Goal: Task Accomplishment & Management: Use online tool/utility

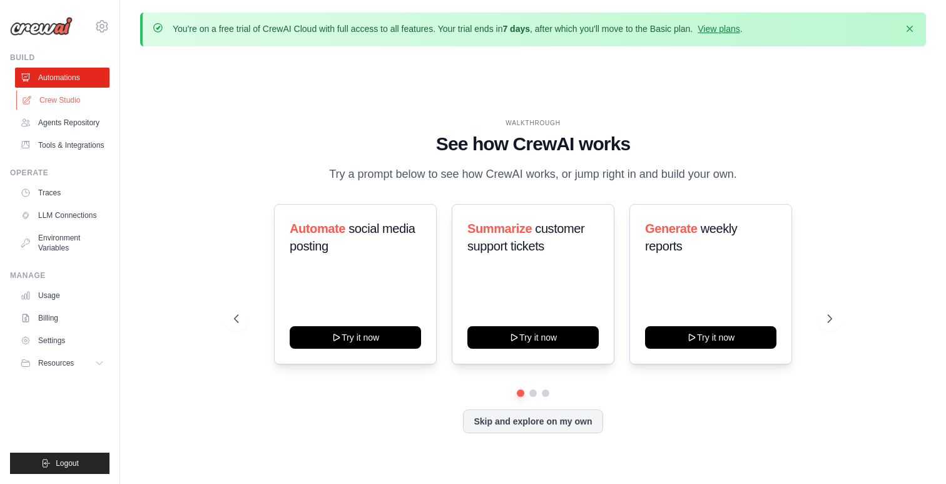
click at [68, 104] on link "Crew Studio" at bounding box center [63, 100] width 95 height 20
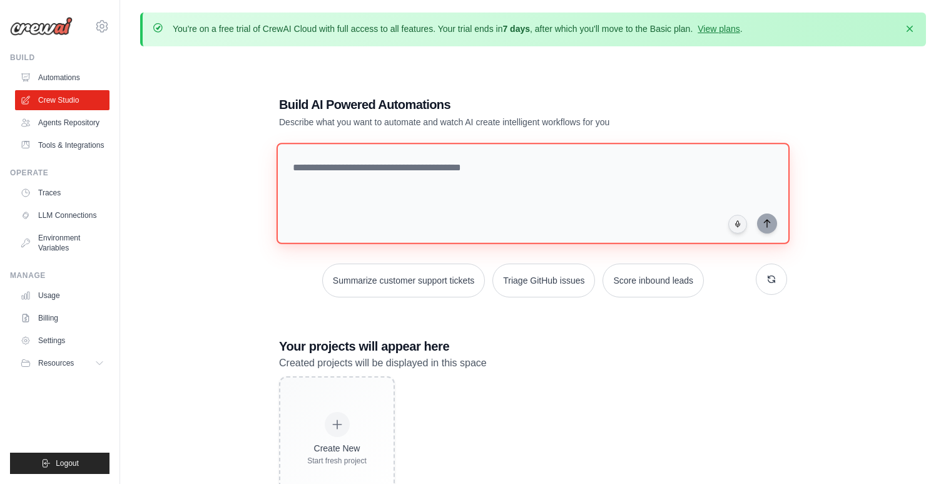
click at [334, 178] on textarea at bounding box center [533, 193] width 513 height 101
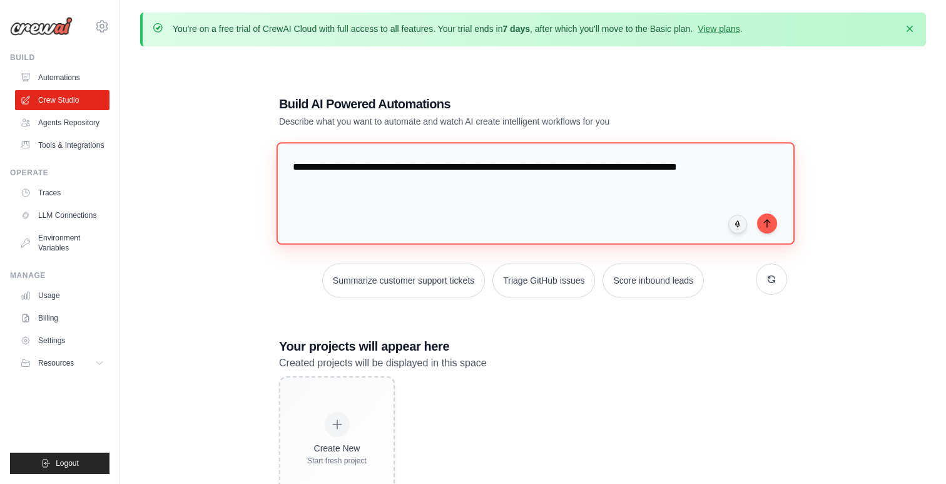
paste textarea "**********"
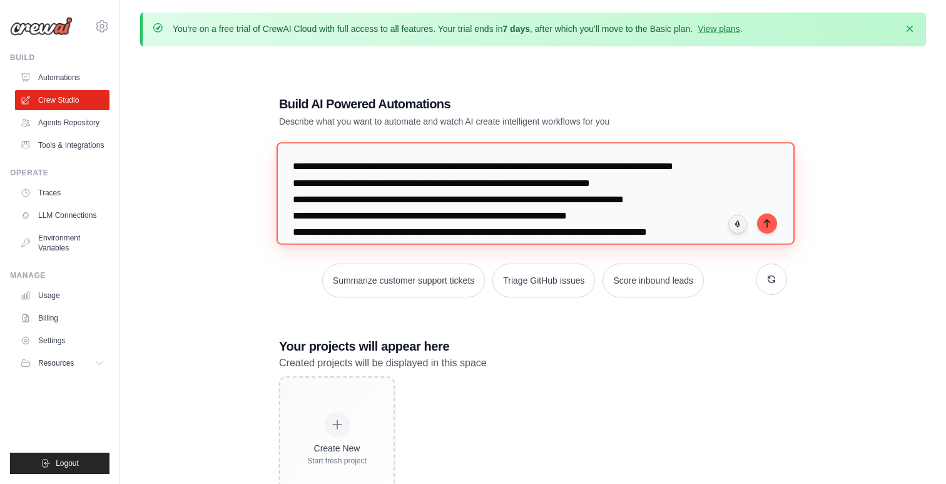
scroll to position [13, 0]
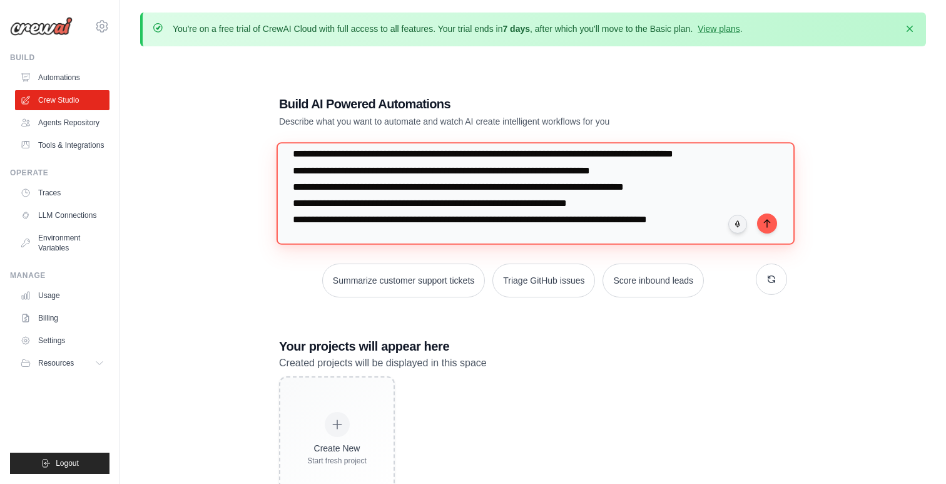
drag, startPoint x: 320, startPoint y: 173, endPoint x: 292, endPoint y: 172, distance: 28.8
click at [292, 172] on textarea "**********" at bounding box center [536, 193] width 518 height 102
click at [290, 186] on textarea "**********" at bounding box center [536, 193] width 518 height 102
drag, startPoint x: 358, startPoint y: 187, endPoint x: 305, endPoint y: 188, distance: 52.6
click at [305, 188] on textarea "**********" at bounding box center [536, 193] width 518 height 102
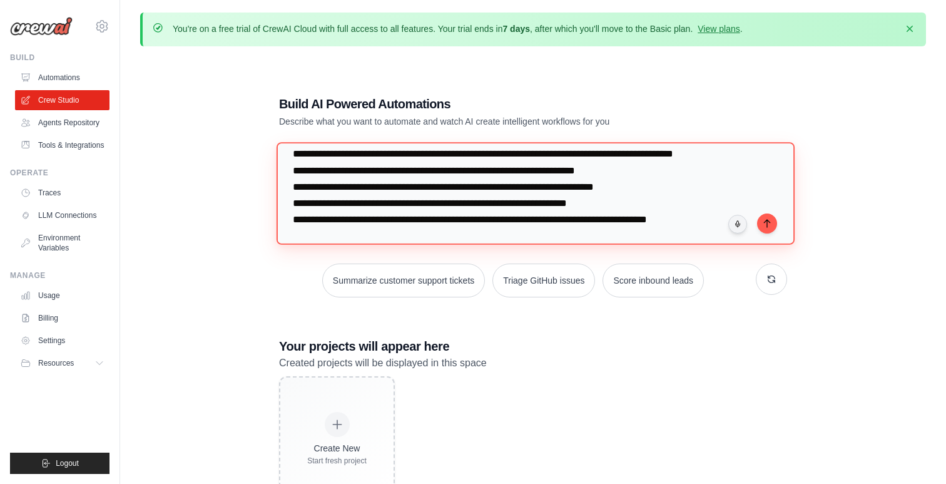
drag, startPoint x: 333, startPoint y: 206, endPoint x: 294, endPoint y: 205, distance: 38.8
click at [294, 205] on textarea "**********" at bounding box center [536, 193] width 518 height 102
click at [295, 222] on textarea "**********" at bounding box center [536, 193] width 518 height 102
click at [707, 225] on textarea "**********" at bounding box center [536, 193] width 518 height 102
type textarea "**********"
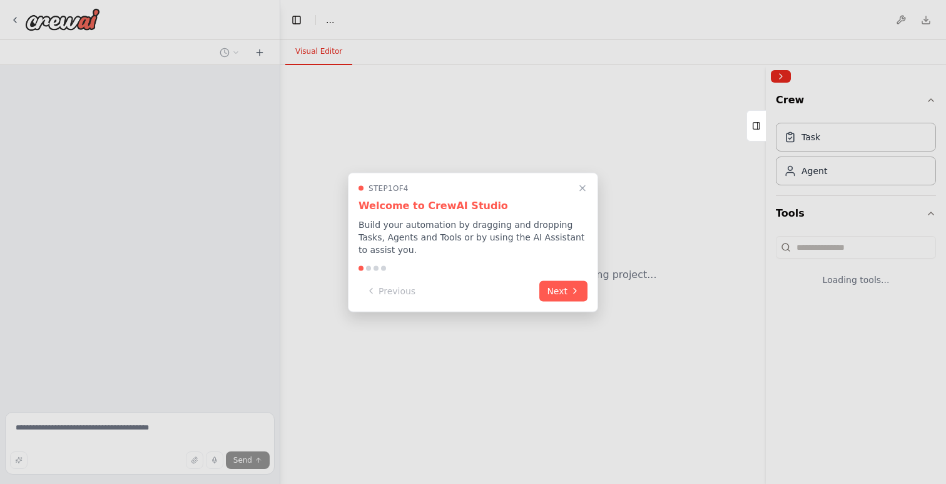
click at [568, 280] on div "Step 1 of 4 Welcome to CrewAI Studio Build your automation by dragging and drop…" at bounding box center [473, 242] width 250 height 140
click at [563, 287] on button "Next" at bounding box center [563, 289] width 48 height 21
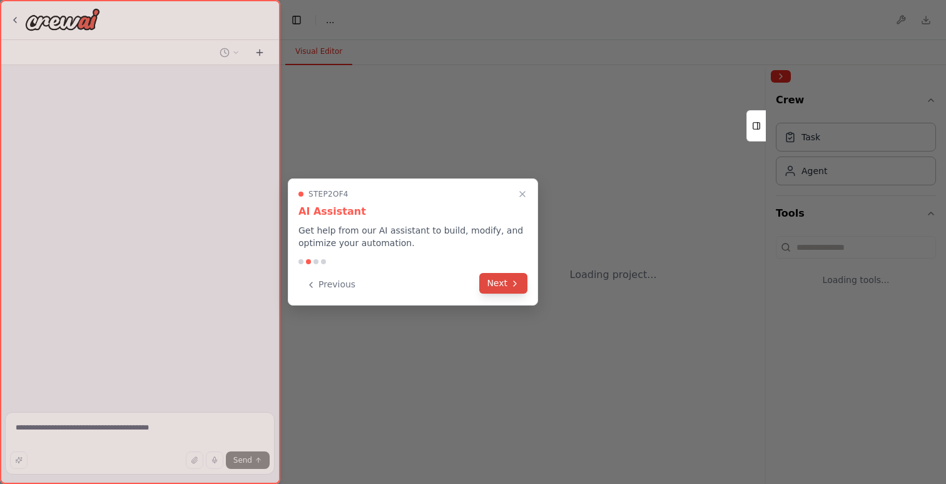
click at [511, 292] on button "Next" at bounding box center [503, 283] width 48 height 21
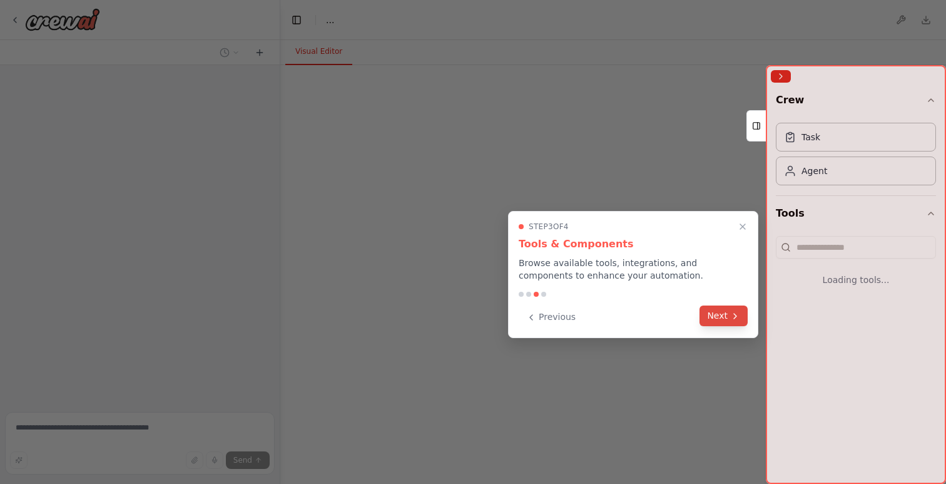
click at [712, 318] on button "Next" at bounding box center [724, 315] width 48 height 21
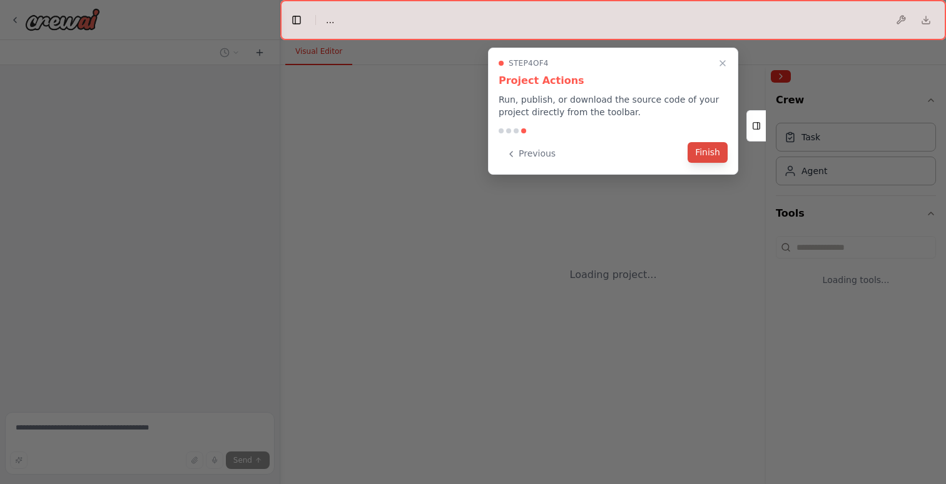
click at [709, 157] on button "Finish" at bounding box center [708, 152] width 40 height 21
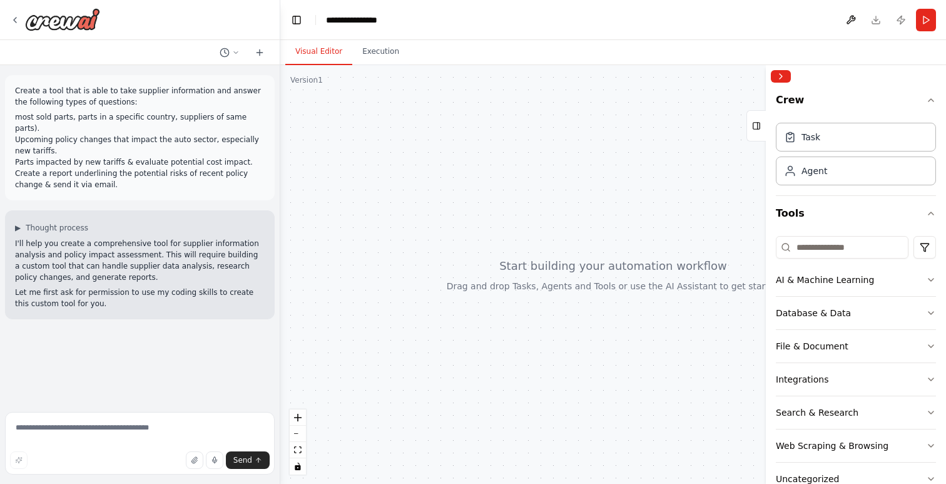
drag, startPoint x: 611, startPoint y: 317, endPoint x: 524, endPoint y: 284, distance: 92.3
click at [524, 284] on div at bounding box center [613, 274] width 666 height 419
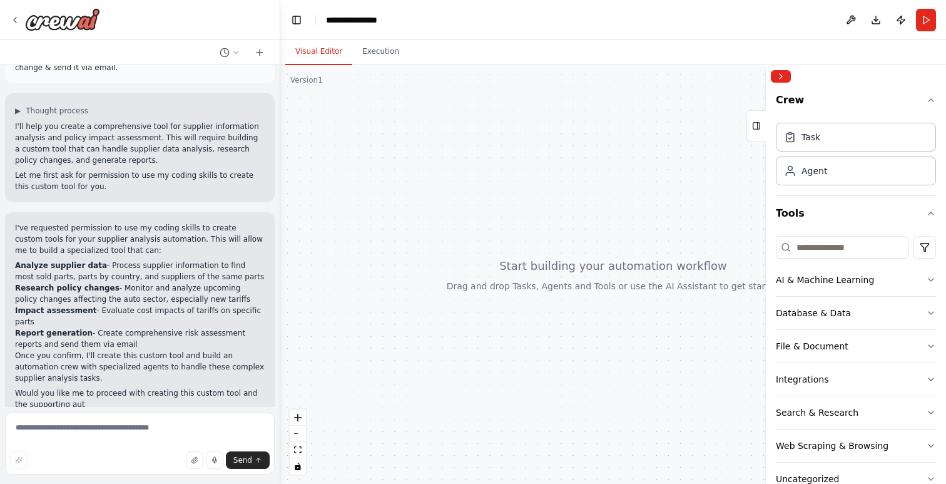
scroll to position [128, 0]
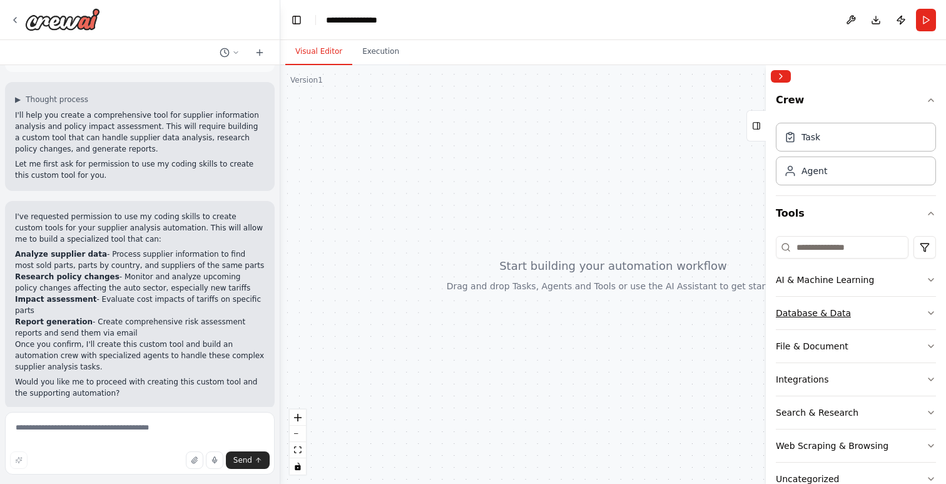
click at [850, 315] on button "Database & Data" at bounding box center [856, 313] width 160 height 33
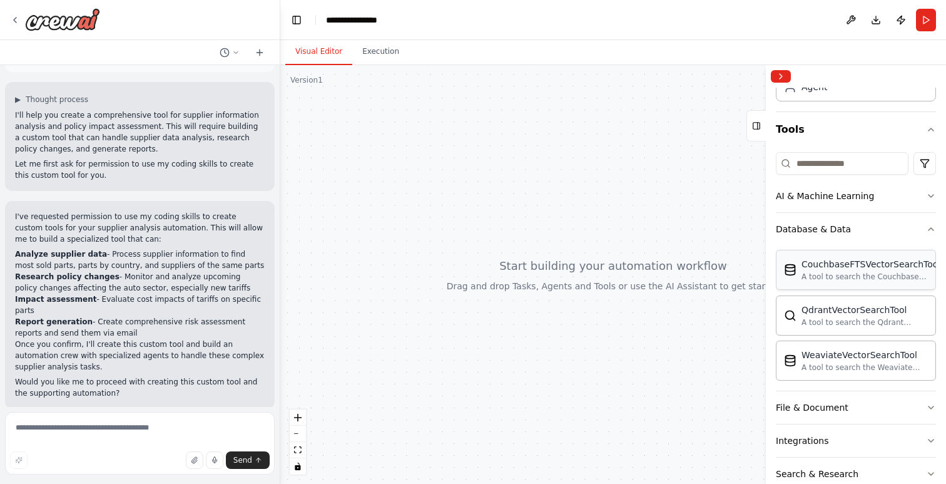
scroll to position [95, 0]
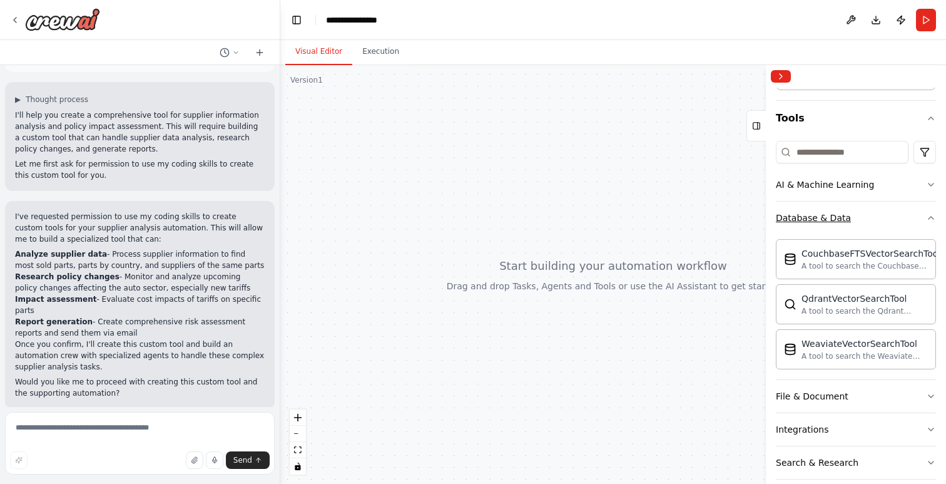
click at [874, 221] on button "Database & Data" at bounding box center [856, 218] width 160 height 33
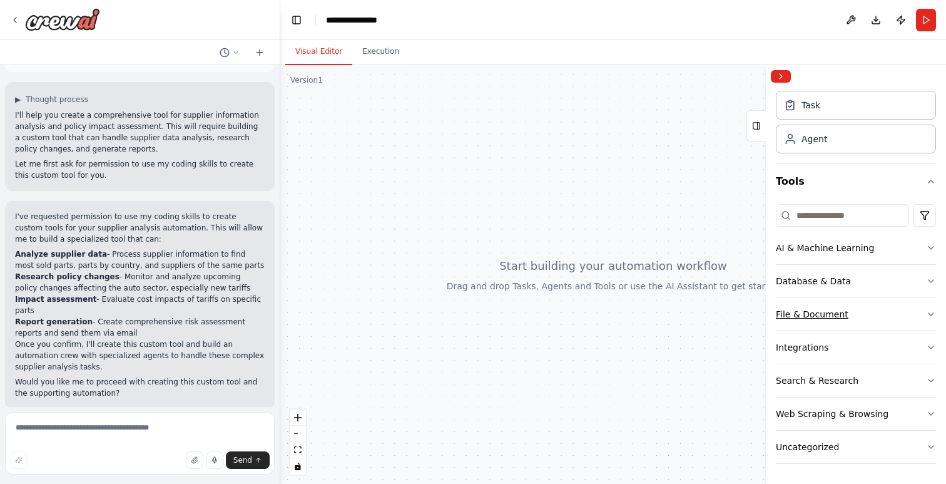
click at [879, 322] on button "File & Document" at bounding box center [856, 314] width 160 height 33
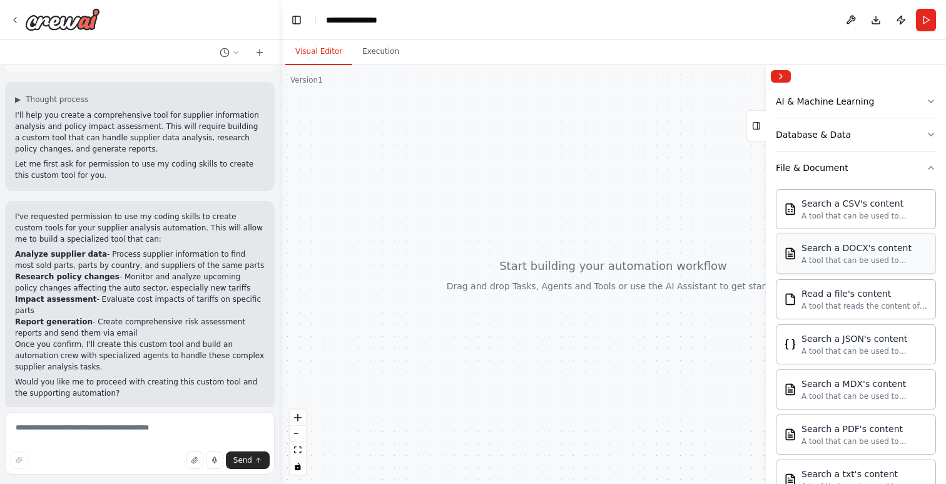
scroll to position [180, 0]
click at [215, 431] on textarea at bounding box center [140, 443] width 270 height 63
type textarea "**********"
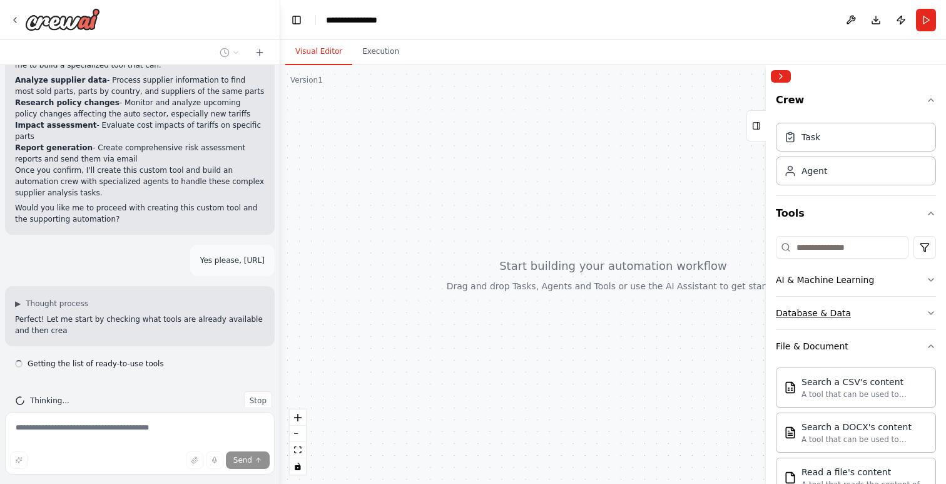
scroll to position [314, 0]
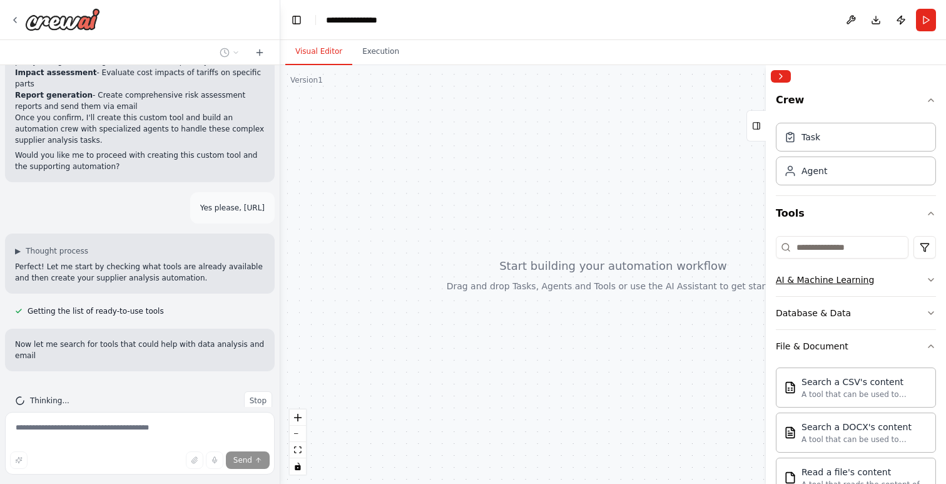
click at [899, 282] on button "AI & Machine Learning" at bounding box center [856, 279] width 160 height 33
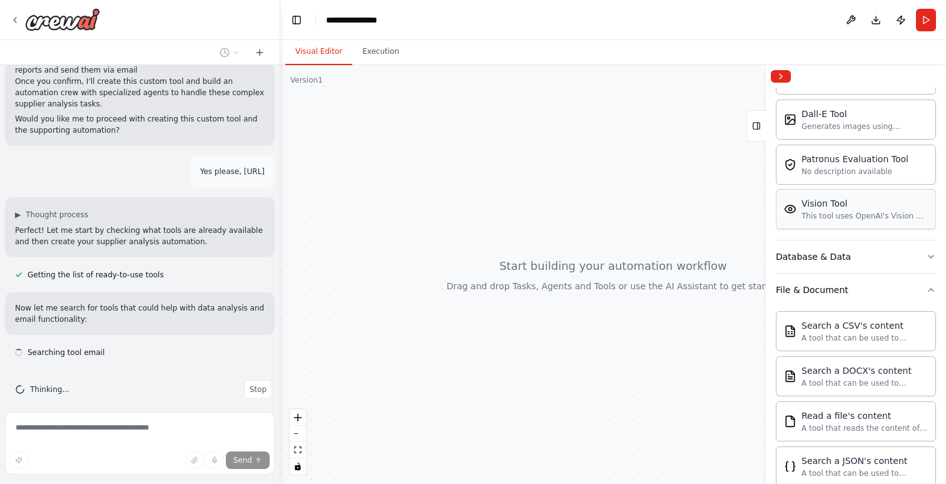
scroll to position [265, 0]
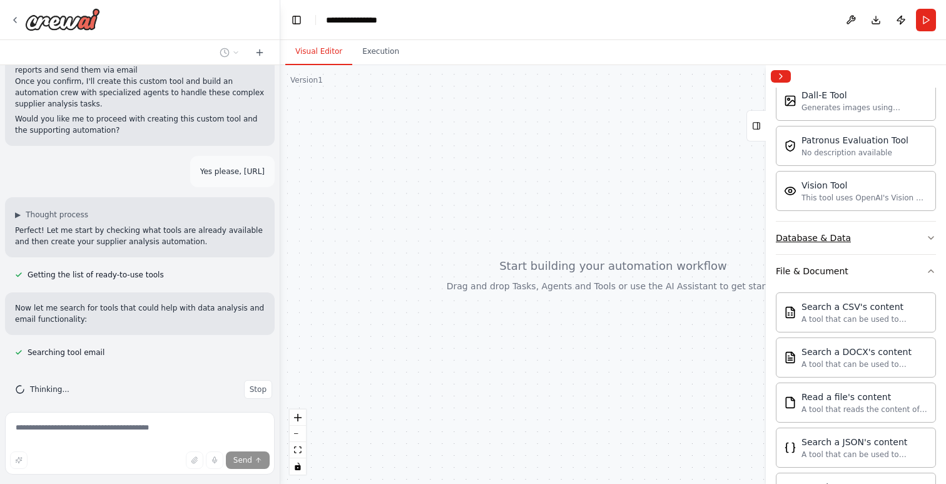
click at [894, 243] on button "Database & Data" at bounding box center [856, 238] width 160 height 33
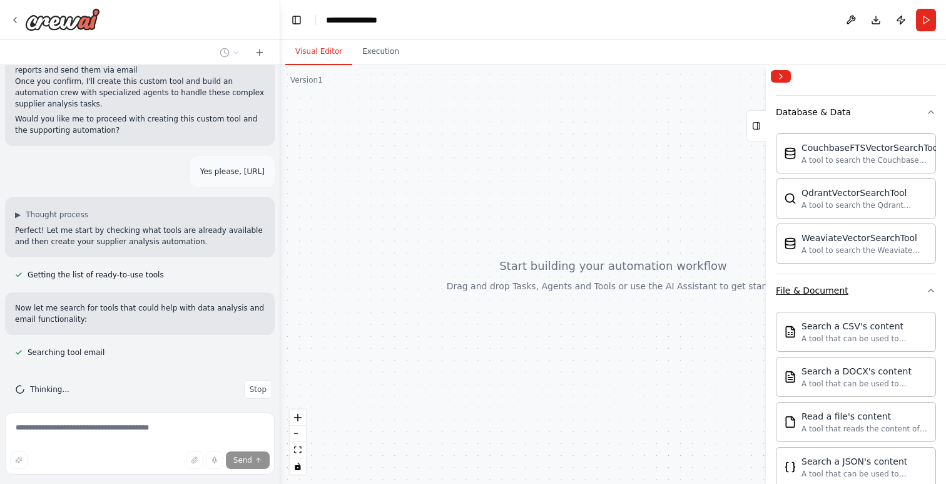
scroll to position [416, 0]
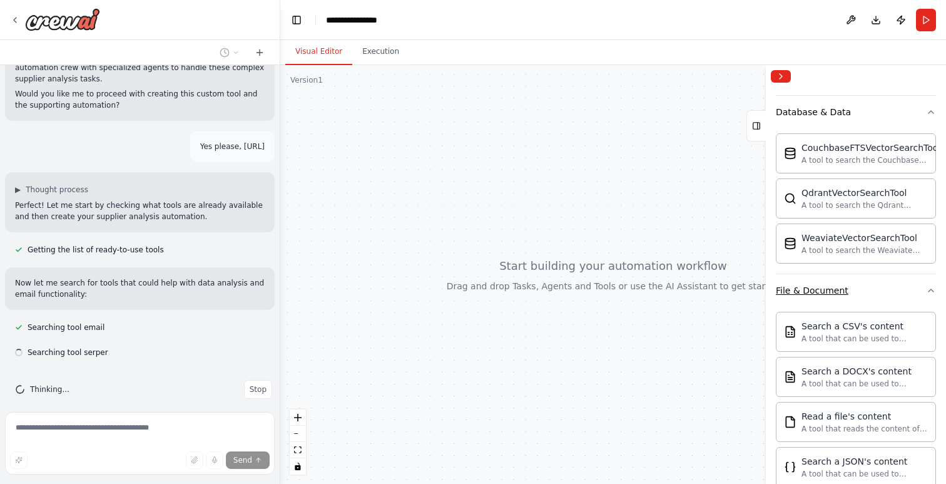
click at [886, 282] on button "File & Document" at bounding box center [856, 290] width 160 height 33
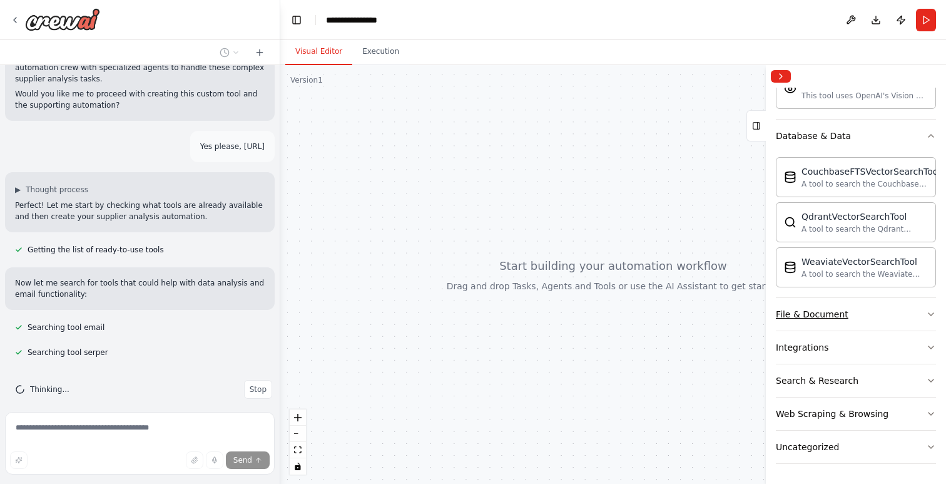
click at [883, 308] on button "File & Document" at bounding box center [856, 314] width 160 height 33
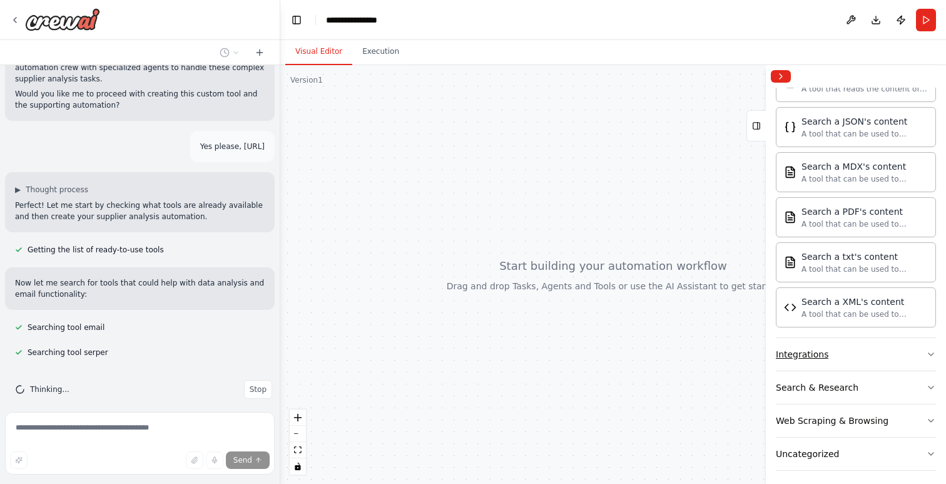
scroll to position [732, 0]
click at [873, 357] on button "Integrations" at bounding box center [856, 353] width 160 height 33
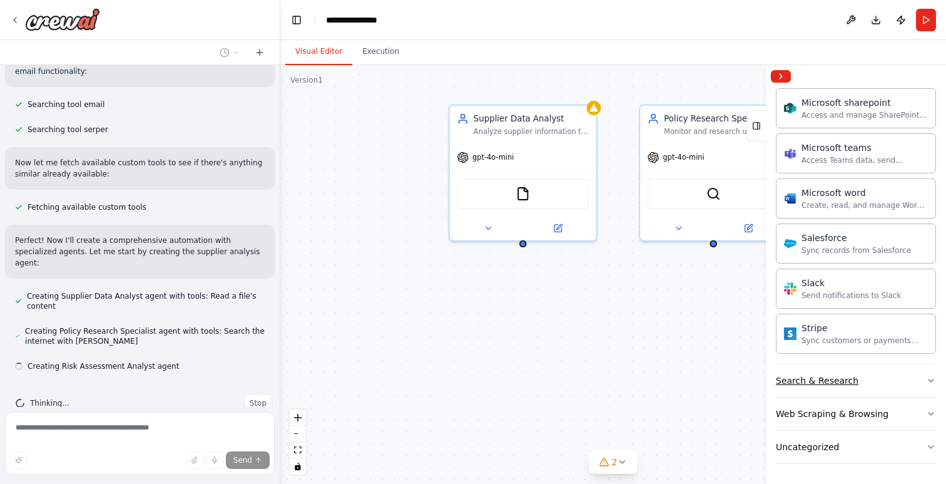
scroll to position [642, 0]
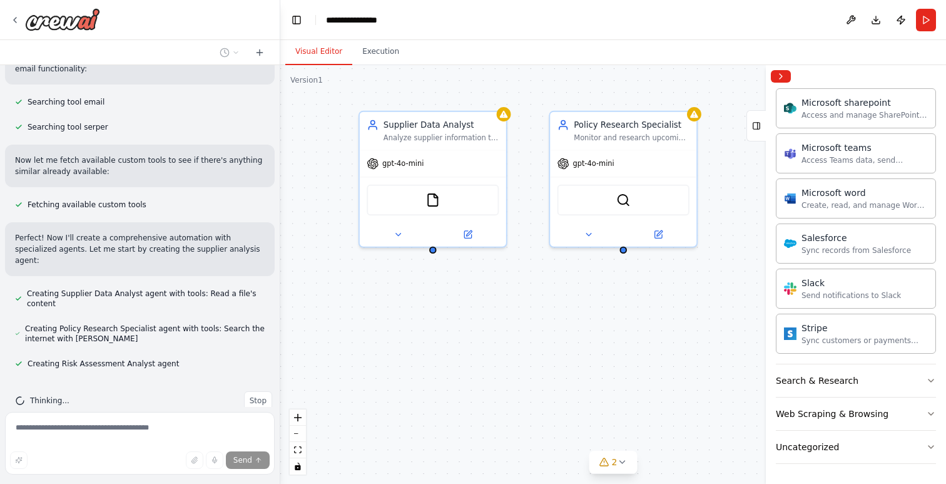
drag, startPoint x: 657, startPoint y: 333, endPoint x: 566, endPoint y: 339, distance: 90.3
click at [566, 339] on div "Supplier Data Analyst Analyze supplier information to identify trends, most sol…" at bounding box center [613, 274] width 666 height 419
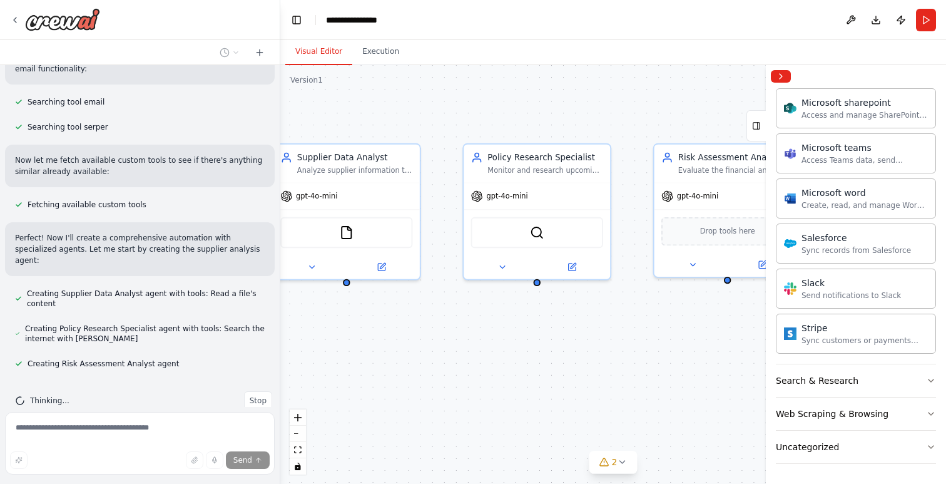
drag, startPoint x: 665, startPoint y: 324, endPoint x: 611, endPoint y: 357, distance: 62.9
click at [611, 357] on div "Supplier Data Analyst Analyze supplier information to identify trends, most sol…" at bounding box center [613, 274] width 666 height 419
click at [780, 78] on button "Collapse right sidebar" at bounding box center [781, 76] width 20 height 13
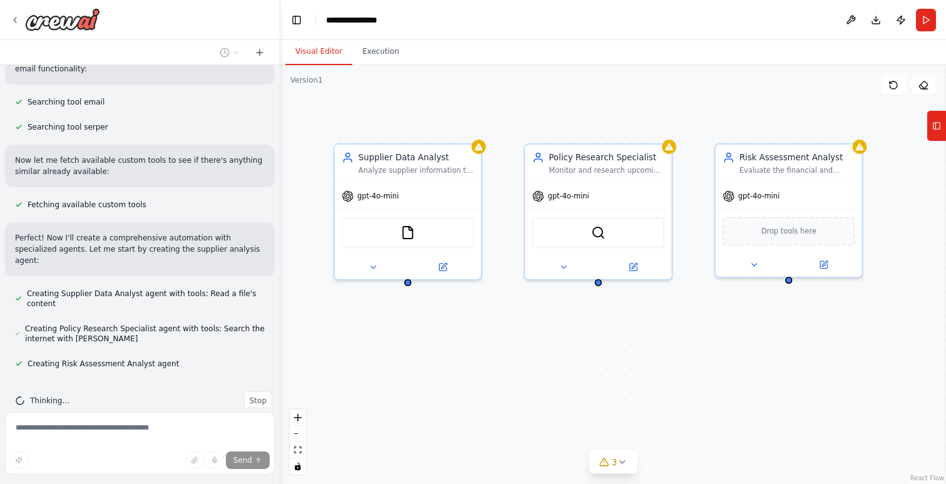
drag, startPoint x: 779, startPoint y: 93, endPoint x: 800, endPoint y: 96, distance: 21.5
click at [800, 96] on div "Supplier Data Analyst Analyze supplier information to identify trends, most sol…" at bounding box center [613, 274] width 666 height 419
click at [409, 230] on img at bounding box center [408, 230] width 14 height 14
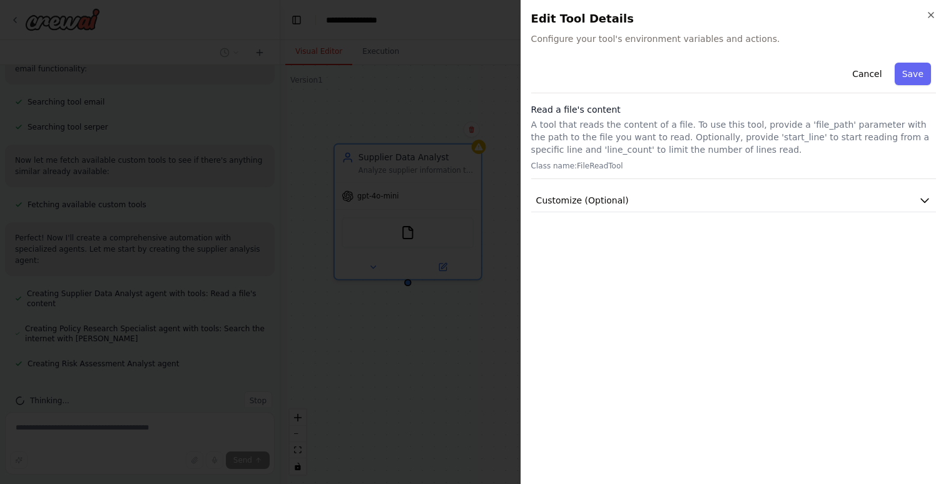
click at [797, 187] on div "Cancel Save Read a file's content A tool that reads the content of a file. To u…" at bounding box center [733, 135] width 405 height 155
click at [796, 195] on button "Customize (Optional)" at bounding box center [733, 200] width 405 height 23
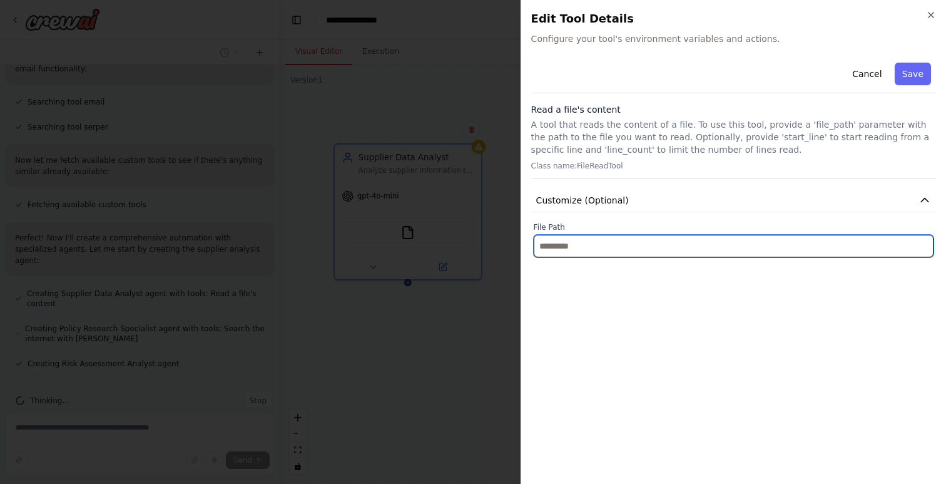
click at [740, 242] on input "text" at bounding box center [734, 246] width 400 height 23
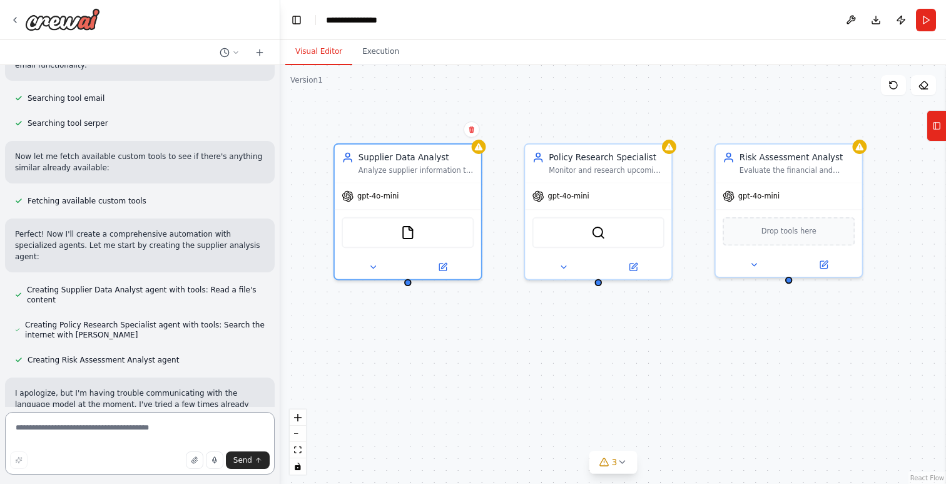
scroll to position [657, 0]
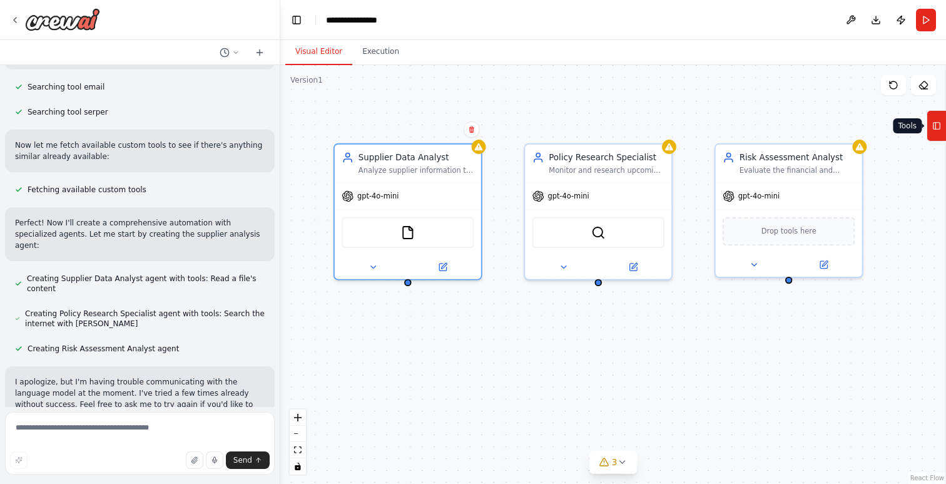
click at [936, 125] on icon at bounding box center [937, 126] width 9 height 20
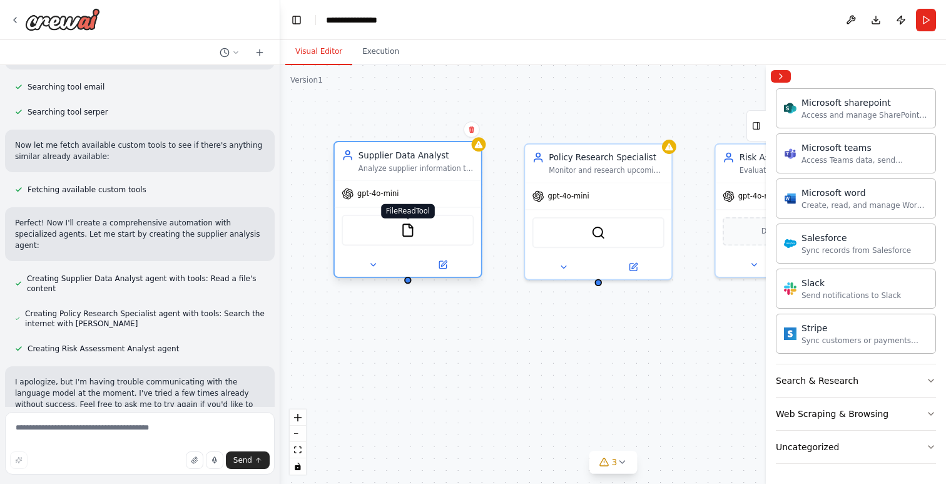
click at [412, 235] on img at bounding box center [408, 230] width 14 height 14
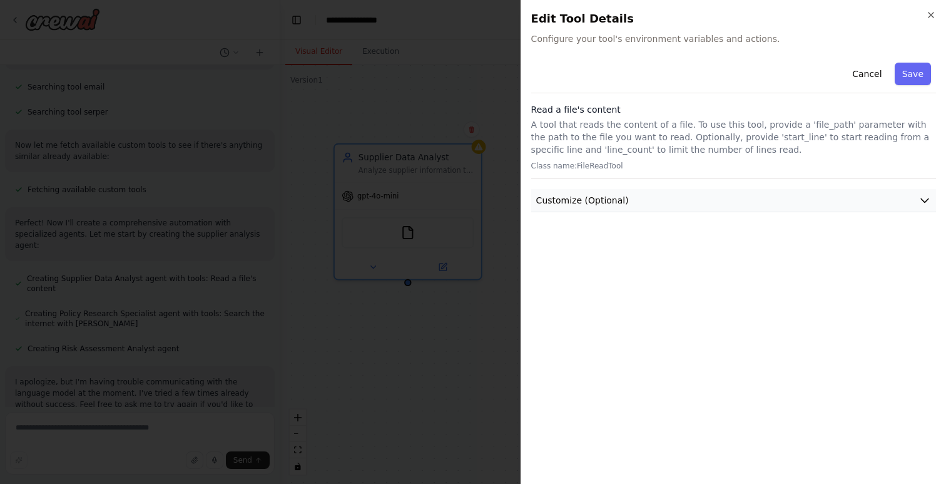
click at [724, 198] on button "Customize (Optional)" at bounding box center [733, 200] width 405 height 23
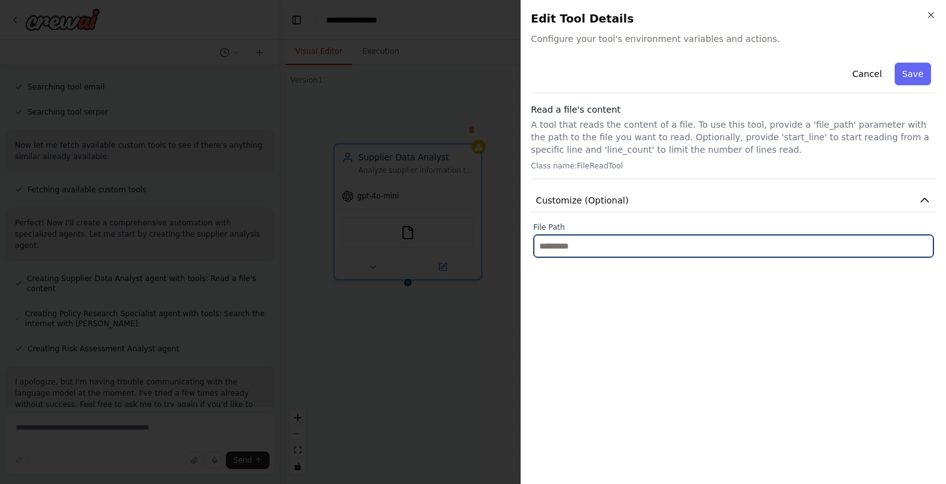
click at [641, 247] on input "text" at bounding box center [734, 246] width 400 height 23
paste input "**********"
type input "**********"
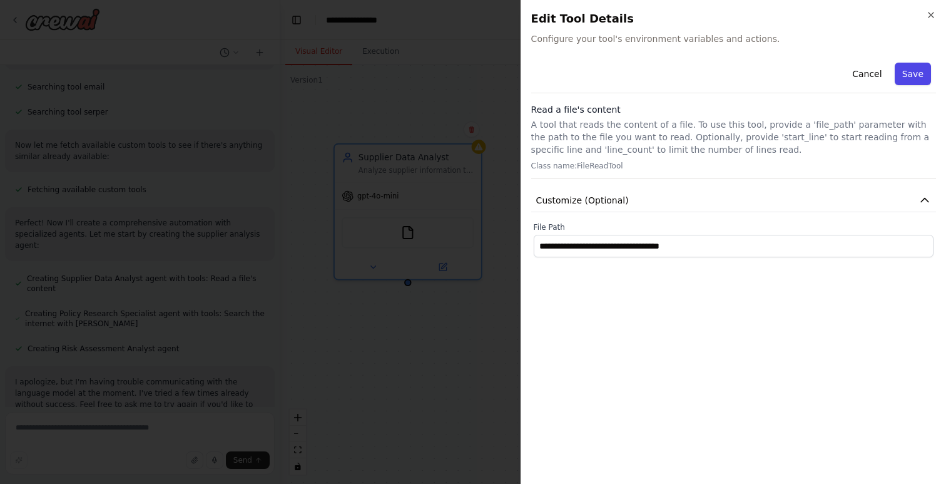
click at [914, 69] on button "Save" at bounding box center [913, 74] width 36 height 23
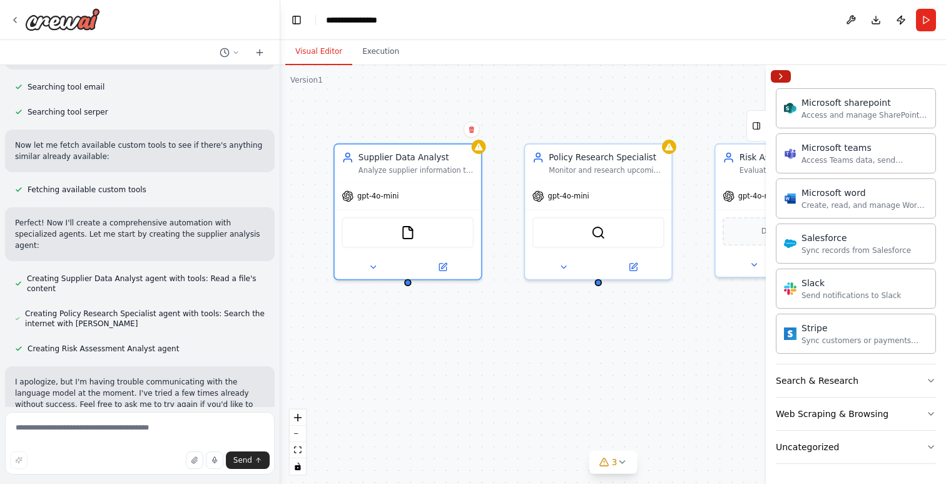
click at [782, 74] on button "Collapse right sidebar" at bounding box center [781, 76] width 20 height 13
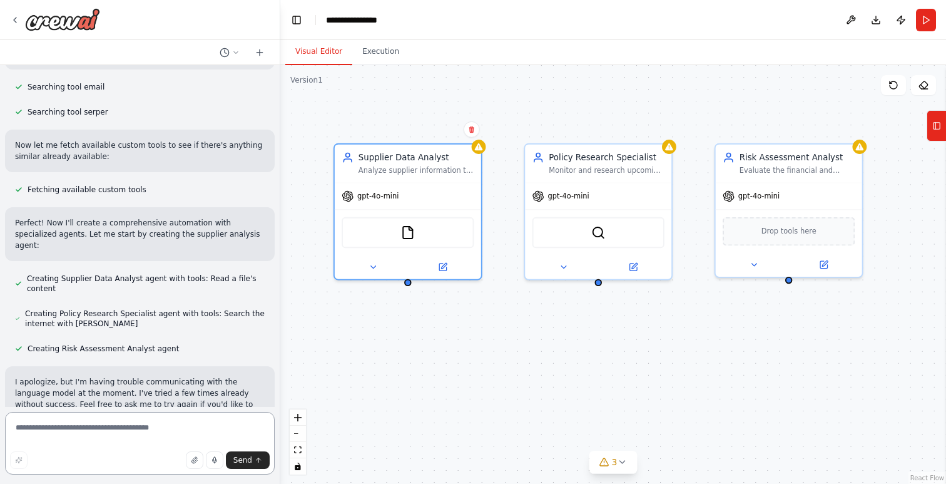
click at [205, 422] on textarea at bounding box center [140, 443] width 270 height 63
type textarea "**********"
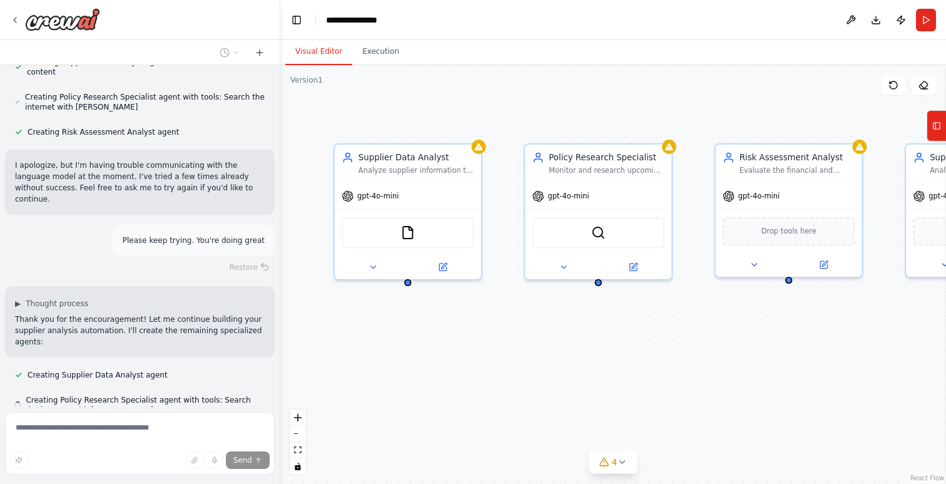
scroll to position [908, 0]
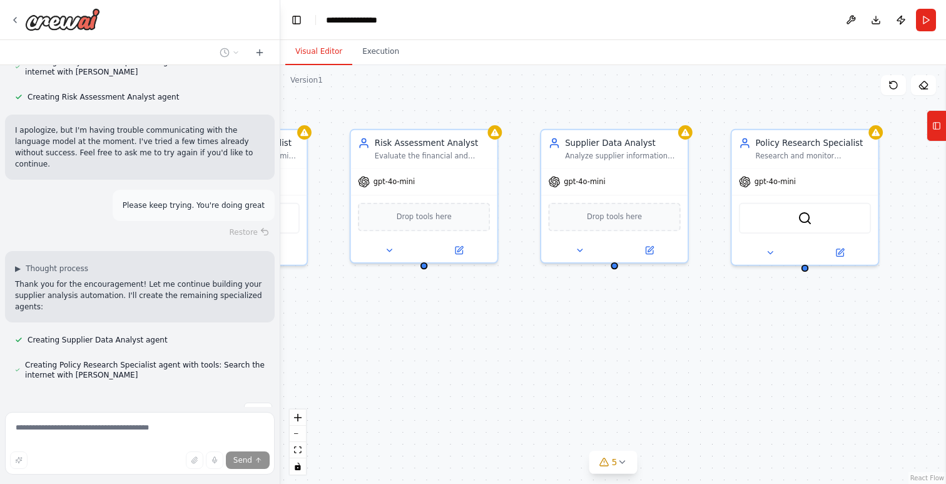
drag, startPoint x: 753, startPoint y: 376, endPoint x: 383, endPoint y: 361, distance: 370.2
click at [383, 361] on div "Supplier Data Analyst Analyze supplier information to identify trends, most sol…" at bounding box center [613, 274] width 666 height 419
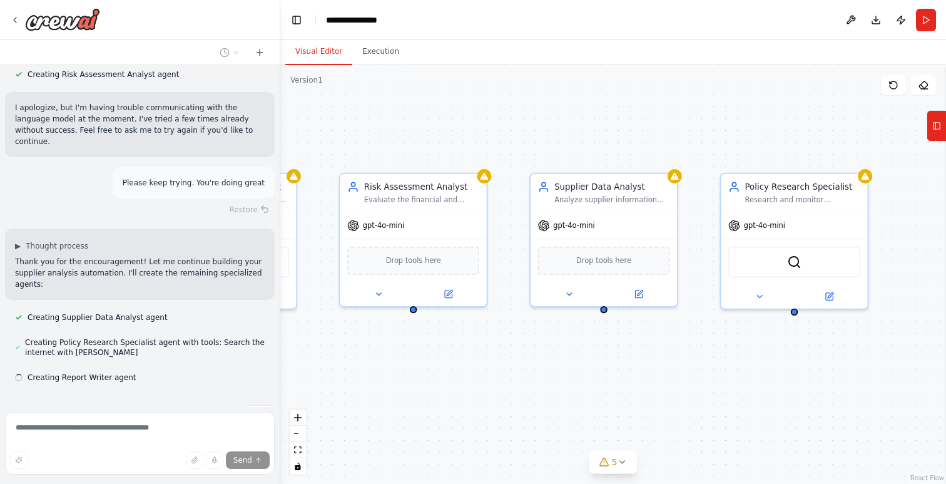
scroll to position [933, 0]
drag, startPoint x: 539, startPoint y: 344, endPoint x: 533, endPoint y: 388, distance: 44.9
click at [533, 388] on div "Supplier Data Analyst Analyze supplier information to identify trends, most sol…" at bounding box center [613, 274] width 666 height 419
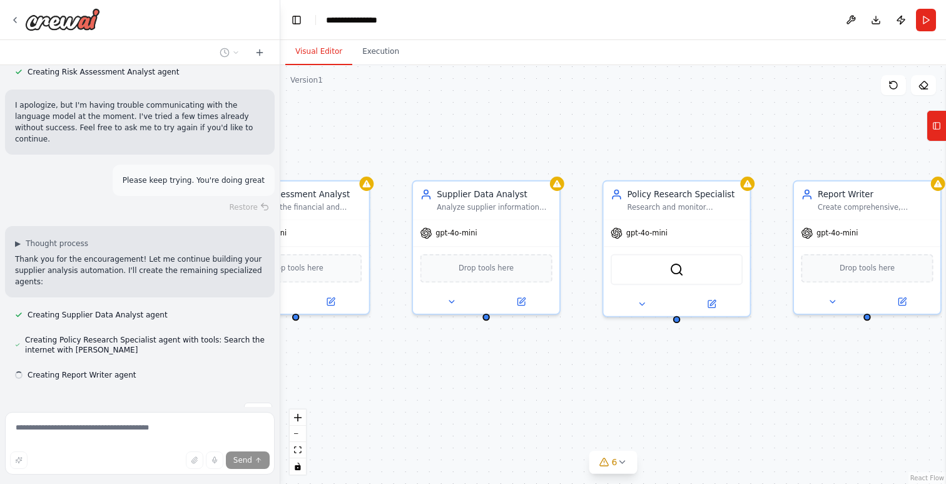
drag, startPoint x: 655, startPoint y: 383, endPoint x: 560, endPoint y: 382, distance: 95.8
click at [560, 382] on div "Supplier Data Analyst Analyze supplier information to identify trends, most sol…" at bounding box center [613, 274] width 666 height 419
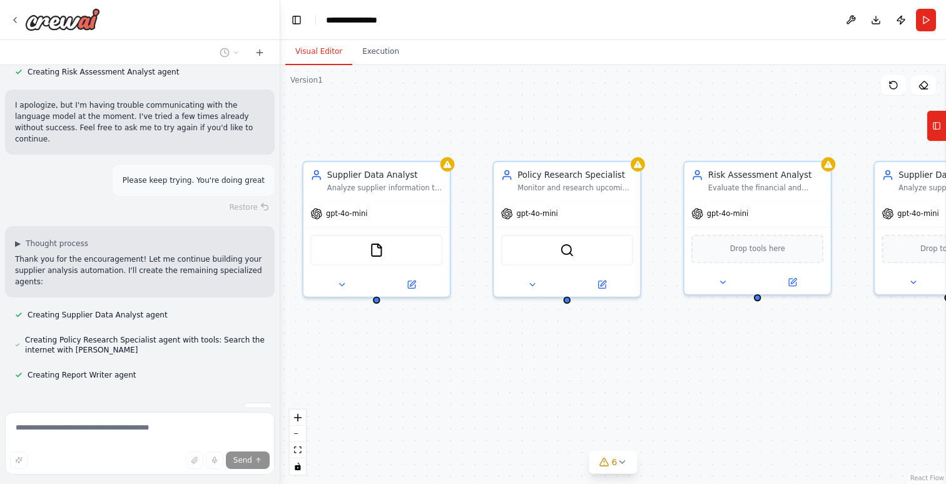
drag, startPoint x: 419, startPoint y: 359, endPoint x: 946, endPoint y: 340, distance: 526.7
click at [946, 340] on div "Create a tool that is able to take supplier information and answer the followin…" at bounding box center [473, 242] width 946 height 484
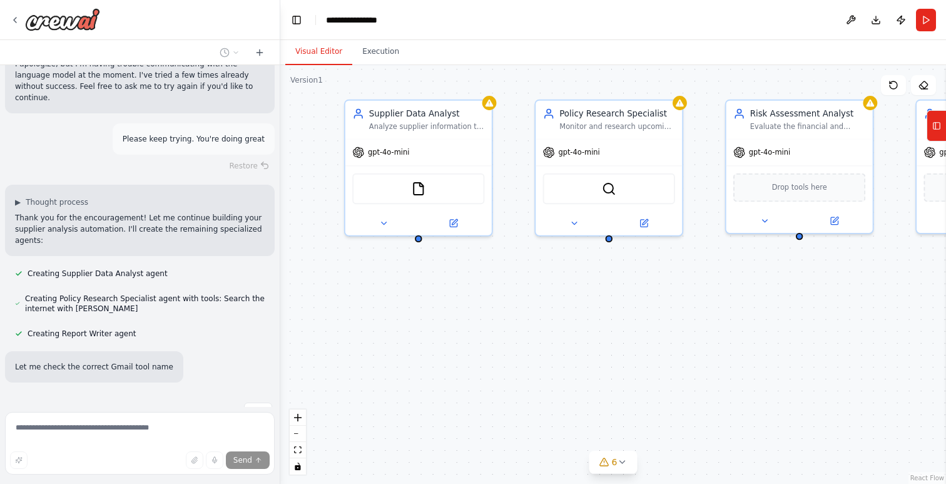
drag, startPoint x: 675, startPoint y: 366, endPoint x: 713, endPoint y: 305, distance: 71.7
click at [713, 305] on div "Supplier Data Analyst Analyze supplier information to identify trends, most sol…" at bounding box center [613, 274] width 666 height 419
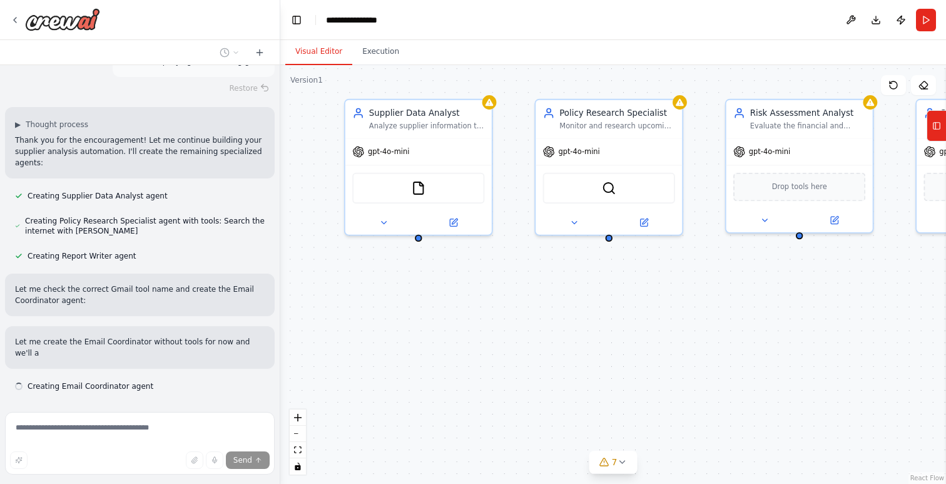
scroll to position [1063, 0]
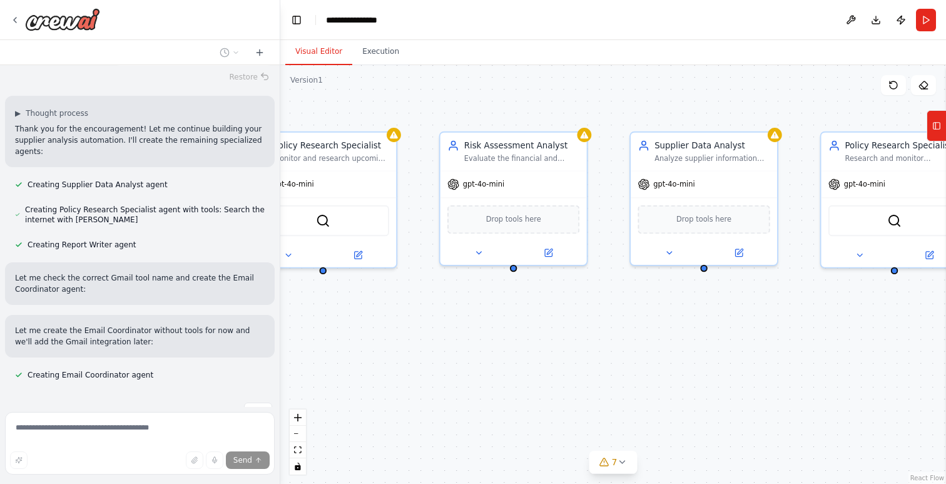
drag, startPoint x: 744, startPoint y: 304, endPoint x: 380, endPoint y: 337, distance: 365.1
click at [381, 337] on div "Supplier Data Analyst Analyze supplier information to identify trends, most sol…" at bounding box center [613, 274] width 666 height 419
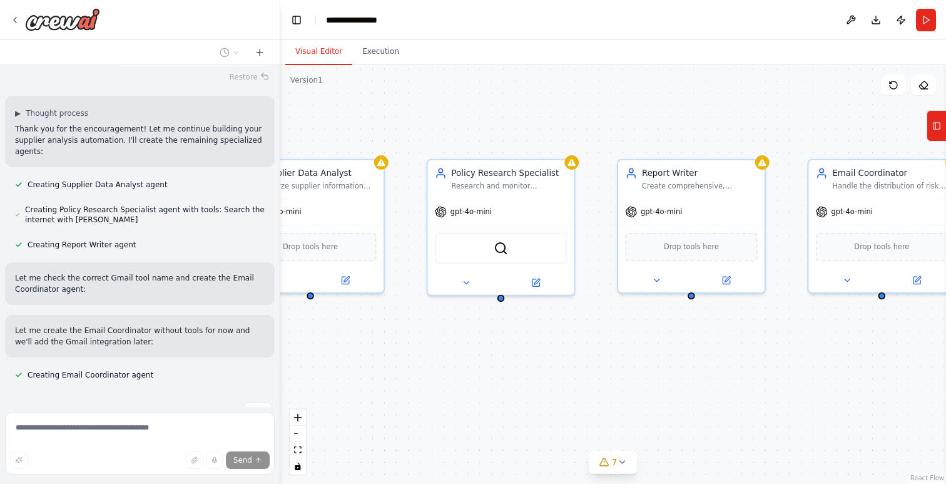
drag, startPoint x: 696, startPoint y: 336, endPoint x: 383, endPoint y: 364, distance: 314.1
click at [383, 364] on div "Supplier Data Analyst Analyze supplier information to identify trends, most sol…" at bounding box center [613, 274] width 666 height 419
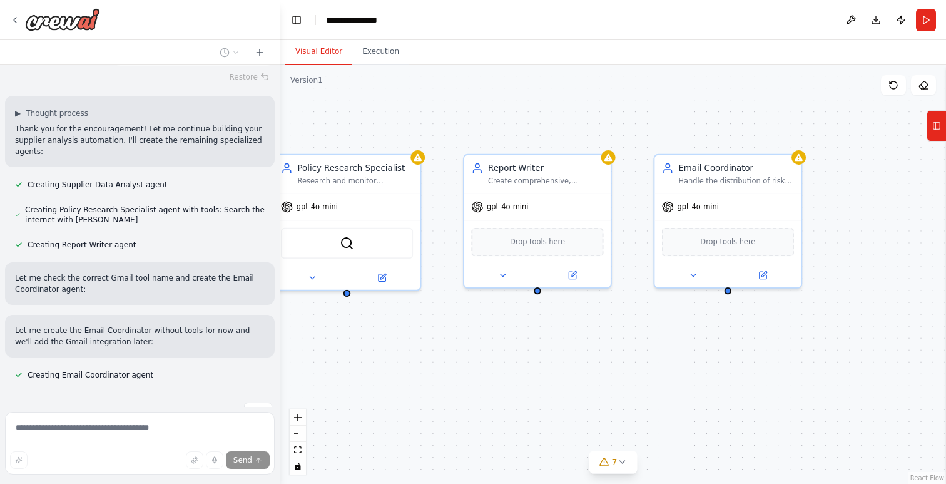
drag, startPoint x: 637, startPoint y: 371, endPoint x: 511, endPoint y: 370, distance: 125.8
click at [511, 370] on div "Supplier Data Analyst Analyze supplier information to identify trends, most sol…" at bounding box center [613, 274] width 666 height 419
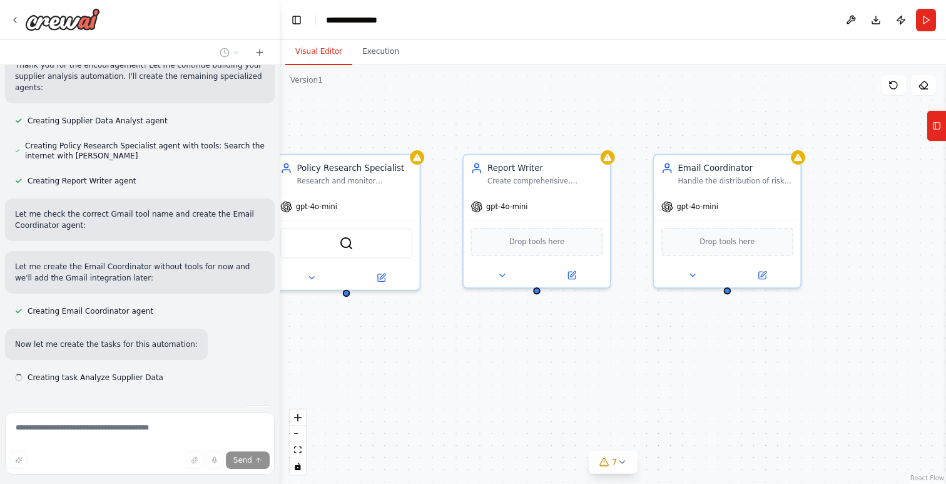
scroll to position [1130, 0]
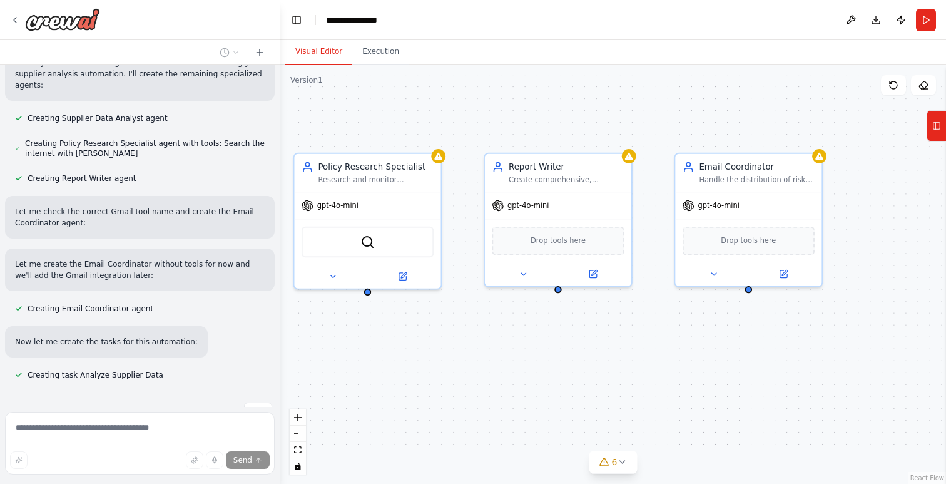
drag, startPoint x: 454, startPoint y: 371, endPoint x: 465, endPoint y: 370, distance: 11.3
click at [465, 370] on div ".deletable-edge-delete-btn { width: 20px; height: 20px; border: 0px solid #ffff…" at bounding box center [613, 274] width 666 height 419
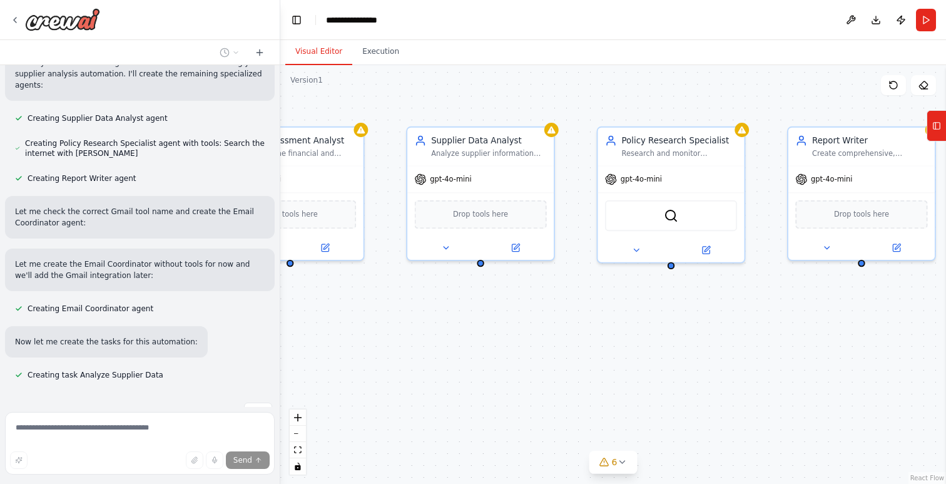
drag, startPoint x: 415, startPoint y: 369, endPoint x: 722, endPoint y: 343, distance: 307.8
click at [722, 343] on div ".deletable-edge-delete-btn { width: 20px; height: 20px; border: 0px solid #ffff…" at bounding box center [613, 274] width 666 height 419
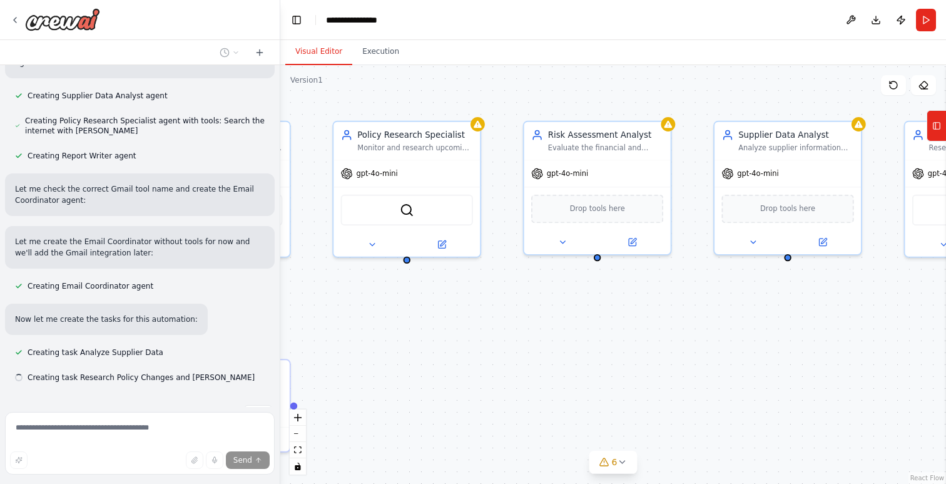
drag, startPoint x: 672, startPoint y: 352, endPoint x: 824, endPoint y: 358, distance: 151.6
click at [824, 358] on div ".deletable-edge-delete-btn { width: 20px; height: 20px; border: 0px solid #ffff…" at bounding box center [613, 274] width 666 height 419
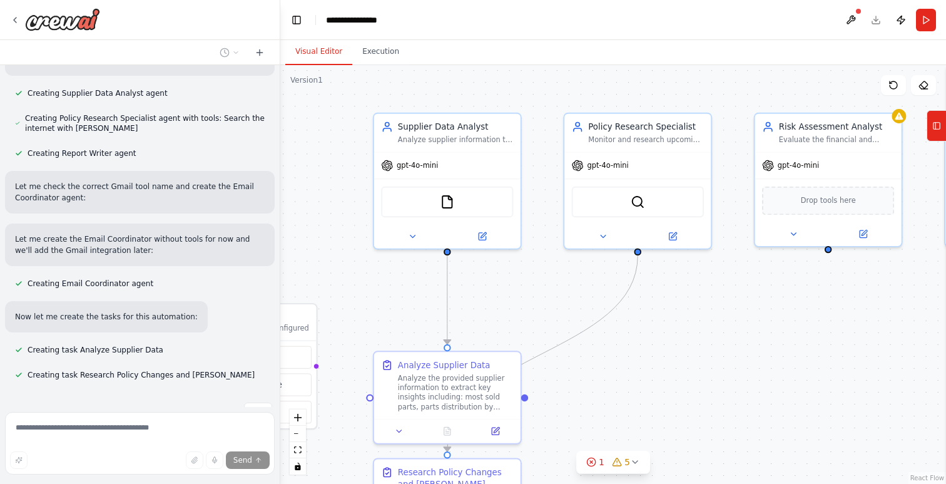
drag, startPoint x: 676, startPoint y: 355, endPoint x: 891, endPoint y: 349, distance: 215.4
click at [907, 347] on div ".deletable-edge-delete-btn { width: 20px; height: 20px; border: 0px solid #ffff…" at bounding box center [613, 274] width 666 height 419
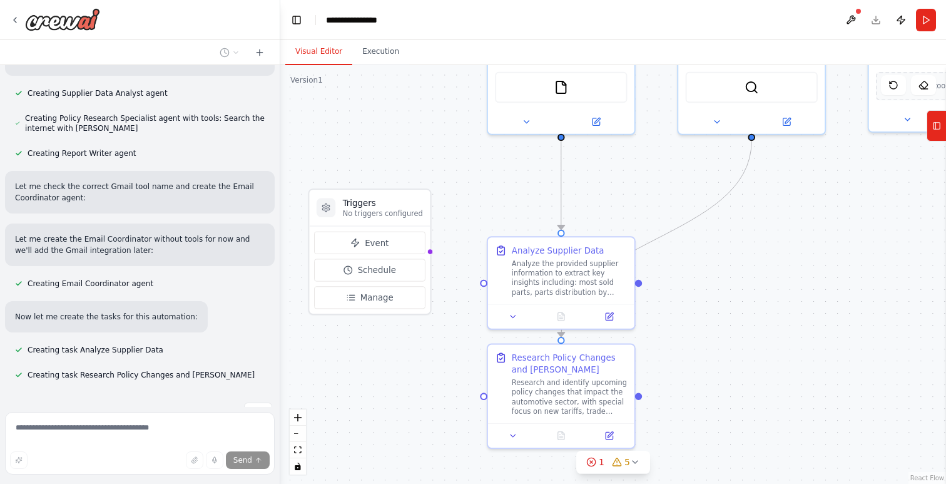
drag, startPoint x: 754, startPoint y: 355, endPoint x: 869, endPoint y: 240, distance: 162.9
click at [869, 240] on div ".deletable-edge-delete-btn { width: 20px; height: 20px; border: 0px solid #ffff…" at bounding box center [613, 274] width 666 height 419
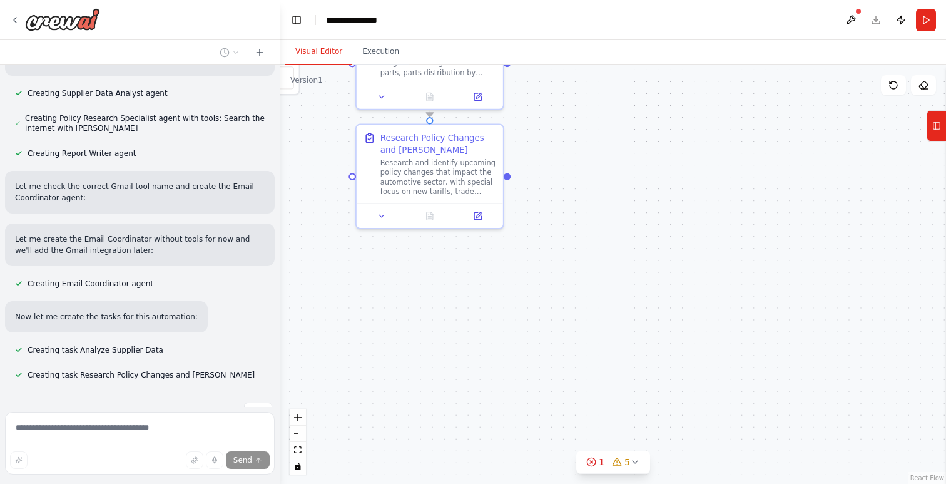
drag, startPoint x: 722, startPoint y: 120, endPoint x: 664, endPoint y: 65, distance: 79.2
click at [664, 65] on div ".deletable-edge-delete-btn { width: 20px; height: 20px; border: 0px solid #ffff…" at bounding box center [613, 274] width 666 height 419
drag, startPoint x: 642, startPoint y: 133, endPoint x: 650, endPoint y: 332, distance: 198.5
click at [649, 332] on div ".deletable-edge-delete-btn { width: 20px; height: 20px; border: 0px solid #ffff…" at bounding box center [613, 274] width 666 height 419
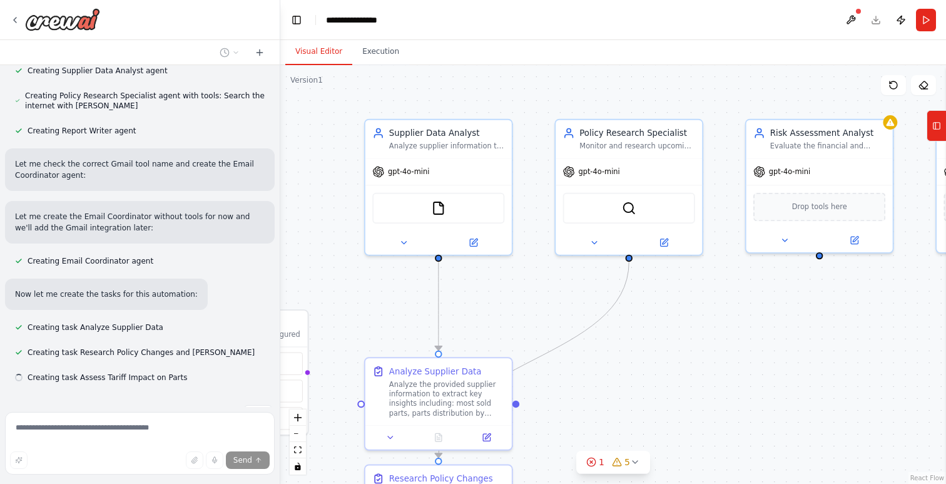
scroll to position [1180, 0]
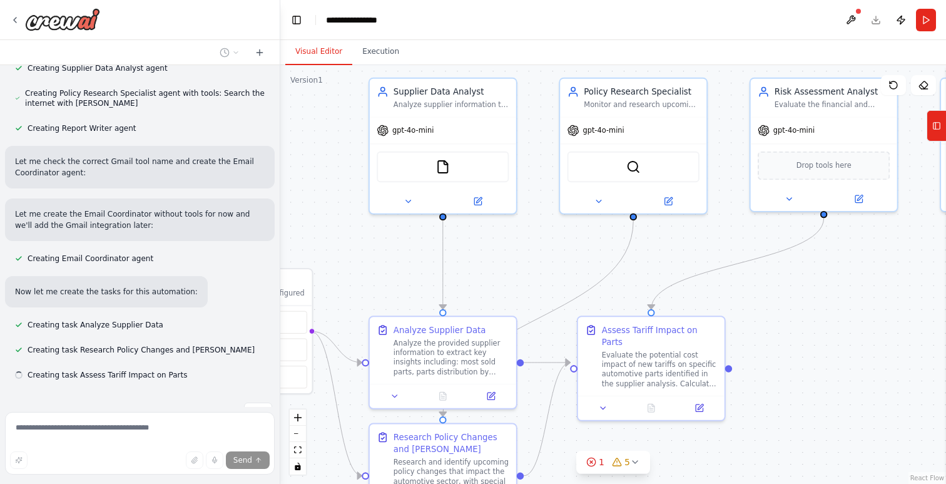
drag, startPoint x: 696, startPoint y: 203, endPoint x: 701, endPoint y: 295, distance: 92.8
click at [701, 295] on div ".deletable-edge-delete-btn { width: 20px; height: 20px; border: 0px solid #ffff…" at bounding box center [613, 274] width 666 height 419
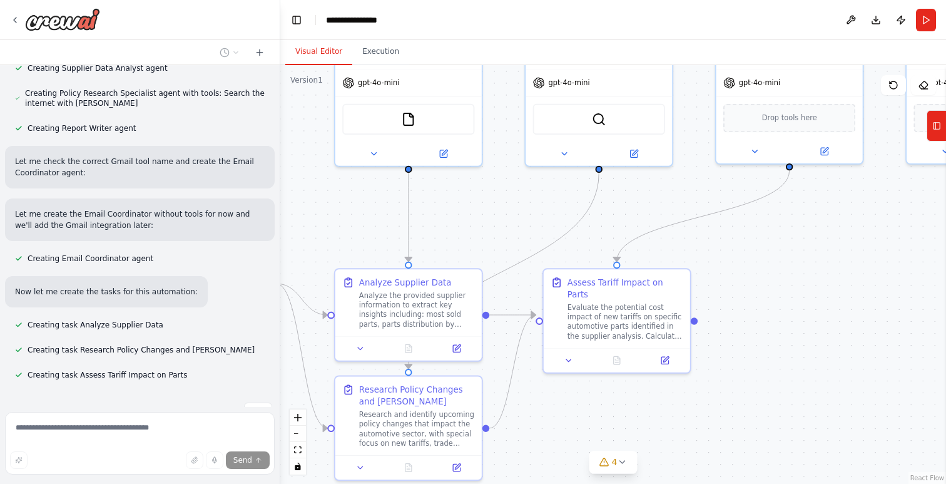
drag, startPoint x: 809, startPoint y: 316, endPoint x: 775, endPoint y: 268, distance: 58.7
click at [775, 268] on div ".deletable-edge-delete-btn { width: 20px; height: 20px; border: 0px solid #ffff…" at bounding box center [613, 274] width 666 height 419
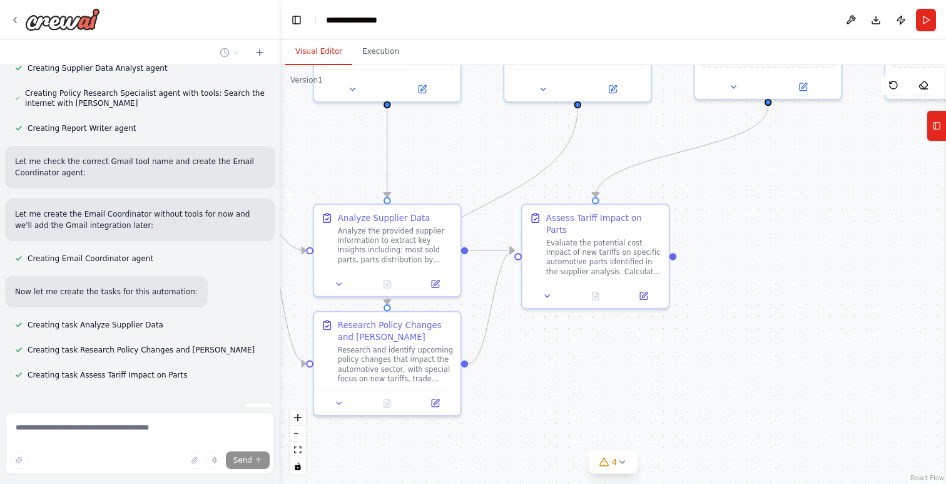
drag, startPoint x: 787, startPoint y: 310, endPoint x: 766, endPoint y: 245, distance: 67.9
click at [766, 245] on div ".deletable-edge-delete-btn { width: 20px; height: 20px; border: 0px solid #ffff…" at bounding box center [613, 274] width 666 height 419
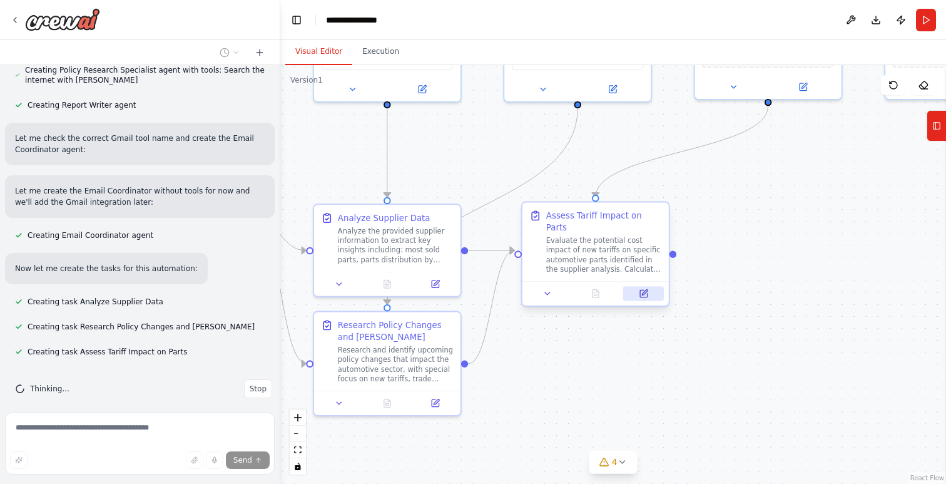
scroll to position [1205, 0]
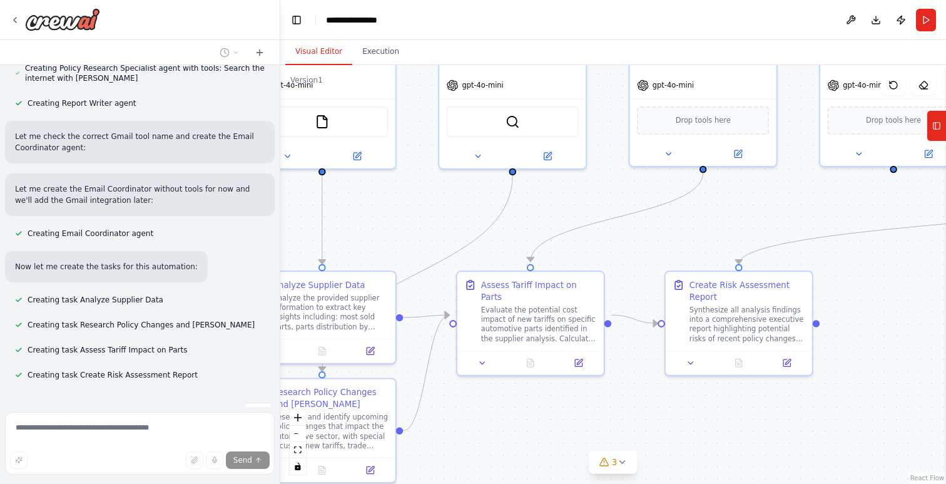
drag, startPoint x: 642, startPoint y: 339, endPoint x: 603, endPoint y: 397, distance: 70.8
click at [552, 431] on div ".deletable-edge-delete-btn { width: 20px; height: 20px; border: 0px solid #ffff…" at bounding box center [613, 274] width 666 height 419
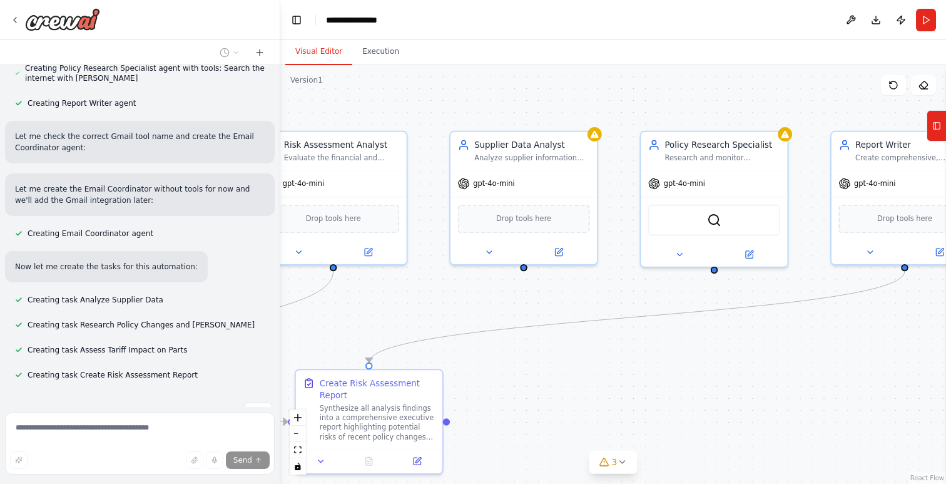
drag, startPoint x: 891, startPoint y: 285, endPoint x: 489, endPoint y: 366, distance: 409.8
click at [489, 366] on div ".deletable-edge-delete-btn { width: 20px; height: 20px; border: 0px solid #ffff…" at bounding box center [613, 274] width 666 height 419
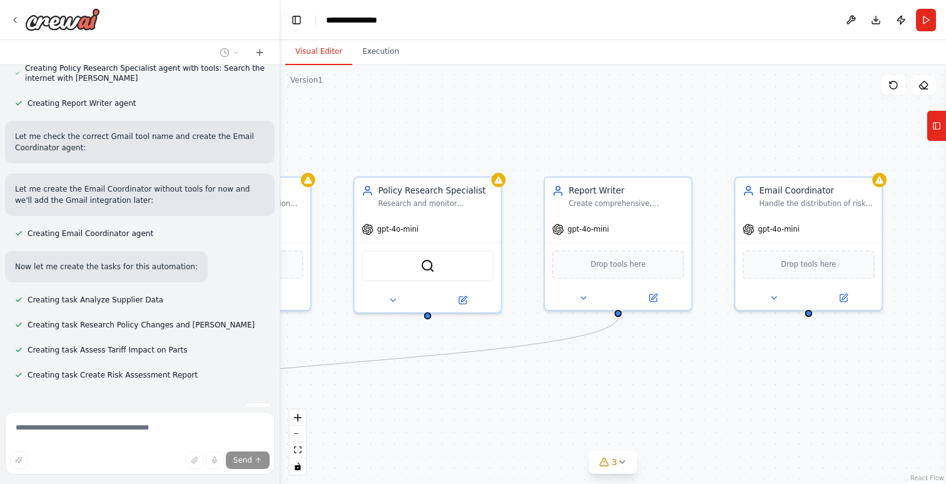
drag, startPoint x: 760, startPoint y: 346, endPoint x: 938, endPoint y: 314, distance: 181.2
click at [940, 314] on div ".deletable-edge-delete-btn { width: 20px; height: 20px; border: 0px solid #ffff…" at bounding box center [613, 274] width 666 height 419
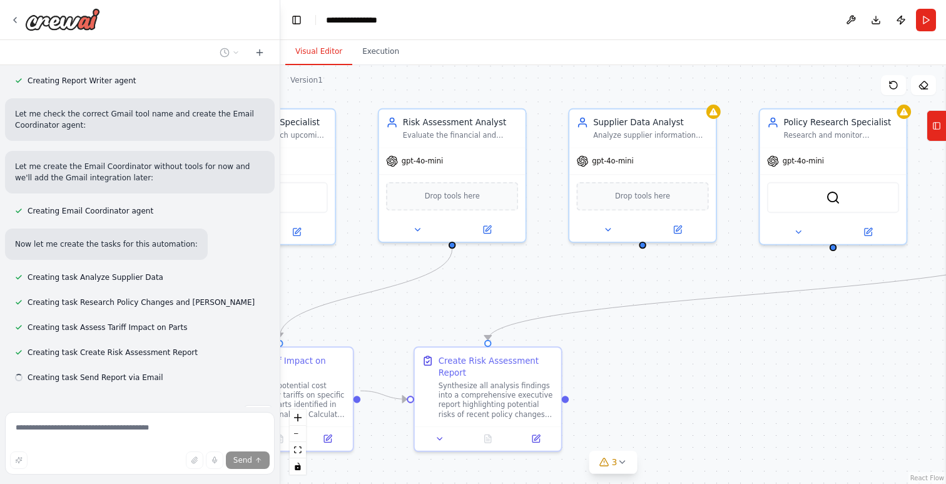
scroll to position [1230, 0]
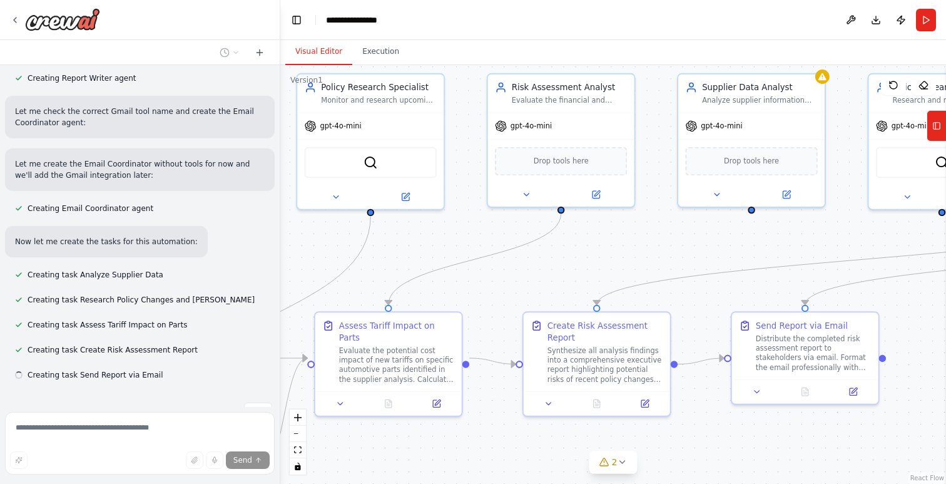
drag, startPoint x: 550, startPoint y: 260, endPoint x: 618, endPoint y: 246, distance: 69.1
click at [618, 246] on div ".deletable-edge-delete-btn { width: 20px; height: 20px; border: 0px solid #ffff…" at bounding box center [613, 274] width 666 height 419
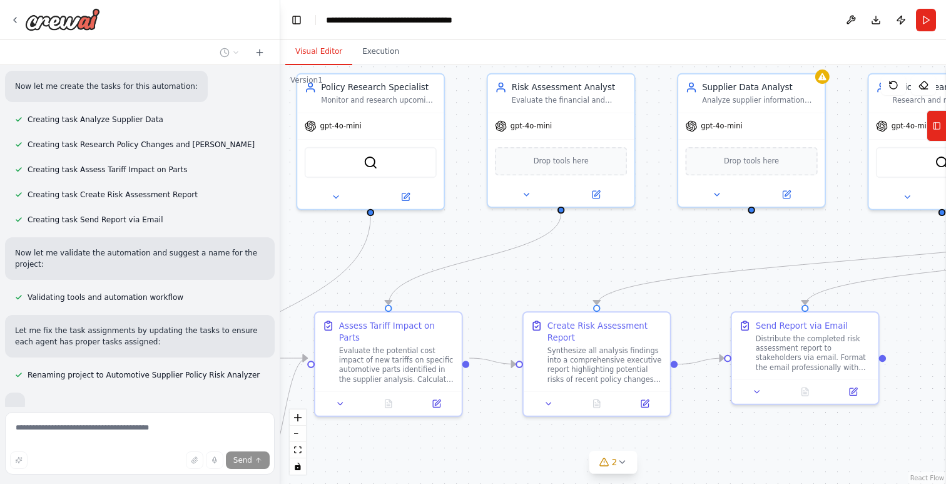
scroll to position [1415, 0]
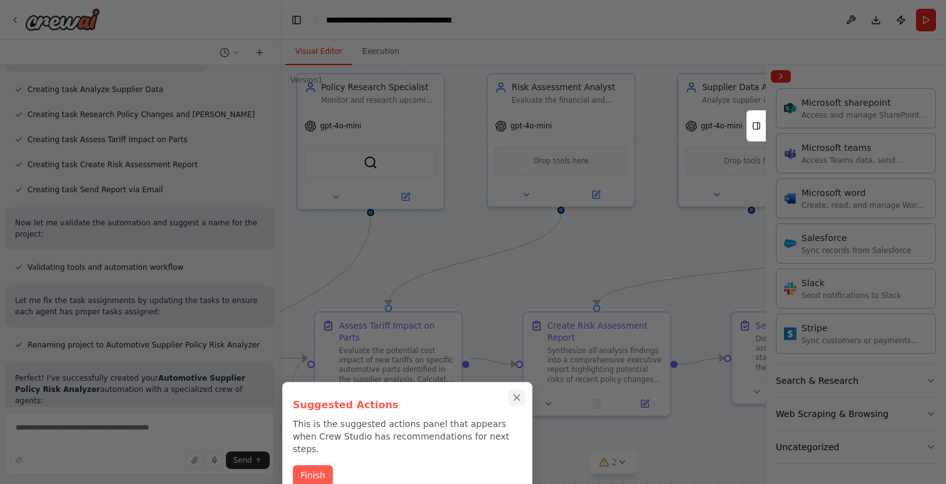
click at [516, 395] on icon "Close walkthrough" at bounding box center [516, 397] width 11 height 11
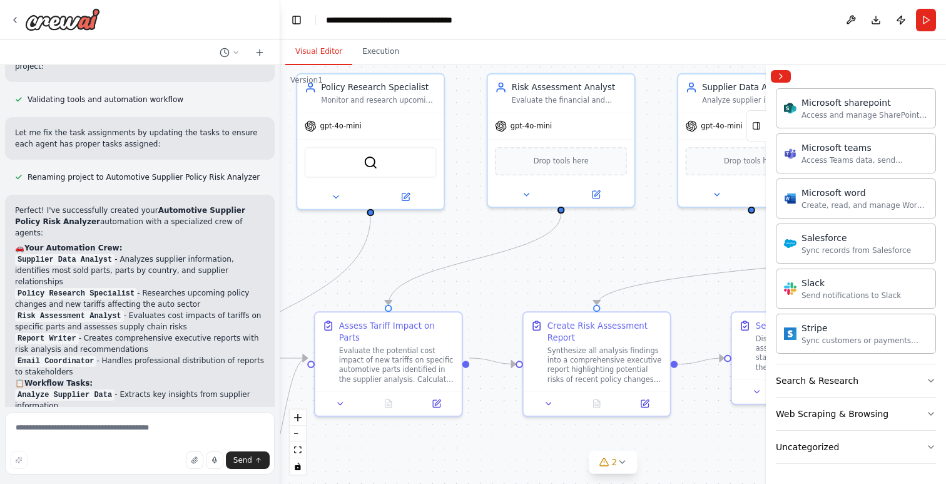
scroll to position [1900, 0]
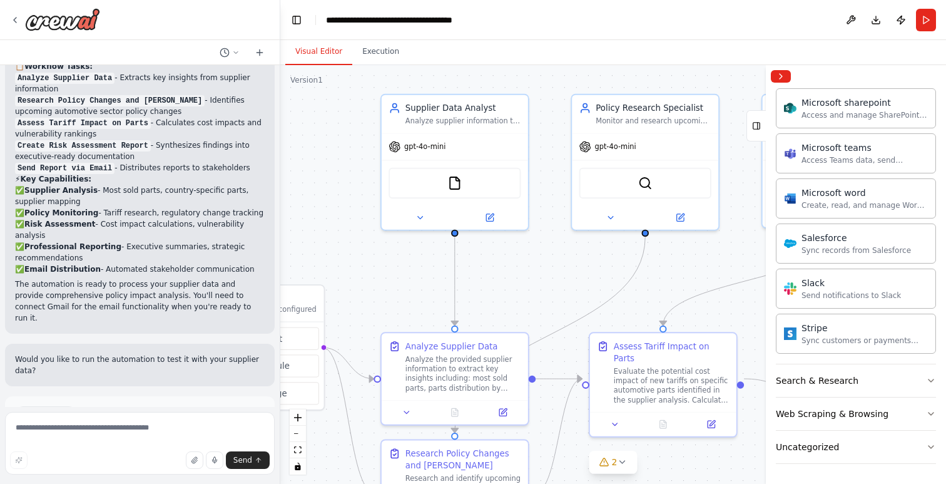
drag, startPoint x: 328, startPoint y: 261, endPoint x: 673, endPoint y: 282, distance: 346.1
click at [673, 282] on div ".deletable-edge-delete-btn { width: 20px; height: 20px; border: 0px solid #ffff…" at bounding box center [613, 274] width 666 height 419
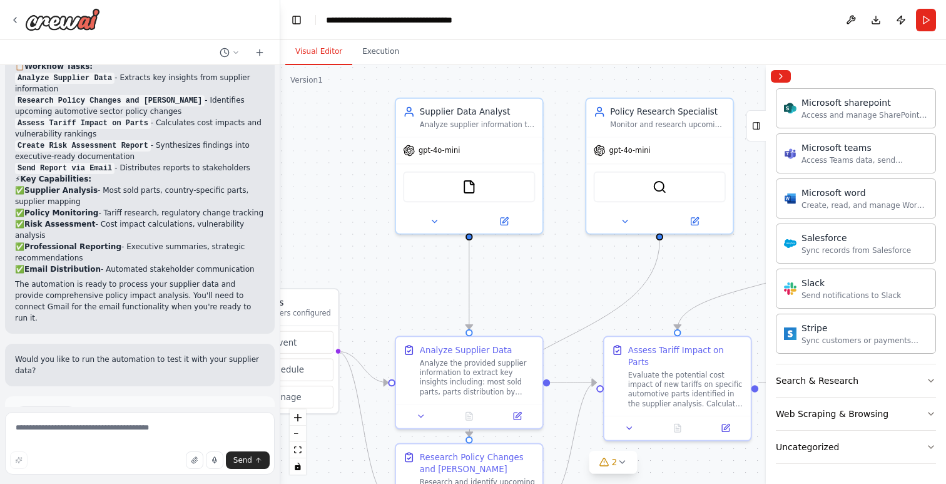
drag, startPoint x: 679, startPoint y: 290, endPoint x: 538, endPoint y: 284, distance: 141.6
click at [539, 284] on div ".deletable-edge-delete-btn { width: 20px; height: 20px; border: 0px solid #ffff…" at bounding box center [613, 274] width 666 height 419
click at [469, 187] on img at bounding box center [466, 184] width 14 height 14
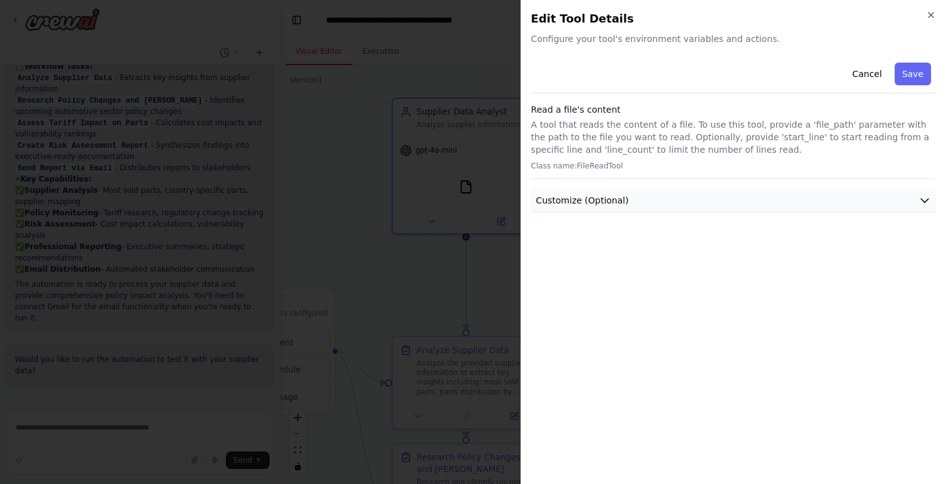
click at [605, 199] on span "Customize (Optional)" at bounding box center [582, 200] width 93 height 13
click at [915, 73] on button "Save" at bounding box center [913, 74] width 36 height 23
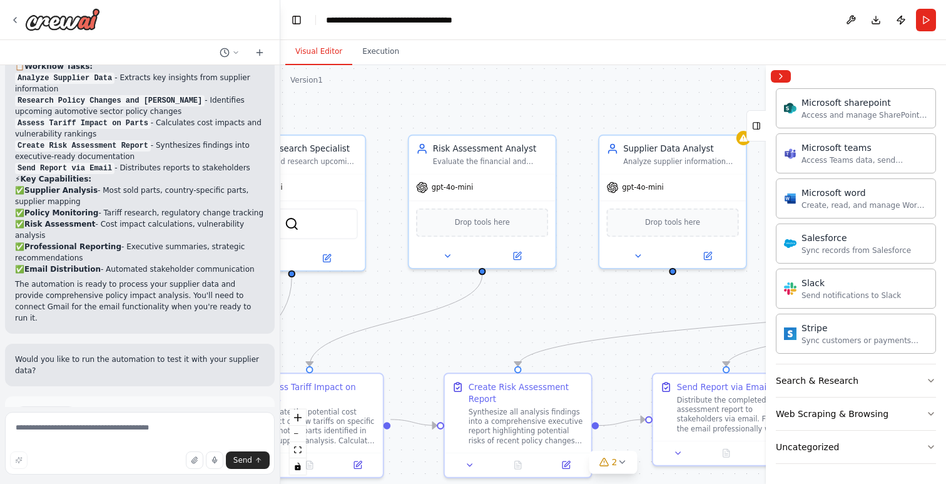
drag, startPoint x: 655, startPoint y: 272, endPoint x: 322, endPoint y: 302, distance: 334.9
click at [305, 302] on div ".deletable-edge-delete-btn { width: 20px; height: 20px; border: 0px solid #ffff…" at bounding box center [613, 274] width 666 height 419
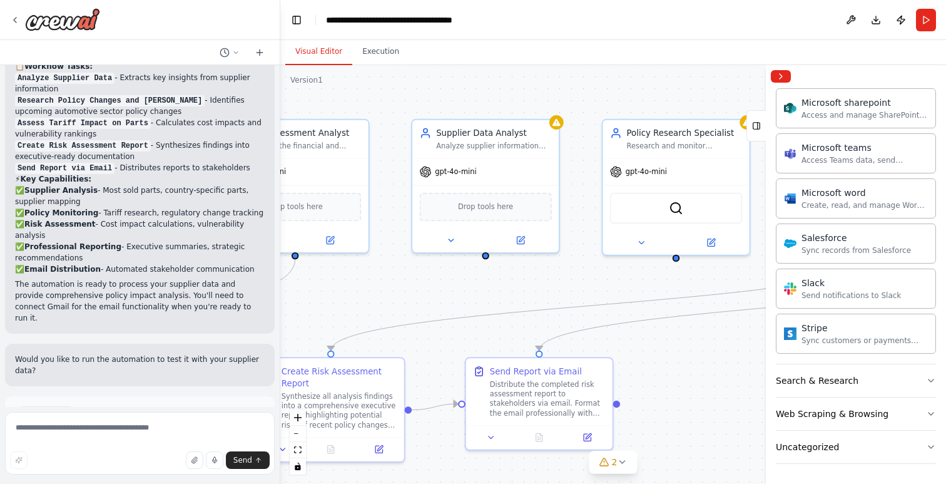
drag, startPoint x: 506, startPoint y: 312, endPoint x: 336, endPoint y: 300, distance: 170.7
click at [336, 300] on div ".deletable-edge-delete-btn { width: 20px; height: 20px; border: 0px solid #ffff…" at bounding box center [613, 274] width 666 height 419
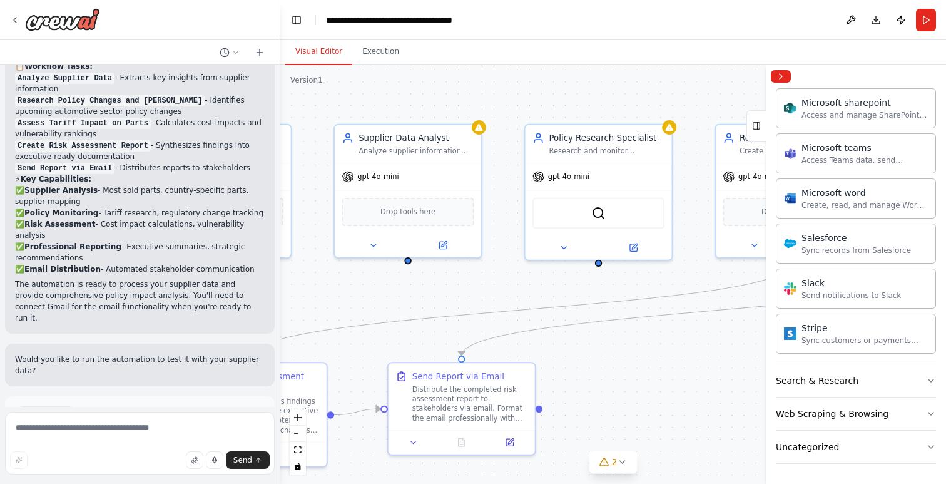
click at [387, 302] on div ".deletable-edge-delete-btn { width: 20px; height: 20px; border: 0px solid #ffff…" at bounding box center [613, 274] width 666 height 419
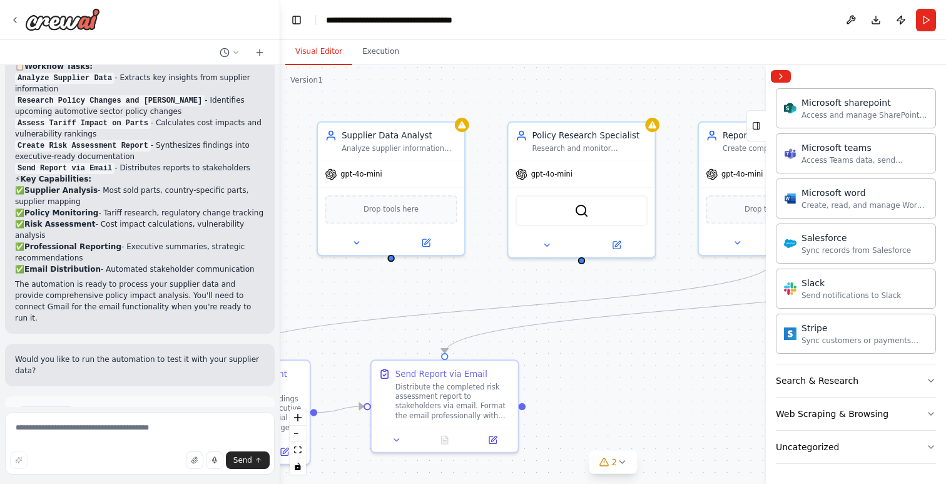
drag, startPoint x: 485, startPoint y: 280, endPoint x: 475, endPoint y: 277, distance: 10.5
click at [475, 277] on div ".deletable-edge-delete-btn { width: 20px; height: 20px; border: 0px solid #ffff…" at bounding box center [613, 274] width 666 height 419
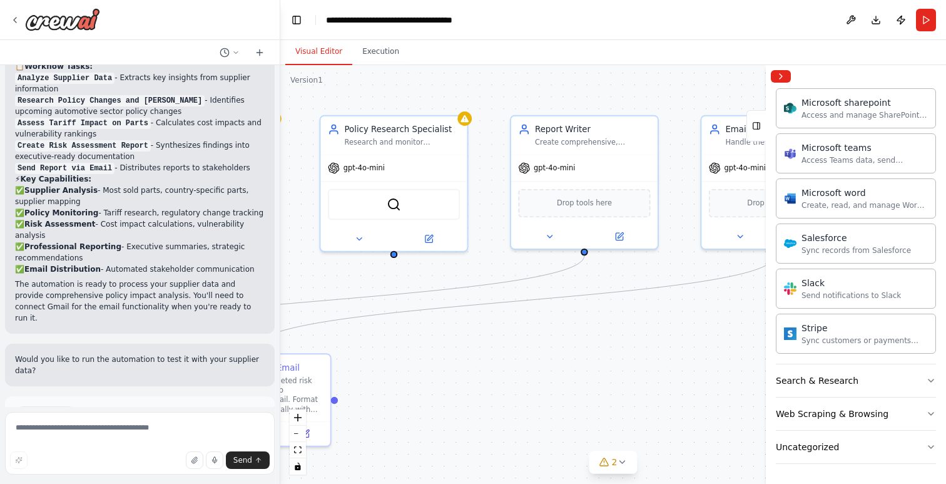
drag, startPoint x: 520, startPoint y: 284, endPoint x: 284, endPoint y: 258, distance: 238.0
click at [261, 256] on div "Create a tool that is able to take supplier information and answer the followin…" at bounding box center [473, 242] width 946 height 484
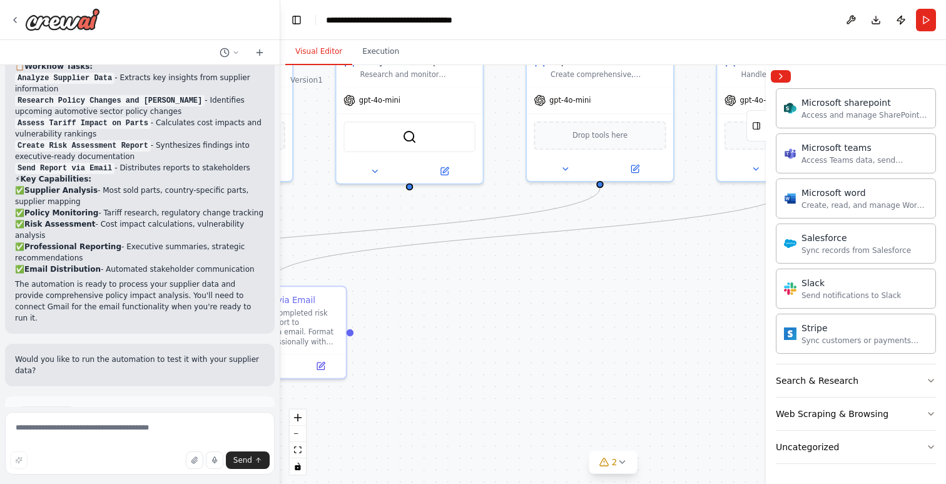
drag, startPoint x: 564, startPoint y: 306, endPoint x: 668, endPoint y: 241, distance: 122.6
click at [706, 243] on div ".deletable-edge-delete-btn { width: 20px; height: 20px; border: 0px solid #ffff…" at bounding box center [613, 274] width 666 height 419
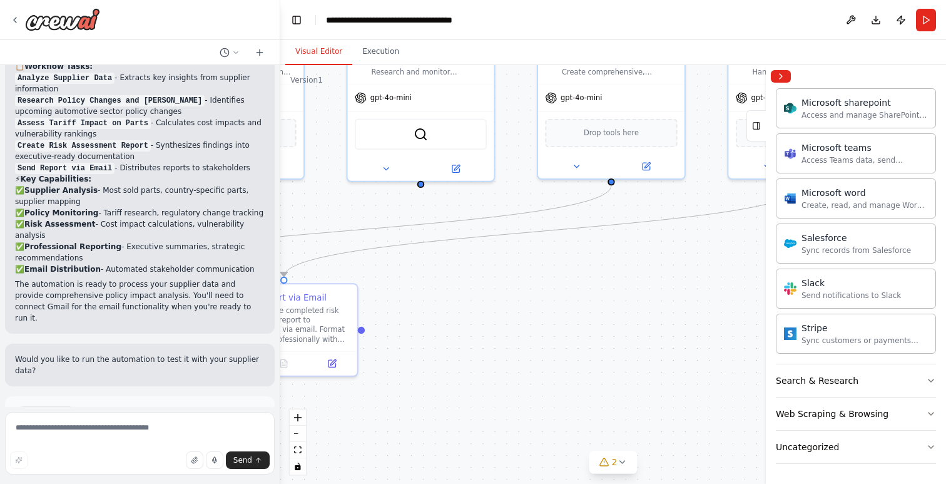
drag, startPoint x: 429, startPoint y: 280, endPoint x: 761, endPoint y: 250, distance: 333.7
click at [769, 248] on div "Create a tool that is able to take supplier information and answer the followin…" at bounding box center [473, 242] width 946 height 484
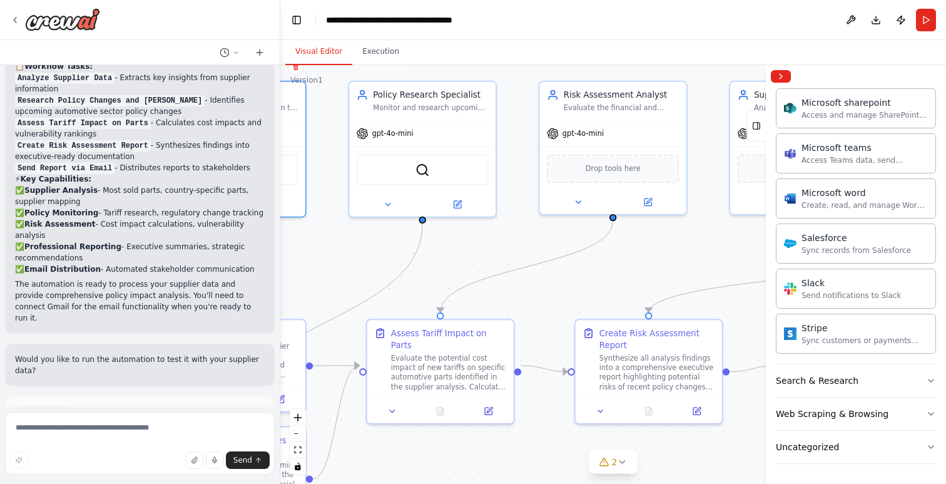
drag, startPoint x: 470, startPoint y: 198, endPoint x: 699, endPoint y: 265, distance: 238.8
click at [699, 265] on div ".deletable-edge-delete-btn { width: 20px; height: 20px; border: 0px solid #ffff…" at bounding box center [613, 274] width 666 height 419
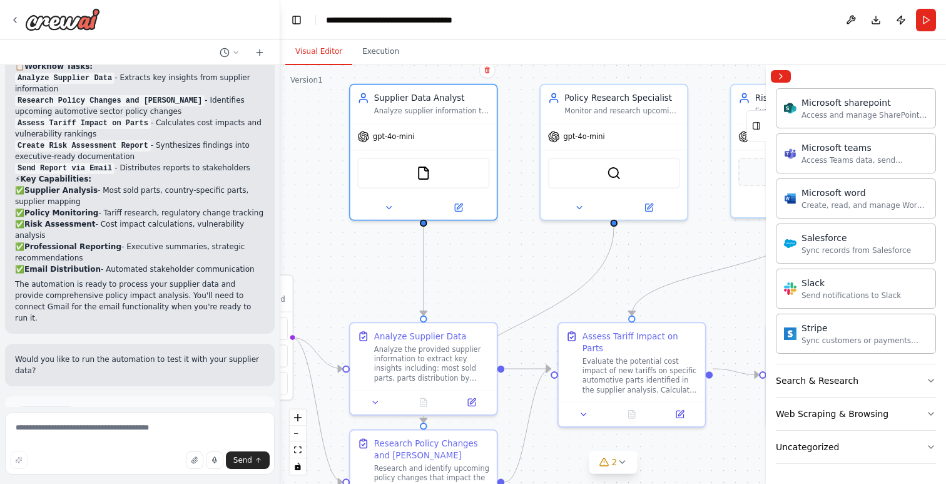
drag, startPoint x: 570, startPoint y: 228, endPoint x: 687, endPoint y: 241, distance: 118.3
click at [687, 241] on div ".deletable-edge-delete-btn { width: 20px; height: 20px; border: 0px solid #ffff…" at bounding box center [613, 274] width 666 height 419
click at [147, 458] on button "Run Automation" at bounding box center [140, 468] width 250 height 20
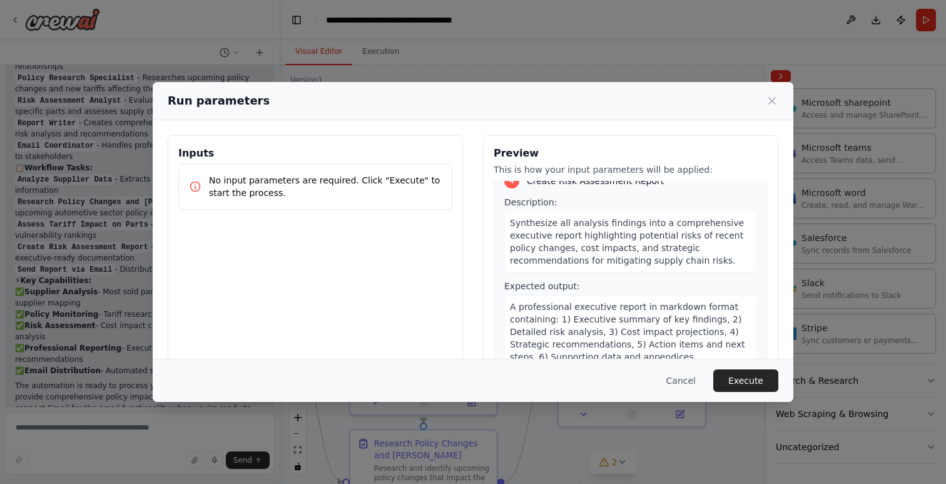
scroll to position [908, 0]
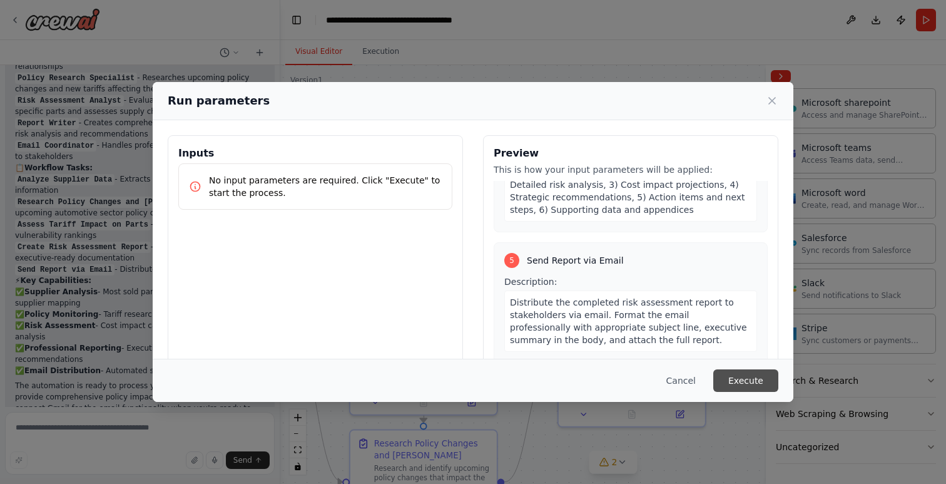
click at [741, 380] on button "Execute" at bounding box center [745, 380] width 65 height 23
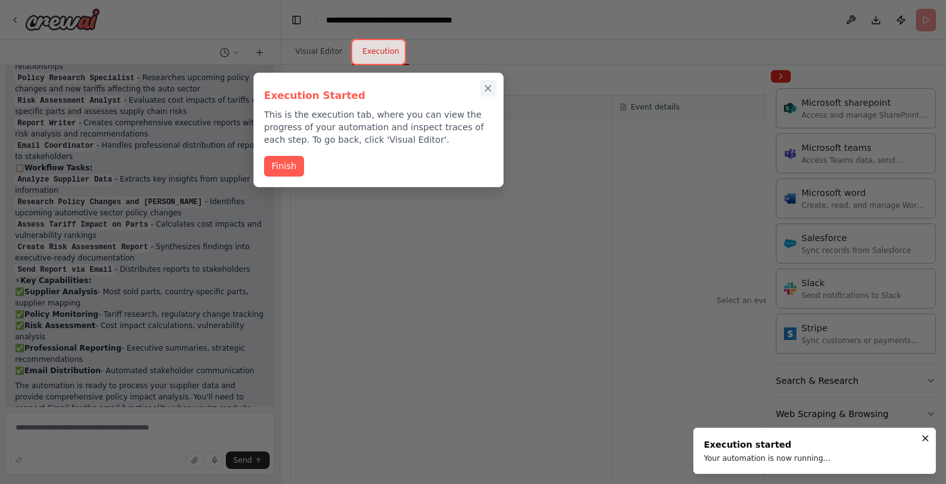
click at [493, 89] on icon "Close walkthrough" at bounding box center [488, 88] width 11 height 11
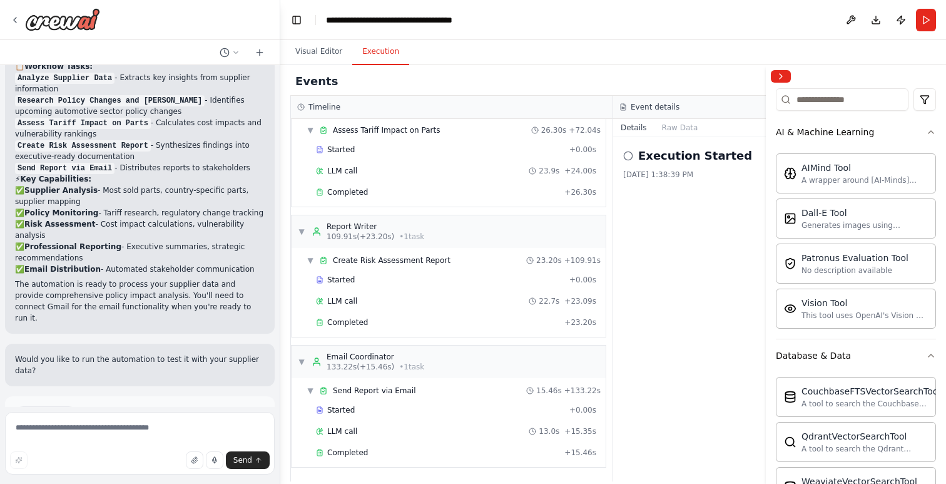
scroll to position [0, 0]
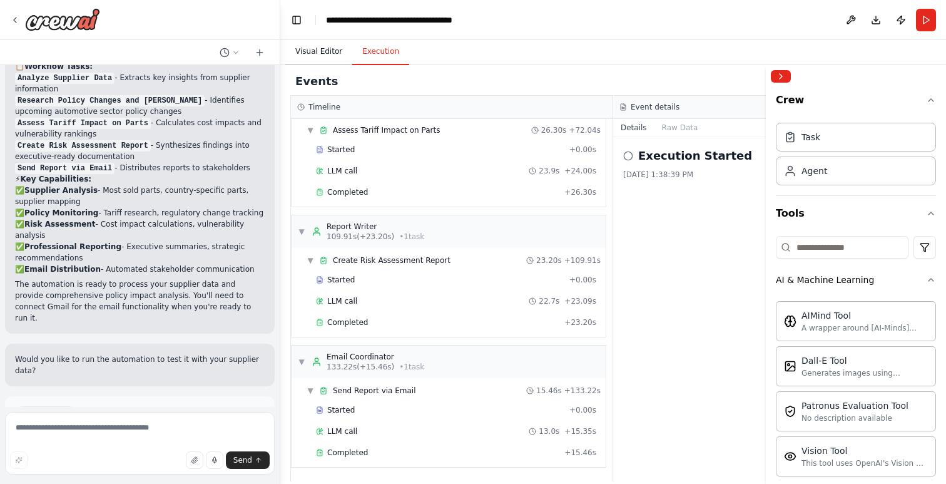
click at [330, 57] on button "Visual Editor" at bounding box center [318, 52] width 67 height 26
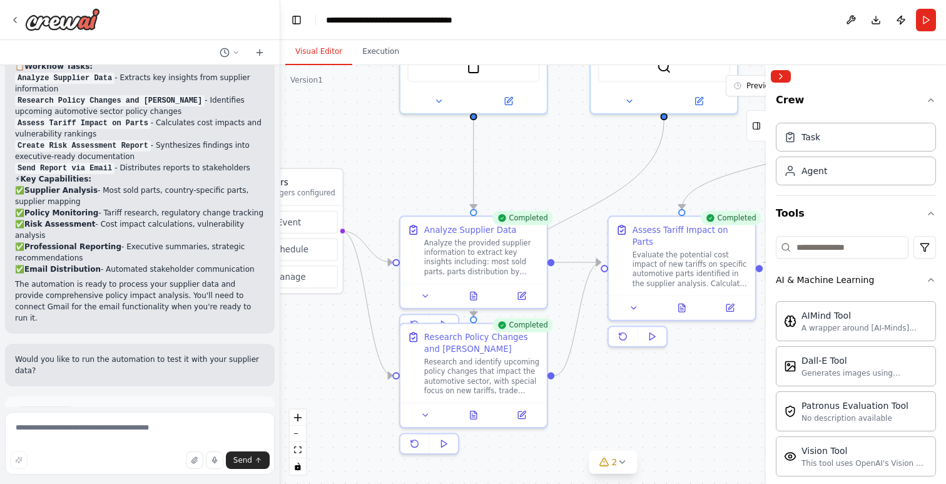
drag, startPoint x: 503, startPoint y: 279, endPoint x: 556, endPoint y: 154, distance: 136.0
click at [556, 154] on div ".deletable-edge-delete-btn { width: 20px; height: 20px; border: 0px solid #ffff…" at bounding box center [613, 274] width 666 height 419
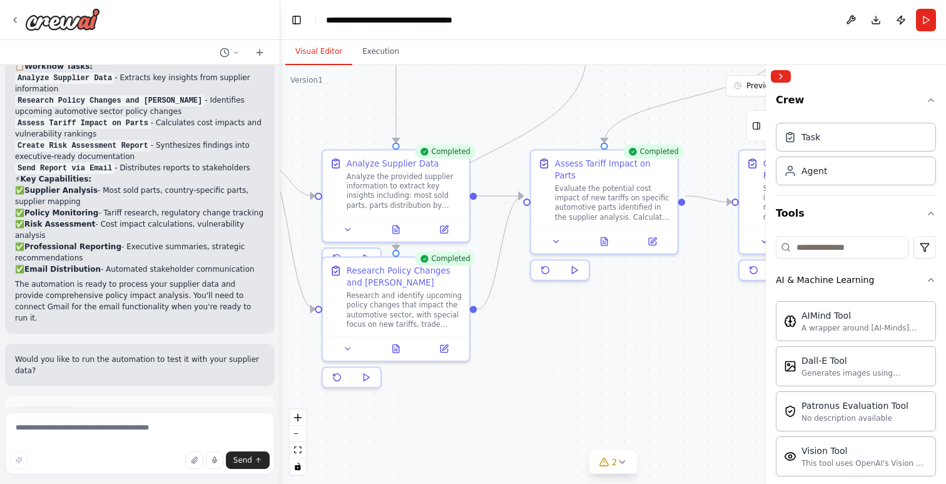
drag, startPoint x: 663, startPoint y: 363, endPoint x: 526, endPoint y: 336, distance: 139.7
click at [583, 315] on div ".deletable-edge-delete-btn { width: 20px; height: 20px; border: 0px solid #ffff…" at bounding box center [613, 274] width 666 height 419
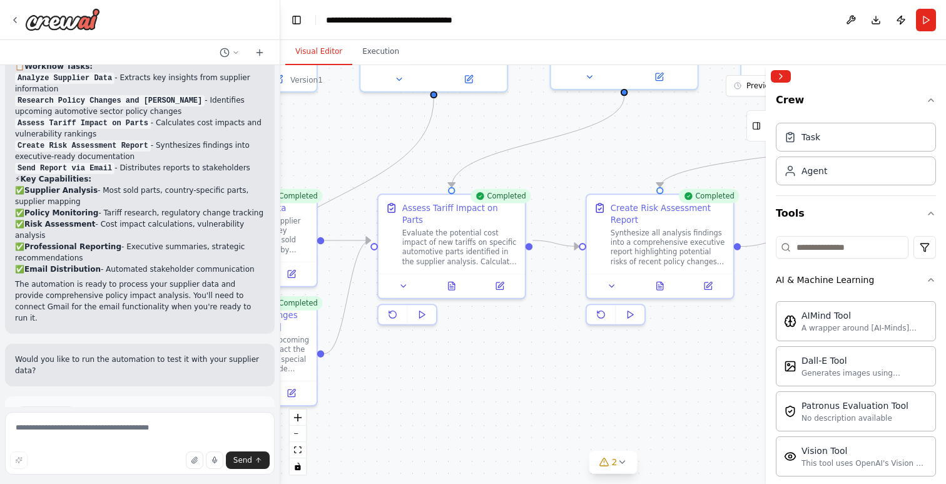
drag, startPoint x: 640, startPoint y: 331, endPoint x: 504, endPoint y: 376, distance: 143.5
click at [488, 376] on div ".deletable-edge-delete-btn { width: 20px; height: 20px; border: 0px solid #ffff…" at bounding box center [613, 274] width 666 height 419
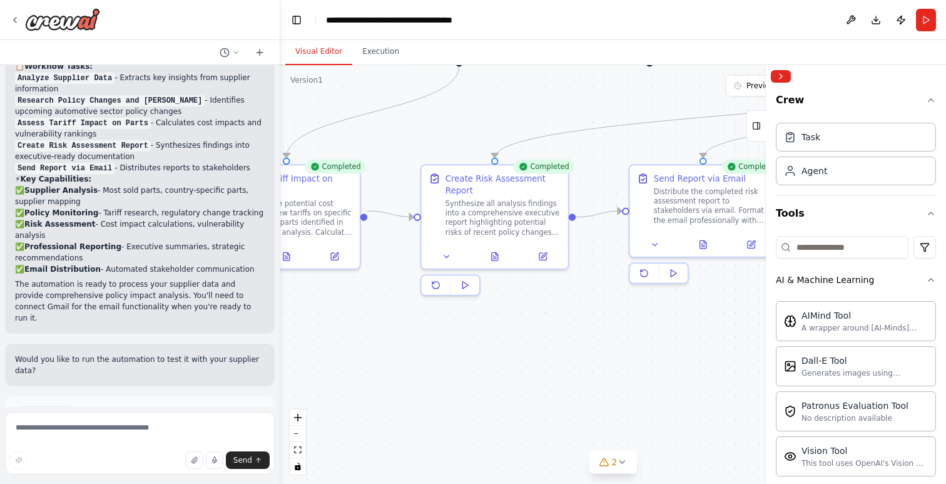
drag, startPoint x: 595, startPoint y: 376, endPoint x: 422, endPoint y: 347, distance: 175.8
click at [422, 347] on div ".deletable-edge-delete-btn { width: 20px; height: 20px; border: 0px solid #ffff…" at bounding box center [613, 274] width 666 height 419
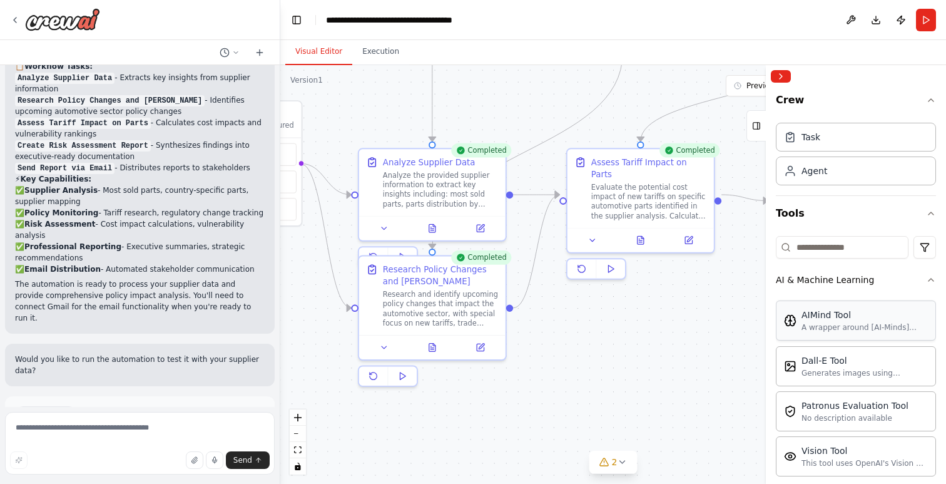
drag, startPoint x: 444, startPoint y: 342, endPoint x: 821, endPoint y: 316, distance: 378.3
click at [821, 316] on div "Create a tool that is able to take supplier information and answer the followin…" at bounding box center [473, 242] width 946 height 484
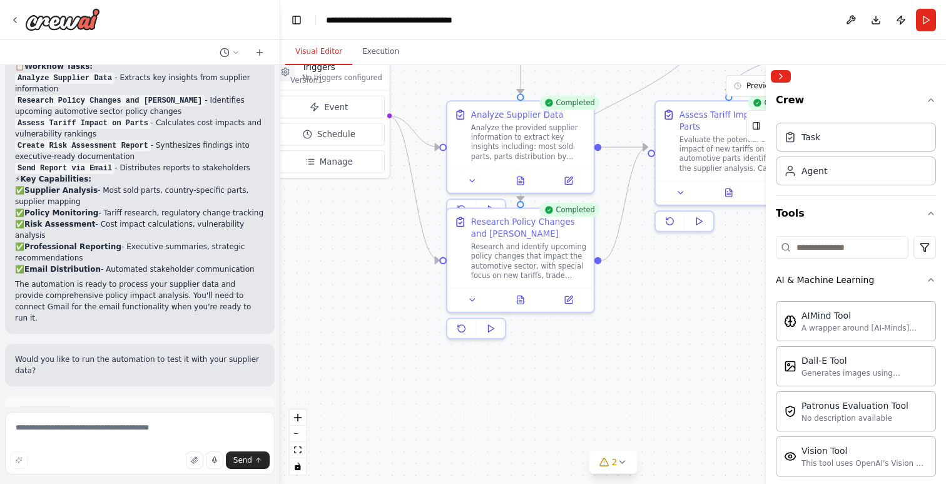
drag, startPoint x: 370, startPoint y: 295, endPoint x: 390, endPoint y: 256, distance: 44.2
click at [390, 256] on div ".deletable-edge-delete-btn { width: 20px; height: 20px; border: 0px solid #ffff…" at bounding box center [613, 274] width 666 height 419
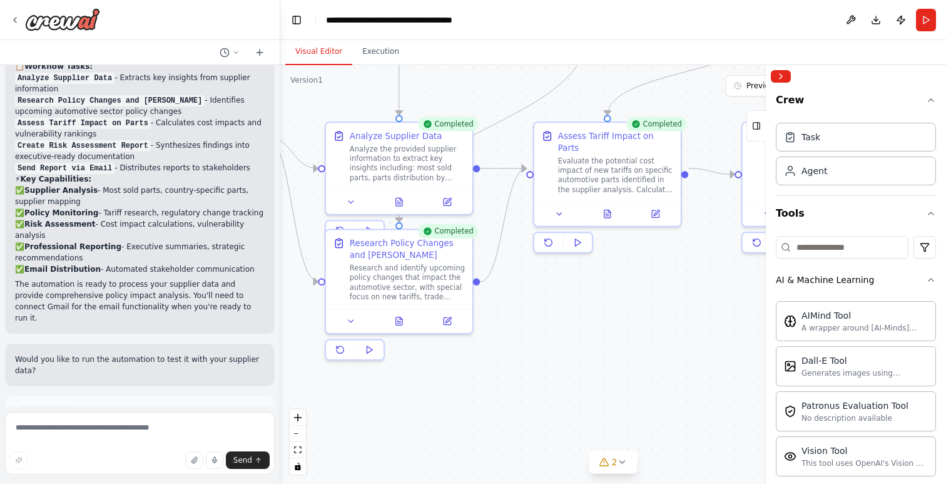
drag, startPoint x: 684, startPoint y: 328, endPoint x: 565, endPoint y: 351, distance: 121.8
click at [565, 351] on div ".deletable-edge-delete-btn { width: 20px; height: 20px; border: 0px solid #ffff…" at bounding box center [613, 274] width 666 height 419
click at [121, 421] on textarea at bounding box center [140, 443] width 270 height 63
type textarea "**********"
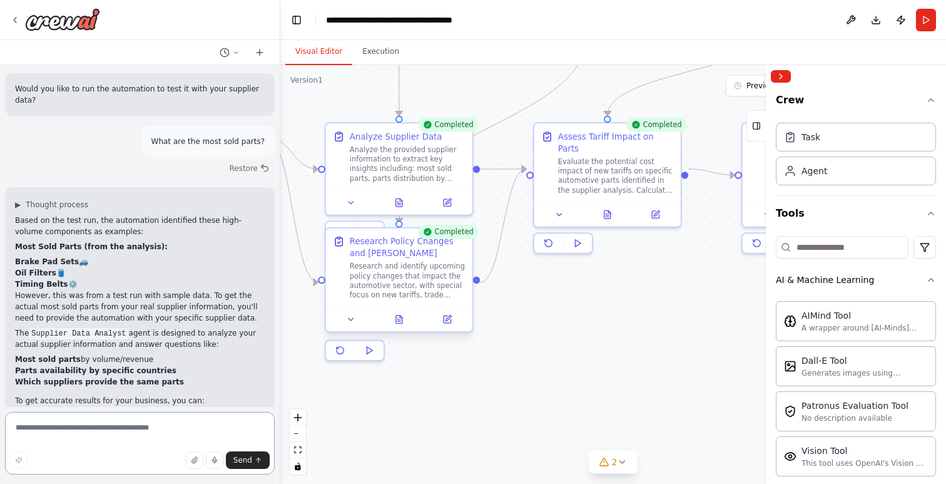
scroll to position [2181, 0]
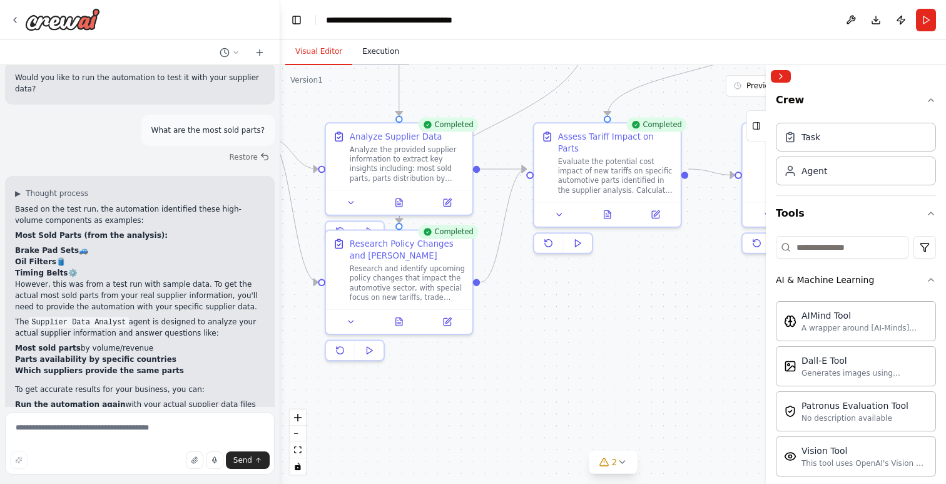
click at [380, 54] on button "Execution" at bounding box center [380, 52] width 57 height 26
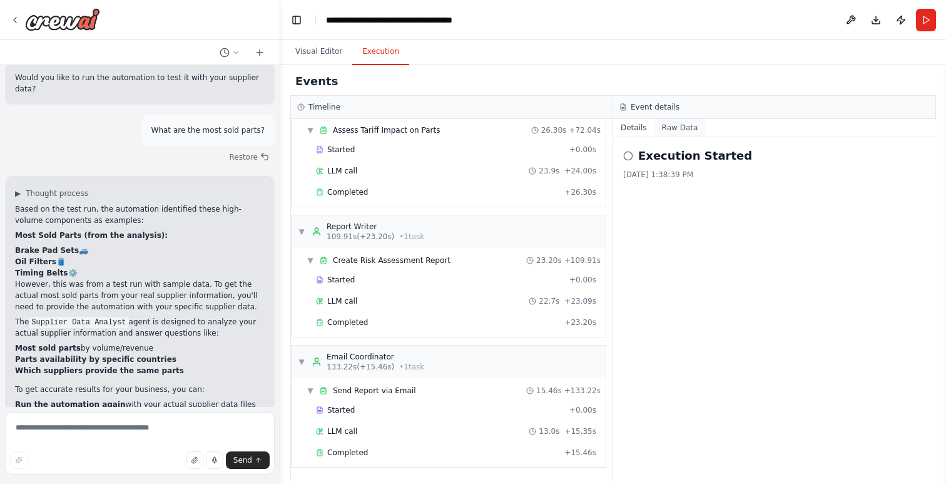
click at [673, 133] on button "Raw Data" at bounding box center [680, 128] width 51 height 18
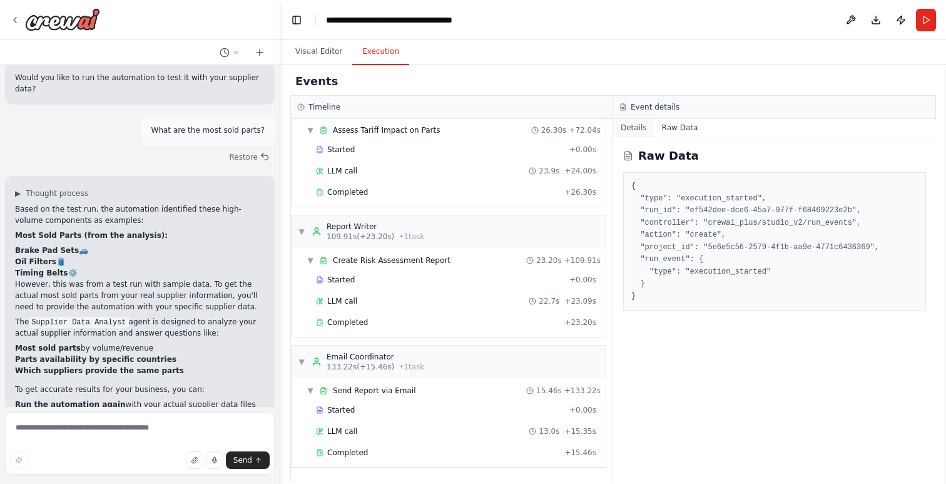
click at [632, 129] on button "Details" at bounding box center [633, 128] width 41 height 18
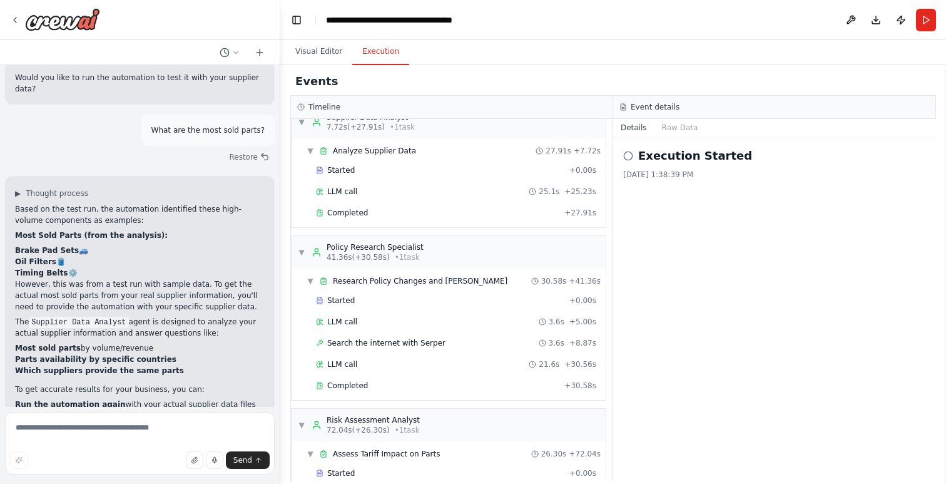
scroll to position [0, 0]
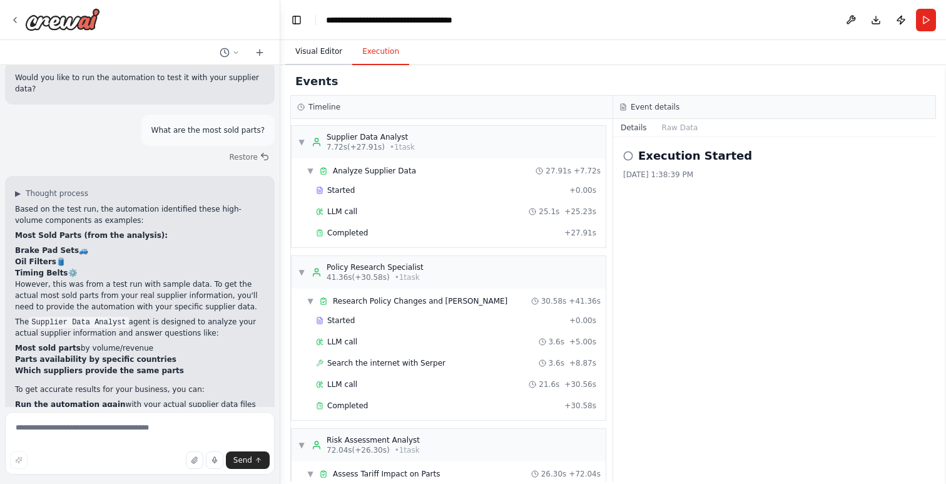
click at [329, 49] on button "Visual Editor" at bounding box center [318, 52] width 67 height 26
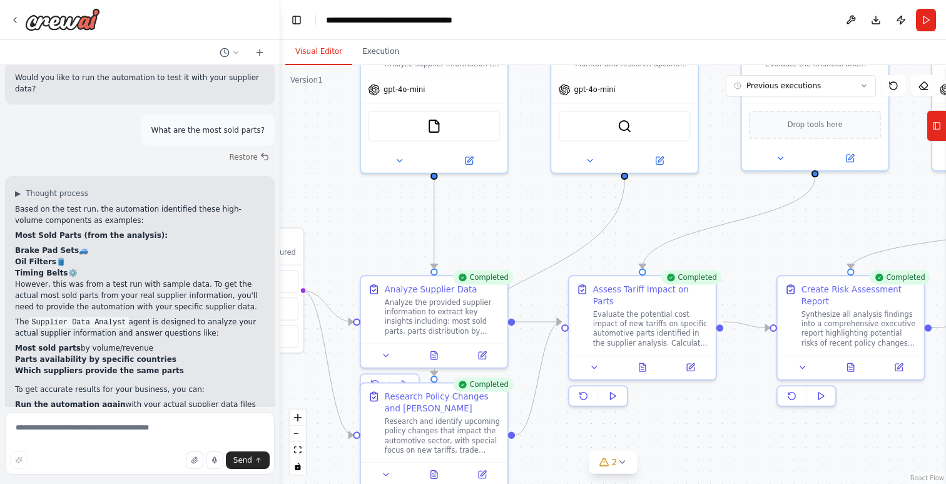
drag, startPoint x: 523, startPoint y: 327, endPoint x: 558, endPoint y: 480, distance: 156.7
click at [558, 480] on div ".deletable-edge-delete-btn { width: 20px; height: 20px; border: 0px solid #ffff…" at bounding box center [613, 274] width 666 height 419
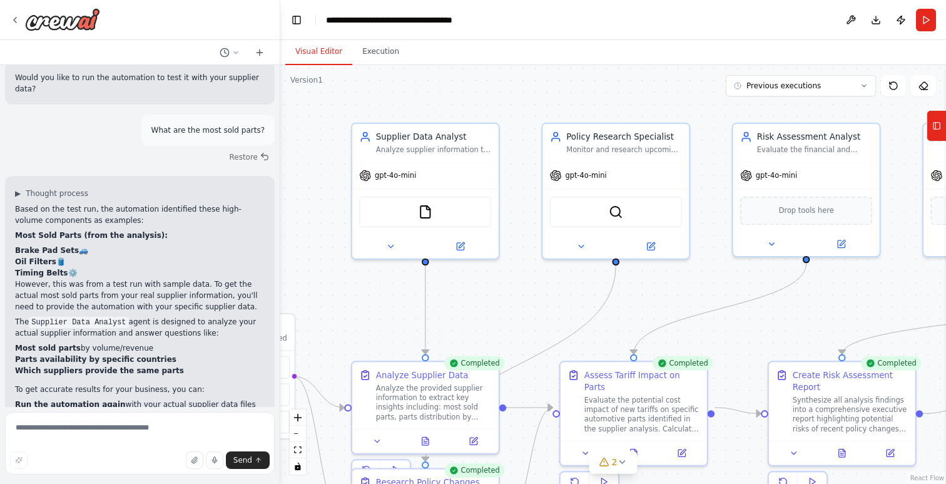
drag, startPoint x: 513, startPoint y: 246, endPoint x: 502, endPoint y: 333, distance: 87.6
click at [502, 333] on div ".deletable-edge-delete-btn { width: 20px; height: 20px; border: 0px solid #ffff…" at bounding box center [613, 274] width 666 height 419
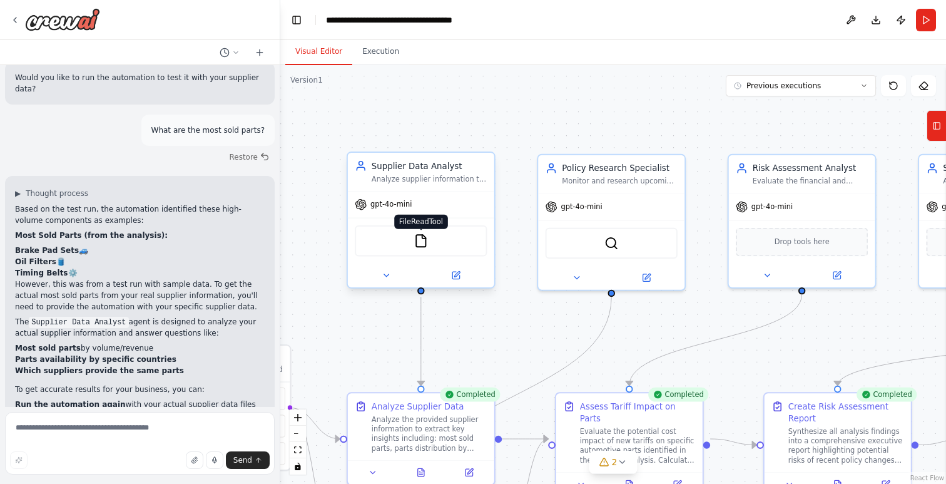
click at [421, 244] on img at bounding box center [421, 240] width 14 height 14
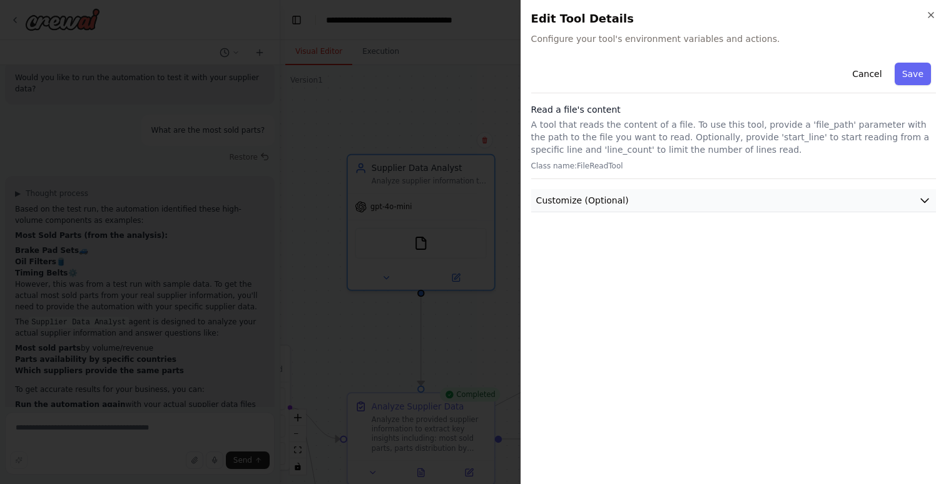
click at [628, 200] on button "Customize (Optional)" at bounding box center [733, 200] width 405 height 23
click at [929, 16] on icon "button" at bounding box center [931, 15] width 5 height 5
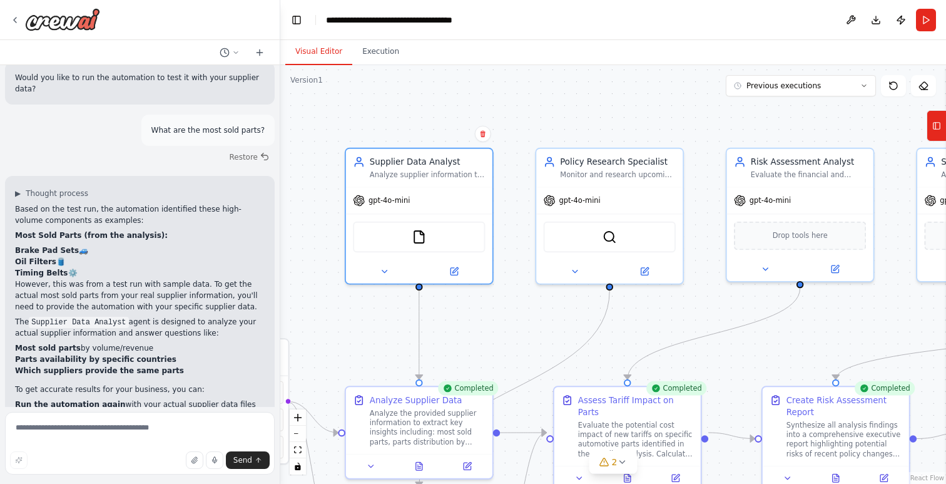
drag, startPoint x: 556, startPoint y: 121, endPoint x: 590, endPoint y: 116, distance: 34.2
click at [554, 115] on div ".deletable-edge-delete-btn { width: 20px; height: 20px; border: 0px solid #ffff…" at bounding box center [613, 274] width 666 height 419
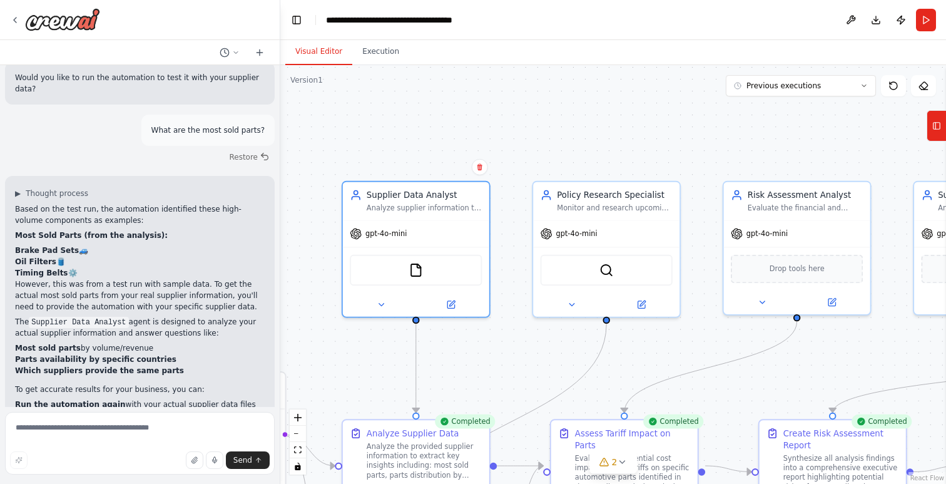
drag, startPoint x: 584, startPoint y: 105, endPoint x: 581, endPoint y: 138, distance: 33.3
click at [581, 138] on div ".deletable-edge-delete-btn { width: 20px; height: 20px; border: 0px solid #ffff…" at bounding box center [613, 274] width 666 height 419
click at [415, 269] on img at bounding box center [416, 267] width 14 height 14
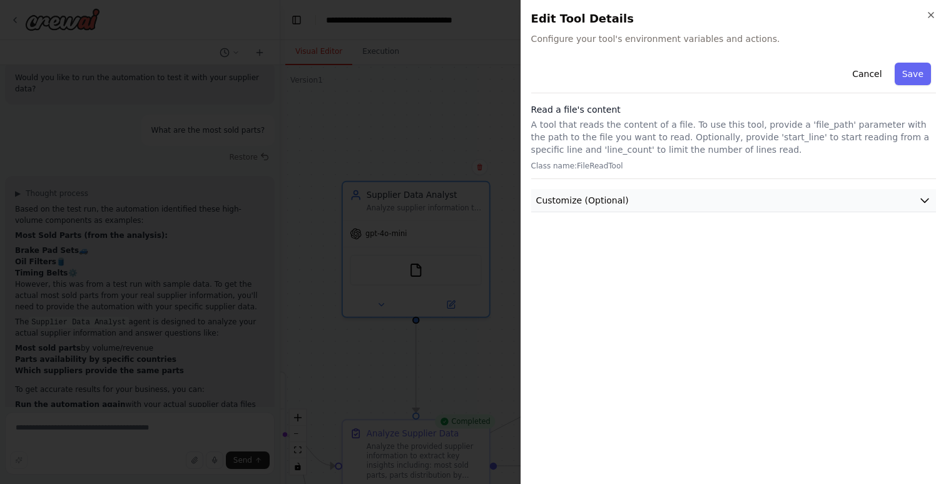
click at [608, 192] on button "Customize (Optional)" at bounding box center [733, 200] width 405 height 23
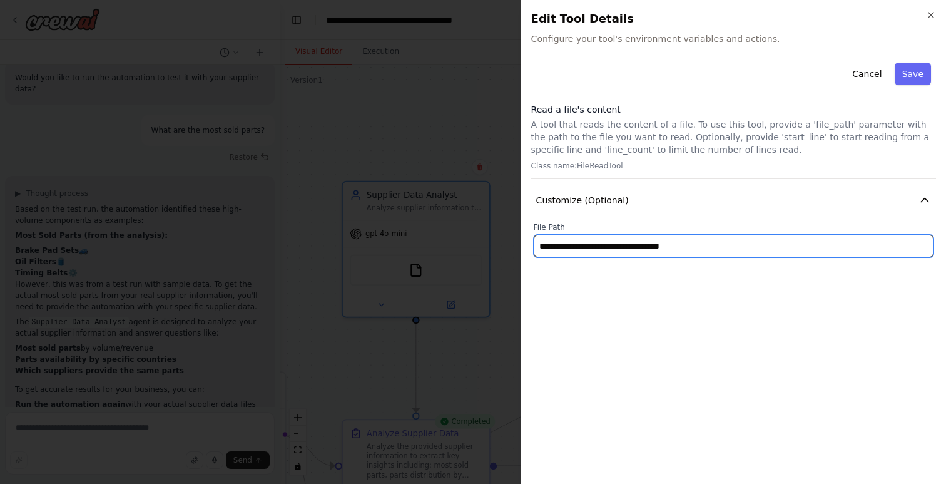
click at [720, 245] on input "**********" at bounding box center [734, 246] width 400 height 23
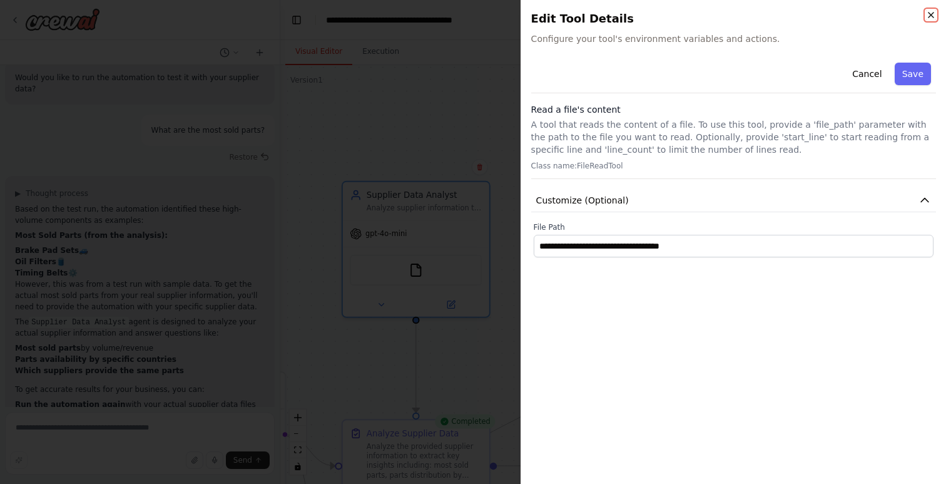
click at [927, 14] on icon "button" at bounding box center [931, 15] width 10 height 10
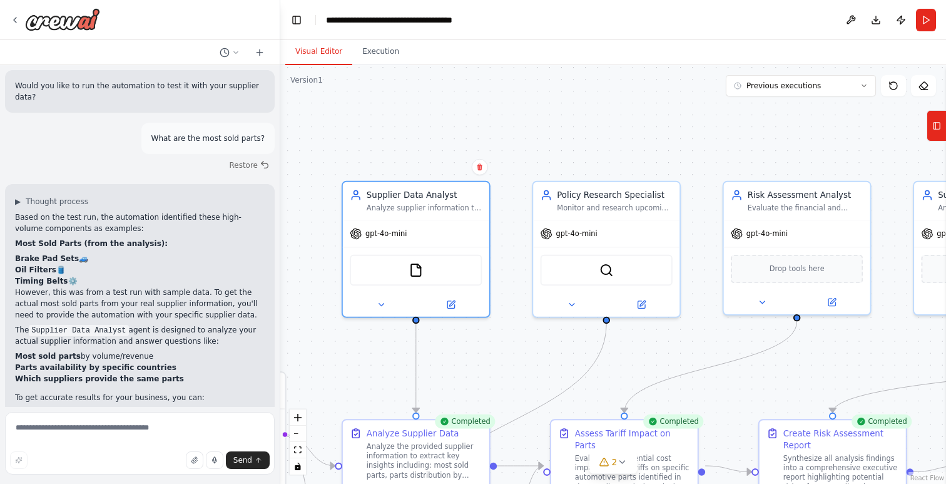
scroll to position [2181, 0]
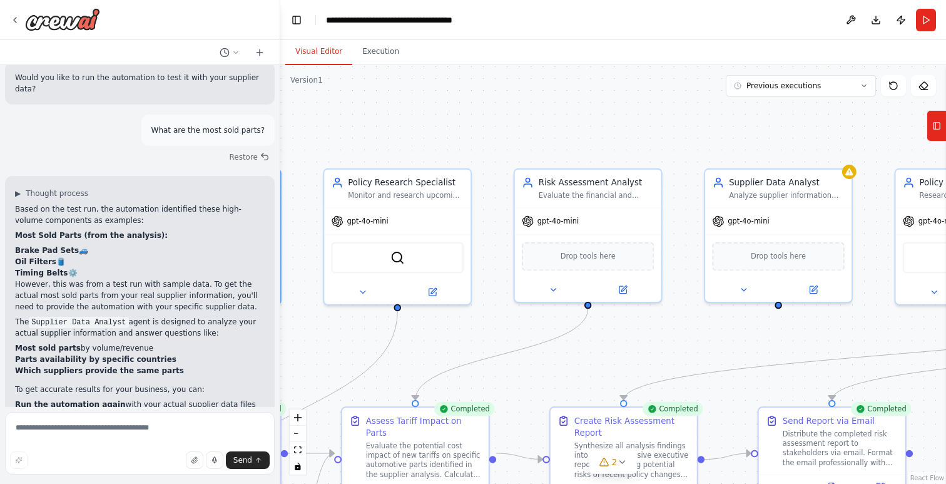
drag, startPoint x: 715, startPoint y: 329, endPoint x: 506, endPoint y: 316, distance: 209.4
click at [506, 316] on div ".deletable-edge-delete-btn { width: 20px; height: 20px; border: 0px solid #ffff…" at bounding box center [613, 274] width 666 height 419
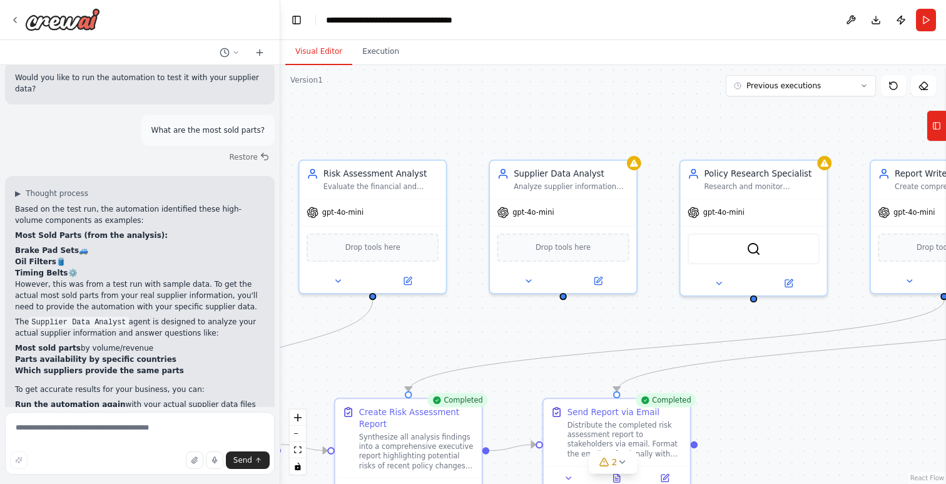
drag, startPoint x: 662, startPoint y: 335, endPoint x: 466, endPoint y: 312, distance: 196.6
click at [405, 313] on div ".deletable-edge-delete-btn { width: 20px; height: 20px; border: 0px solid #ffff…" at bounding box center [613, 274] width 666 height 419
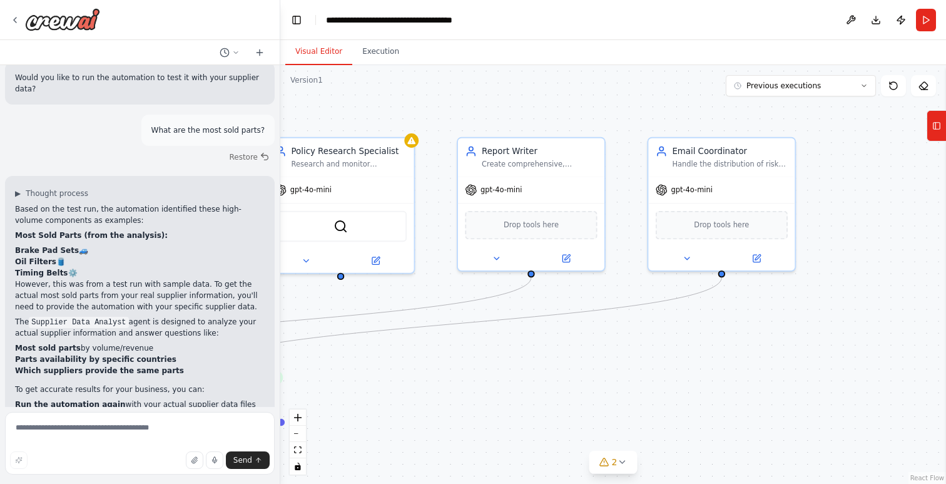
drag, startPoint x: 844, startPoint y: 355, endPoint x: 479, endPoint y: 347, distance: 364.3
click at [481, 347] on div ".deletable-edge-delete-btn { width: 20px; height: 20px; border: 0px solid #ffff…" at bounding box center [613, 274] width 666 height 419
drag, startPoint x: 424, startPoint y: 345, endPoint x: 761, endPoint y: 295, distance: 341.1
click at [761, 295] on div ".deletable-edge-delete-btn { width: 20px; height: 20px; border: 0px solid #ffff…" at bounding box center [613, 274] width 666 height 419
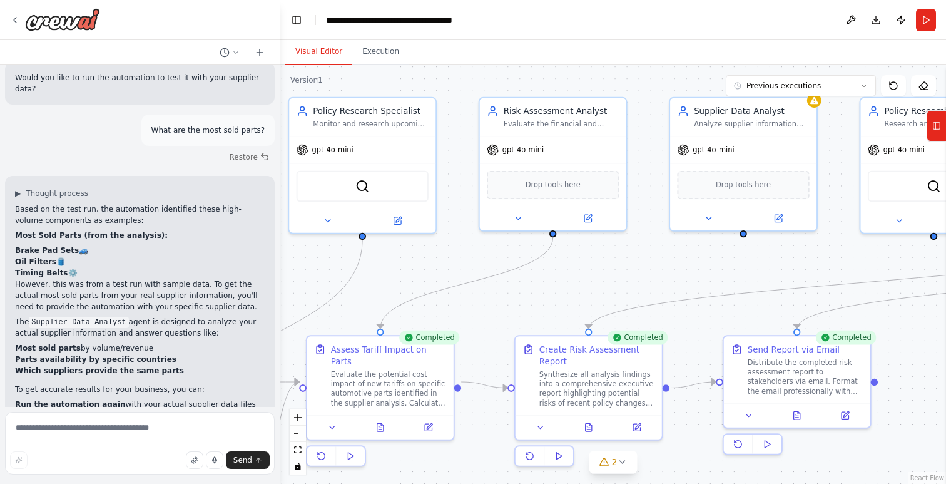
drag, startPoint x: 447, startPoint y: 263, endPoint x: 655, endPoint y: 275, distance: 208.2
click at [668, 274] on div ".deletable-edge-delete-btn { width: 20px; height: 20px; border: 0px solid #ffff…" at bounding box center [613, 274] width 666 height 419
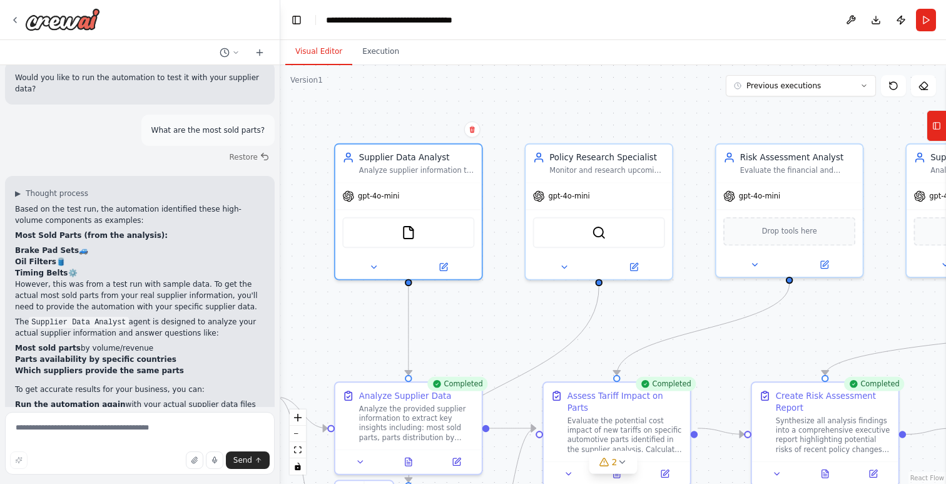
drag, startPoint x: 507, startPoint y: 265, endPoint x: 678, endPoint y: 306, distance: 175.8
click at [687, 305] on div ".deletable-edge-delete-btn { width: 20px; height: 20px; border: 0px solid #ffff…" at bounding box center [613, 274] width 666 height 419
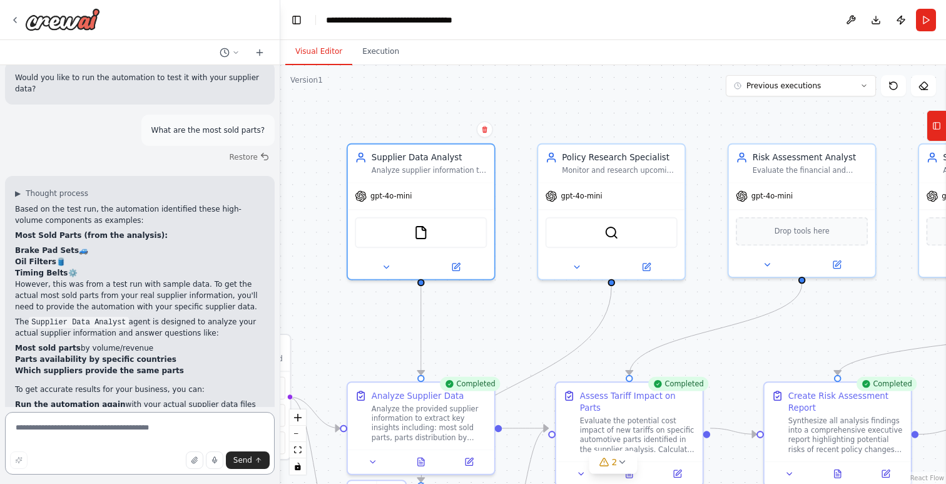
click at [160, 439] on textarea at bounding box center [140, 443] width 270 height 63
type textarea "**********"
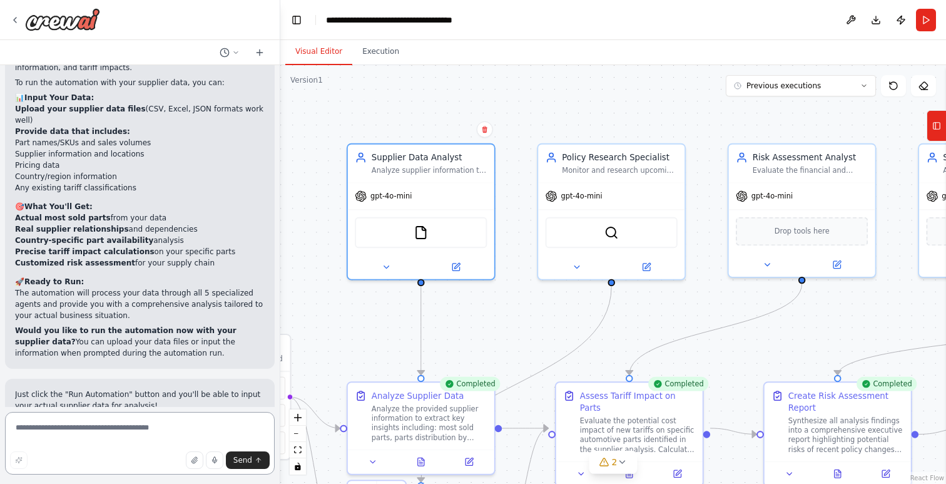
scroll to position [2752, 0]
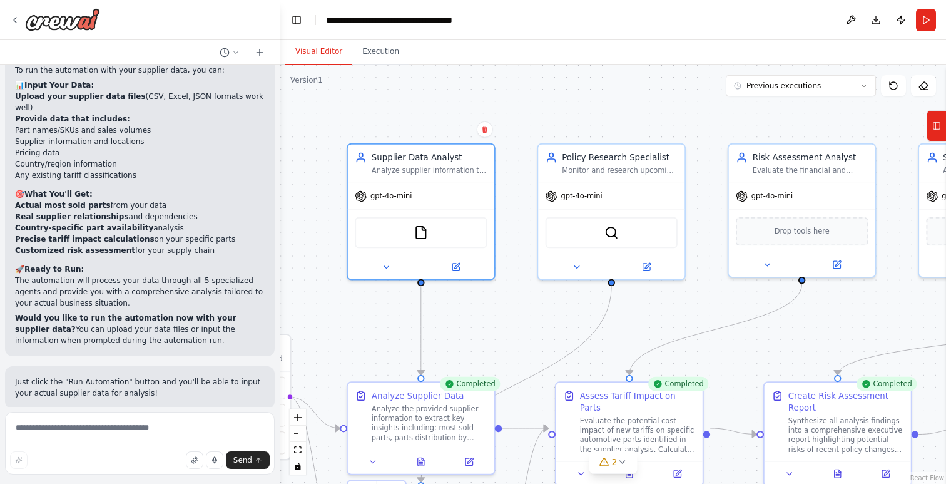
click at [135, 483] on span "Run Automation" at bounding box center [145, 490] width 61 height 10
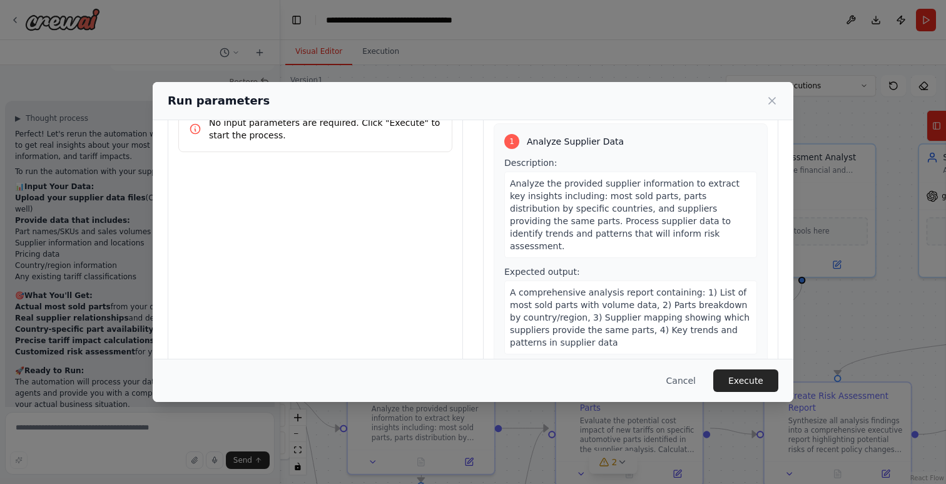
scroll to position [0, 0]
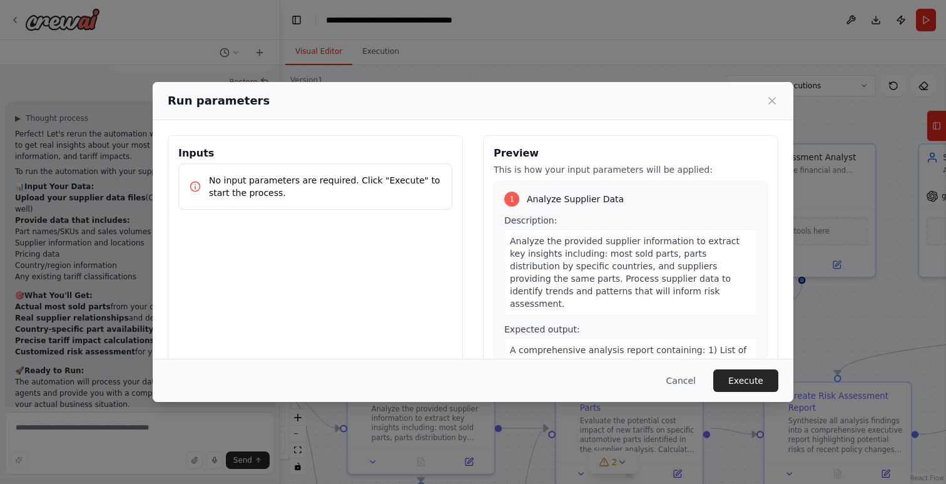
drag, startPoint x: 349, startPoint y: 187, endPoint x: 322, endPoint y: 177, distance: 28.5
click at [347, 185] on p "No input parameters are required. Click "Execute" to start the process." at bounding box center [325, 186] width 233 height 25
click at [320, 176] on p "No input parameters are required. Click "Execute" to start the process." at bounding box center [325, 186] width 233 height 25
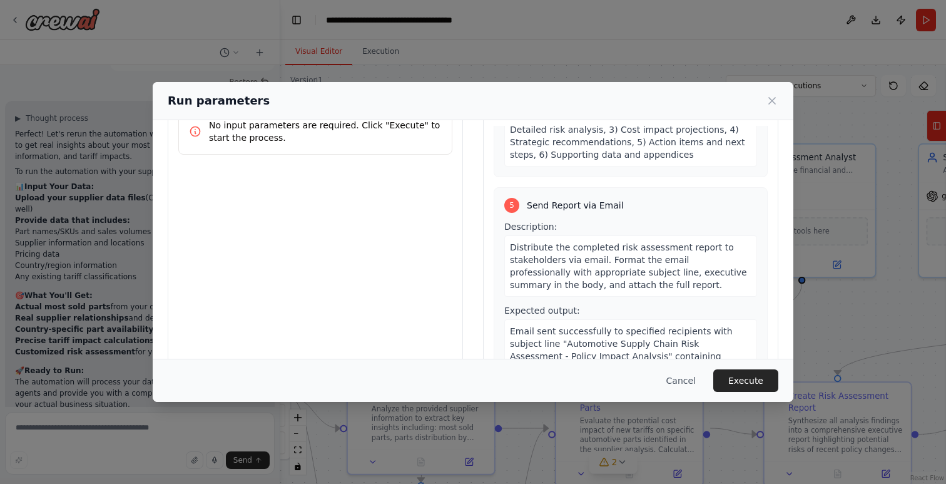
scroll to position [89, 0]
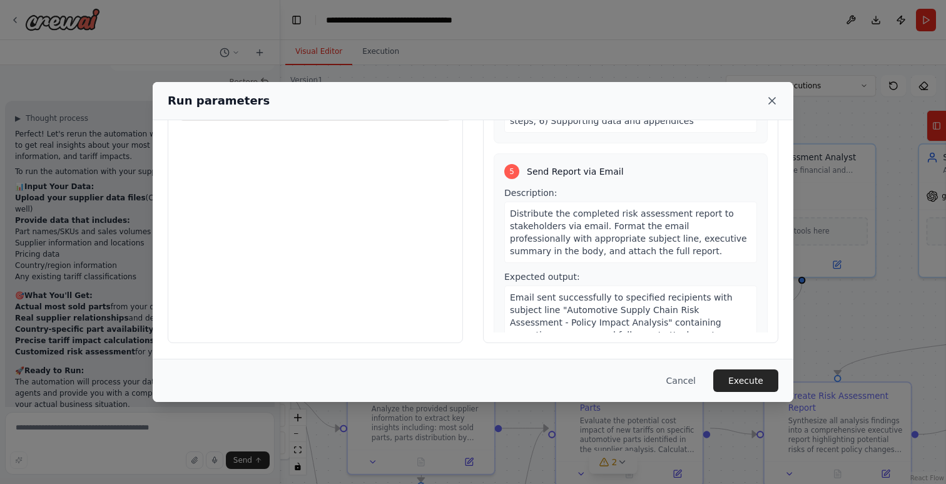
click at [776, 103] on icon at bounding box center [772, 101] width 13 height 13
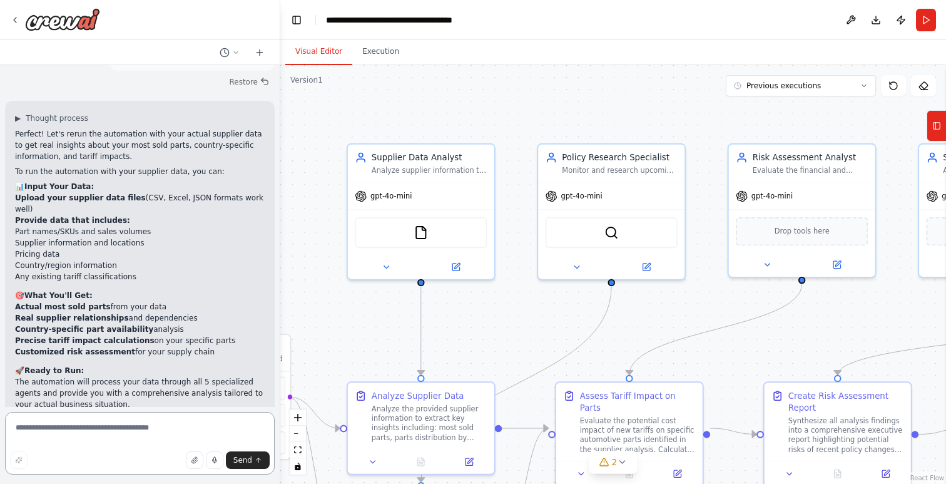
click at [155, 431] on textarea at bounding box center [140, 443] width 270 height 63
type textarea "*"
type textarea "**********"
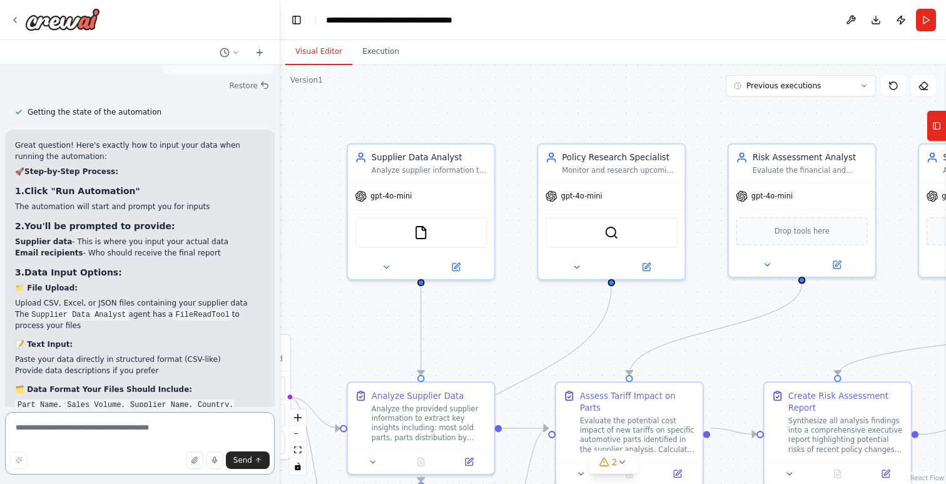
scroll to position [3115, 0]
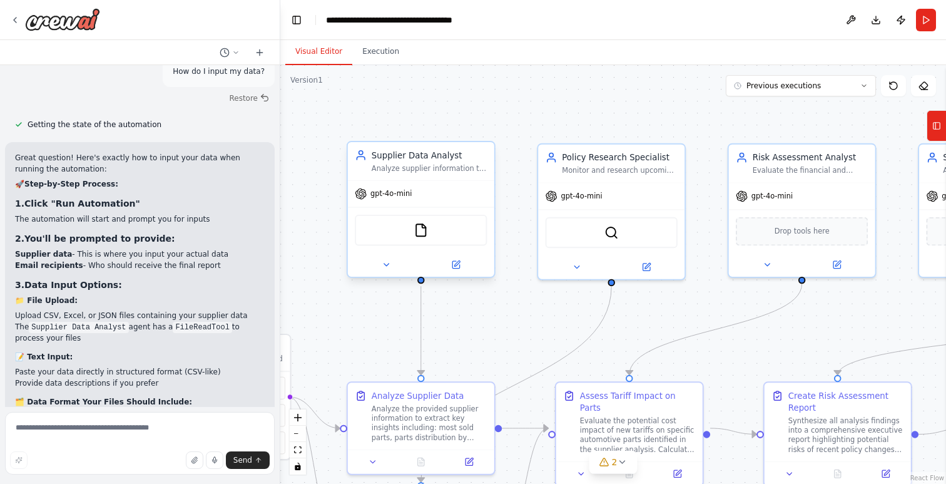
click at [421, 237] on div "FileReadTool" at bounding box center [421, 230] width 132 height 31
click at [455, 265] on icon at bounding box center [457, 264] width 6 height 6
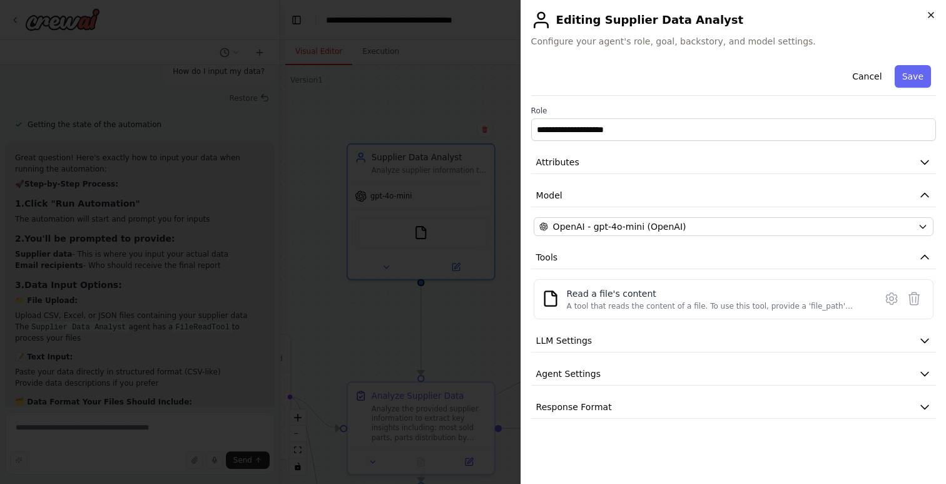
click at [931, 10] on icon "button" at bounding box center [931, 15] width 10 height 10
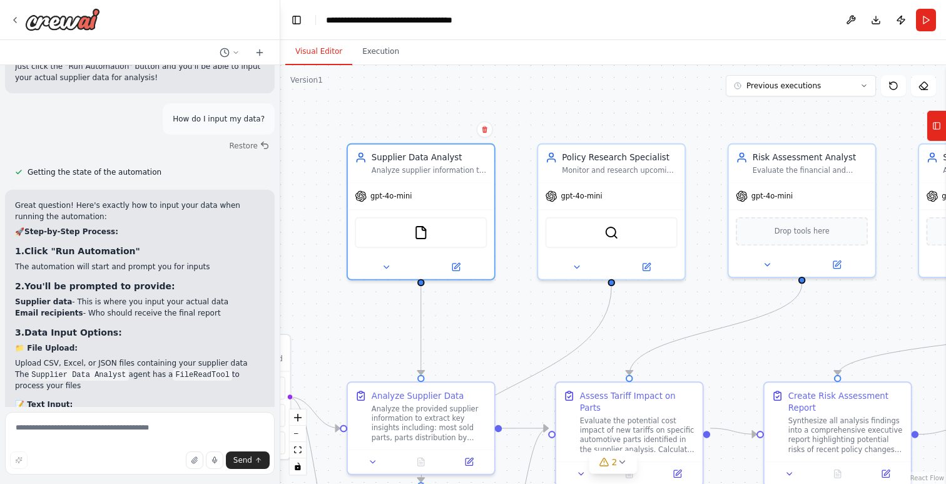
scroll to position [3070, 0]
click at [424, 237] on div "FileReadTool" at bounding box center [421, 230] width 132 height 31
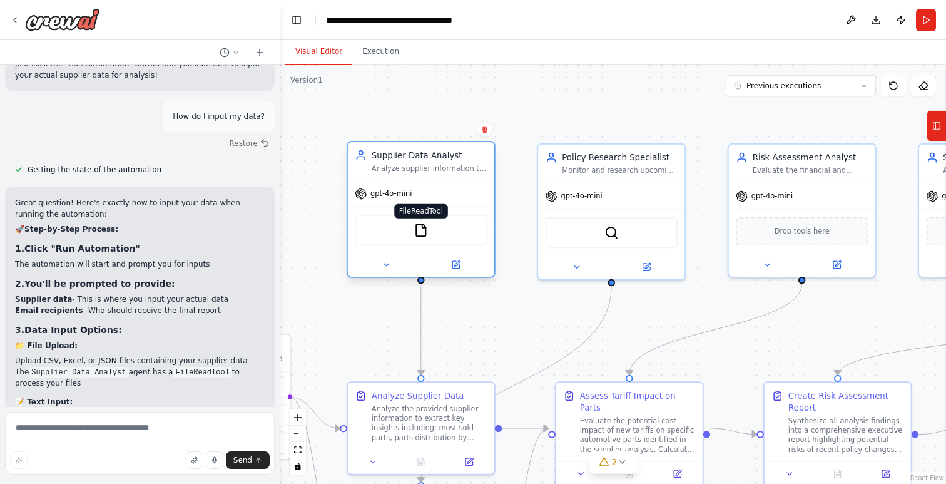
click at [423, 230] on img at bounding box center [421, 230] width 14 height 14
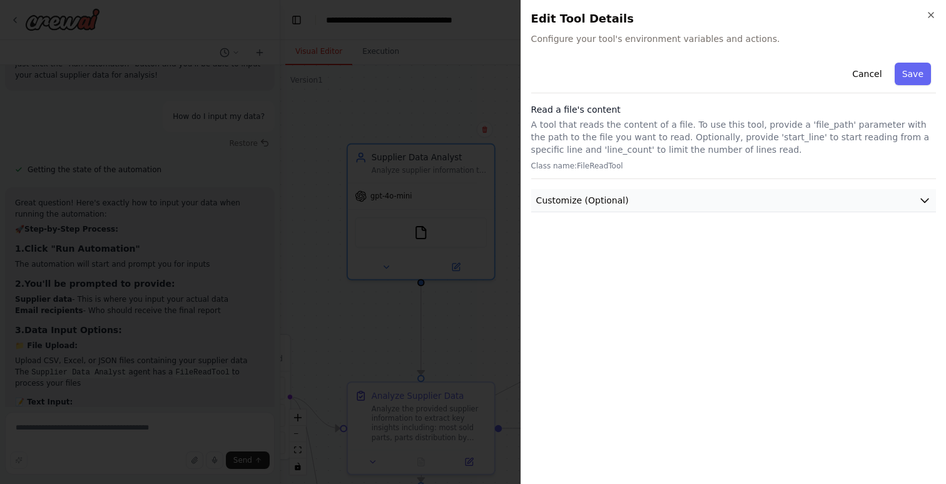
click at [722, 194] on button "Customize (Optional)" at bounding box center [733, 200] width 405 height 23
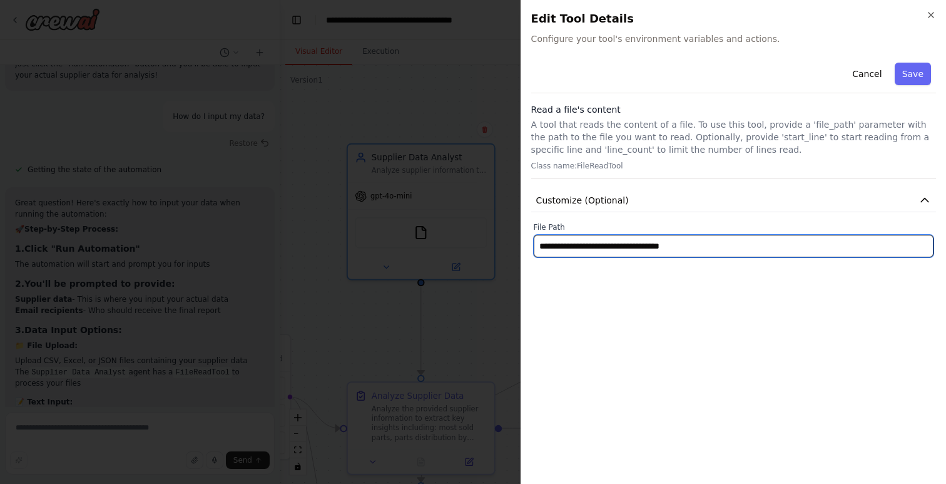
click at [744, 249] on input "**********" at bounding box center [734, 246] width 400 height 23
drag, startPoint x: 745, startPoint y: 240, endPoint x: 501, endPoint y: 235, distance: 244.1
click at [501, 235] on body "Create a tool that is able to take supplier information and answer the followin…" at bounding box center [473, 242] width 946 height 484
drag, startPoint x: 719, startPoint y: 242, endPoint x: 507, endPoint y: 243, distance: 212.2
click at [507, 243] on body "Create a tool that is able to take supplier information and answer the followin…" at bounding box center [473, 242] width 946 height 484
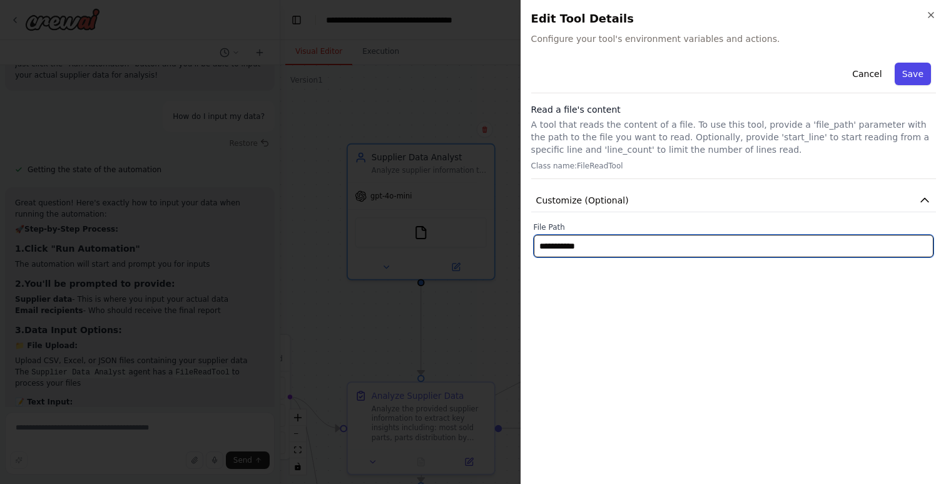
type input "**********"
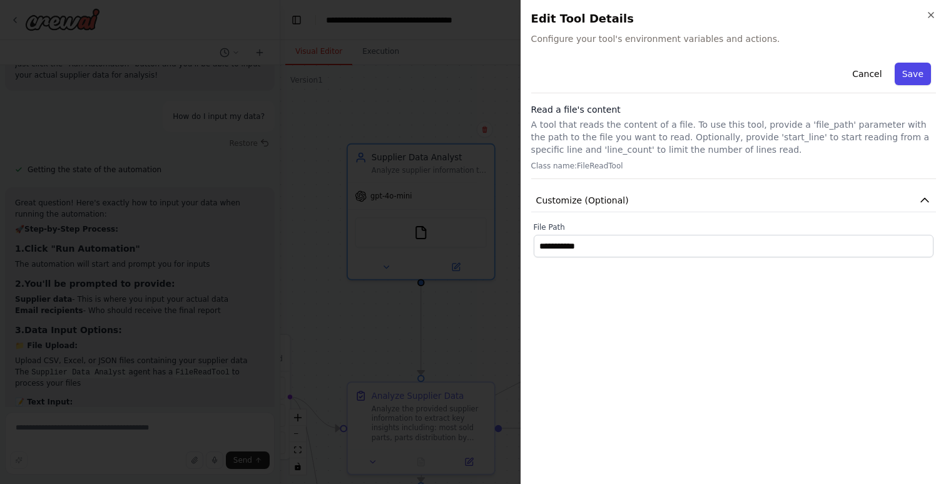
click at [924, 72] on button "Save" at bounding box center [913, 74] width 36 height 23
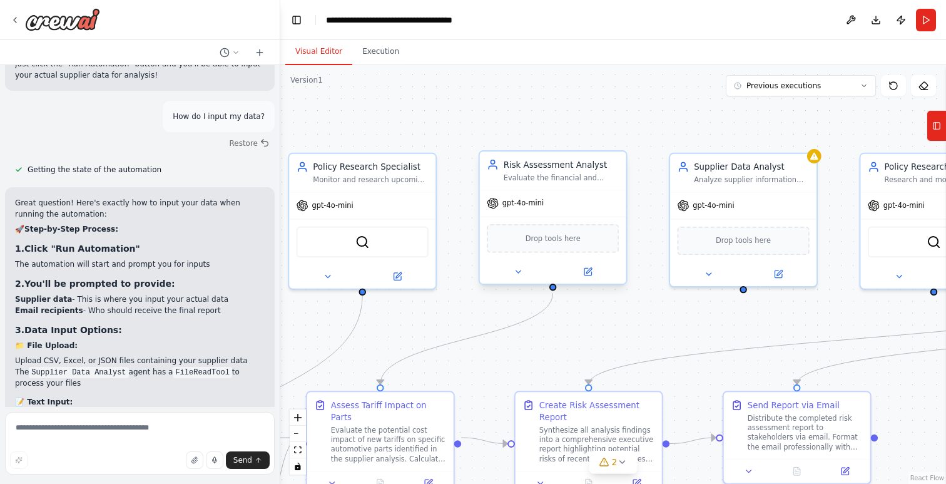
drag, startPoint x: 706, startPoint y: 141, endPoint x: 481, endPoint y: 174, distance: 227.7
click at [412, 140] on div ".deletable-edge-delete-btn { width: 20px; height: 20px; border: 0px solid #ffff…" at bounding box center [613, 274] width 666 height 419
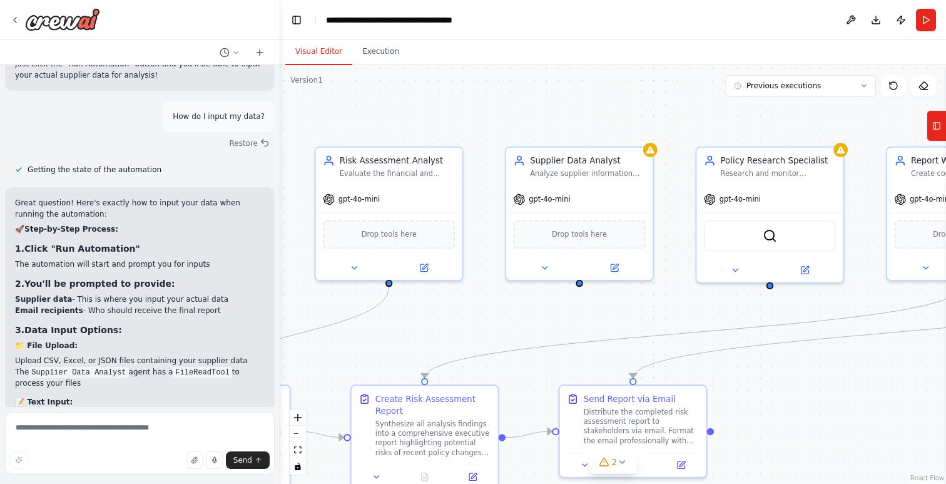
drag, startPoint x: 751, startPoint y: 296, endPoint x: 445, endPoint y: 282, distance: 306.4
click at [446, 282] on div ".deletable-edge-delete-btn { width: 20px; height: 20px; border: 0px solid #ffff…" at bounding box center [613, 274] width 666 height 419
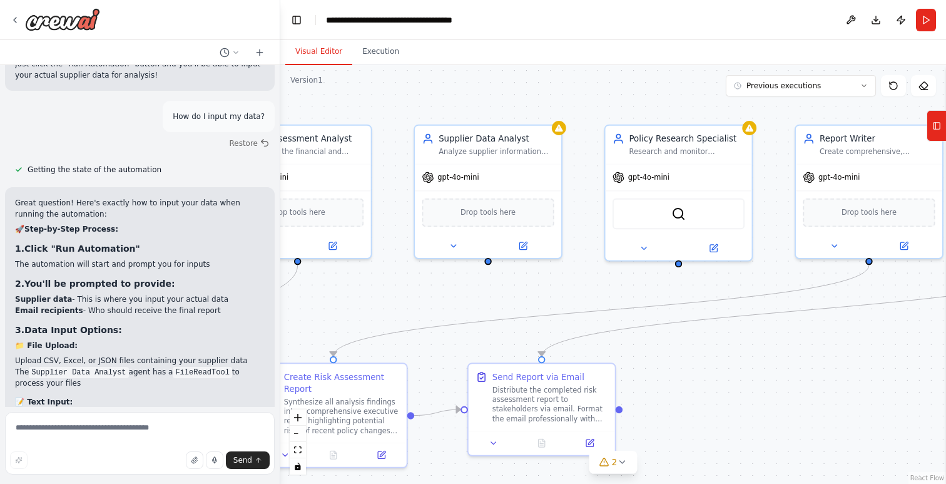
drag, startPoint x: 792, startPoint y: 327, endPoint x: 946, endPoint y: 319, distance: 154.2
click at [946, 319] on div "Create a tool that is able to take supplier information and answer the followin…" at bounding box center [473, 242] width 946 height 484
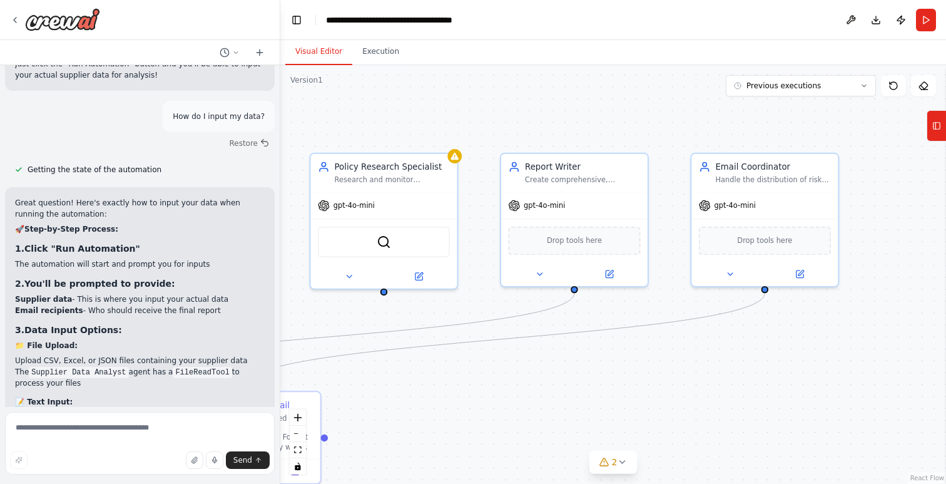
drag, startPoint x: 849, startPoint y: 320, endPoint x: 611, endPoint y: 350, distance: 240.3
click at [611, 350] on div ".deletable-edge-delete-btn { width: 20px; height: 20px; border: 0px solid #ffff…" at bounding box center [613, 274] width 666 height 419
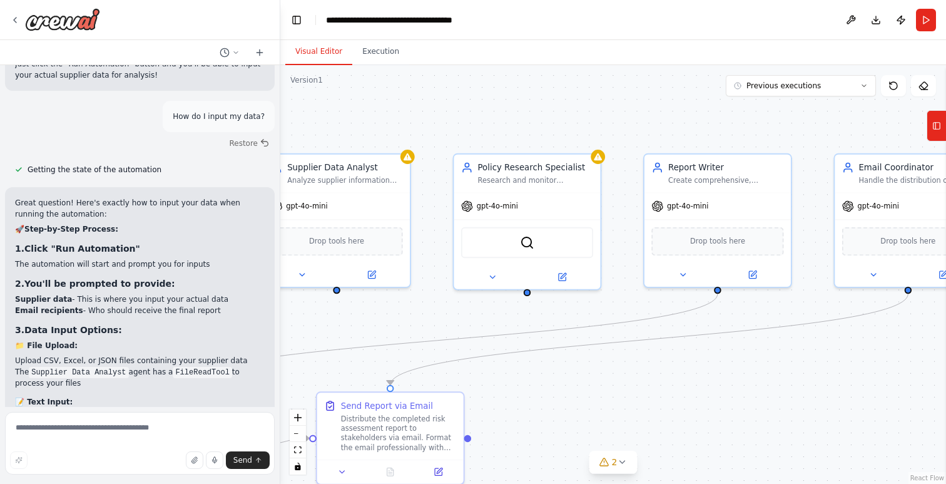
drag, startPoint x: 573, startPoint y: 342, endPoint x: 749, endPoint y: 332, distance: 176.2
click at [870, 331] on div ".deletable-edge-delete-btn { width: 20px; height: 20px; border: 0px solid #ffff…" at bounding box center [613, 274] width 666 height 419
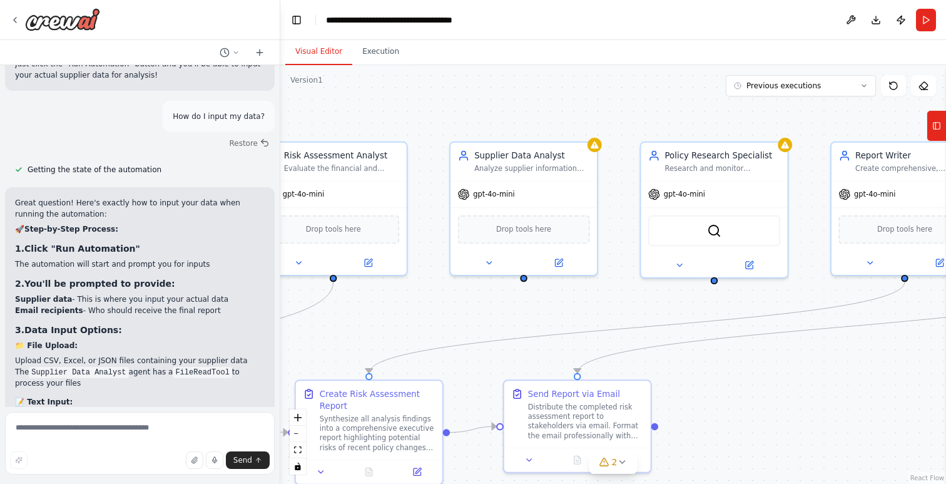
drag, startPoint x: 556, startPoint y: 309, endPoint x: 772, endPoint y: 280, distance: 217.2
click at [780, 281] on div ".deletable-edge-delete-btn { width: 20px; height: 20px; border: 0px solid #ffff…" at bounding box center [613, 274] width 666 height 419
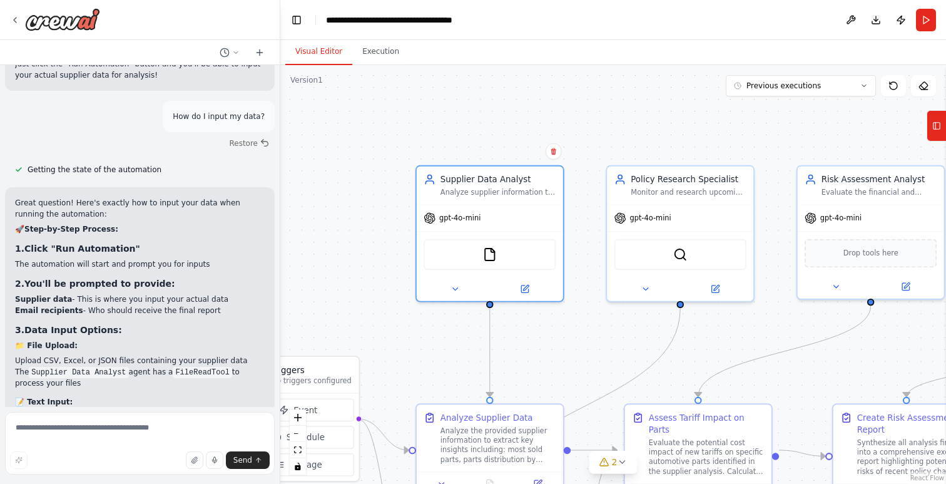
drag, startPoint x: 481, startPoint y: 272, endPoint x: 776, endPoint y: 320, distance: 298.7
click at [776, 320] on div ".deletable-edge-delete-btn { width: 20px; height: 20px; border: 0px solid #ffff…" at bounding box center [613, 274] width 666 height 419
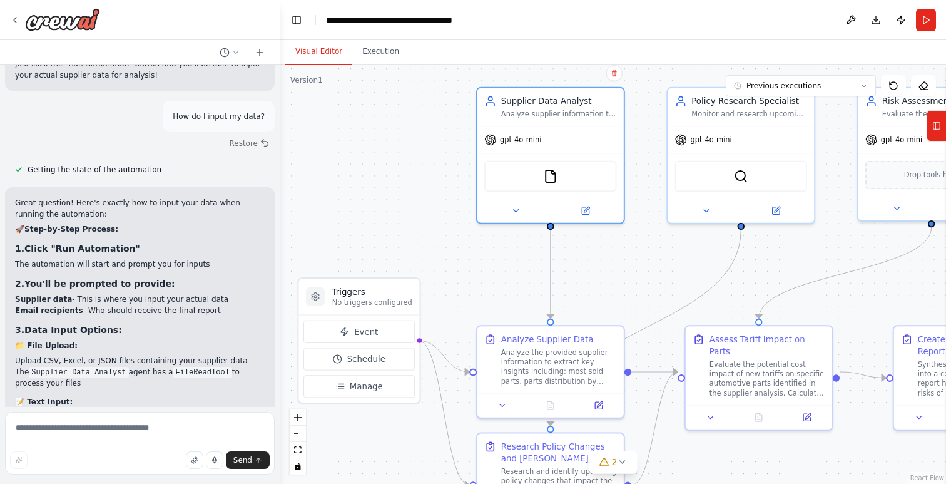
drag, startPoint x: 603, startPoint y: 288, endPoint x: 640, endPoint y: 251, distance: 52.7
click at [640, 251] on div ".deletable-edge-delete-btn { width: 20px; height: 20px; border: 0px solid #ffff…" at bounding box center [613, 274] width 666 height 419
click at [521, 206] on button at bounding box center [515, 208] width 67 height 14
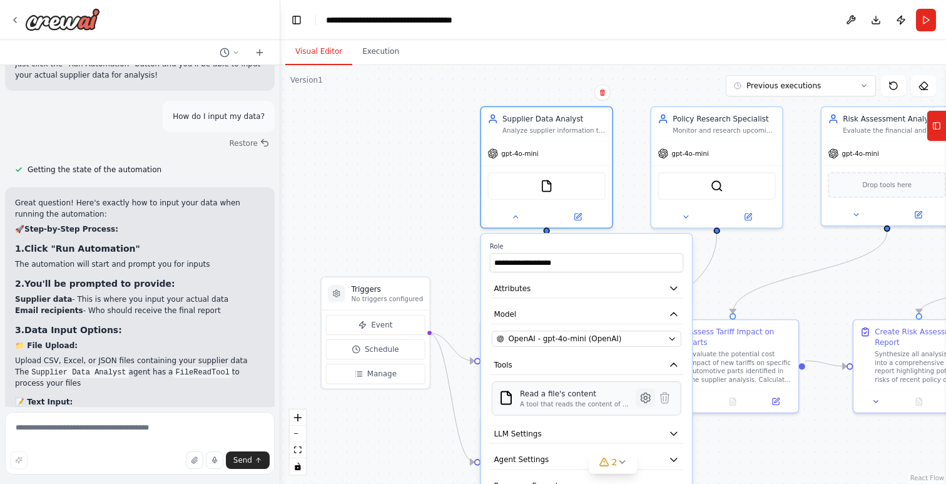
click at [644, 404] on icon at bounding box center [646, 397] width 13 height 13
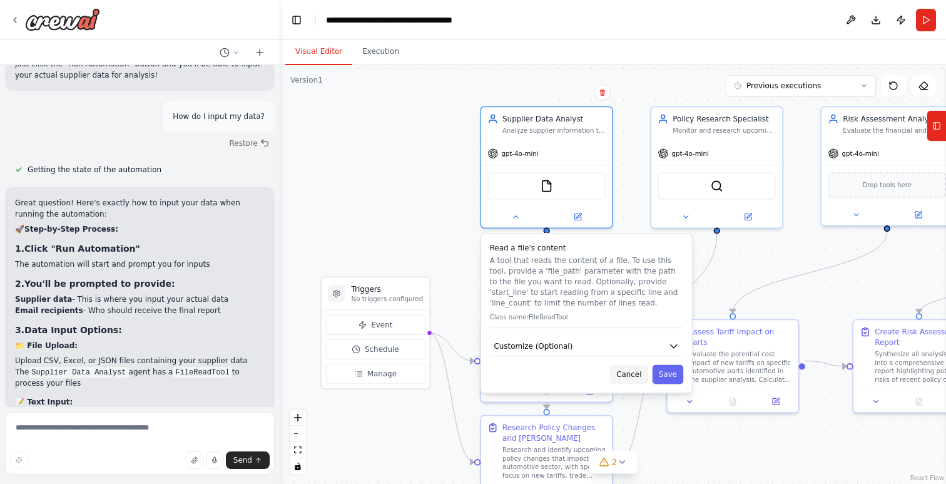
click at [642, 374] on button "Cancel" at bounding box center [629, 374] width 38 height 19
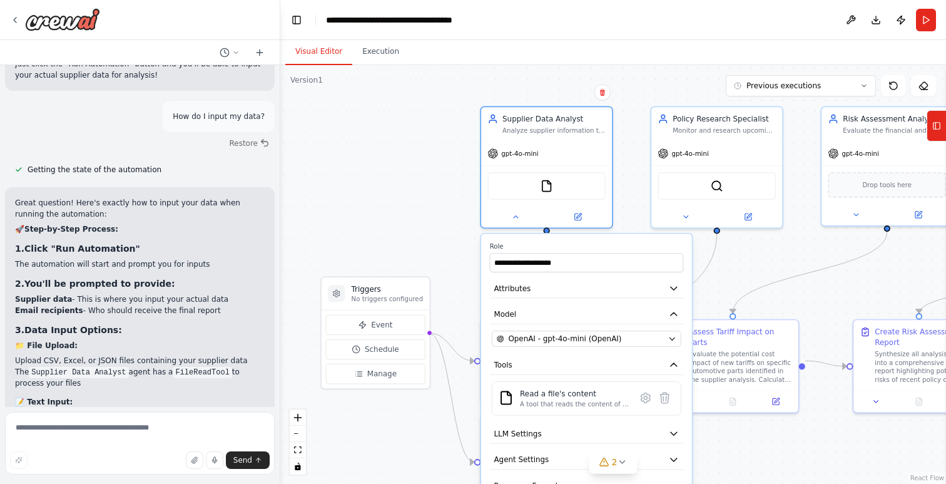
click at [396, 262] on div ".deletable-edge-delete-btn { width: 20px; height: 20px; border: 0px solid #ffff…" at bounding box center [613, 274] width 666 height 419
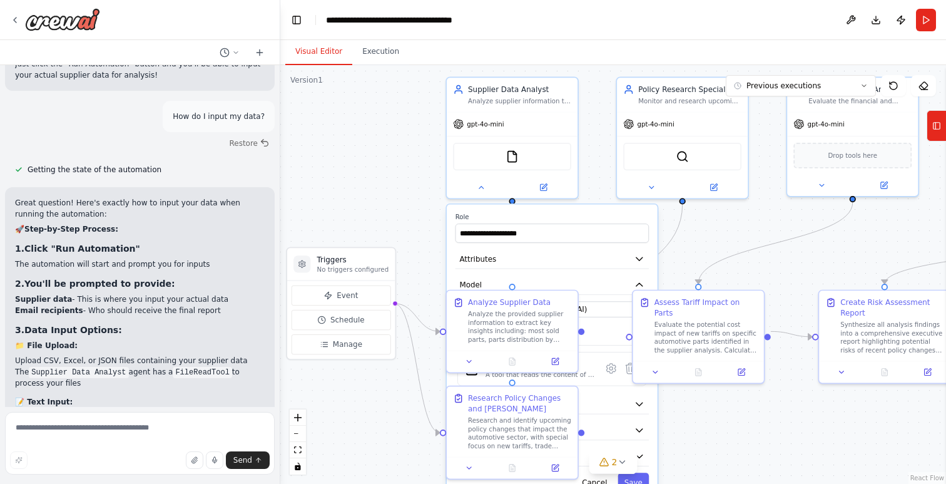
drag, startPoint x: 435, startPoint y: 232, endPoint x: 389, endPoint y: 198, distance: 57.2
click at [390, 198] on div ".deletable-edge-delete-btn { width: 20px; height: 20px; border: 0px solid #ffff…" at bounding box center [613, 274] width 666 height 419
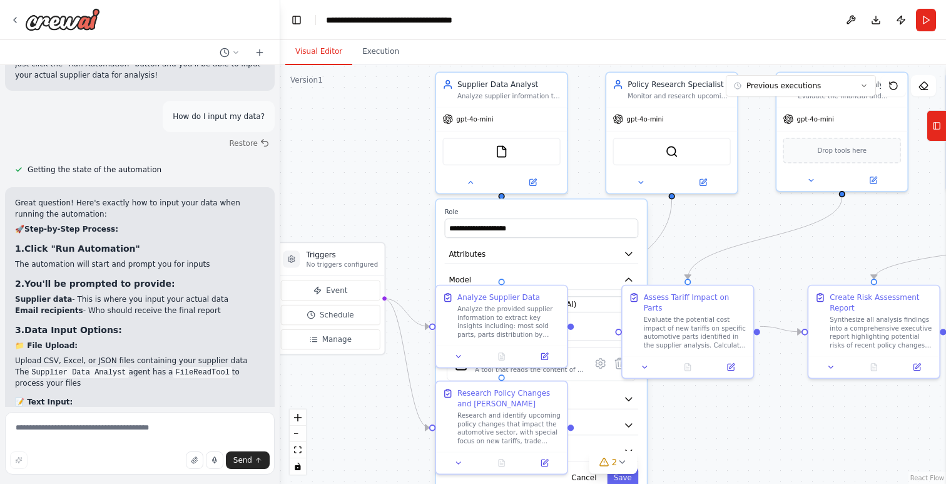
click at [388, 197] on div ".deletable-edge-delete-btn { width: 20px; height: 20px; border: 0px solid #ffff…" at bounding box center [613, 274] width 666 height 419
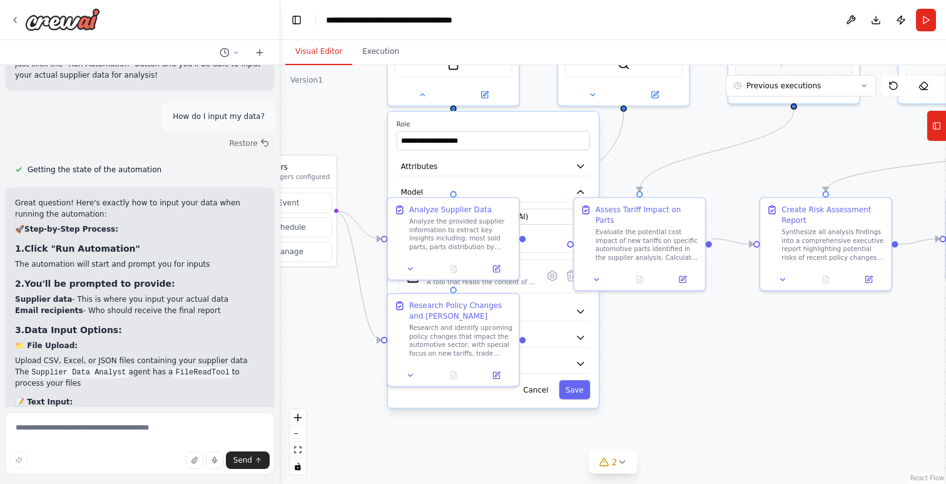
drag, startPoint x: 786, startPoint y: 426, endPoint x: 738, endPoint y: 339, distance: 100.0
click at [738, 339] on div ".deletable-edge-delete-btn { width: 20px; height: 20px; border: 0px solid #ffff…" at bounding box center [613, 274] width 666 height 419
click at [535, 386] on button "Cancel" at bounding box center [536, 389] width 38 height 19
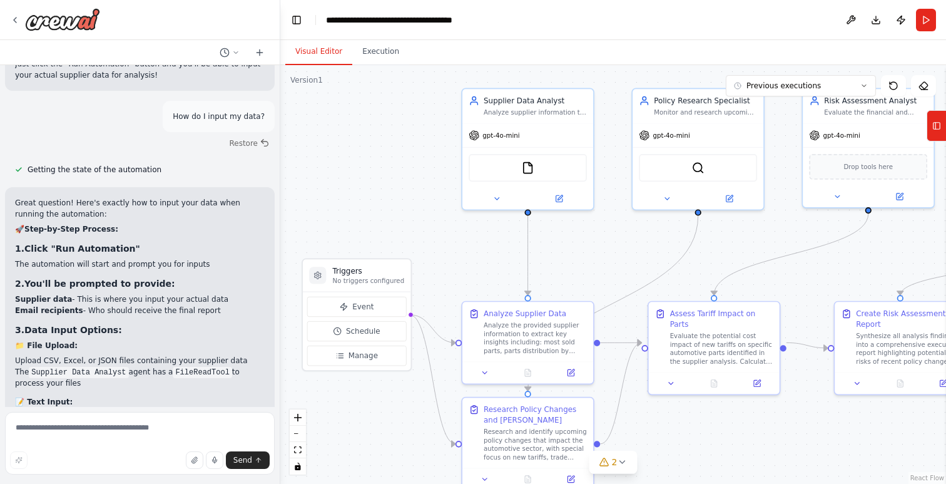
drag, startPoint x: 652, startPoint y: 340, endPoint x: 727, endPoint y: 444, distance: 127.8
click at [727, 444] on div ".deletable-edge-delete-btn { width: 20px; height: 20px; border: 0px solid #ffff…" at bounding box center [613, 274] width 666 height 419
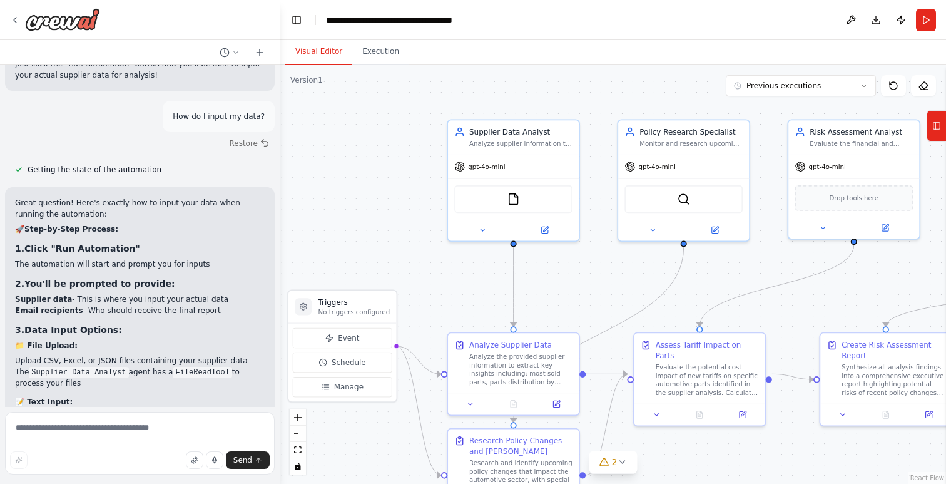
drag, startPoint x: 605, startPoint y: 243, endPoint x: 591, endPoint y: 275, distance: 34.4
click at [591, 275] on div ".deletable-edge-delete-btn { width: 20px; height: 20px; border: 0px solid #ffff…" at bounding box center [613, 274] width 666 height 419
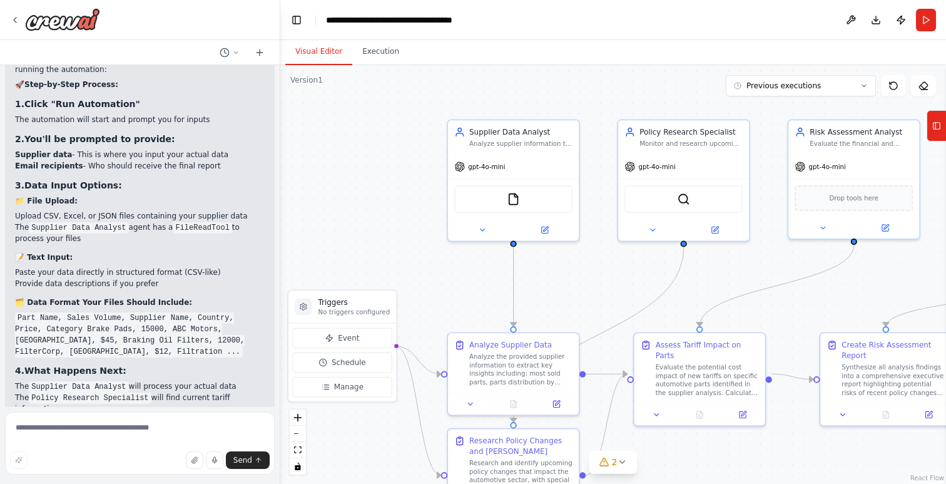
scroll to position [3230, 0]
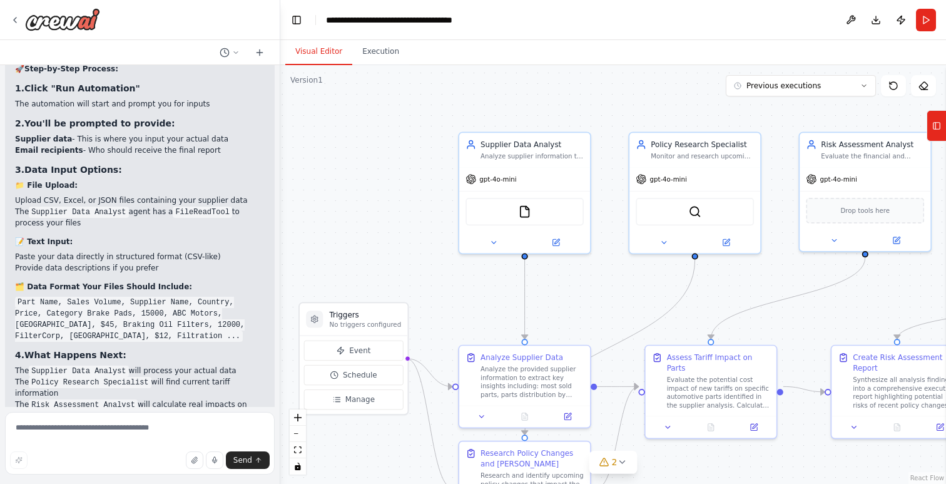
drag, startPoint x: 362, startPoint y: 185, endPoint x: 406, endPoint y: 220, distance: 55.7
click at [406, 220] on div ".deletable-edge-delete-btn { width: 20px; height: 20px; border: 0px solid #ffff…" at bounding box center [613, 274] width 666 height 419
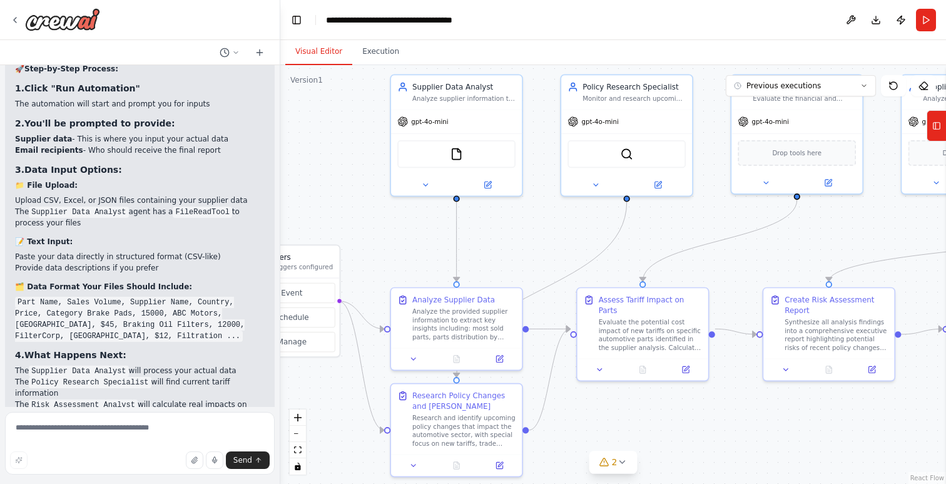
drag, startPoint x: 406, startPoint y: 220, endPoint x: 305, endPoint y: 140, distance: 128.3
click at [305, 140] on div ".deletable-edge-delete-btn { width: 20px; height: 20px; border: 0px solid #ffff…" at bounding box center [613, 274] width 666 height 419
click at [382, 56] on button "Execution" at bounding box center [380, 52] width 57 height 26
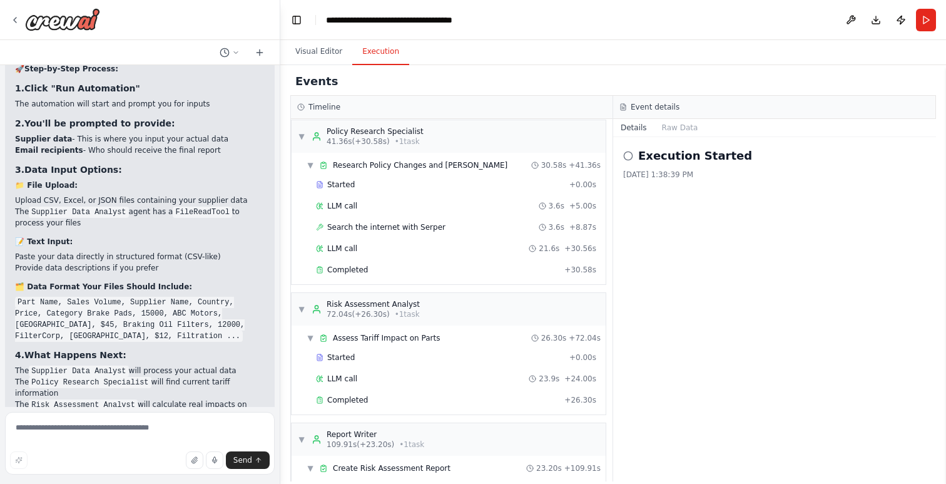
scroll to position [0, 0]
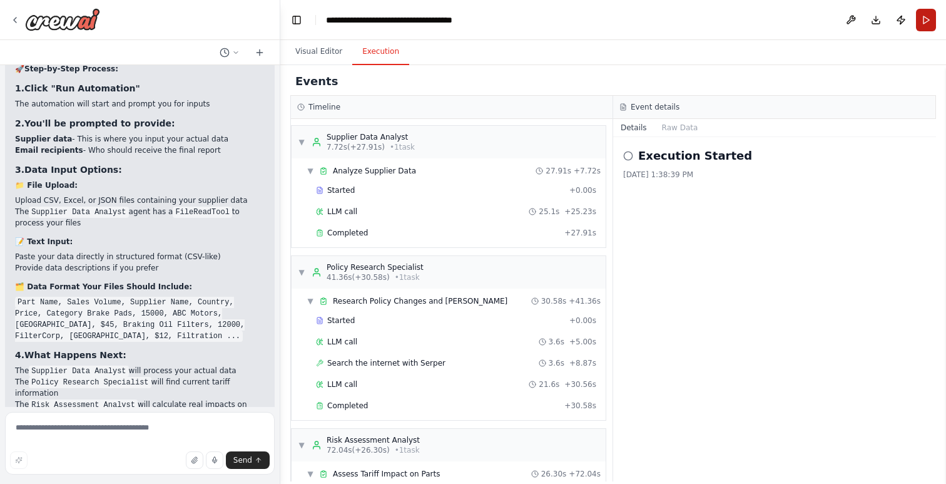
click at [921, 17] on button "Run" at bounding box center [926, 20] width 20 height 23
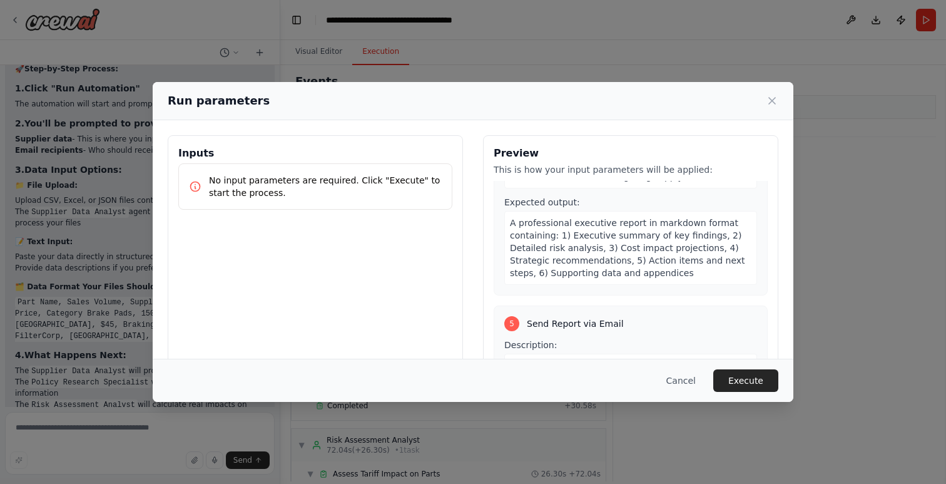
scroll to position [847, 0]
click at [686, 381] on button "Cancel" at bounding box center [681, 380] width 49 height 23
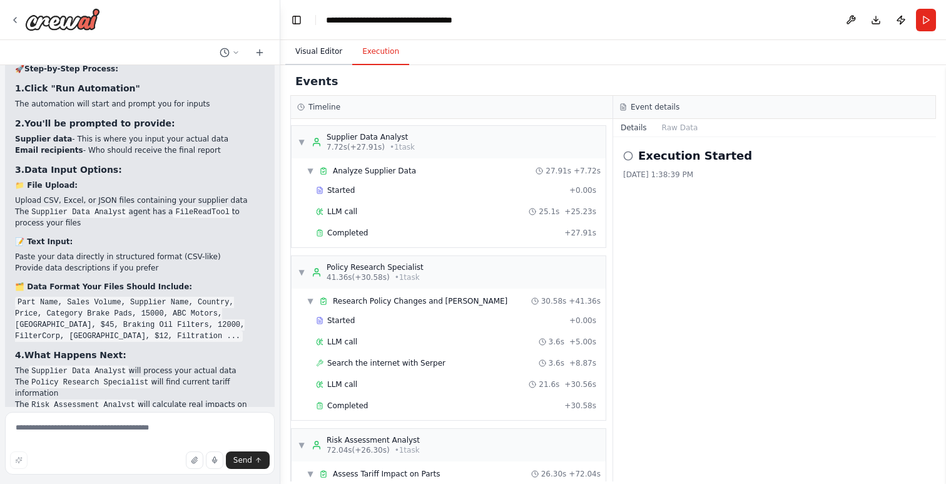
click at [325, 51] on button "Visual Editor" at bounding box center [318, 52] width 67 height 26
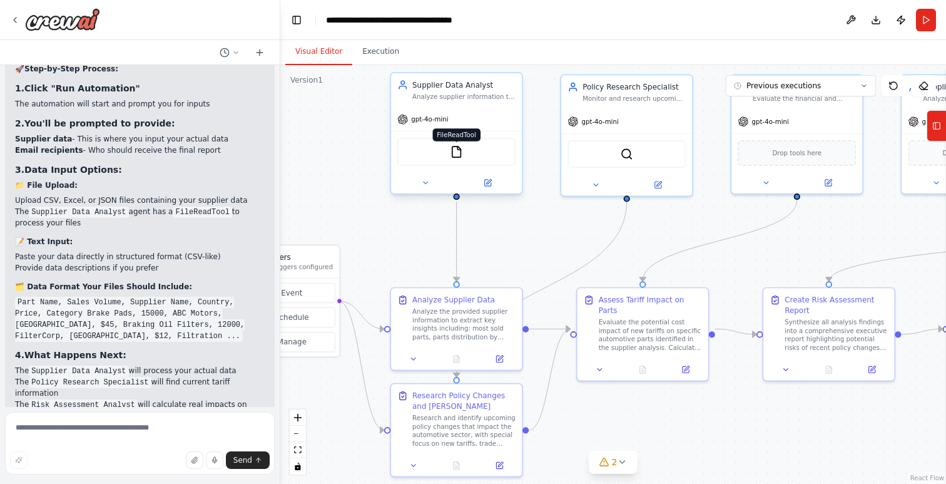
click at [456, 153] on img at bounding box center [456, 151] width 13 height 13
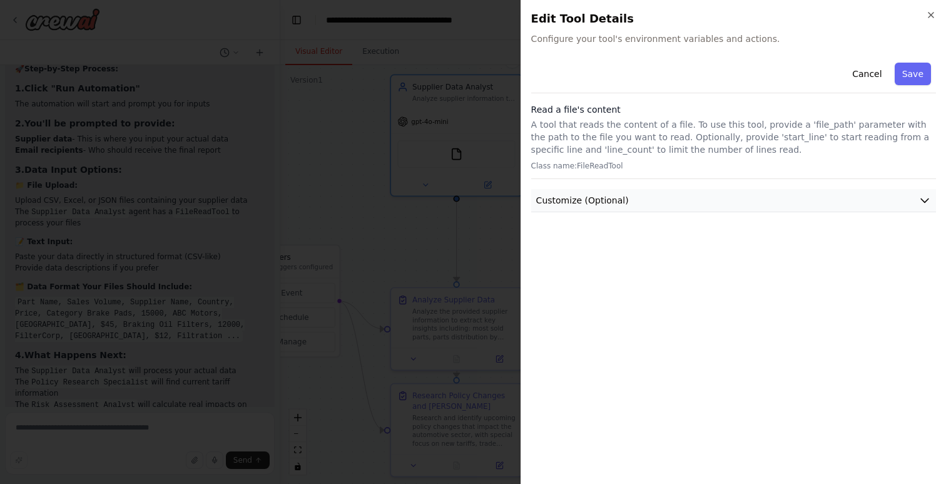
click at [727, 193] on button "Customize (Optional)" at bounding box center [733, 200] width 405 height 23
click at [870, 72] on button "Cancel" at bounding box center [867, 74] width 44 height 23
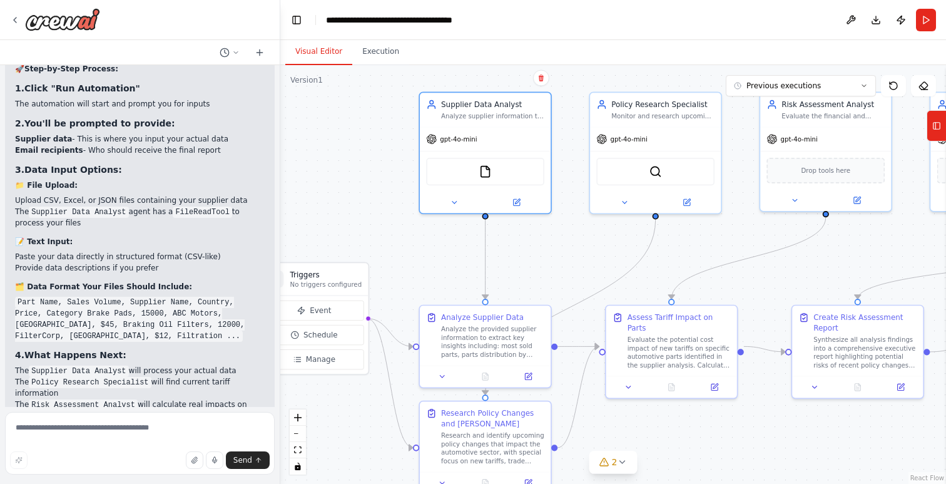
drag, startPoint x: 382, startPoint y: 222, endPoint x: 411, endPoint y: 240, distance: 33.7
click at [411, 240] on div ".deletable-edge-delete-btn { width: 20px; height: 20px; border: 0px solid #ffff…" at bounding box center [613, 274] width 666 height 419
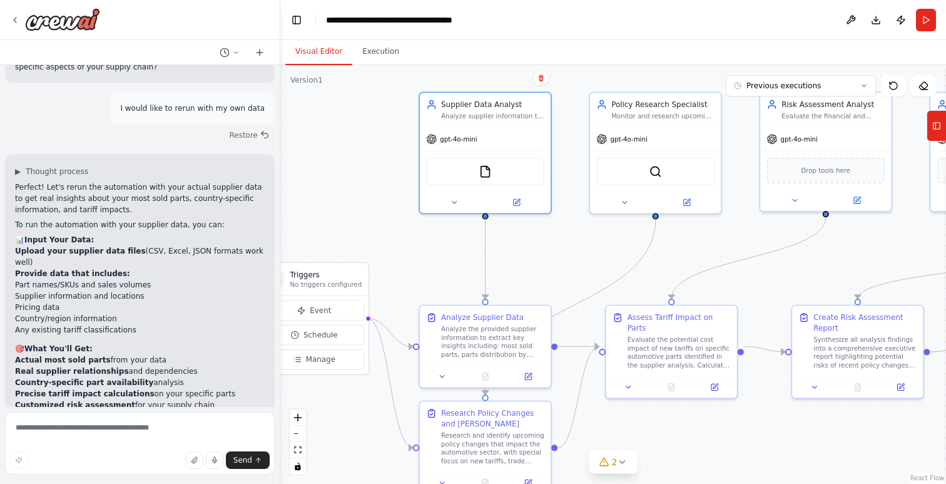
scroll to position [2589, 0]
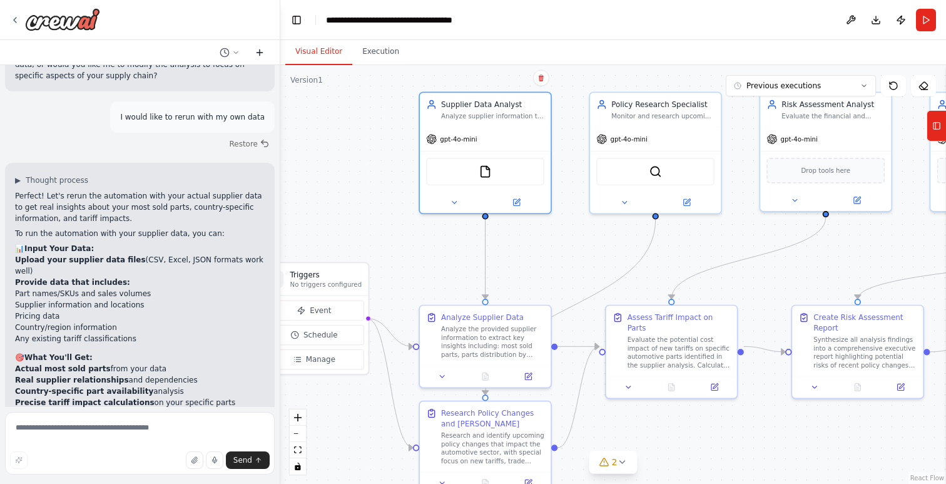
click at [264, 51] on icon at bounding box center [260, 53] width 10 height 10
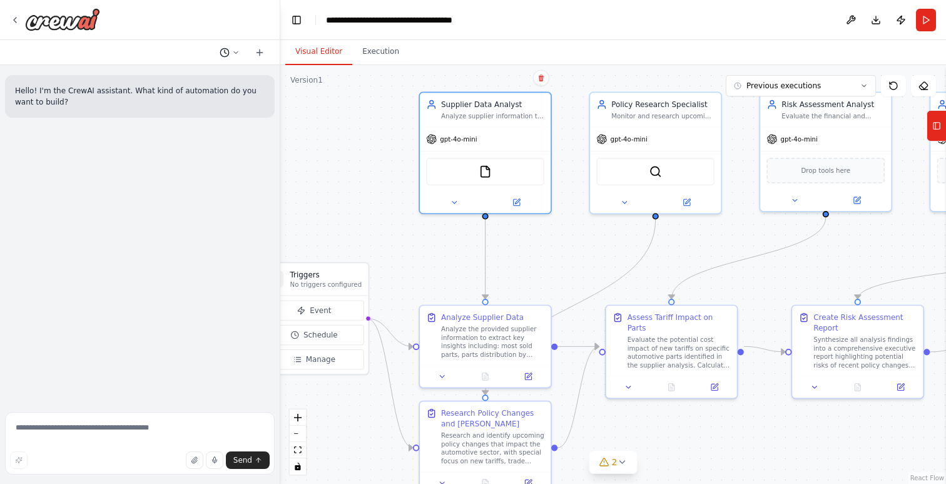
click at [228, 56] on icon at bounding box center [225, 53] width 10 height 10
click at [172, 95] on span "How do I input my data?" at bounding box center [175, 98] width 81 height 10
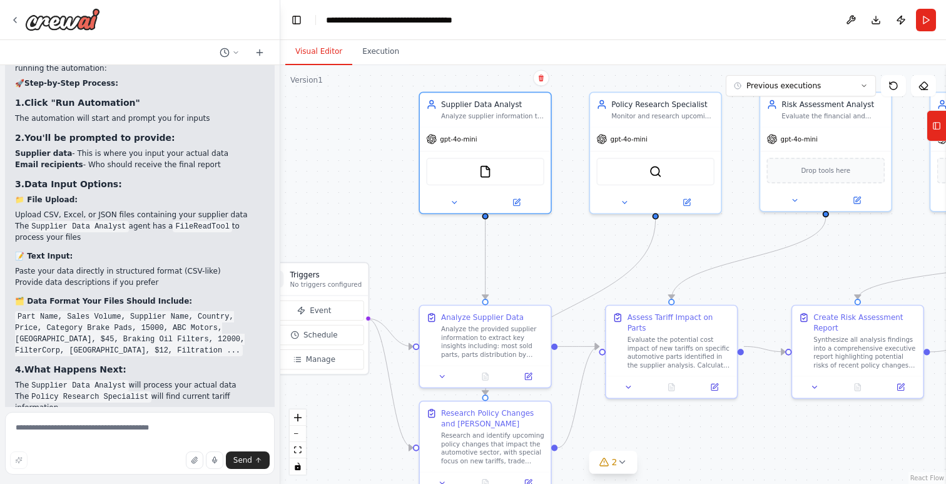
scroll to position [3230, 0]
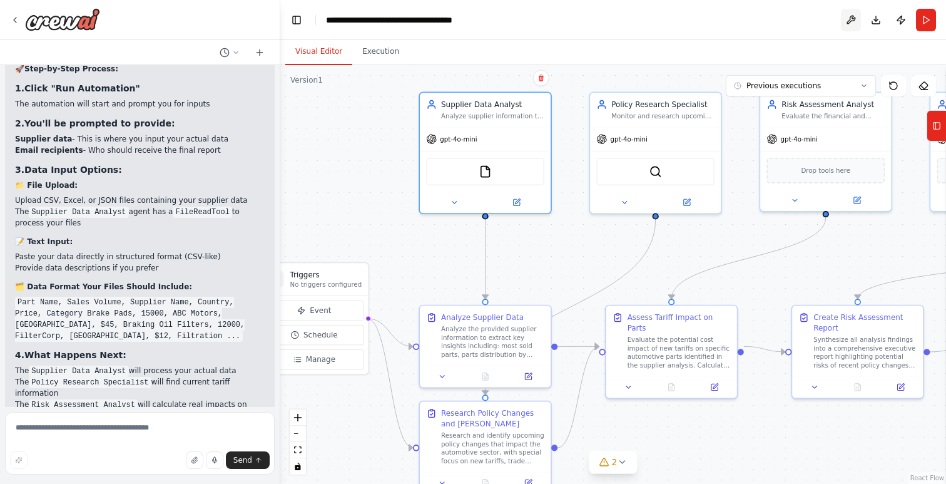
click at [857, 18] on button at bounding box center [851, 20] width 20 height 23
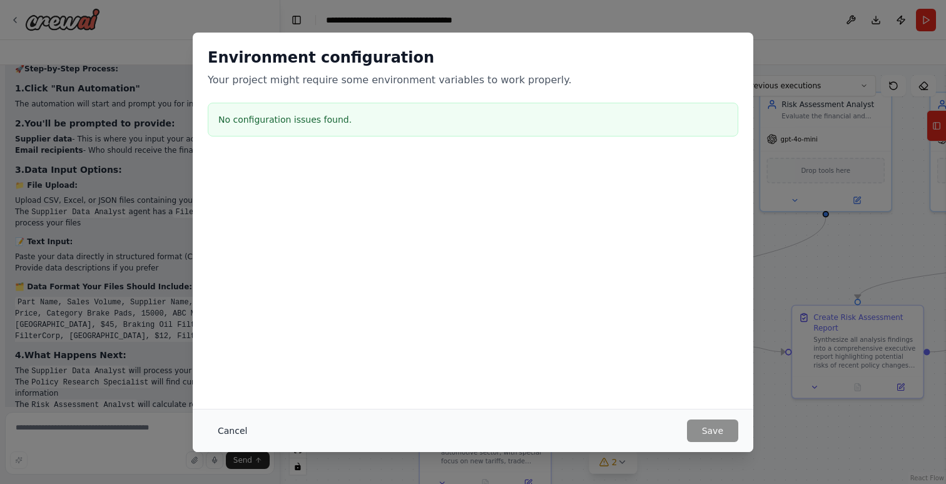
click at [227, 425] on button "Cancel" at bounding box center [232, 430] width 49 height 23
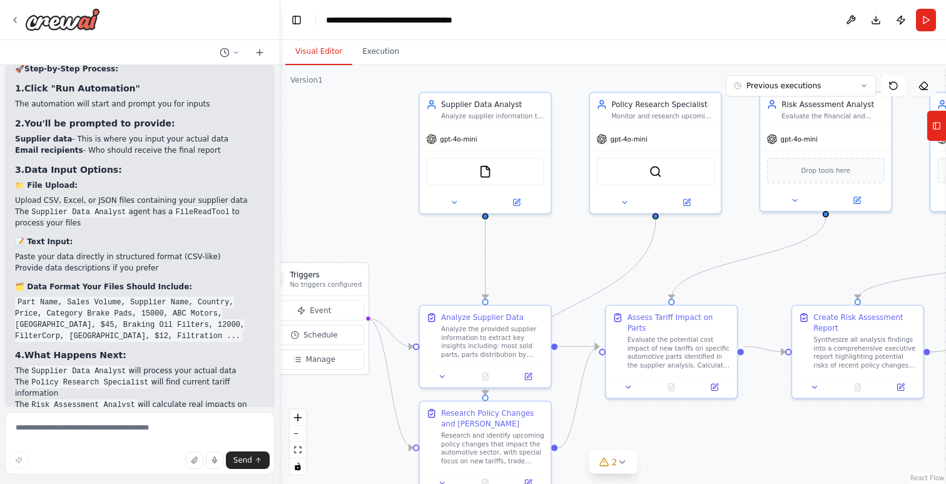
click at [924, 83] on icon at bounding box center [924, 86] width 10 height 10
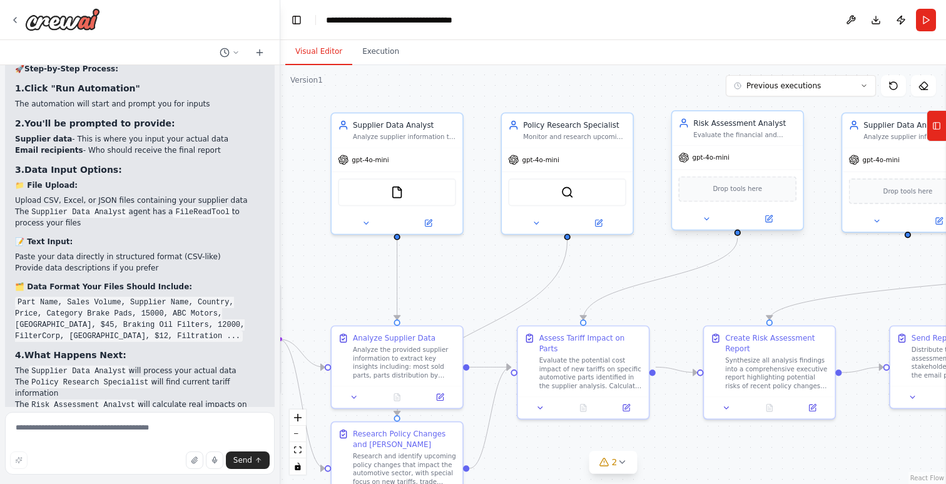
drag, startPoint x: 905, startPoint y: 130, endPoint x: 749, endPoint y: 165, distance: 159.7
click at [822, 150] on div ".deletable-edge-delete-btn { width: 20px; height: 20px; border: 0px solid #ffff…" at bounding box center [613, 274] width 666 height 419
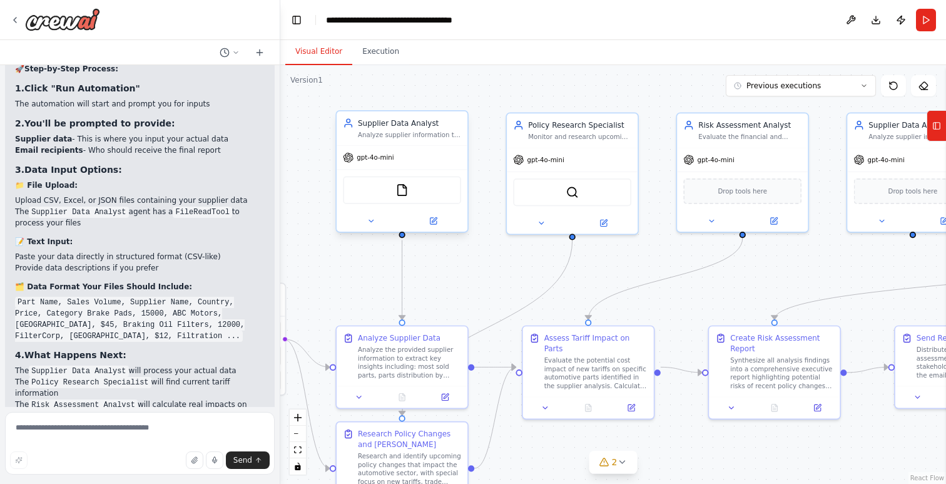
click at [415, 193] on div "FileReadTool" at bounding box center [402, 190] width 118 height 28
click at [397, 192] on img at bounding box center [402, 189] width 13 height 13
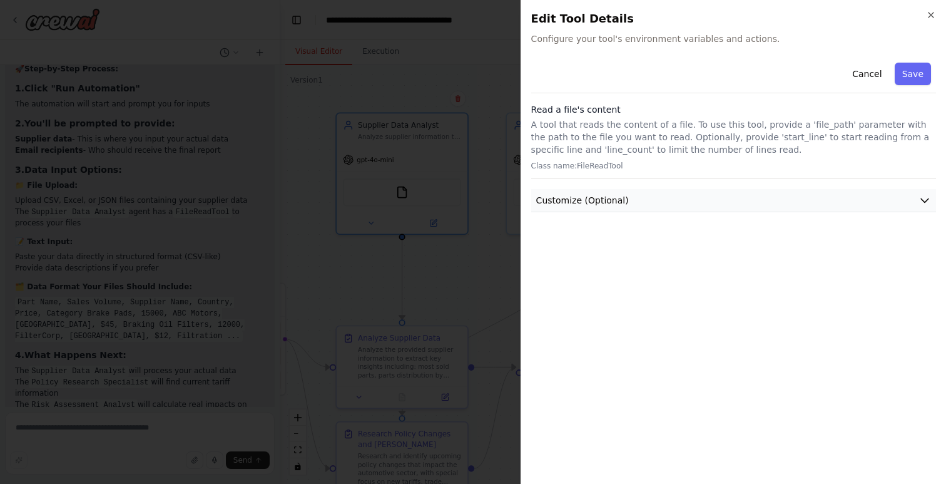
click at [641, 207] on button "Customize (Optional)" at bounding box center [733, 200] width 405 height 23
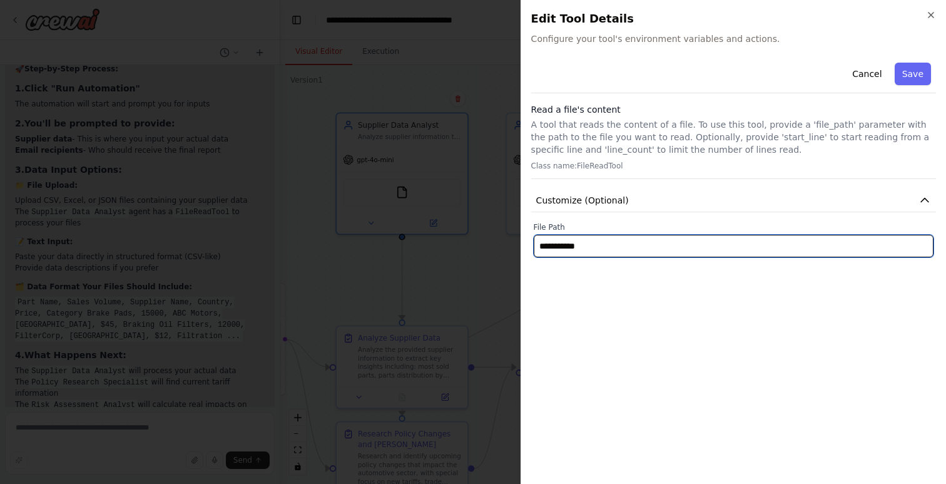
click at [625, 248] on input "**********" at bounding box center [734, 246] width 400 height 23
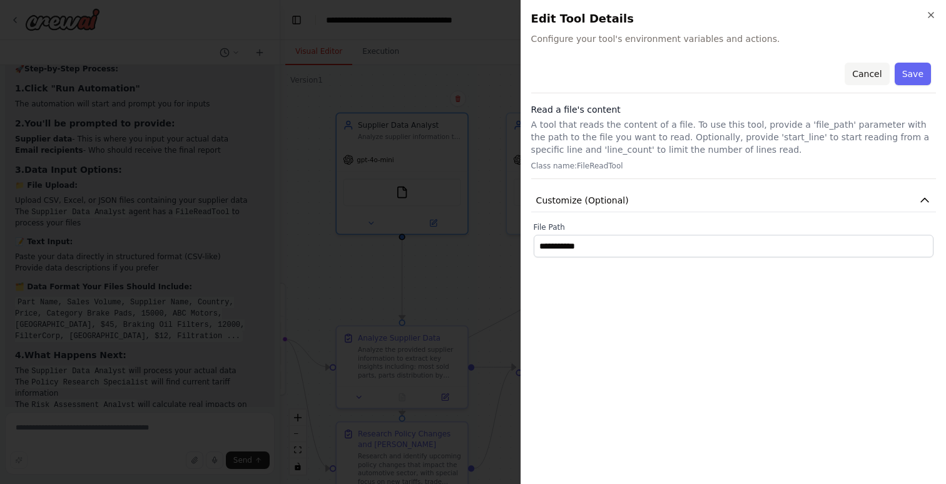
click at [862, 71] on button "Cancel" at bounding box center [867, 74] width 44 height 23
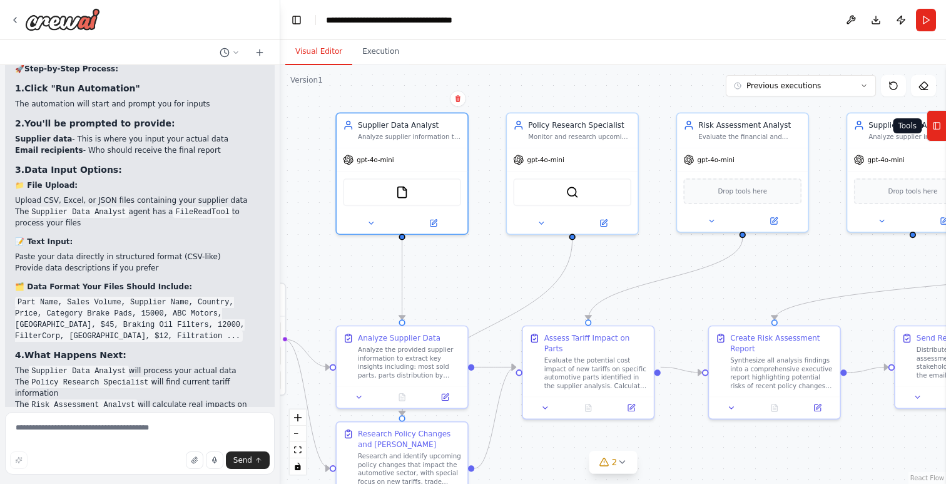
click at [937, 130] on icon at bounding box center [937, 126] width 9 height 20
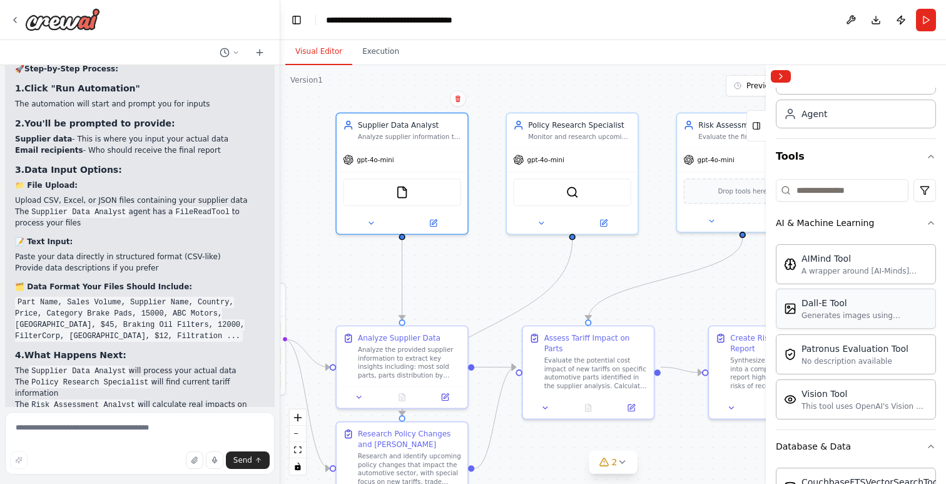
scroll to position [0, 0]
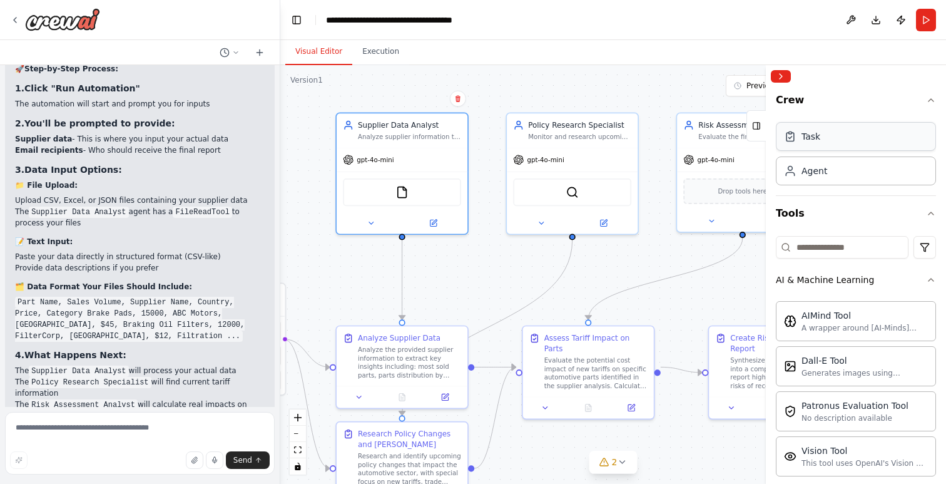
click at [804, 140] on div "Task" at bounding box center [811, 136] width 19 height 13
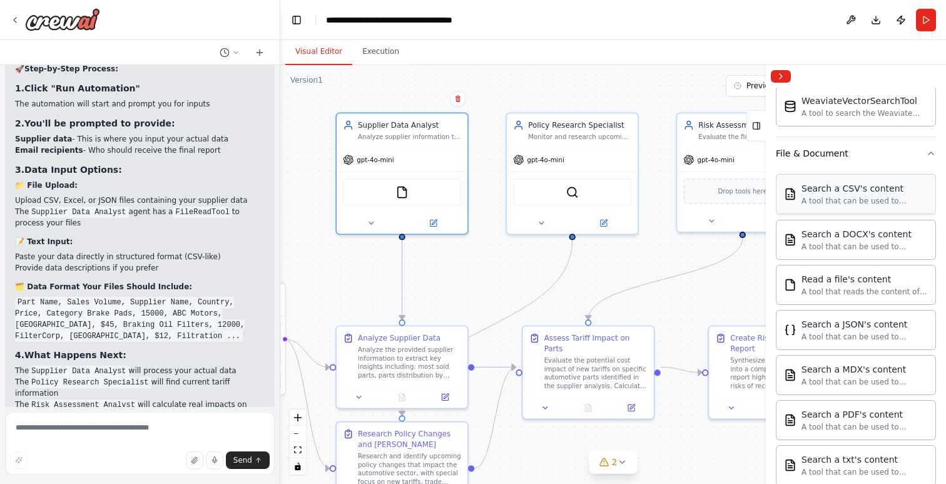
scroll to position [539, 0]
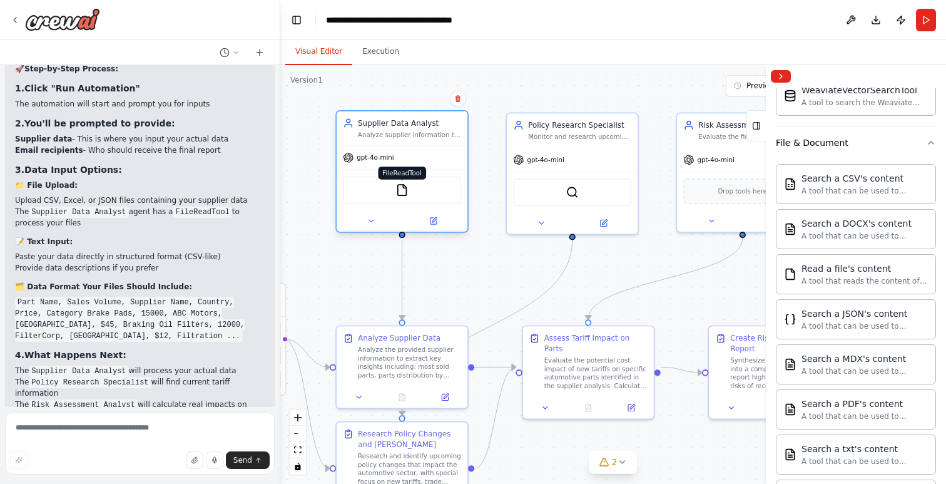
click at [407, 192] on img at bounding box center [402, 189] width 13 height 13
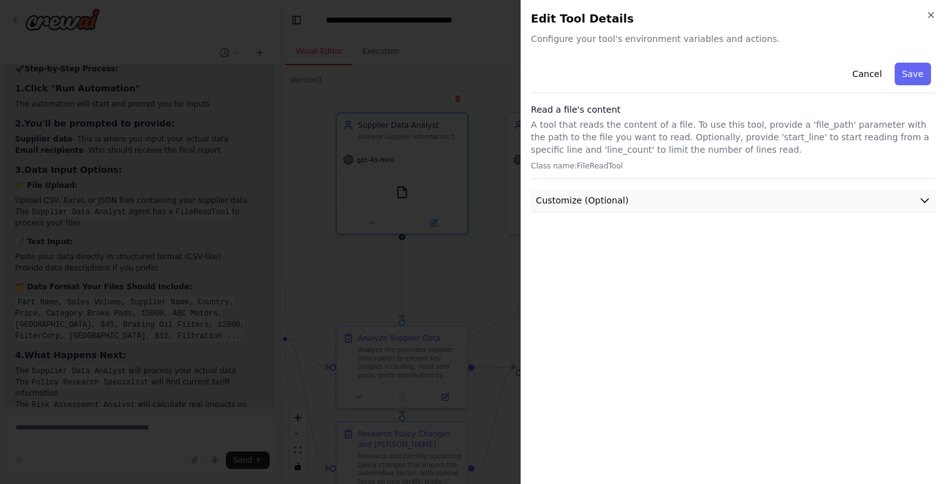
click at [677, 203] on button "Customize (Optional)" at bounding box center [733, 200] width 405 height 23
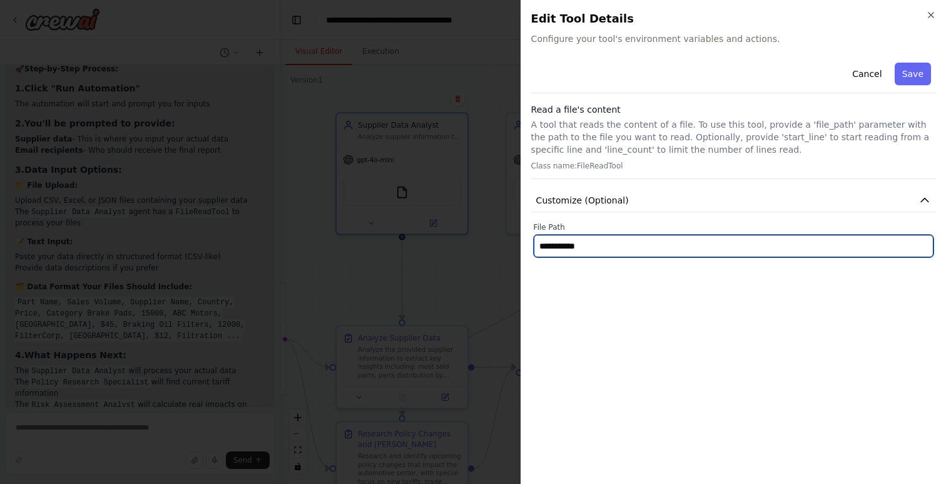
drag, startPoint x: 601, startPoint y: 245, endPoint x: 479, endPoint y: 235, distance: 121.9
click at [479, 235] on body "Create a tool that is able to take supplier information and answer the followin…" at bounding box center [473, 242] width 946 height 484
paste input "**********"
type input "**********"
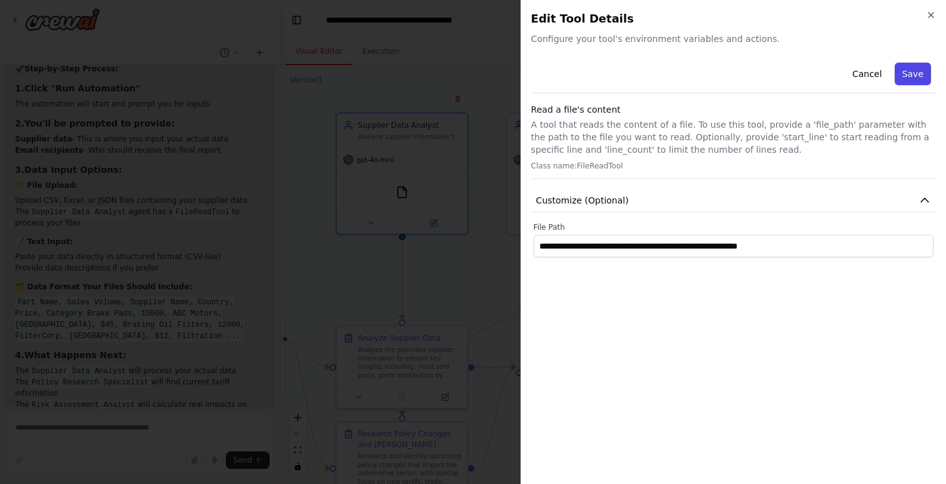
click at [909, 72] on button "Save" at bounding box center [913, 74] width 36 height 23
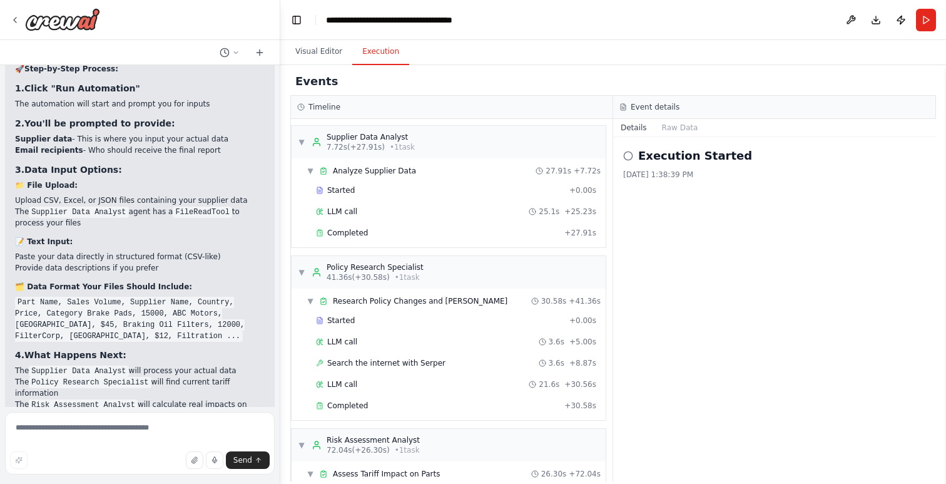
click at [381, 55] on button "Execution" at bounding box center [380, 52] width 57 height 26
click at [928, 13] on button "Run" at bounding box center [926, 20] width 20 height 23
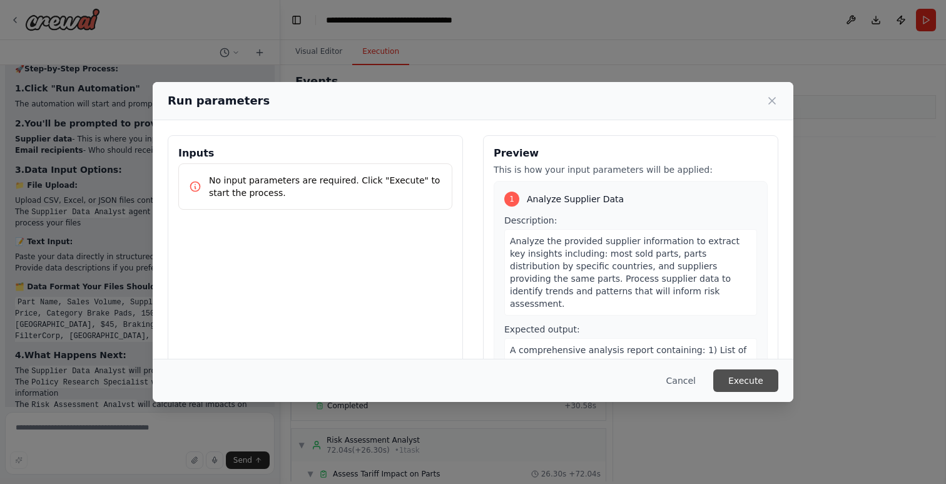
click at [752, 382] on button "Execute" at bounding box center [745, 380] width 65 height 23
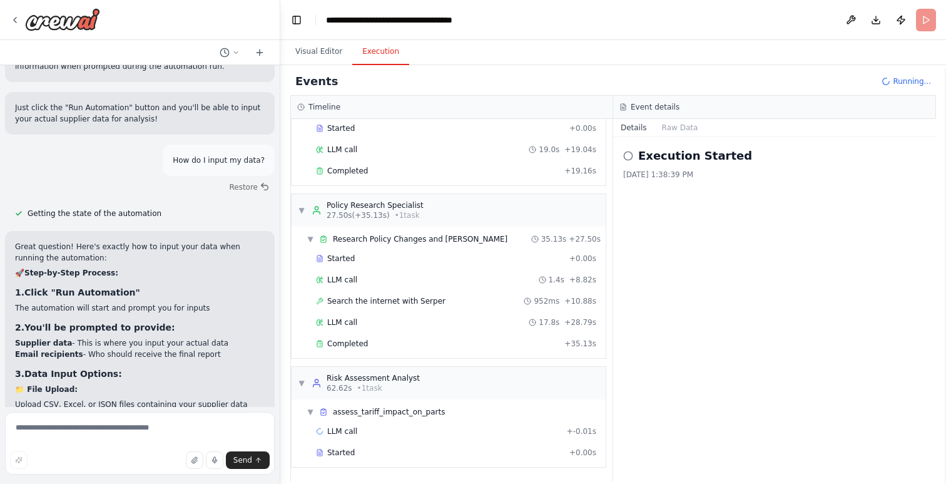
scroll to position [3230, 0]
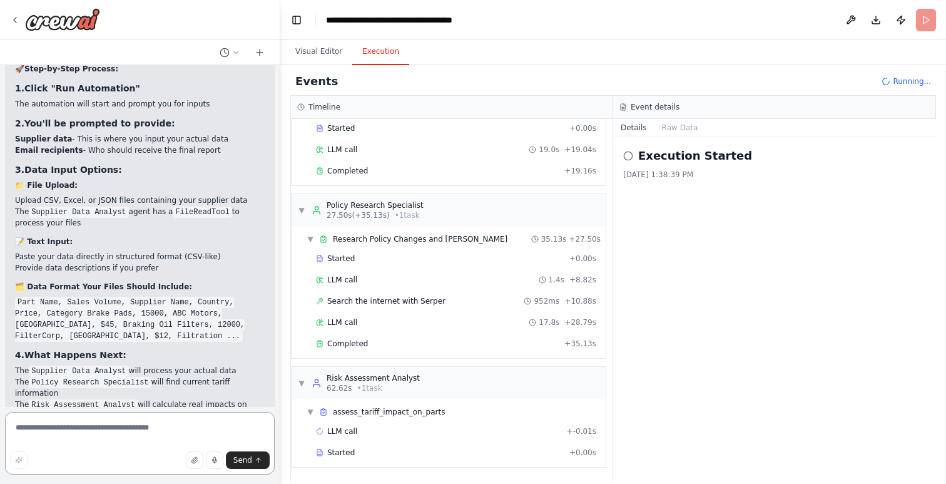
click at [171, 414] on textarea at bounding box center [140, 443] width 270 height 63
type textarea "*"
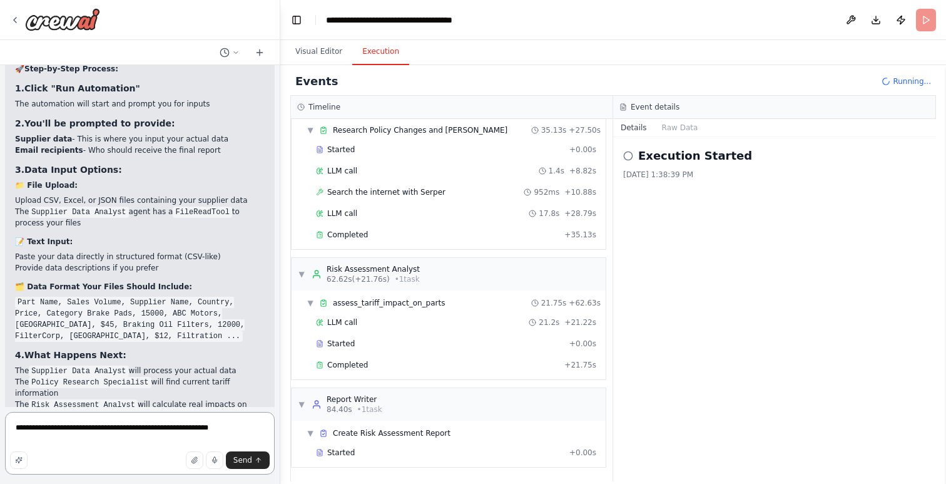
scroll to position [192, 0]
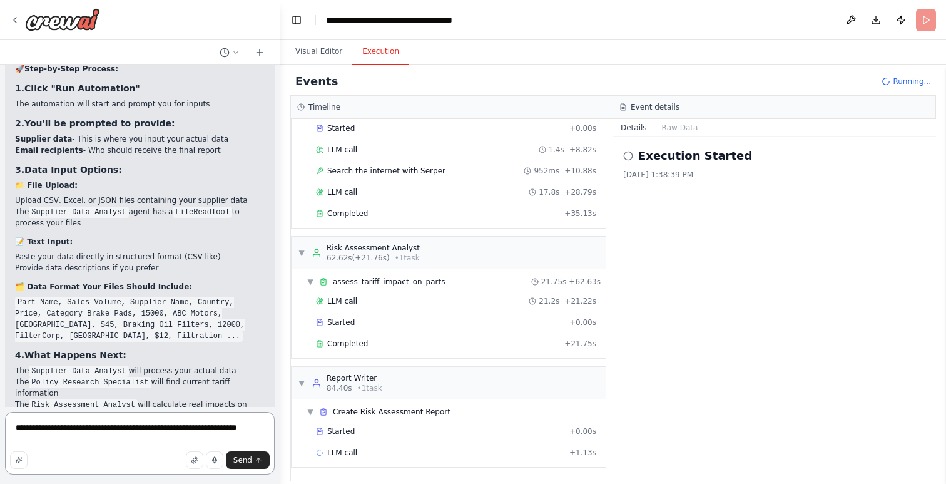
type textarea "**********"
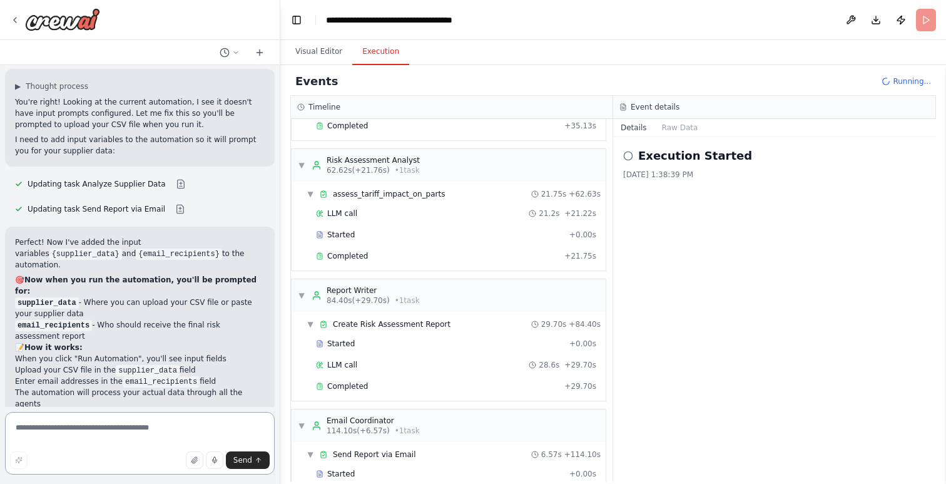
scroll to position [3791, 0]
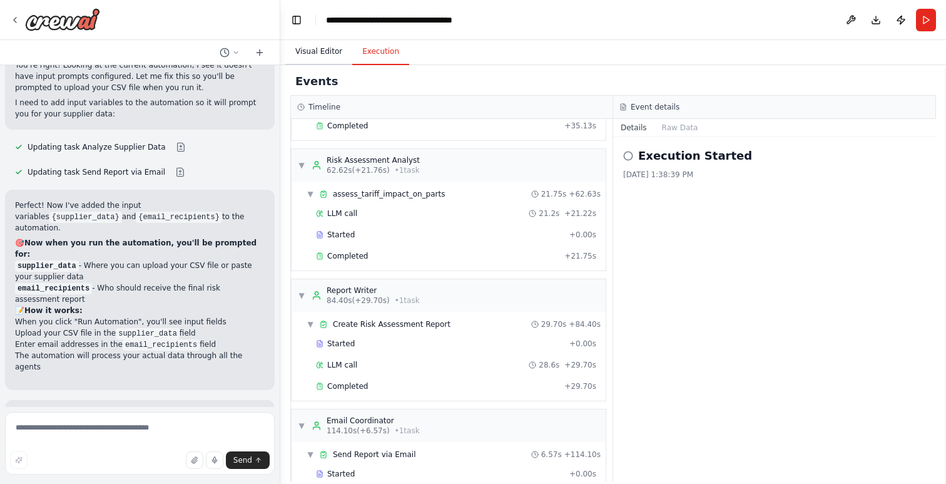
click at [329, 46] on button "Visual Editor" at bounding box center [318, 52] width 67 height 26
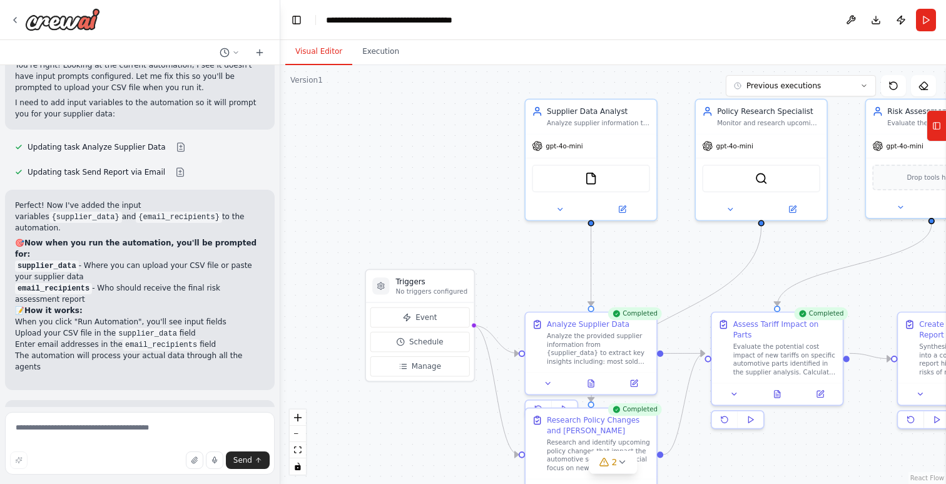
drag, startPoint x: 302, startPoint y: 171, endPoint x: 491, endPoint y: 158, distance: 189.5
click at [491, 158] on div ".deletable-edge-delete-btn { width: 20px; height: 20px; border: 0px solid #ffff…" at bounding box center [613, 274] width 666 height 419
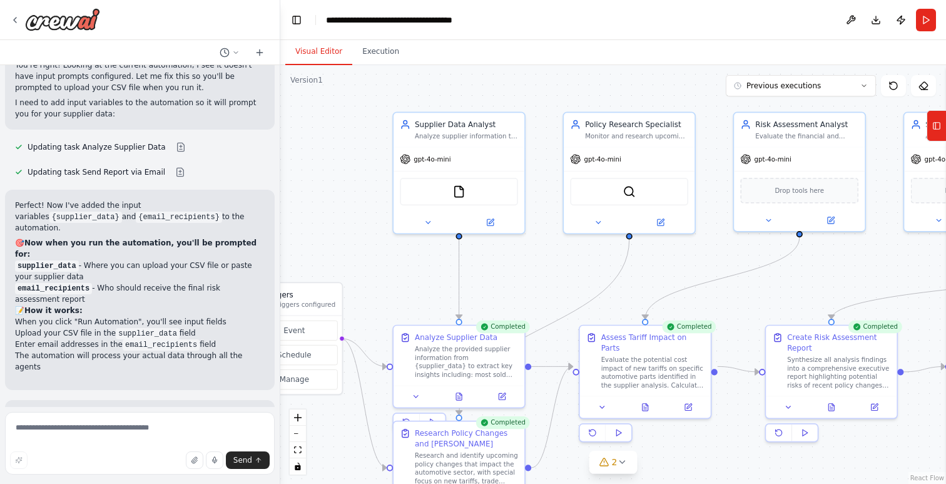
drag, startPoint x: 435, startPoint y: 183, endPoint x: 363, endPoint y: 243, distance: 93.4
click at [363, 243] on div ".deletable-edge-delete-btn { width: 20px; height: 20px; border: 0px solid #ffff…" at bounding box center [613, 274] width 666 height 419
click at [458, 198] on div "FileReadTool" at bounding box center [458, 192] width 118 height 28
click at [493, 220] on icon at bounding box center [490, 220] width 5 height 5
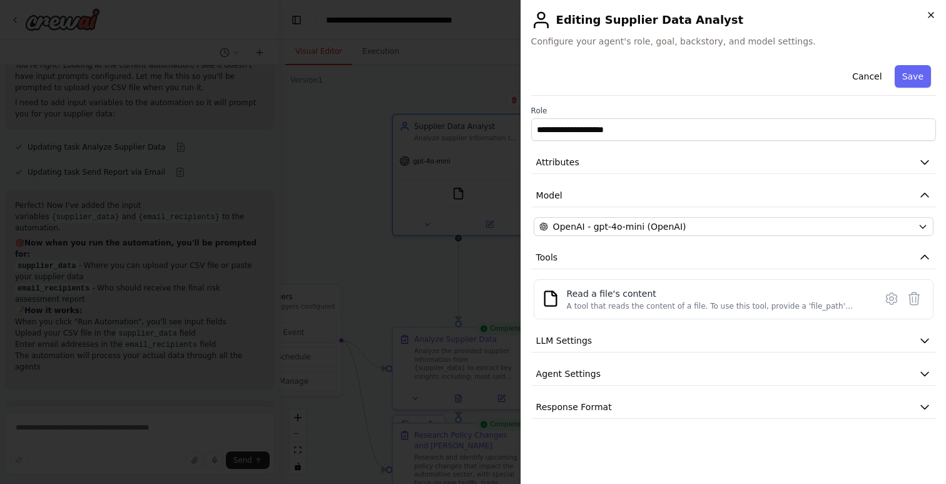
click at [934, 14] on icon "button" at bounding box center [931, 15] width 10 height 10
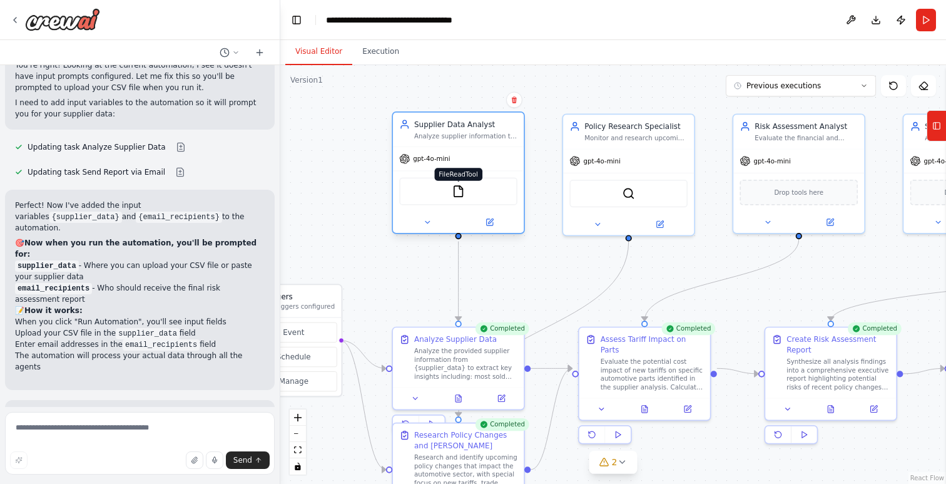
click at [461, 192] on img at bounding box center [458, 191] width 13 height 13
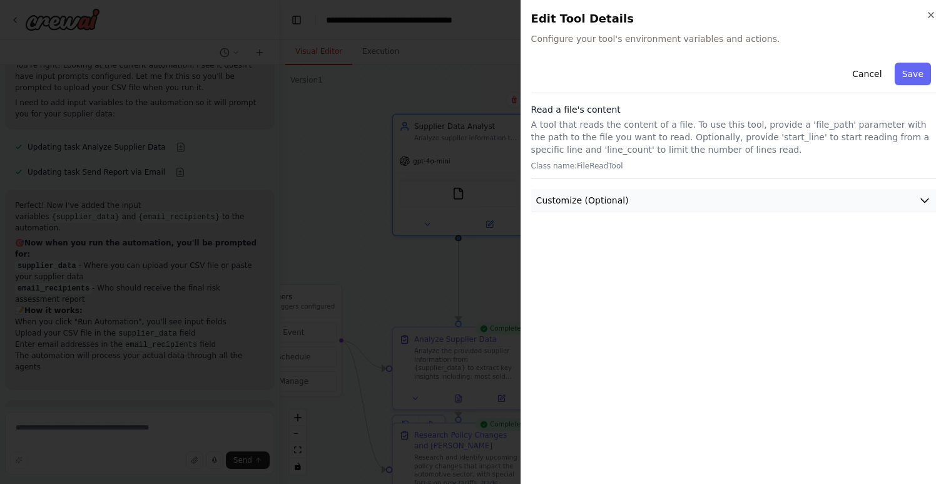
click at [633, 200] on button "Customize (Optional)" at bounding box center [733, 200] width 405 height 23
click at [930, 14] on icon "button" at bounding box center [931, 15] width 5 height 5
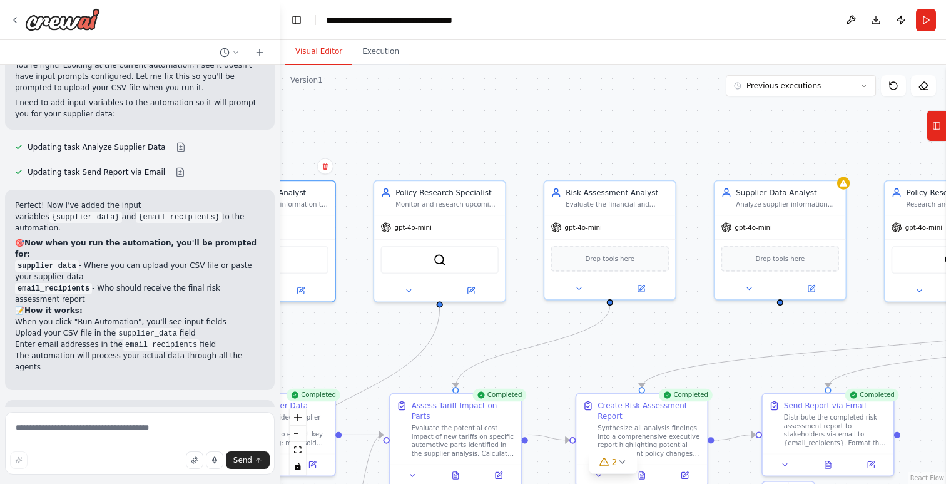
drag, startPoint x: 596, startPoint y: 106, endPoint x: 302, endPoint y: 169, distance: 301.4
click at [299, 169] on div ".deletable-edge-delete-btn { width: 20px; height: 20px; border: 0px solid #ffff…" at bounding box center [613, 274] width 666 height 419
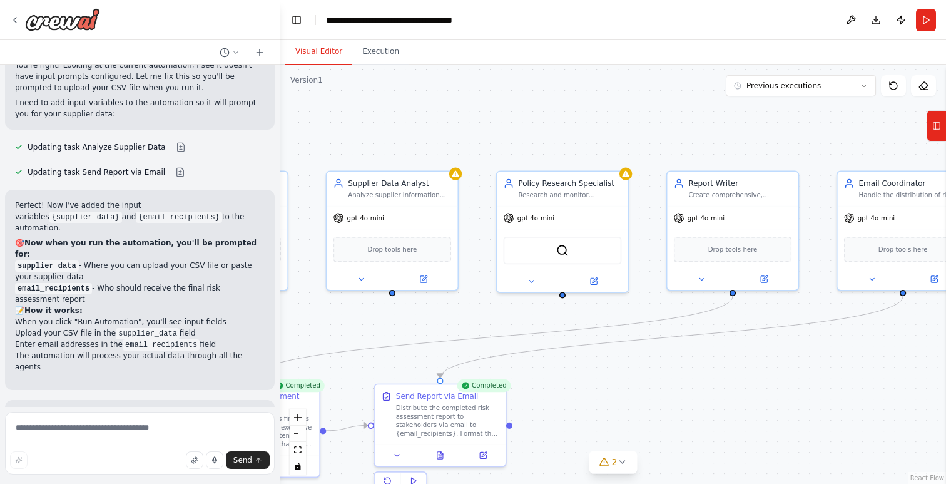
drag, startPoint x: 442, startPoint y: 146, endPoint x: 374, endPoint y: 138, distance: 68.1
click at [374, 138] on div ".deletable-edge-delete-btn { width: 20px; height: 20px; border: 0px solid #ffff…" at bounding box center [613, 274] width 666 height 419
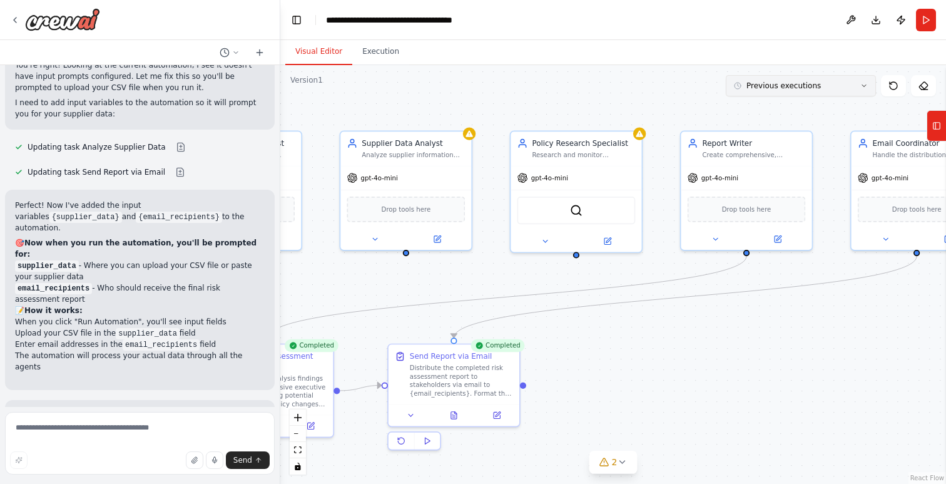
drag, startPoint x: 649, startPoint y: 130, endPoint x: 732, endPoint y: 84, distance: 95.3
click at [733, 83] on div "Version 1 Previous executions Show Tools Hide Agents .deletable-edge-delete-btn…" at bounding box center [613, 274] width 666 height 419
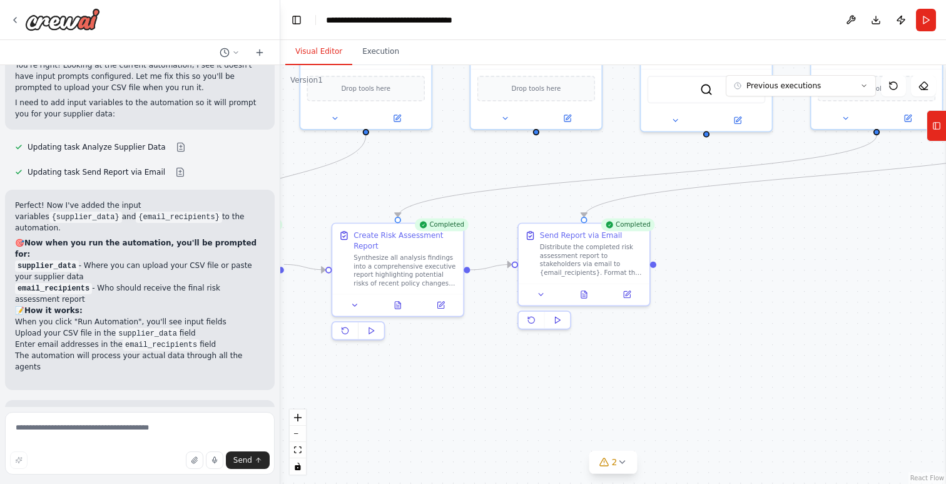
drag, startPoint x: 617, startPoint y: 314, endPoint x: 703, endPoint y: 250, distance: 107.4
click at [708, 205] on div ".deletable-edge-delete-btn { width: 20px; height: 20px; border: 0px solid #ffff…" at bounding box center [613, 274] width 666 height 419
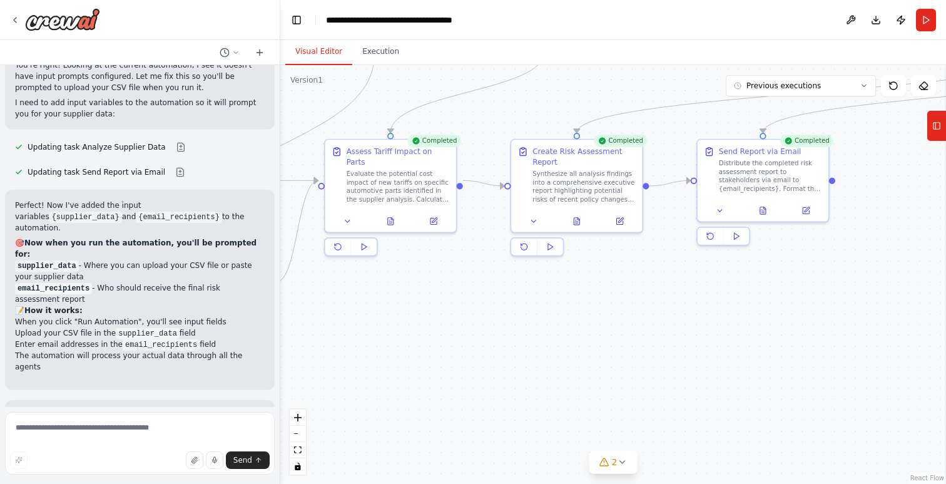
drag, startPoint x: 497, startPoint y: 364, endPoint x: 674, endPoint y: 280, distance: 195.7
click at [674, 280] on div ".deletable-edge-delete-btn { width: 20px; height: 20px; border: 0px solid #ffff…" at bounding box center [613, 274] width 666 height 419
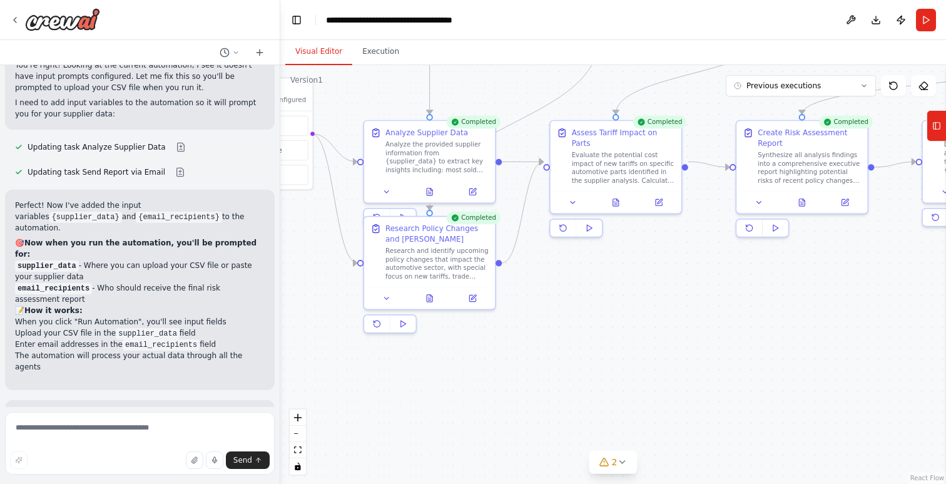
drag, startPoint x: 546, startPoint y: 309, endPoint x: 792, endPoint y: 295, distance: 246.9
click at [792, 295] on div ".deletable-edge-delete-btn { width: 20px; height: 20px; border: 0px solid #ffff…" at bounding box center [613, 274] width 666 height 419
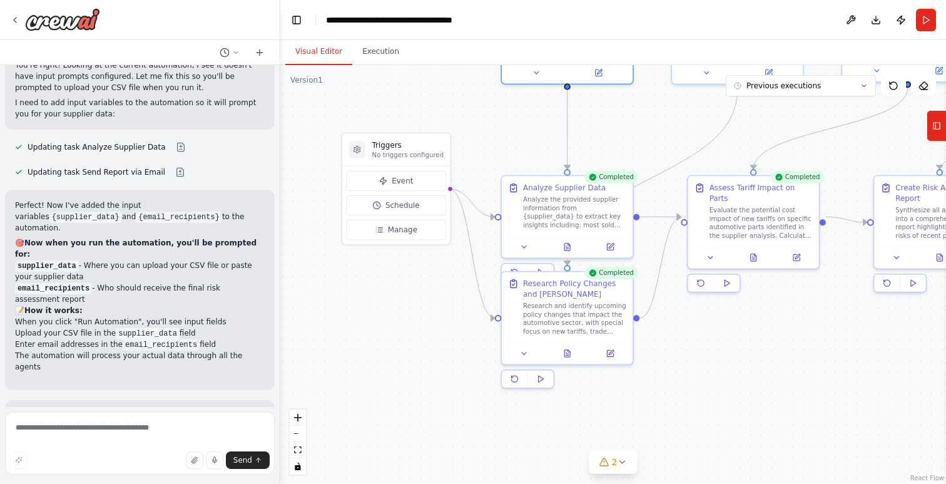
drag, startPoint x: 674, startPoint y: 347, endPoint x: 713, endPoint y: 392, distance: 59.9
click at [749, 389] on div ".deletable-edge-delete-btn { width: 20px; height: 20px; border: 0px solid #ffff…" at bounding box center [613, 274] width 666 height 419
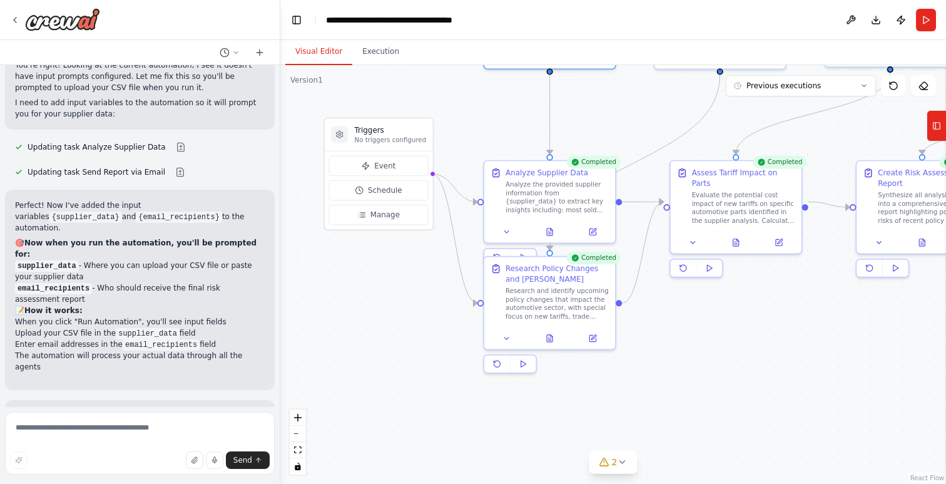
drag, startPoint x: 447, startPoint y: 357, endPoint x: 361, endPoint y: 311, distance: 97.2
click at [361, 311] on div ".deletable-edge-delete-btn { width: 20px; height: 20px; border: 0px solid #ffff…" at bounding box center [613, 274] width 666 height 419
click at [381, 219] on span "Manage" at bounding box center [384, 217] width 29 height 11
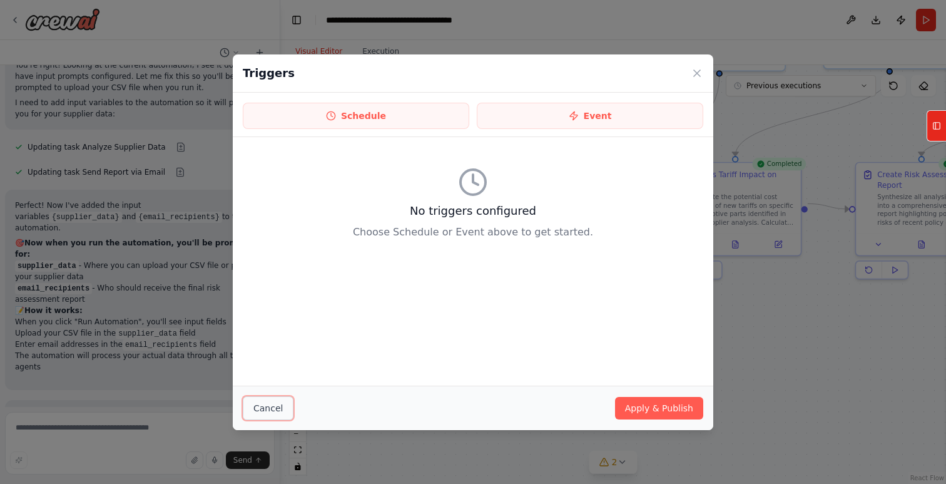
click at [279, 407] on button "Cancel" at bounding box center [268, 408] width 51 height 24
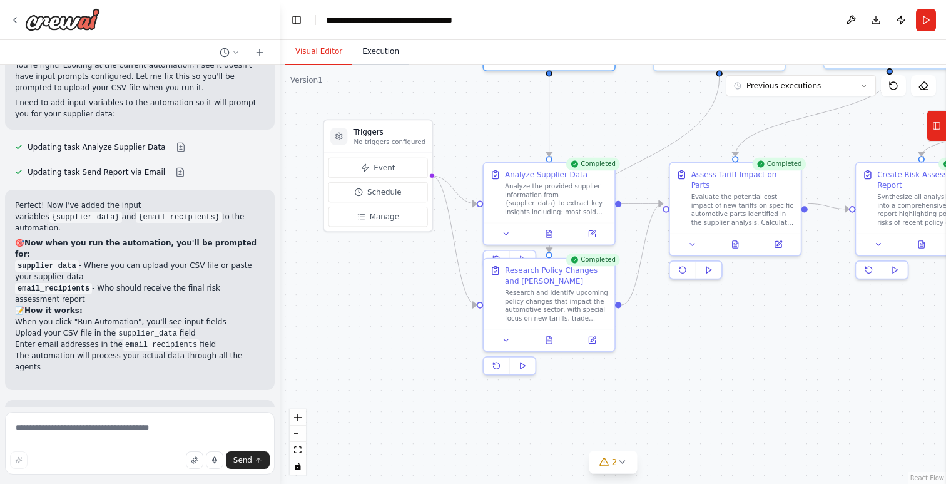
click at [384, 56] on button "Execution" at bounding box center [380, 52] width 57 height 26
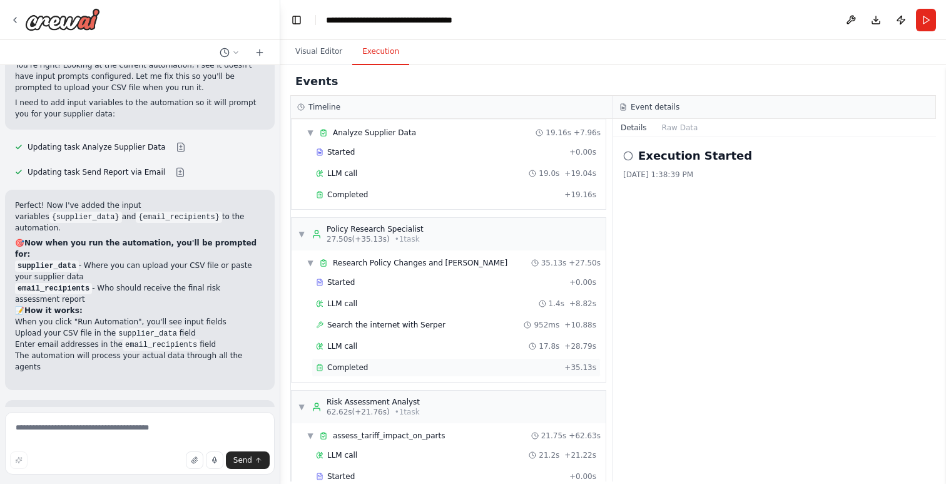
scroll to position [0, 0]
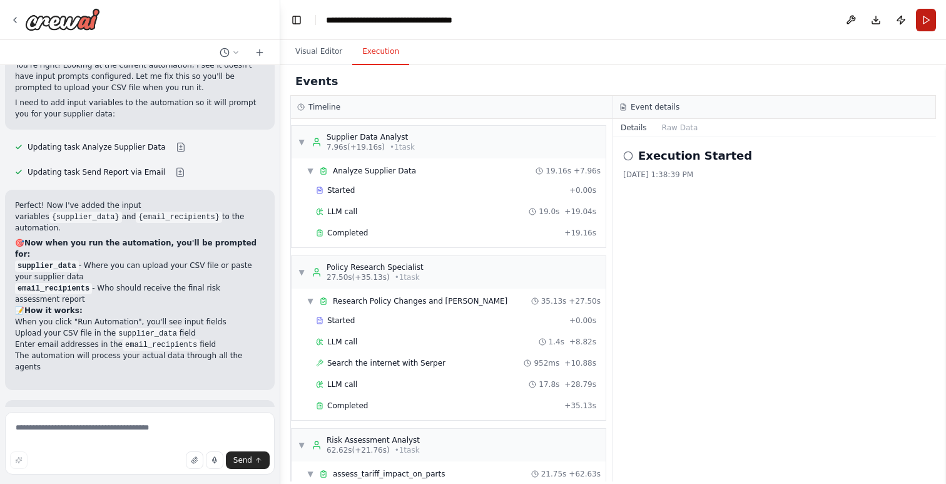
click at [931, 21] on button "Run" at bounding box center [926, 20] width 20 height 23
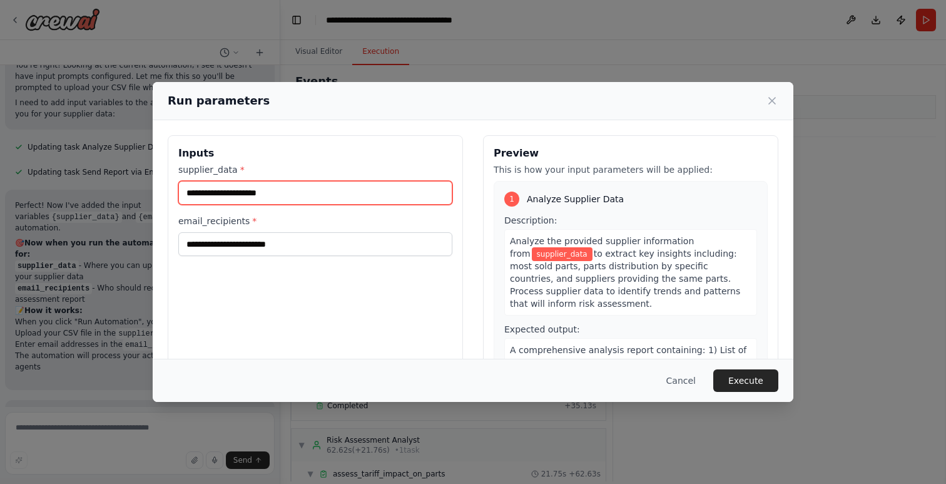
click at [282, 197] on input "supplier_data *" at bounding box center [315, 193] width 274 height 24
click at [682, 376] on button "Cancel" at bounding box center [681, 380] width 49 height 23
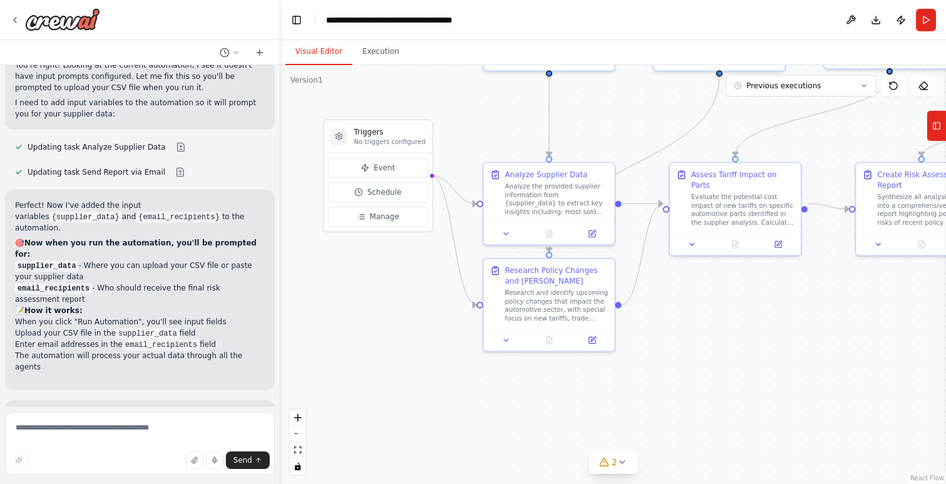
click at [300, 48] on button "Visual Editor" at bounding box center [318, 52] width 67 height 26
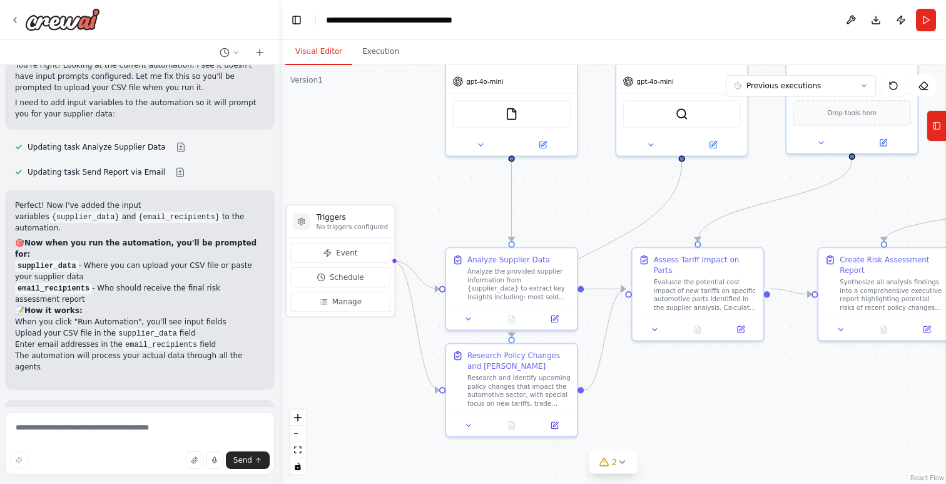
drag, startPoint x: 830, startPoint y: 310, endPoint x: 777, endPoint y: 431, distance: 131.2
click at [777, 431] on div ".deletable-edge-delete-btn { width: 20px; height: 20px; border: 0px solid #ffff…" at bounding box center [613, 274] width 666 height 419
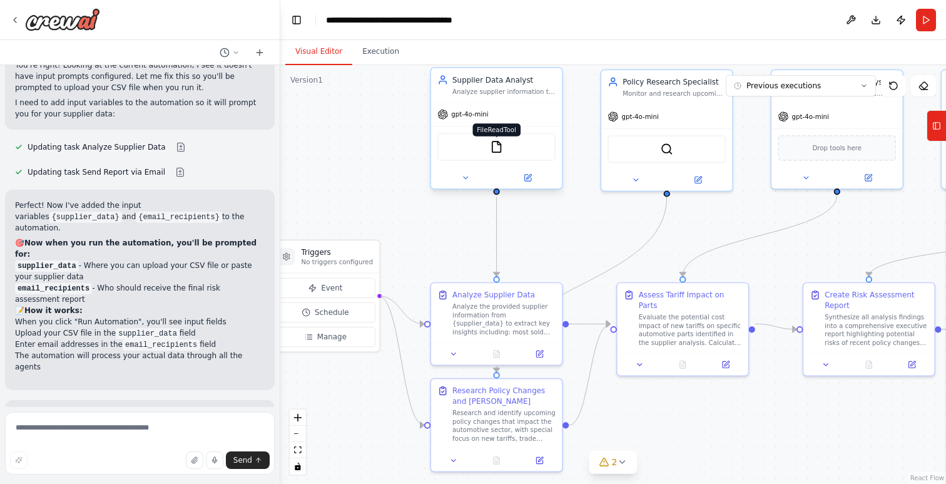
click at [493, 146] on img at bounding box center [496, 146] width 13 height 13
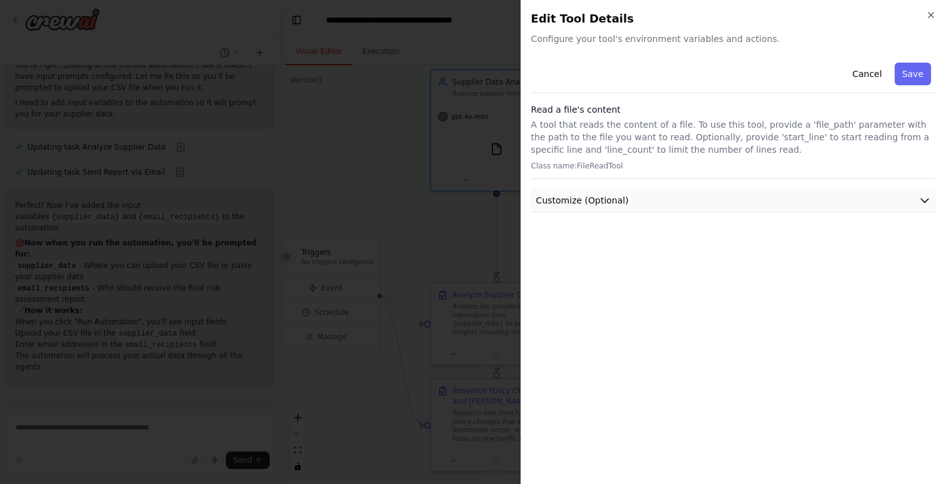
click at [685, 195] on button "Customize (Optional)" at bounding box center [733, 200] width 405 height 23
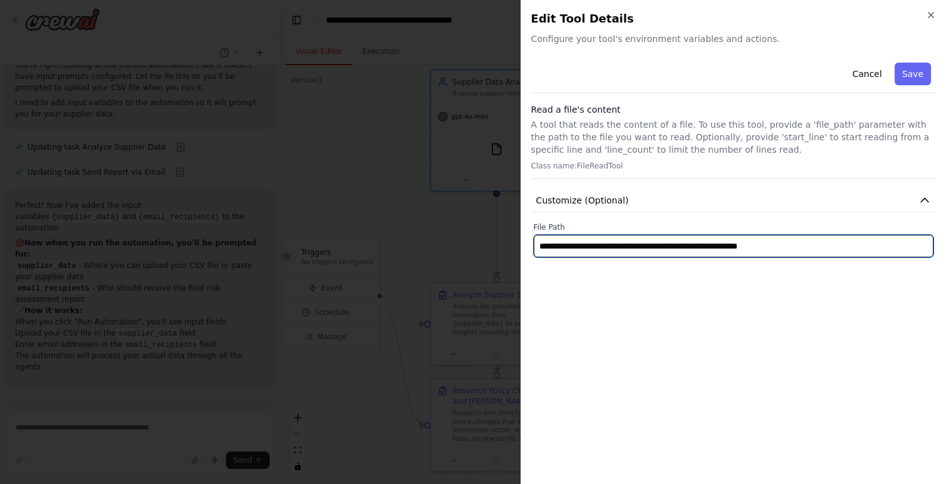
drag, startPoint x: 730, startPoint y: 248, endPoint x: 527, endPoint y: 247, distance: 203.4
click at [527, 247] on div "**********" at bounding box center [734, 242] width 426 height 484
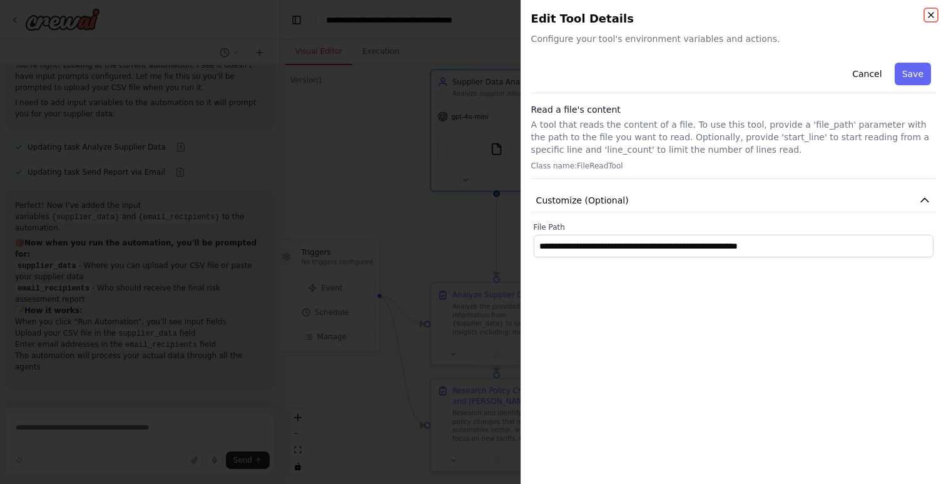
click at [928, 10] on icon "button" at bounding box center [931, 15] width 10 height 10
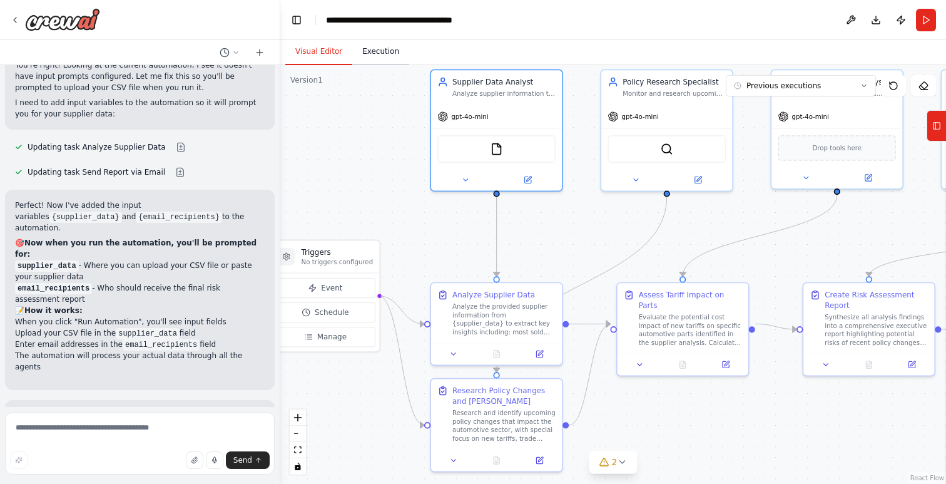
click at [389, 56] on button "Execution" at bounding box center [380, 52] width 57 height 26
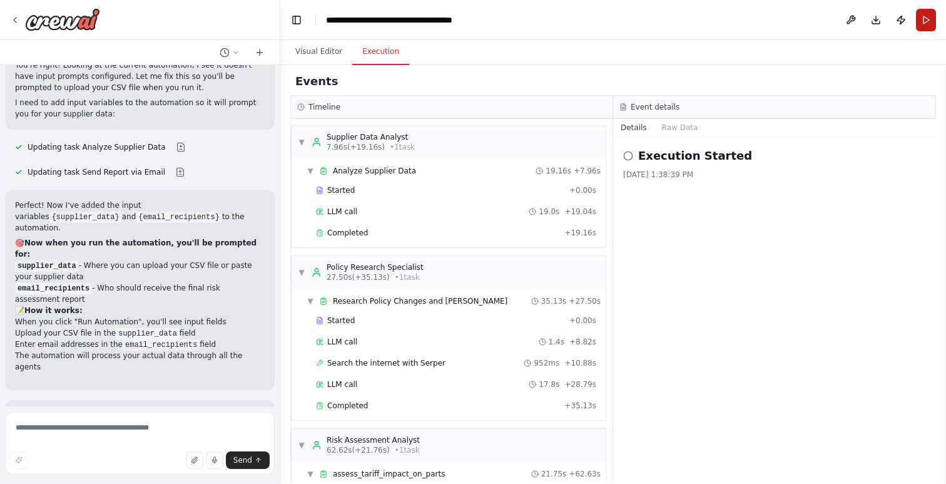
click at [921, 19] on button "Run" at bounding box center [926, 20] width 20 height 23
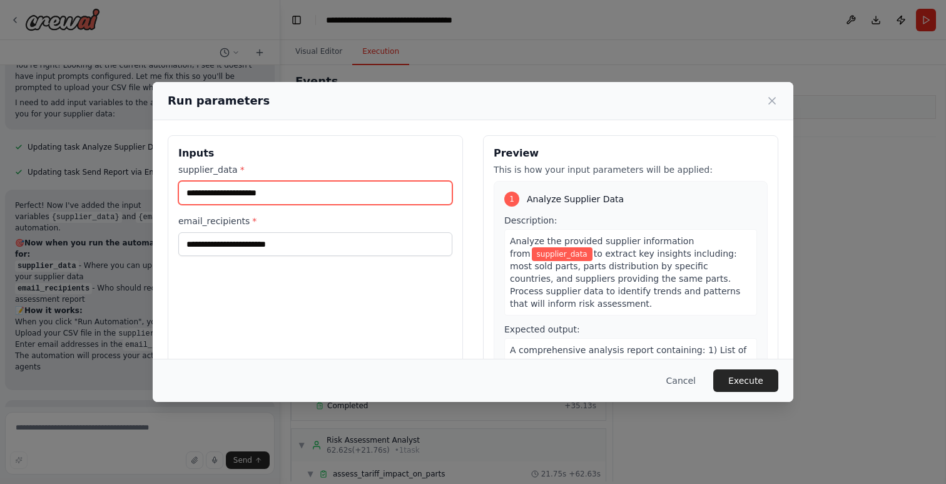
click at [291, 193] on input "supplier_data *" at bounding box center [315, 193] width 274 height 24
paste input "**********"
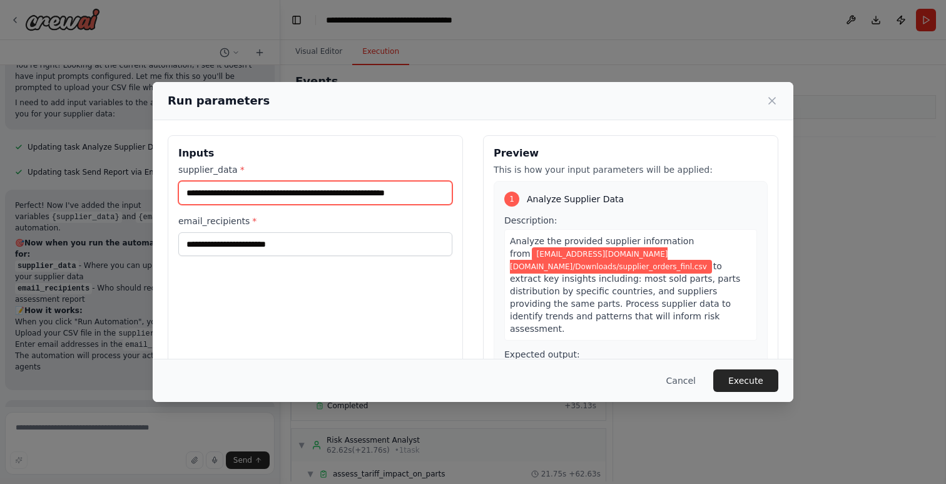
type input "**********"
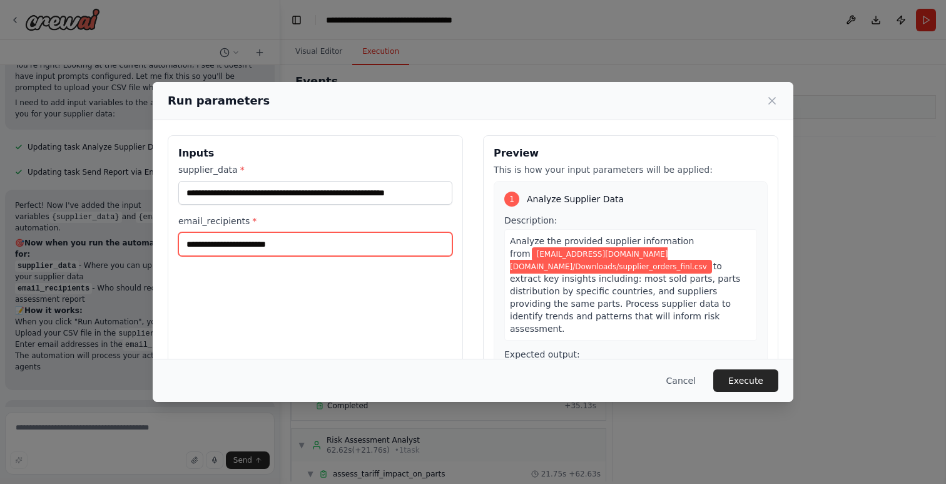
click at [292, 246] on input "email_recipients *" at bounding box center [315, 244] width 274 height 24
type input "**********"
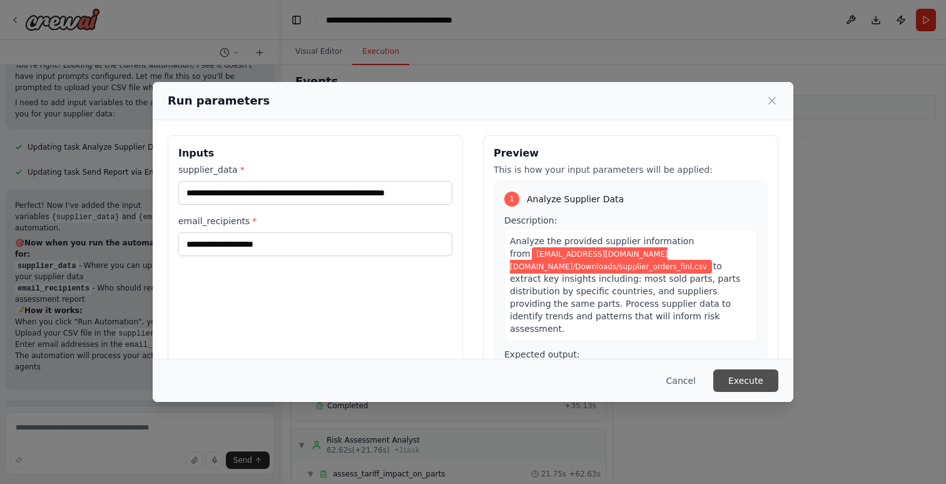
click at [733, 377] on button "Execute" at bounding box center [745, 380] width 65 height 23
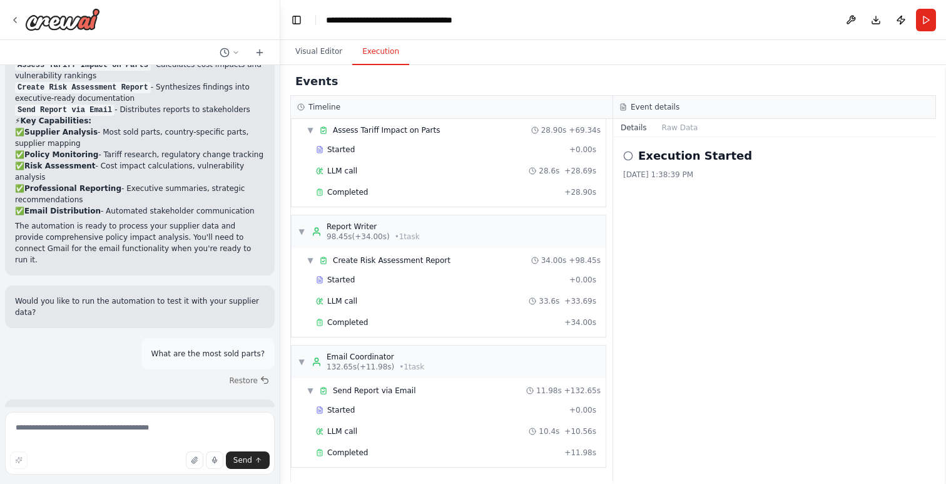
scroll to position [1956, 0]
drag, startPoint x: 159, startPoint y: 268, endPoint x: 265, endPoint y: 268, distance: 105.8
click at [265, 339] on div "What are the most sold parts?" at bounding box center [207, 354] width 133 height 31
copy p "What are the most sold parts?"
click at [168, 422] on textarea at bounding box center [140, 443] width 270 height 63
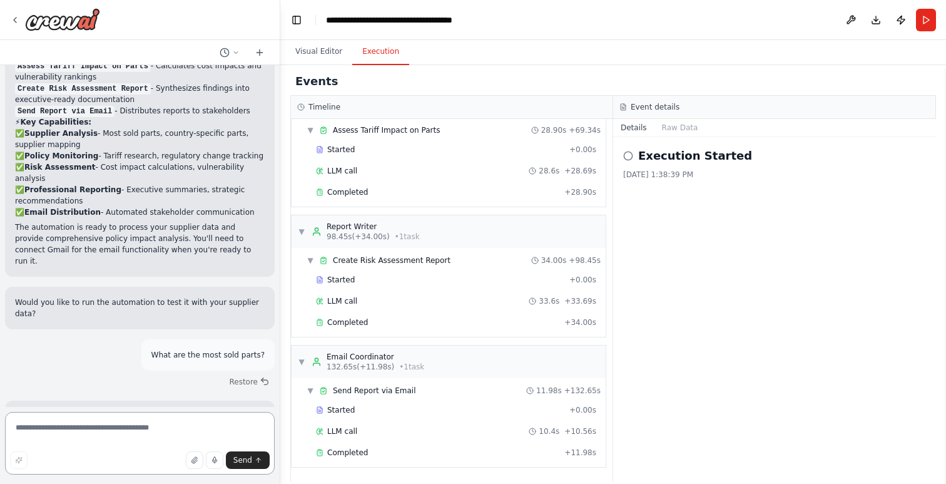
paste textarea "**********"
type textarea "**********"
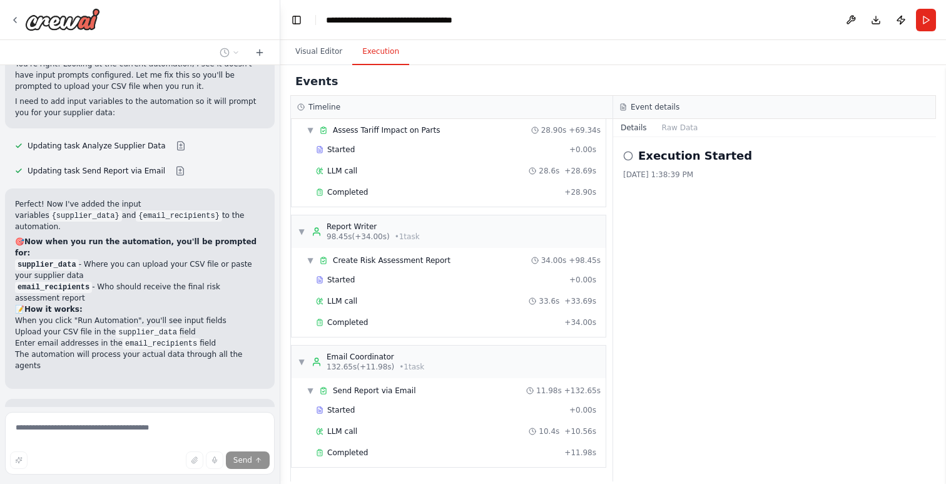
scroll to position [3800, 0]
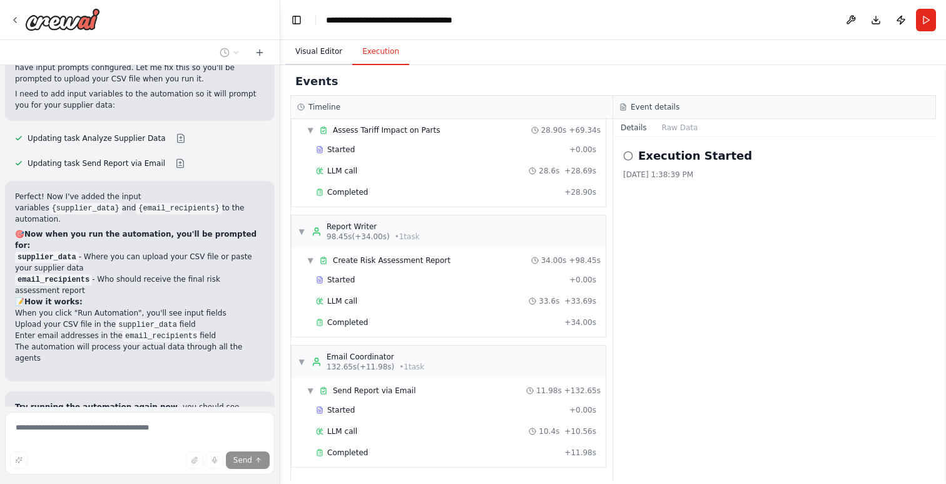
click at [299, 51] on button "Visual Editor" at bounding box center [318, 52] width 67 height 26
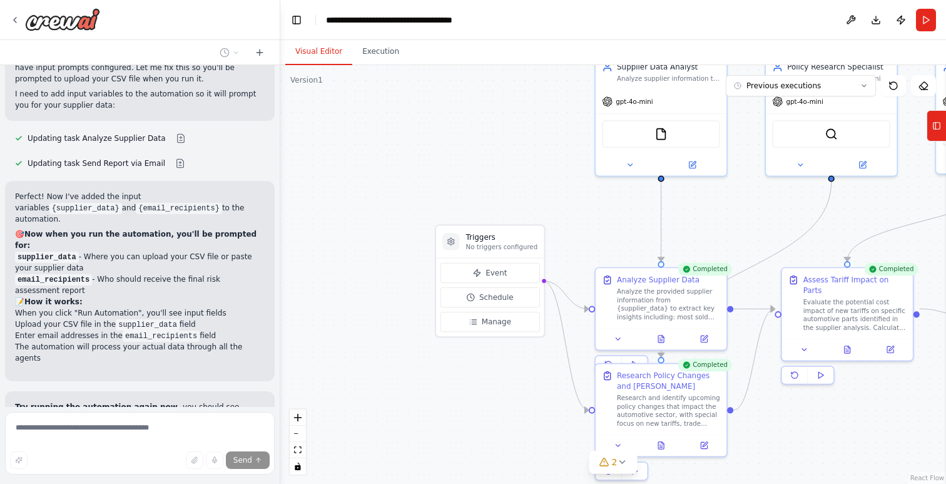
drag, startPoint x: 417, startPoint y: 195, endPoint x: 545, endPoint y: 142, distance: 138.3
click at [545, 142] on div ".deletable-edge-delete-btn { width: 20px; height: 20px; border: 0px solid #ffff…" at bounding box center [613, 274] width 666 height 419
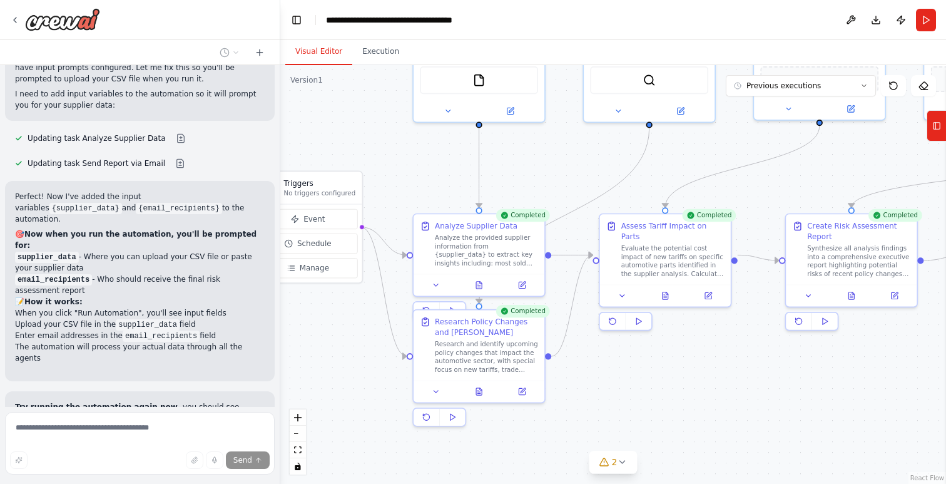
drag, startPoint x: 439, startPoint y: 152, endPoint x: 342, endPoint y: 125, distance: 101.4
click at [342, 125] on div ".deletable-edge-delete-btn { width: 20px; height: 20px; border: 0px solid #ffff…" at bounding box center [613, 274] width 666 height 419
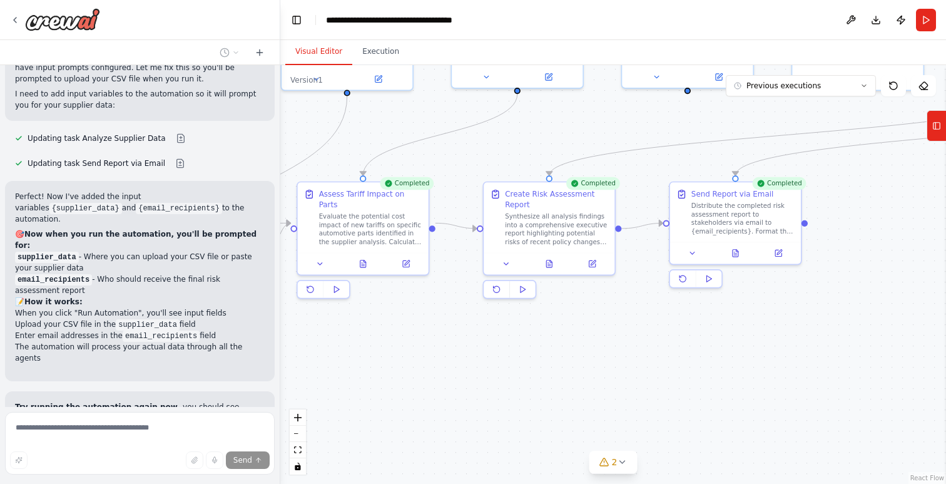
drag, startPoint x: 647, startPoint y: 366, endPoint x: 540, endPoint y: 355, distance: 107.6
click at [414, 358] on div ".deletable-edge-delete-btn { width: 20px; height: 20px; border: 0px solid #ffff…" at bounding box center [613, 274] width 666 height 419
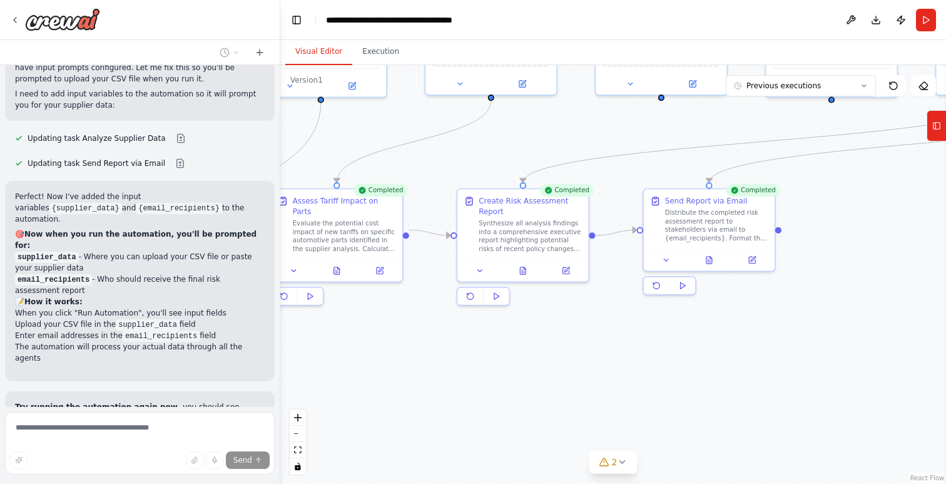
drag, startPoint x: 750, startPoint y: 321, endPoint x: 524, endPoint y: 414, distance: 245.0
click at [522, 415] on div ".deletable-edge-delete-btn { width: 20px; height: 20px; border: 0px solid #ffff…" at bounding box center [613, 274] width 666 height 419
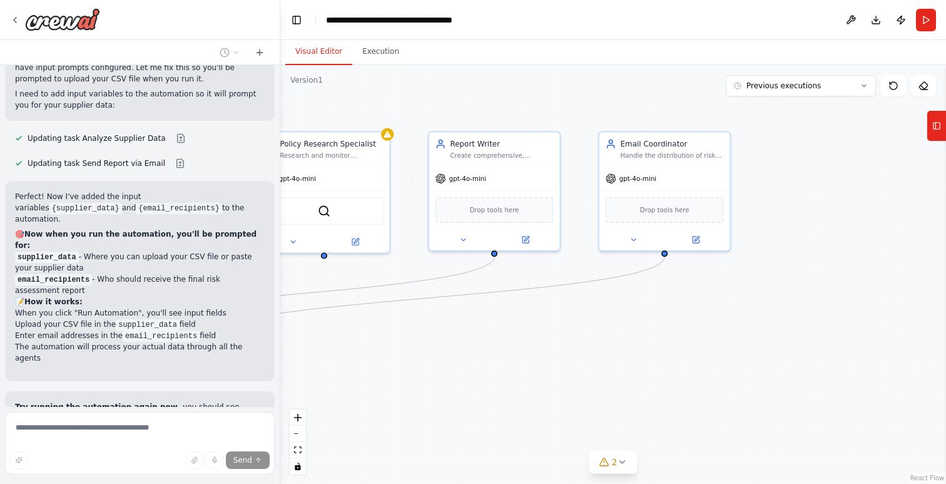
drag, startPoint x: 727, startPoint y: 300, endPoint x: 483, endPoint y: 361, distance: 251.4
click at [483, 361] on div ".deletable-edge-delete-btn { width: 20px; height: 20px; border: 0px solid #ffff…" at bounding box center [613, 274] width 666 height 419
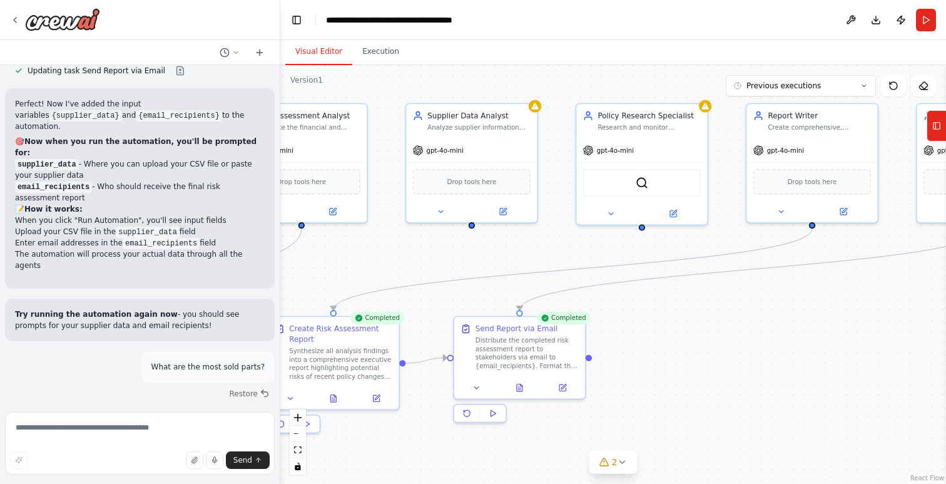
drag, startPoint x: 483, startPoint y: 330, endPoint x: 842, endPoint y: 301, distance: 360.5
click at [842, 301] on div ".deletable-edge-delete-btn { width: 20px; height: 20px; border: 0px solid #ffff…" at bounding box center [613, 274] width 666 height 419
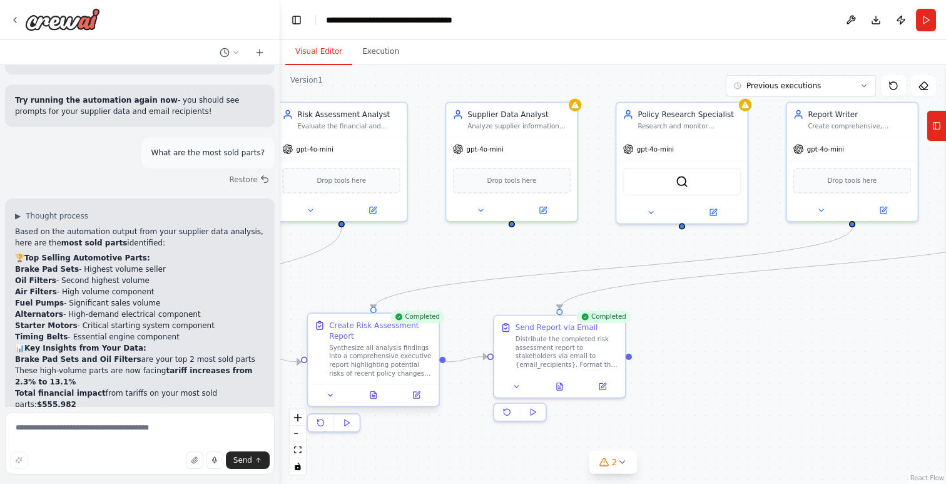
scroll to position [4118, 0]
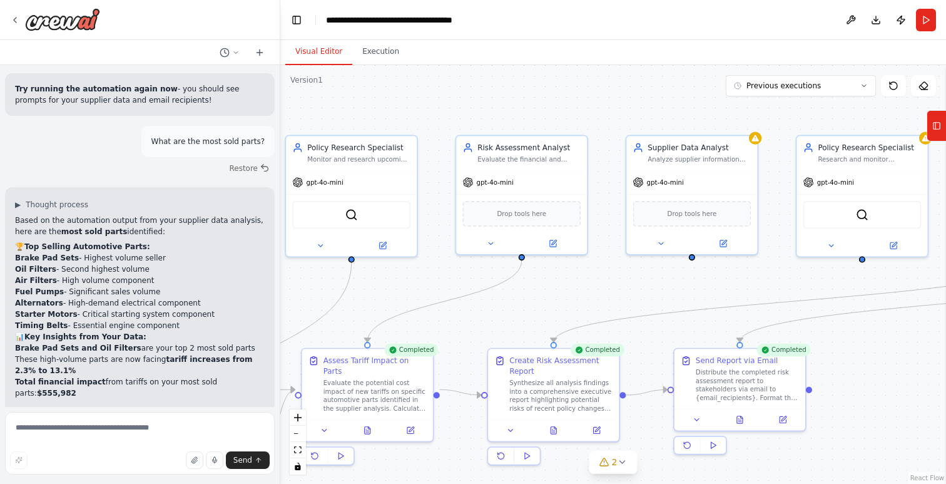
drag, startPoint x: 693, startPoint y: 296, endPoint x: 873, endPoint y: 329, distance: 183.3
click at [873, 329] on div ".deletable-edge-delete-btn { width: 20px; height: 20px; border: 0px solid #ffff…" at bounding box center [613, 274] width 666 height 419
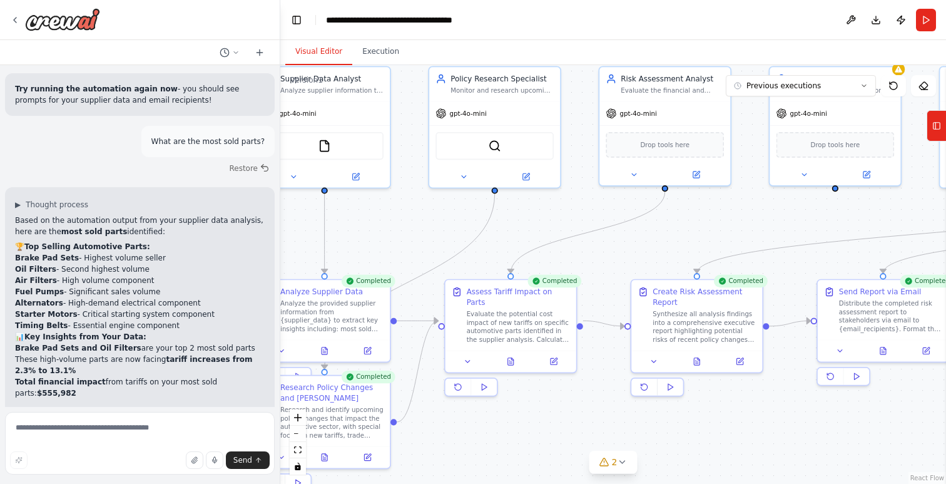
drag, startPoint x: 636, startPoint y: 302, endPoint x: 775, endPoint y: 234, distance: 155.3
click at [775, 234] on div ".deletable-edge-delete-btn { width: 20px; height: 20px; border: 0px solid #ffff…" at bounding box center [613, 274] width 666 height 419
click at [514, 355] on icon at bounding box center [510, 359] width 9 height 9
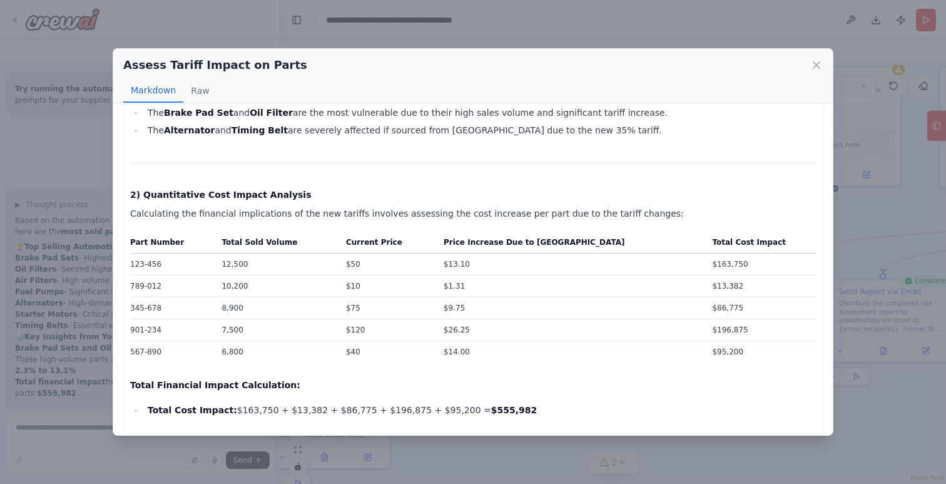
scroll to position [0, 0]
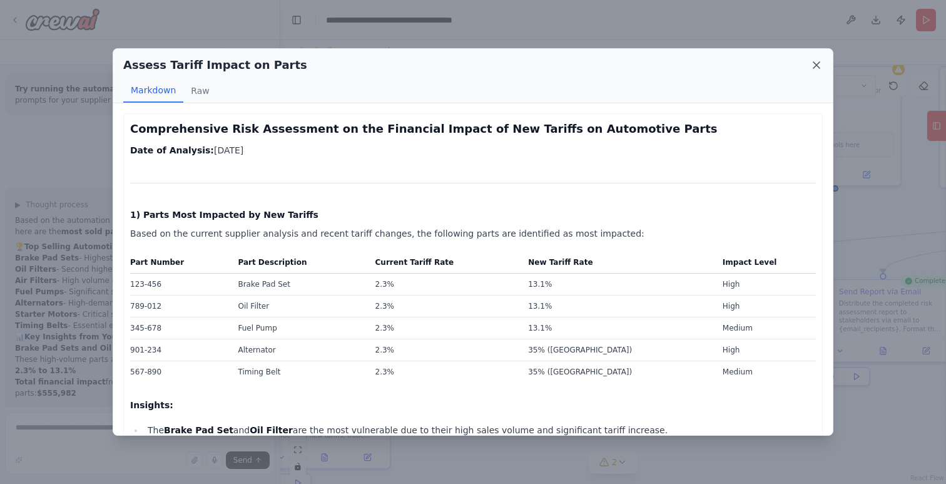
click at [822, 61] on icon at bounding box center [817, 65] width 13 height 13
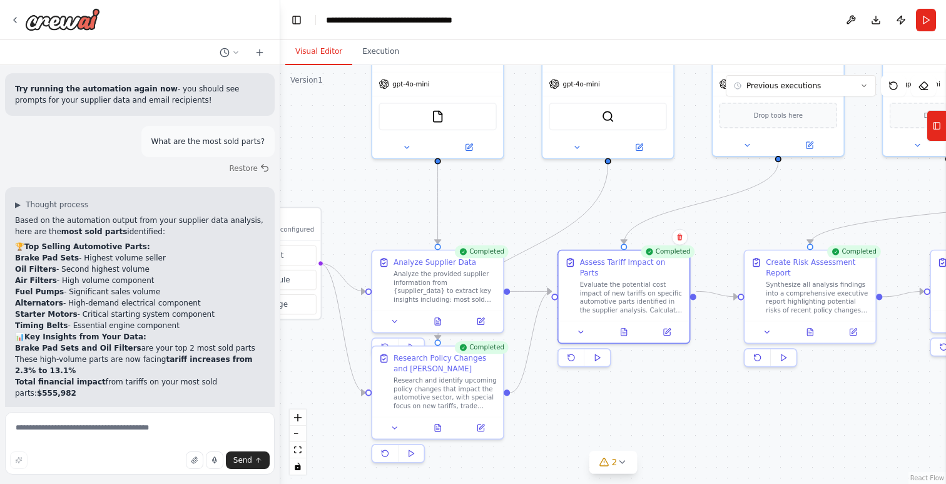
drag, startPoint x: 608, startPoint y: 264, endPoint x: 721, endPoint y: 235, distance: 117.0
click at [721, 235] on div ".deletable-edge-delete-btn { width: 20px; height: 20px; border: 0px solid #ffff…" at bounding box center [613, 274] width 666 height 419
click at [442, 319] on button at bounding box center [438, 319] width 45 height 13
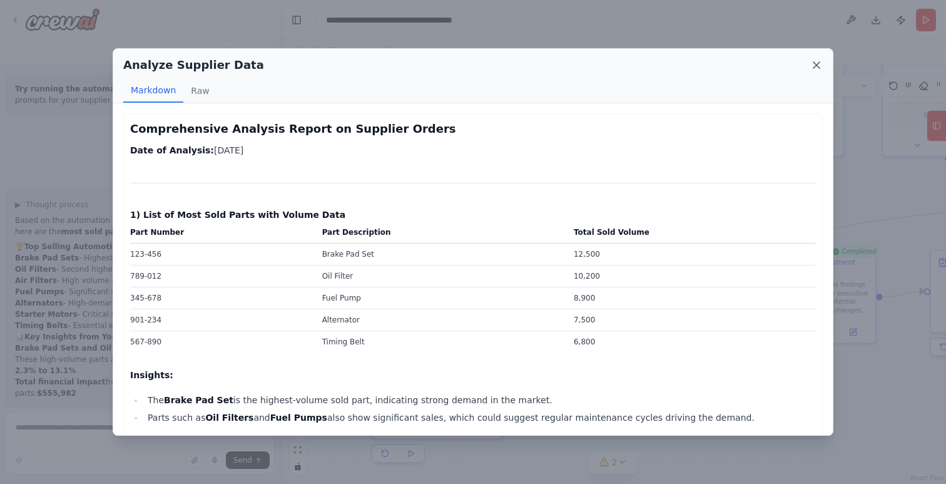
click at [814, 62] on icon at bounding box center [817, 65] width 6 height 6
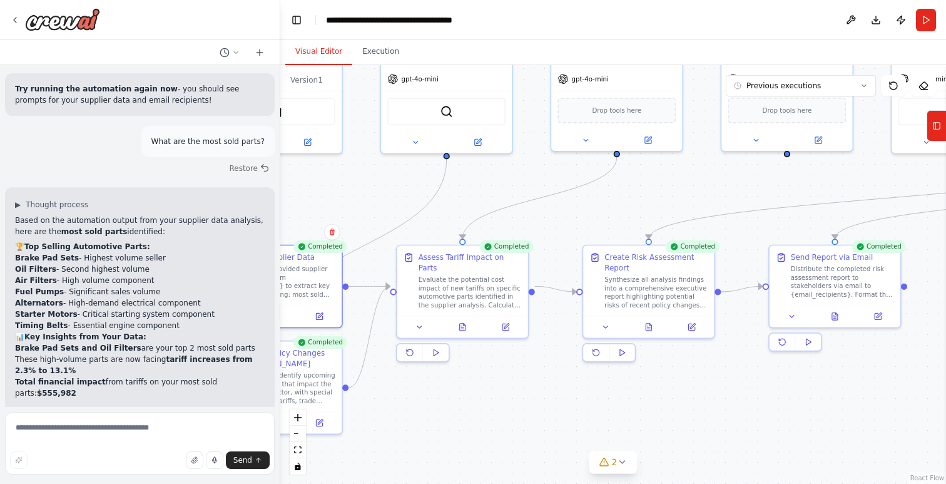
drag, startPoint x: 627, startPoint y: 215, endPoint x: 417, endPoint y: 205, distance: 210.5
click at [417, 205] on div ".deletable-edge-delete-btn { width: 20px; height: 20px; border: 0px solid #ffff…" at bounding box center [613, 274] width 666 height 419
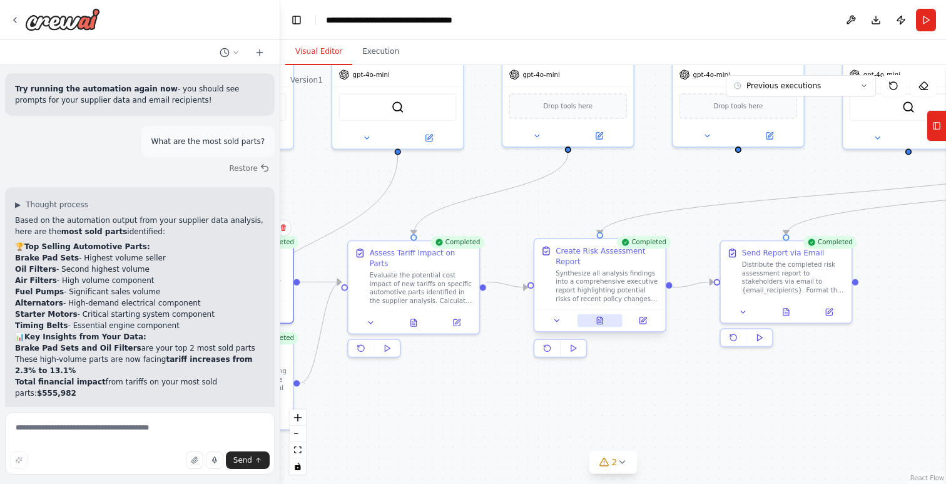
click at [601, 321] on icon at bounding box center [600, 320] width 6 height 7
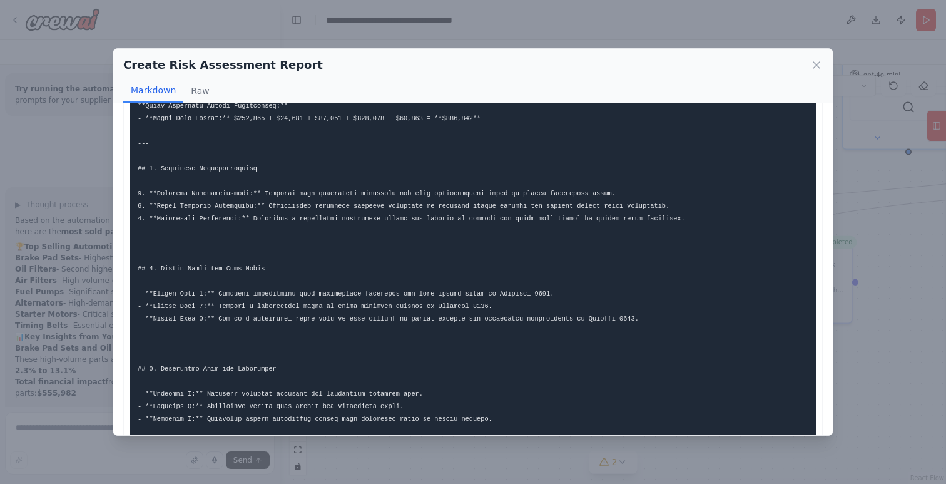
scroll to position [841, 0]
click at [812, 61] on icon at bounding box center [817, 65] width 13 height 13
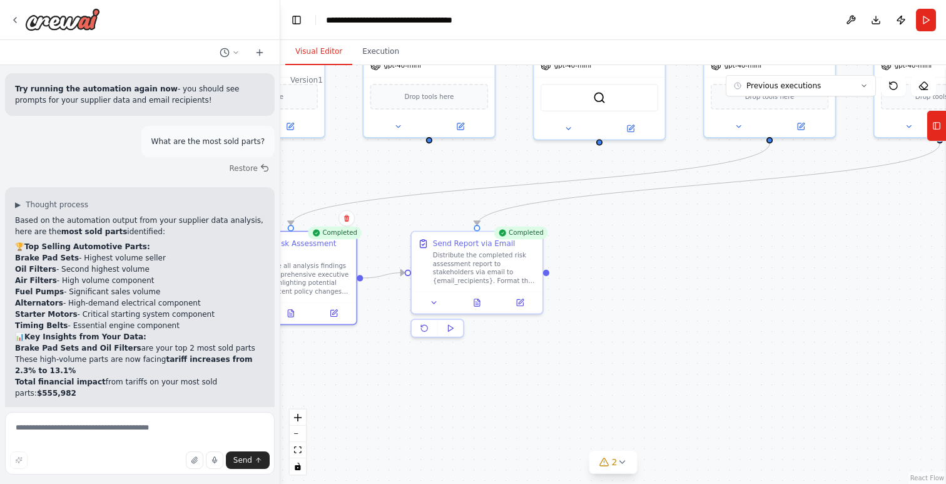
drag, startPoint x: 840, startPoint y: 369, endPoint x: 531, endPoint y: 360, distance: 309.3
click at [531, 360] on div ".deletable-edge-delete-btn { width: 20px; height: 20px; border: 0px solid #ffff…" at bounding box center [613, 274] width 666 height 419
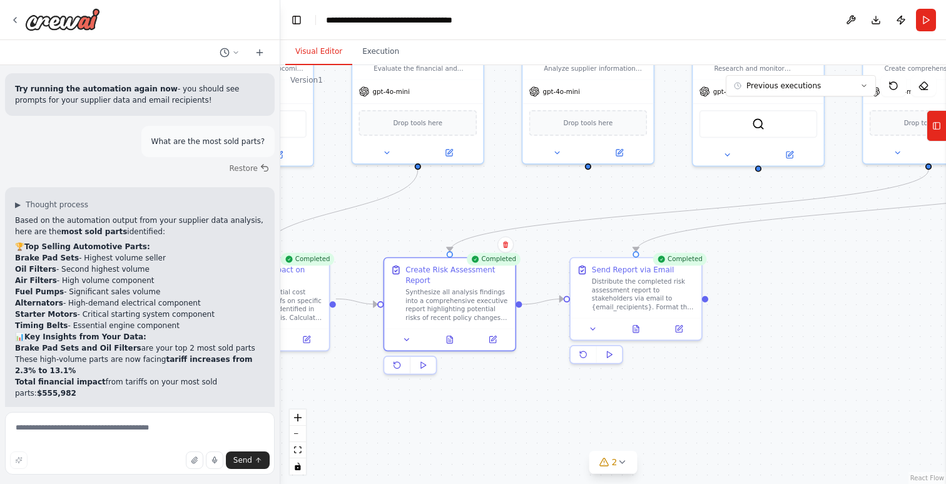
drag, startPoint x: 548, startPoint y: 365, endPoint x: 746, endPoint y: 365, distance: 197.8
click at [772, 372] on div ".deletable-edge-delete-btn { width: 20px; height: 20px; border: 0px solid #ffff…" at bounding box center [613, 274] width 666 height 419
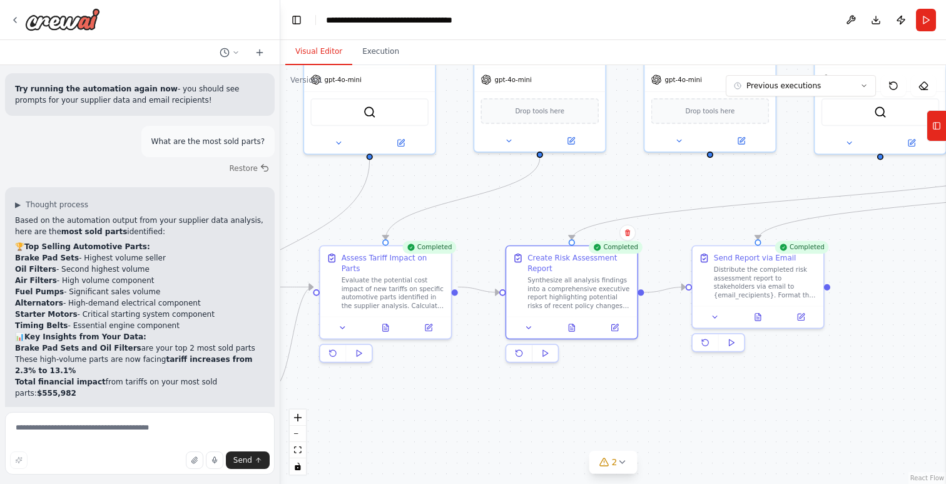
drag, startPoint x: 394, startPoint y: 228, endPoint x: 495, endPoint y: 216, distance: 102.1
click at [495, 216] on div ".deletable-edge-delete-btn { width: 20px; height: 20px; border: 0px solid #ffff…" at bounding box center [613, 274] width 666 height 419
click at [575, 329] on icon at bounding box center [572, 325] width 9 height 9
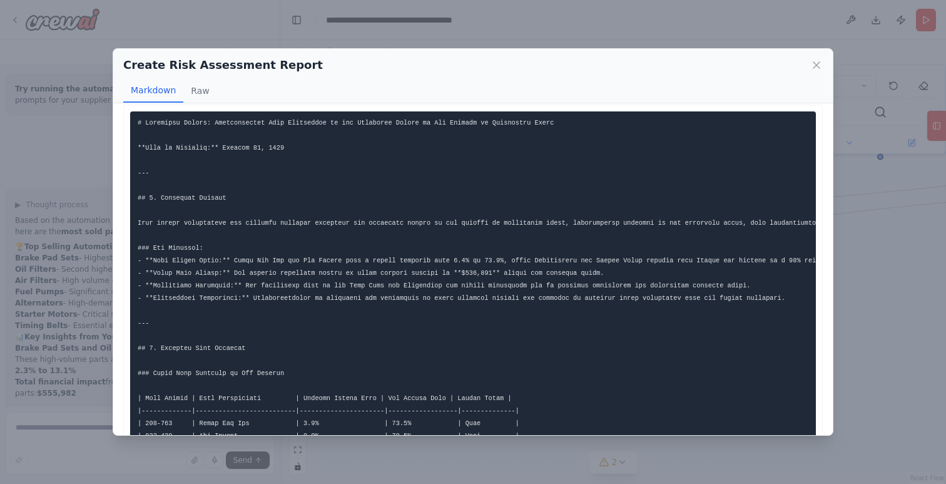
scroll to position [0, 0]
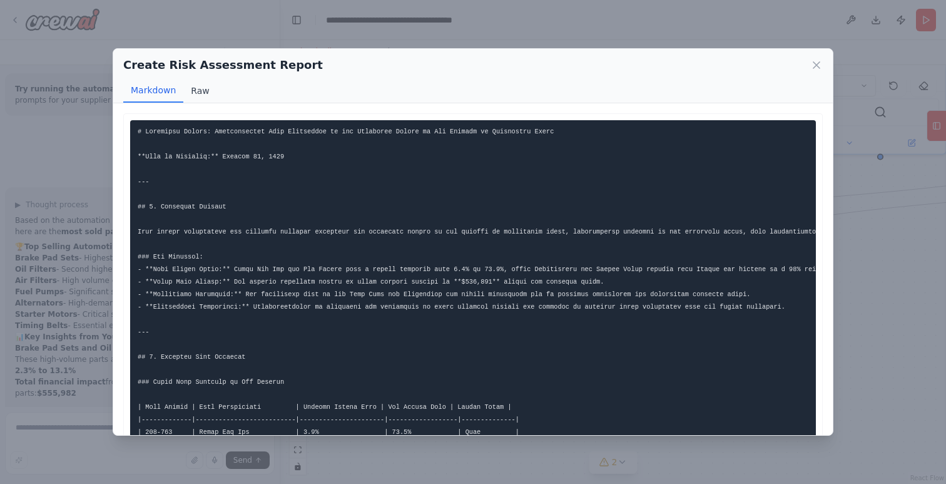
click at [205, 93] on button "Raw" at bounding box center [199, 91] width 33 height 24
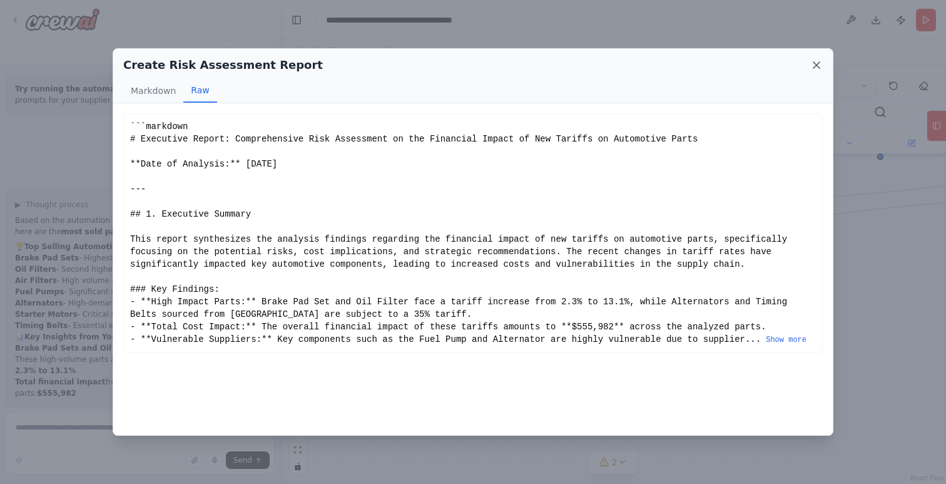
click at [820, 66] on icon at bounding box center [817, 65] width 13 height 13
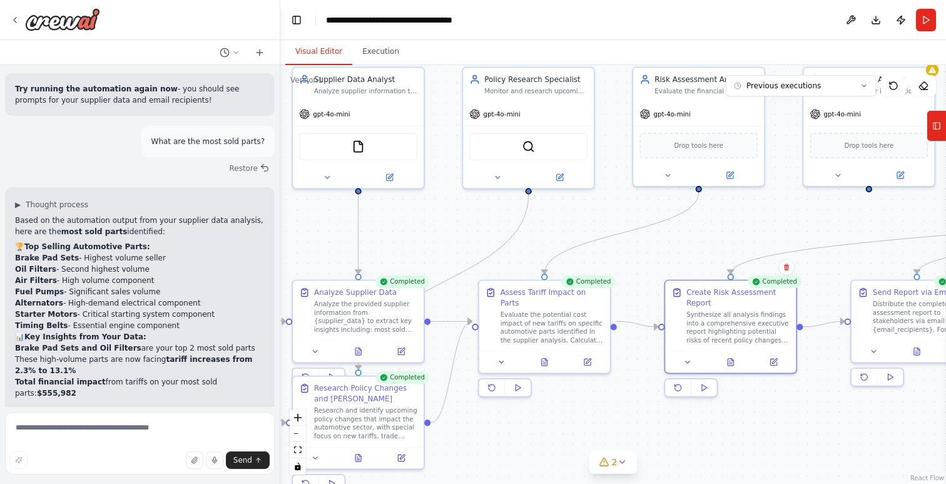
drag, startPoint x: 545, startPoint y: 203, endPoint x: 703, endPoint y: 237, distance: 162.7
click at [703, 237] on div ".deletable-edge-delete-btn { width: 20px; height: 20px; border: 0px solid #ffff…" at bounding box center [613, 274] width 666 height 419
click at [547, 356] on icon at bounding box center [545, 359] width 6 height 7
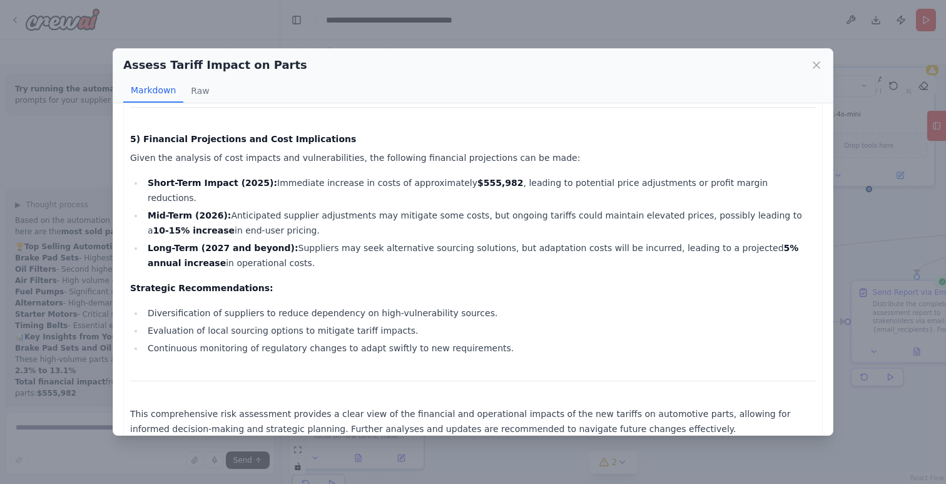
scroll to position [1126, 0]
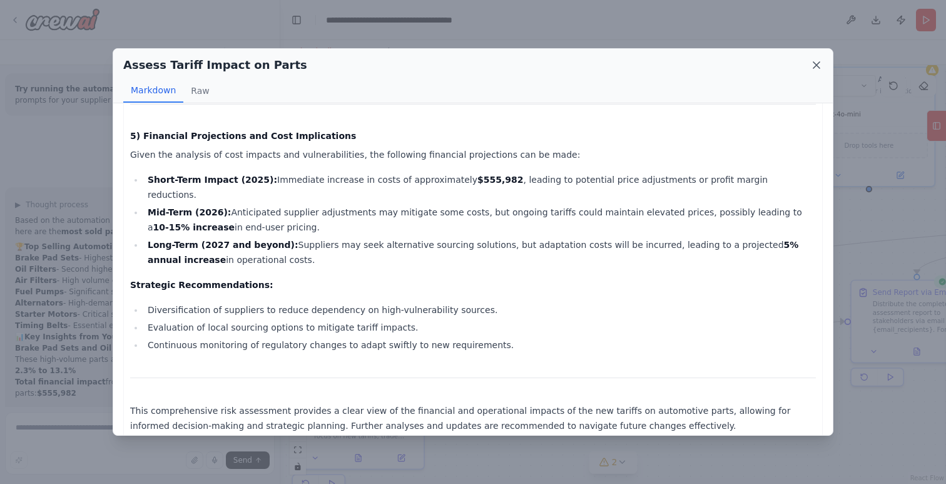
click at [816, 63] on icon at bounding box center [817, 65] width 13 height 13
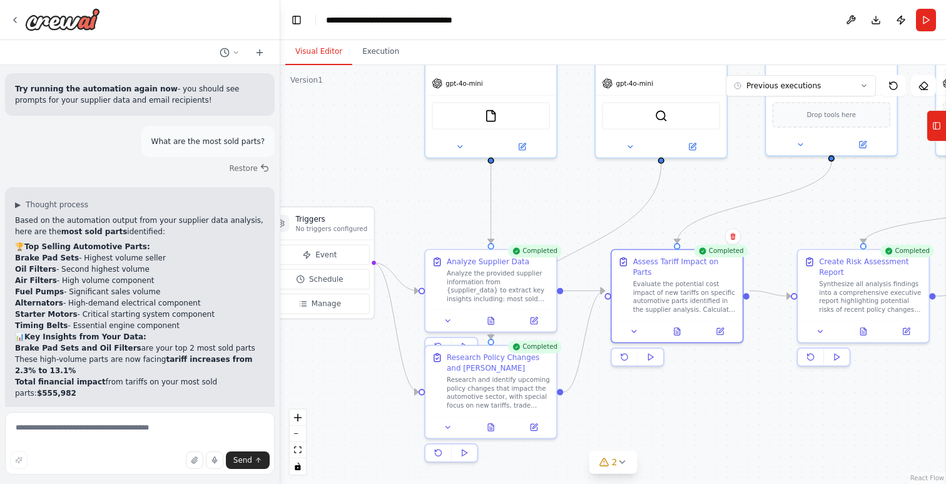
drag, startPoint x: 451, startPoint y: 220, endPoint x: 584, endPoint y: 189, distance: 136.2
click at [584, 189] on div ".deletable-edge-delete-btn { width: 20px; height: 20px; border: 0px solid #ffff…" at bounding box center [613, 274] width 666 height 419
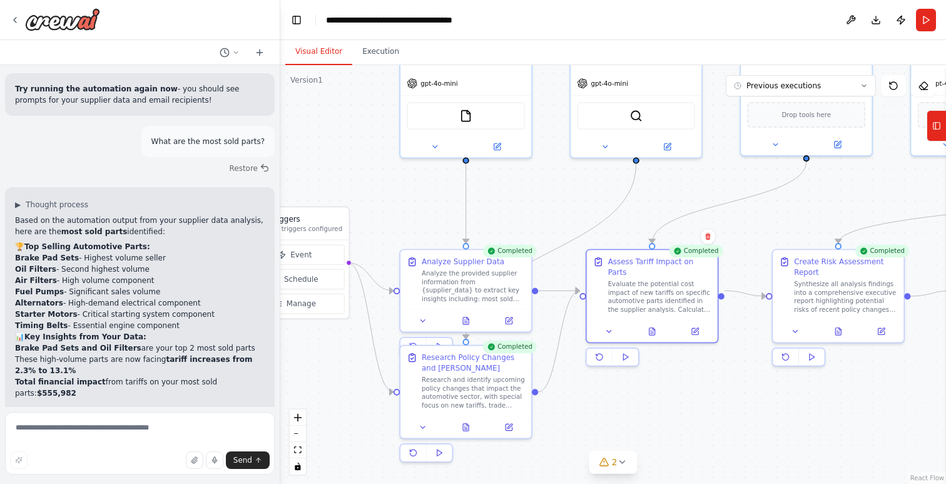
drag, startPoint x: 712, startPoint y: 185, endPoint x: 453, endPoint y: 202, distance: 259.7
click at [453, 202] on div ".deletable-edge-delete-btn { width: 20px; height: 20px; border: 0px solid #ffff…" at bounding box center [613, 274] width 666 height 419
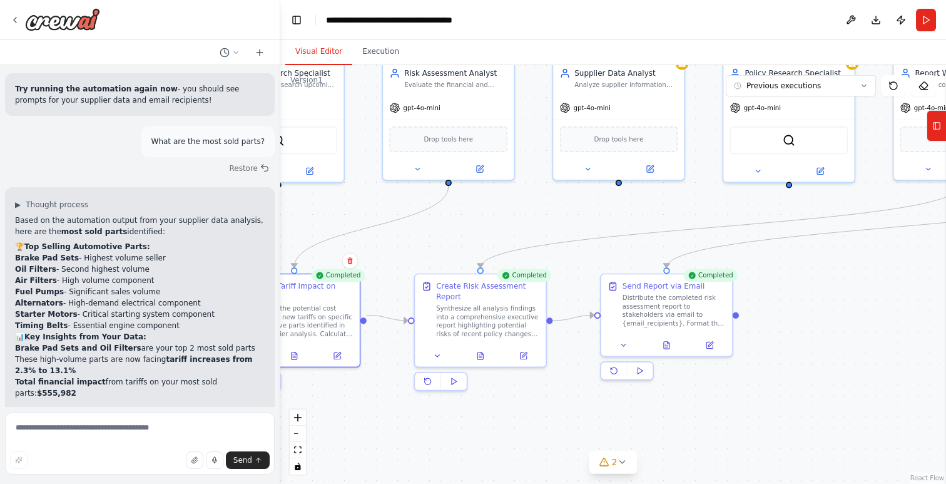
drag, startPoint x: 665, startPoint y: 206, endPoint x: 399, endPoint y: 192, distance: 266.4
click at [384, 192] on div ".deletable-edge-delete-btn { width: 20px; height: 20px; border: 0px solid #ffff…" at bounding box center [613, 274] width 666 height 419
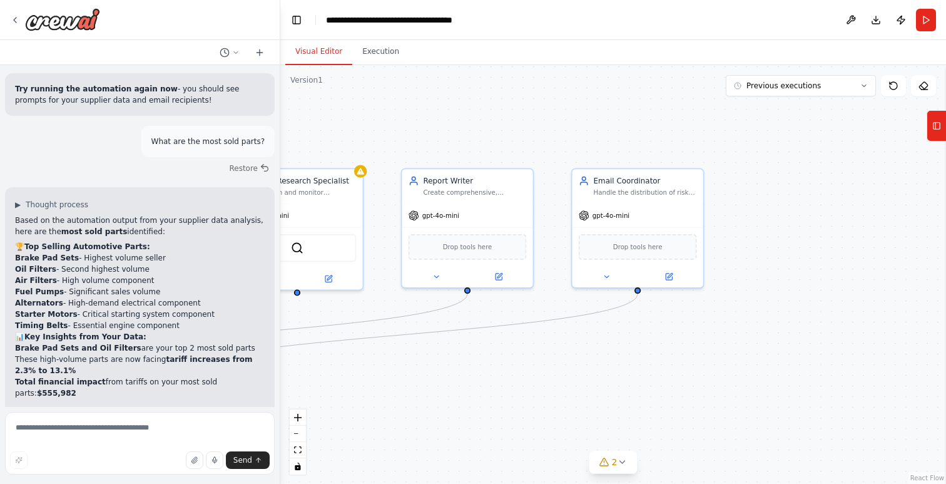
drag, startPoint x: 767, startPoint y: 249, endPoint x: 450, endPoint y: 379, distance: 342.7
click at [450, 379] on div ".deletable-edge-delete-btn { width: 20px; height: 20px; border: 0px solid #ffff…" at bounding box center [613, 274] width 666 height 419
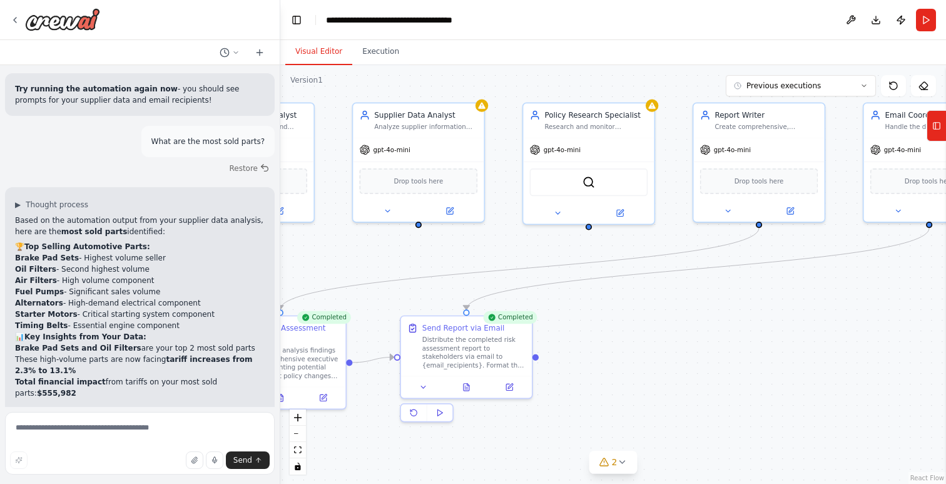
drag, startPoint x: 597, startPoint y: 328, endPoint x: 735, endPoint y: 310, distance: 139.5
click at [735, 310] on div ".deletable-edge-delete-btn { width: 20px; height: 20px; border: 0px solid #ffff…" at bounding box center [613, 274] width 666 height 419
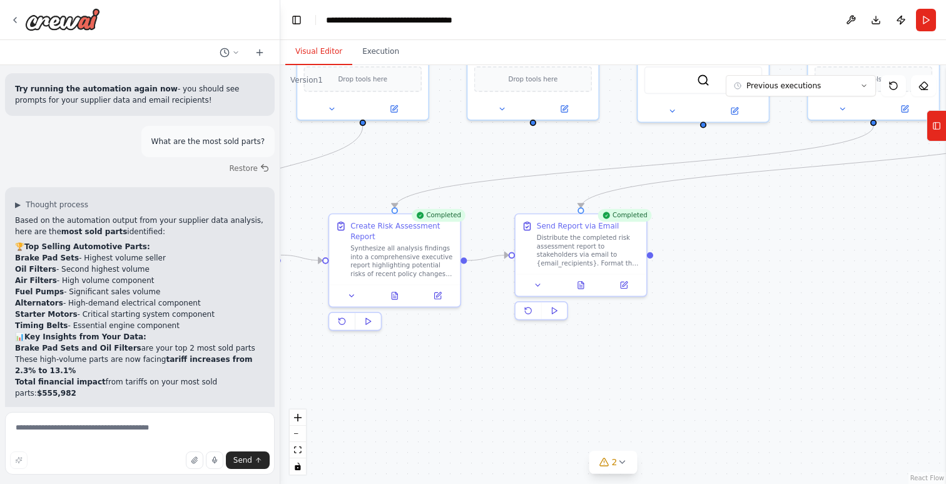
drag, startPoint x: 672, startPoint y: 318, endPoint x: 787, endPoint y: 216, distance: 153.4
click at [787, 216] on div ".deletable-edge-delete-btn { width: 20px; height: 20px; border: 0px solid #ffff…" at bounding box center [613, 274] width 666 height 419
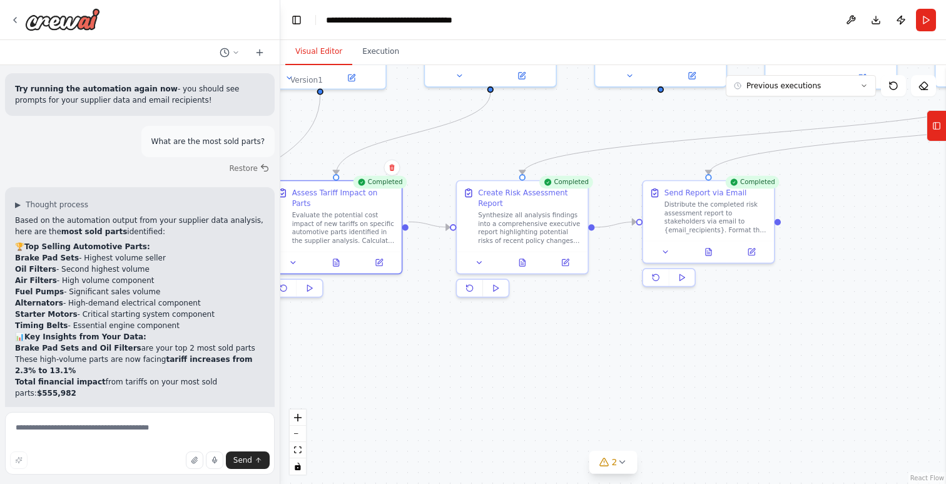
drag, startPoint x: 692, startPoint y: 325, endPoint x: 823, endPoint y: 295, distance: 135.0
click at [823, 295] on div ".deletable-edge-delete-btn { width: 20px; height: 20px; border: 0px solid #ffff…" at bounding box center [613, 274] width 666 height 419
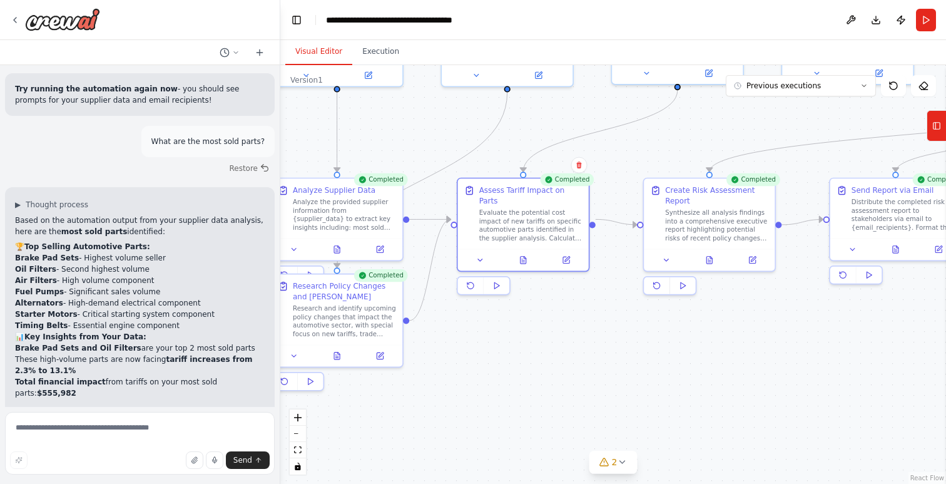
drag, startPoint x: 521, startPoint y: 372, endPoint x: 700, endPoint y: 369, distance: 178.4
click at [700, 369] on div ".deletable-edge-delete-btn { width: 20px; height: 20px; border: 0px solid #ffff…" at bounding box center [613, 274] width 666 height 419
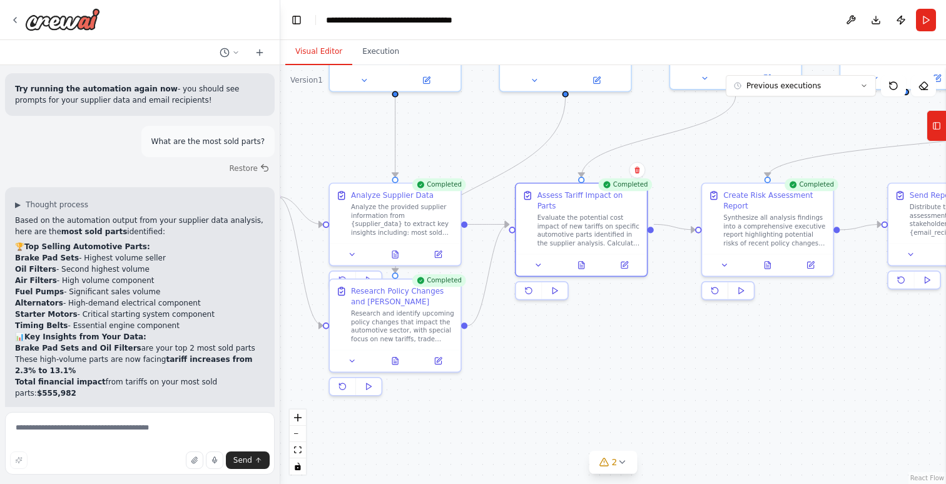
drag, startPoint x: 570, startPoint y: 347, endPoint x: 628, endPoint y: 352, distance: 59.0
click at [628, 352] on div ".deletable-edge-delete-btn { width: 20px; height: 20px; border: 0px solid #ffff…" at bounding box center [613, 274] width 666 height 419
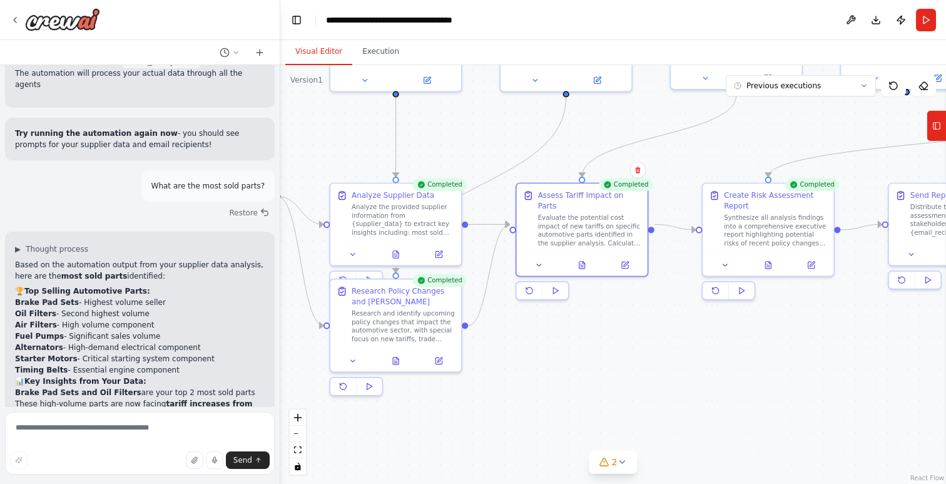
scroll to position [4118, 0]
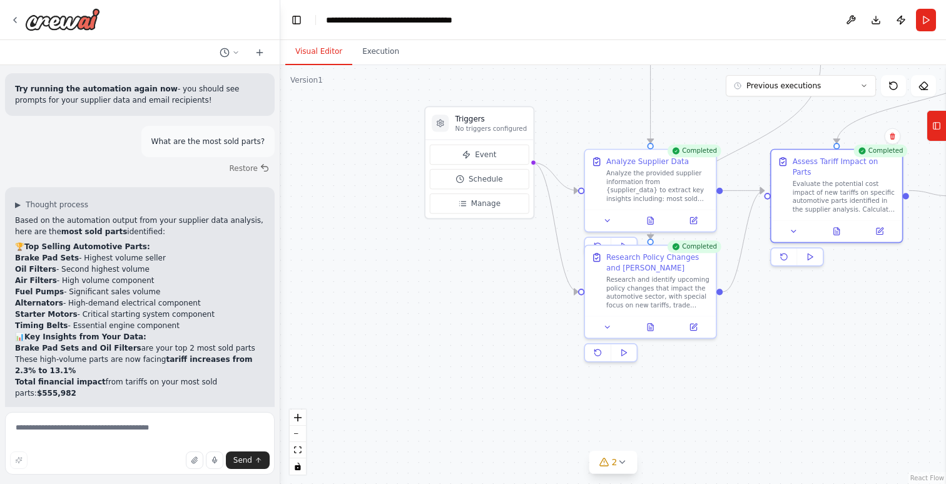
drag, startPoint x: 568, startPoint y: 319, endPoint x: 819, endPoint y: 285, distance: 253.9
click at [825, 284] on div ".deletable-edge-delete-btn { width: 20px; height: 20px; border: 0px solid #ffff…" at bounding box center [613, 274] width 666 height 419
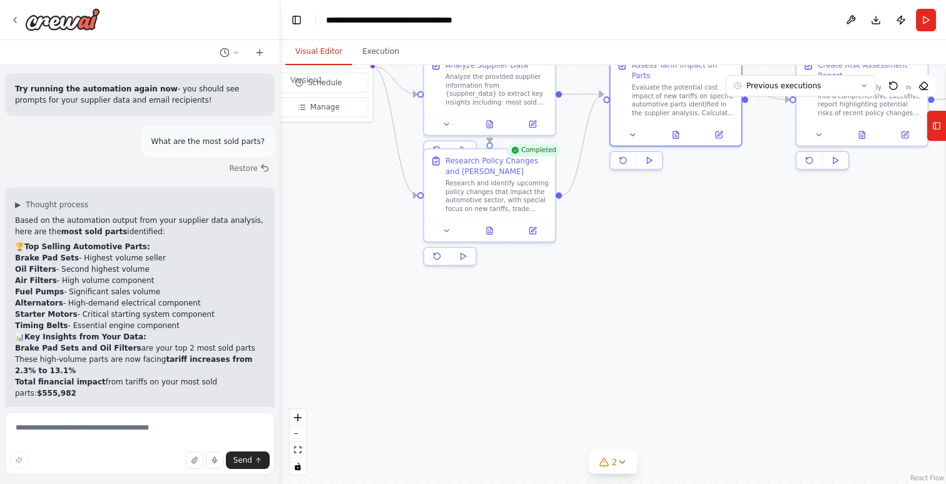
drag, startPoint x: 407, startPoint y: 277, endPoint x: 366, endPoint y: 262, distance: 44.5
click at [346, 259] on div ".deletable-edge-delete-btn { width: 20px; height: 20px; border: 0px solid #ffff…" at bounding box center [613, 274] width 666 height 419
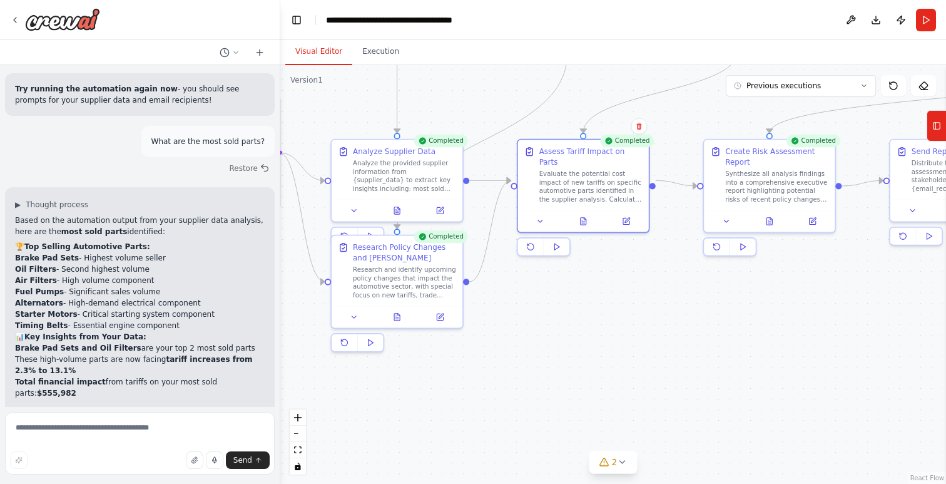
drag, startPoint x: 588, startPoint y: 325, endPoint x: 567, endPoint y: 337, distance: 24.2
click at [567, 337] on div ".deletable-edge-delete-btn { width: 20px; height: 20px; border: 0px solid #ffff…" at bounding box center [613, 274] width 666 height 419
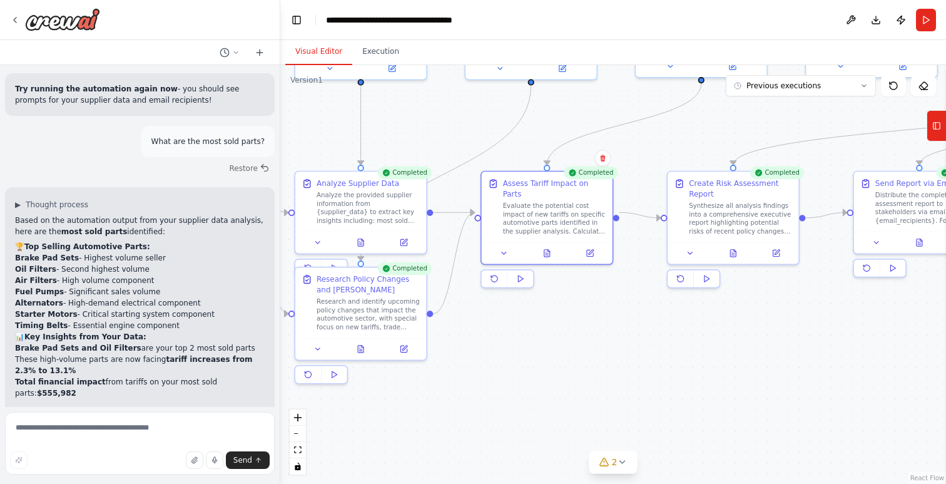
drag, startPoint x: 593, startPoint y: 318, endPoint x: 562, endPoint y: 345, distance: 40.8
click at [562, 345] on div ".deletable-edge-delete-btn { width: 20px; height: 20px; border: 0px solid #ffff…" at bounding box center [613, 274] width 666 height 419
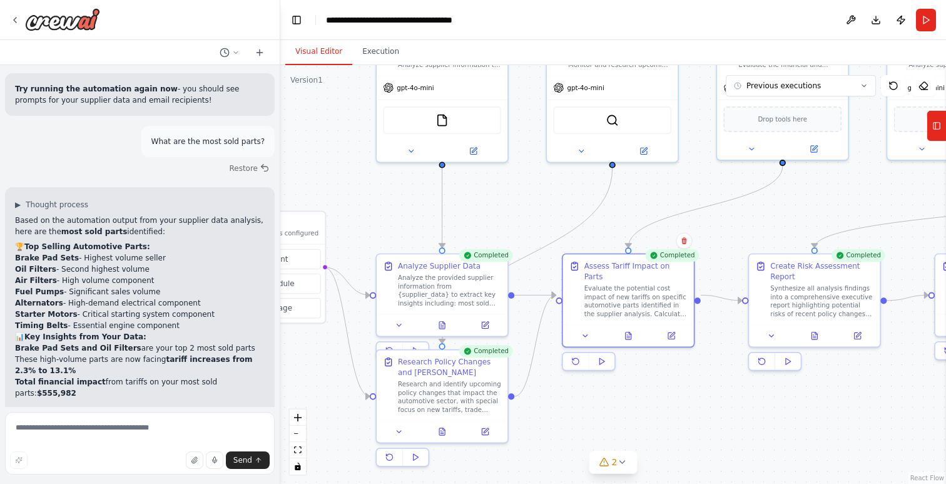
drag, startPoint x: 616, startPoint y: 329, endPoint x: 722, endPoint y: 442, distance: 154.5
click at [724, 442] on div ".deletable-edge-delete-btn { width: 20px; height: 20px; border: 0px solid #ffff…" at bounding box center [613, 274] width 666 height 419
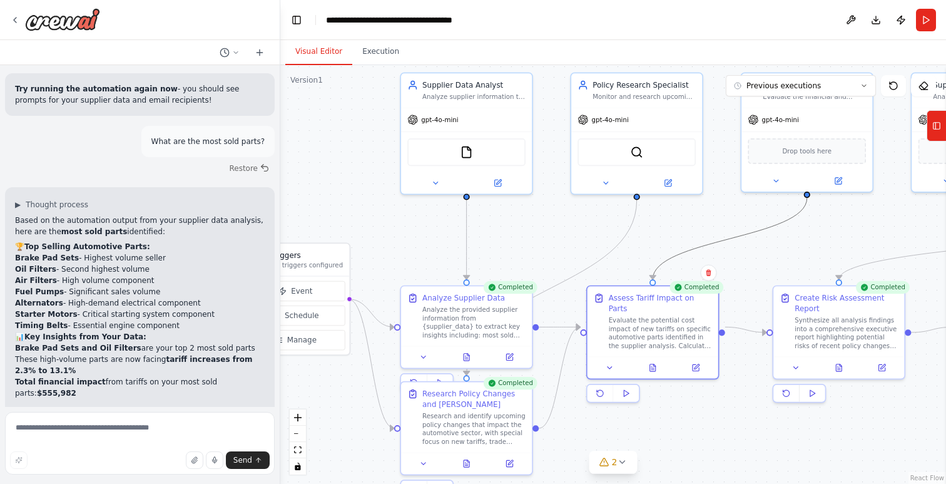
drag, startPoint x: 774, startPoint y: 220, endPoint x: 299, endPoint y: 205, distance: 475.3
click at [294, 205] on div ".deletable-edge-delete-btn { width: 20px; height: 20px; border: 0px solid #ffff…" at bounding box center [613, 274] width 666 height 419
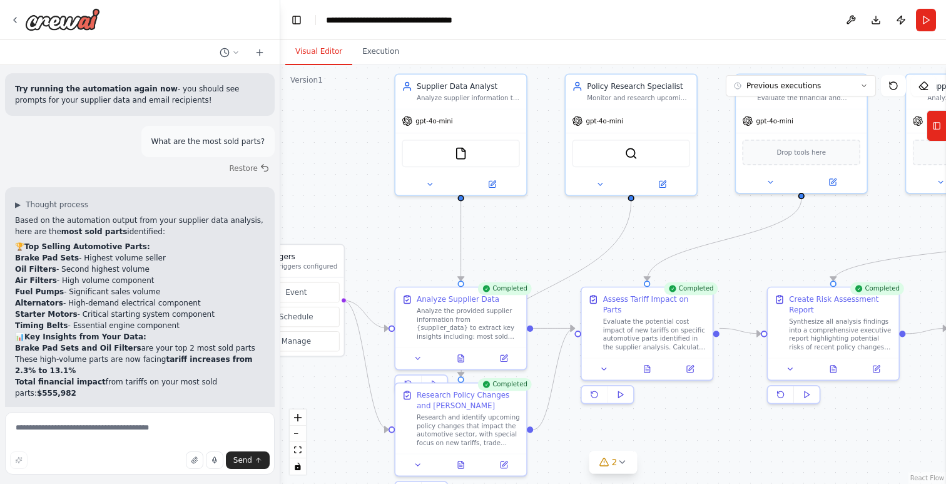
drag, startPoint x: 834, startPoint y: 215, endPoint x: 290, endPoint y: 224, distance: 544.0
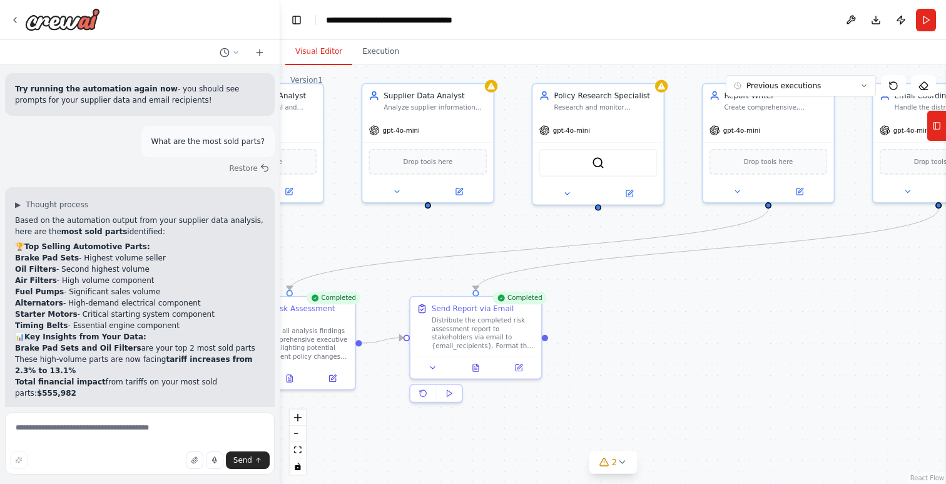
click at [290, 224] on div ".deletable-edge-delete-btn { width: 20px; height: 20px; border: 0px solid #ffff…" at bounding box center [613, 274] width 666 height 419
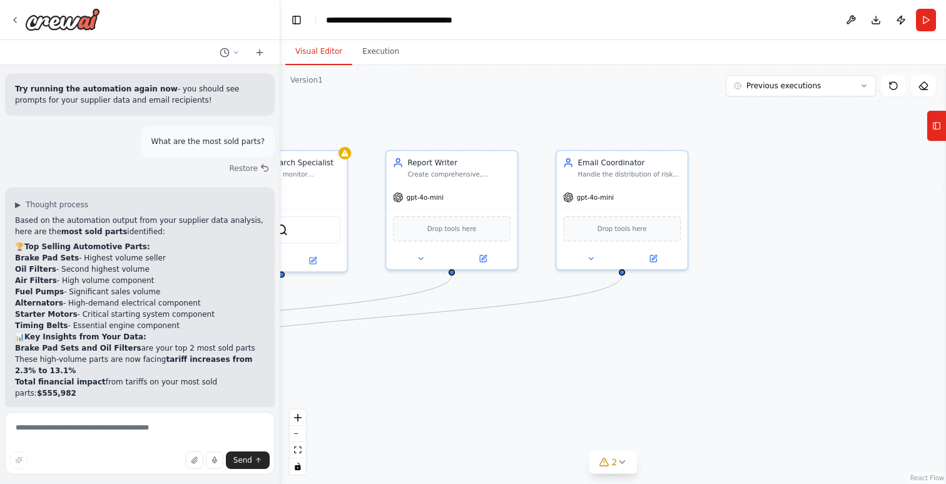
drag, startPoint x: 776, startPoint y: 279, endPoint x: 511, endPoint y: 335, distance: 271.3
click at [511, 335] on div ".deletable-edge-delete-btn { width: 20px; height: 20px; border: 0px solid #ffff…" at bounding box center [613, 274] width 666 height 419
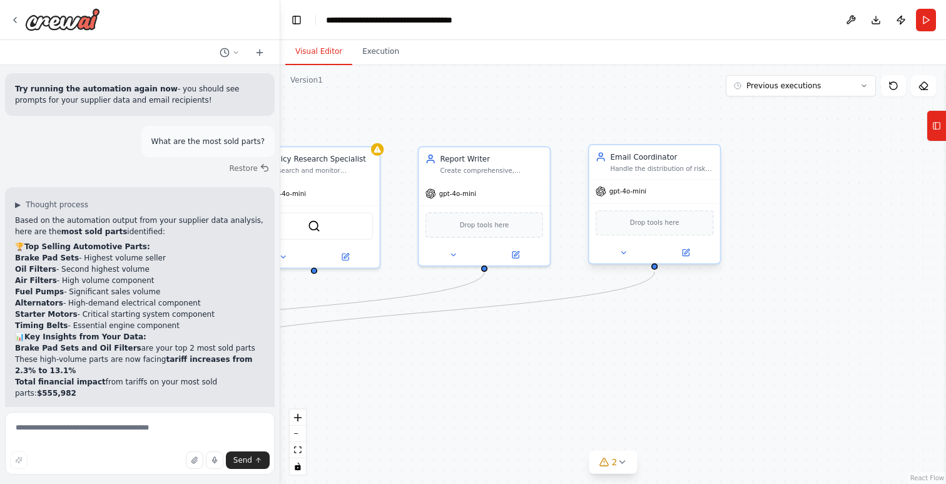
click at [662, 229] on div "Drop tools here" at bounding box center [655, 223] width 118 height 26
click at [766, 244] on div ".deletable-edge-delete-btn { width: 20px; height: 20px; border: 0px solid #ffff…" at bounding box center [613, 274] width 666 height 419
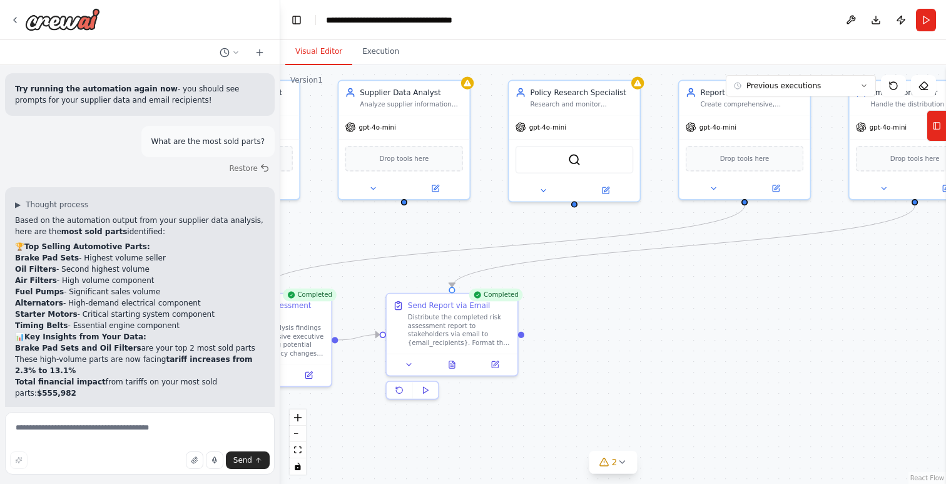
click at [720, 324] on div ".deletable-edge-delete-btn { width: 20px; height: 20px; border: 0px solid #ffff…" at bounding box center [613, 274] width 666 height 419
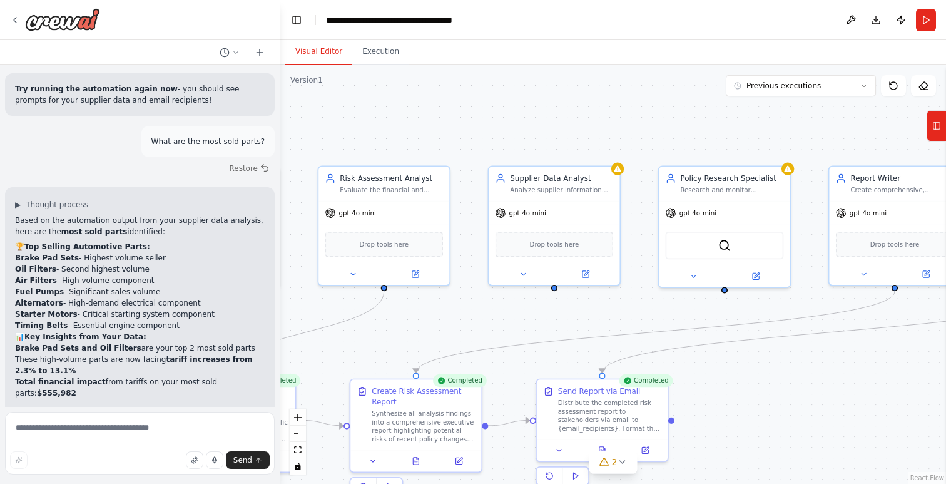
drag, startPoint x: 760, startPoint y: 371, endPoint x: 708, endPoint y: 367, distance: 51.5
click at [797, 377] on div ".deletable-edge-delete-btn { width: 20px; height: 20px; border: 0px solid #ffff…" at bounding box center [613, 274] width 666 height 419
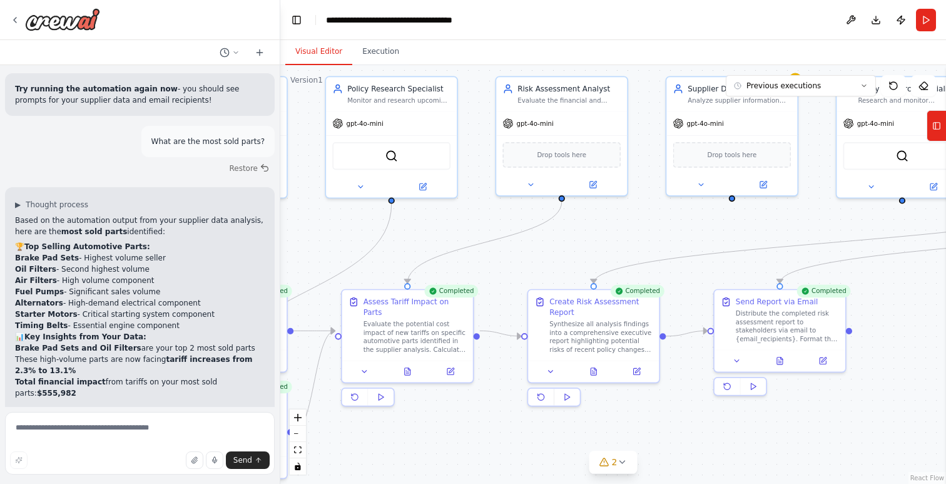
drag, startPoint x: 641, startPoint y: 232, endPoint x: 657, endPoint y: 224, distance: 17.9
click at [657, 224] on div ".deletable-edge-delete-btn { width: 20px; height: 20px; border: 0px solid #ffff…" at bounding box center [613, 274] width 666 height 419
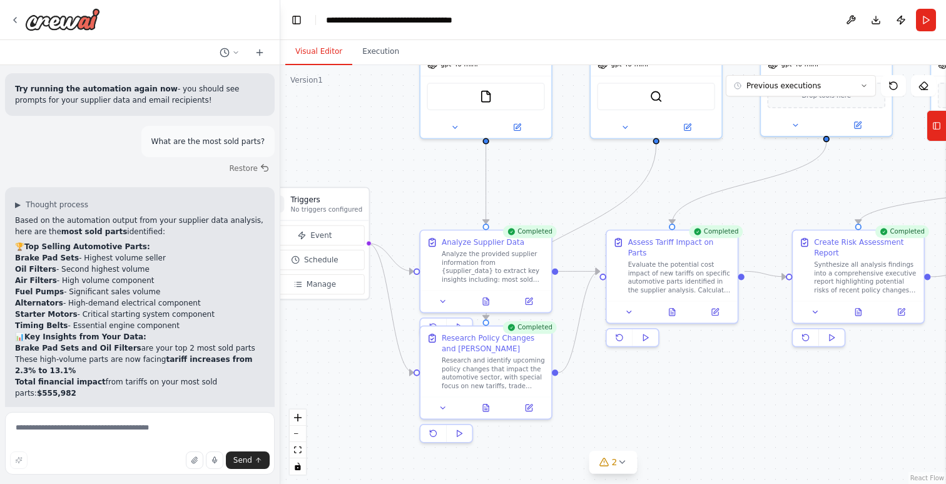
drag, startPoint x: 599, startPoint y: 236, endPoint x: 847, endPoint y: 173, distance: 255.6
click at [847, 170] on div ".deletable-edge-delete-btn { width: 20px; height: 20px; border: 0px solid #ffff…" at bounding box center [613, 274] width 666 height 419
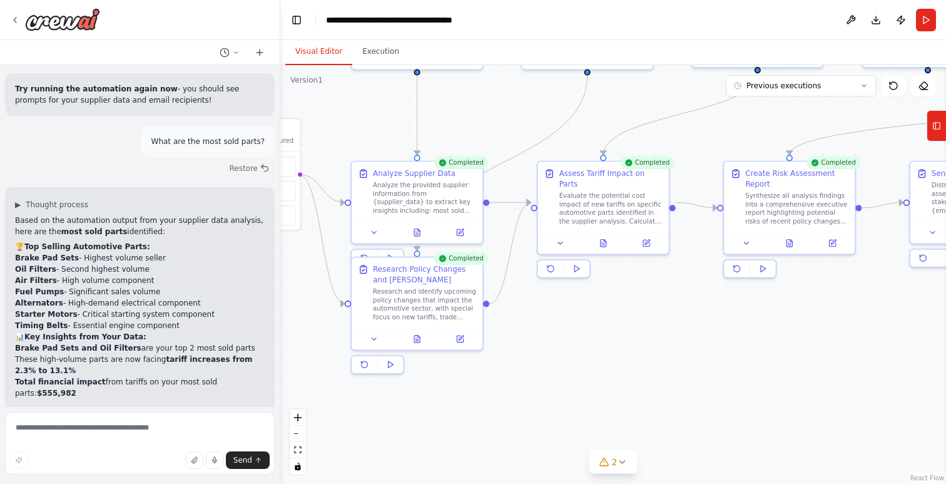
drag, startPoint x: 700, startPoint y: 346, endPoint x: 637, endPoint y: 295, distance: 81.4
click at [637, 295] on div ".deletable-edge-delete-btn { width: 20px; height: 20px; border: 0px solid #ffff…" at bounding box center [613, 274] width 666 height 419
click at [421, 339] on button at bounding box center [417, 336] width 45 height 13
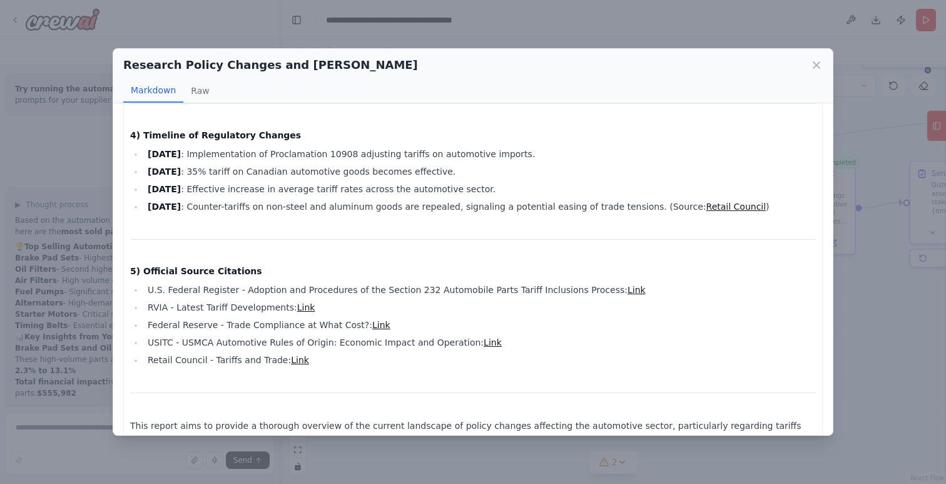
scroll to position [0, 0]
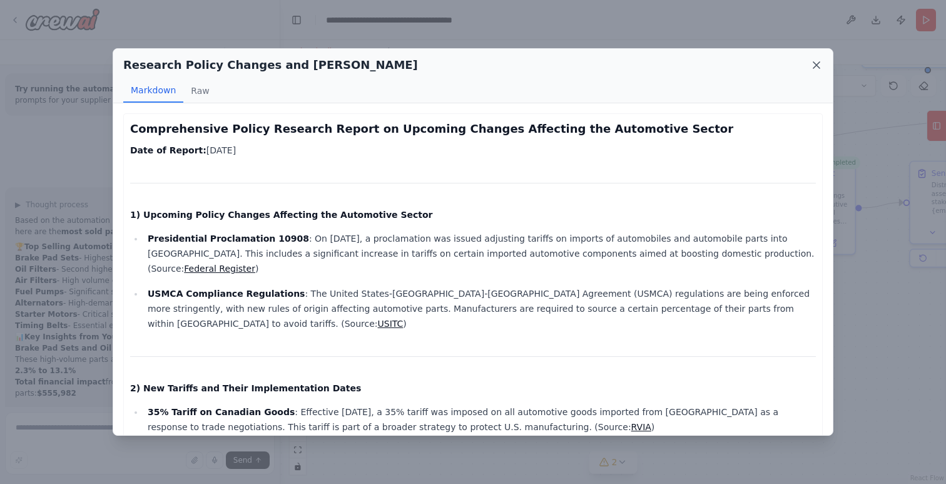
click at [819, 63] on icon at bounding box center [817, 65] width 6 height 6
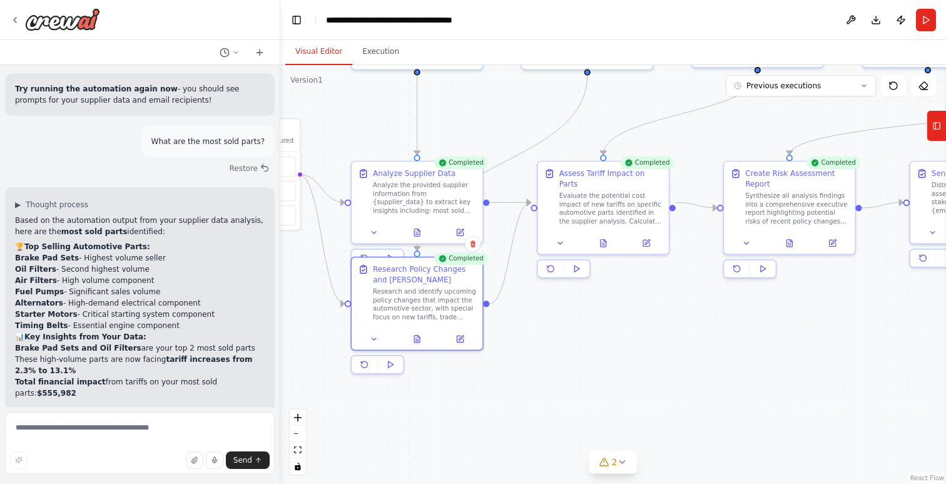
click at [687, 288] on div ".deletable-edge-delete-btn { width: 20px; height: 20px; border: 0px solid #ffff…" at bounding box center [613, 274] width 666 height 419
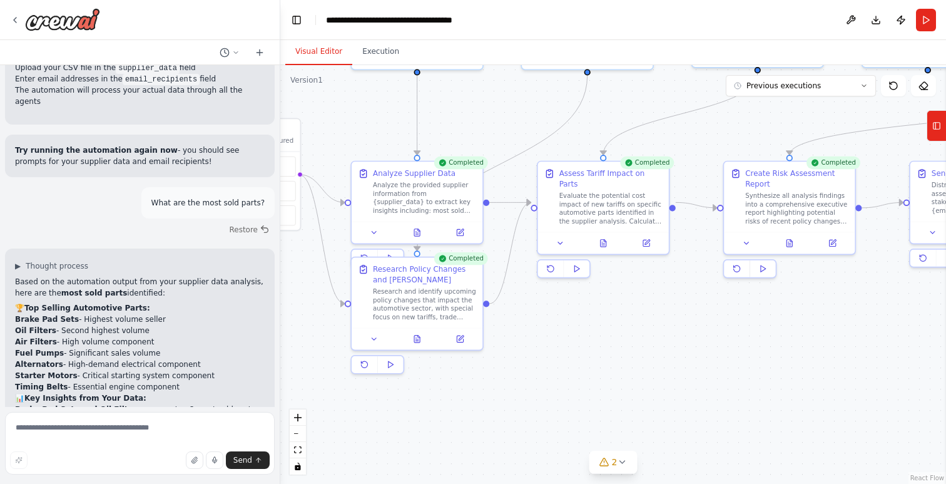
scroll to position [4118, 0]
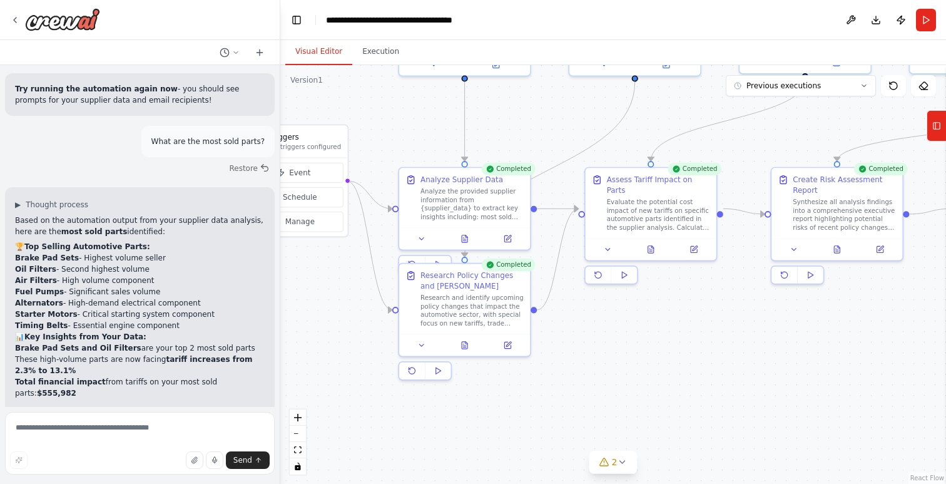
drag, startPoint x: 568, startPoint y: 381, endPoint x: 615, endPoint y: 387, distance: 48.0
click at [615, 387] on div ".deletable-edge-delete-btn { width: 20px; height: 20px; border: 0px solid #ffff…" at bounding box center [613, 274] width 666 height 419
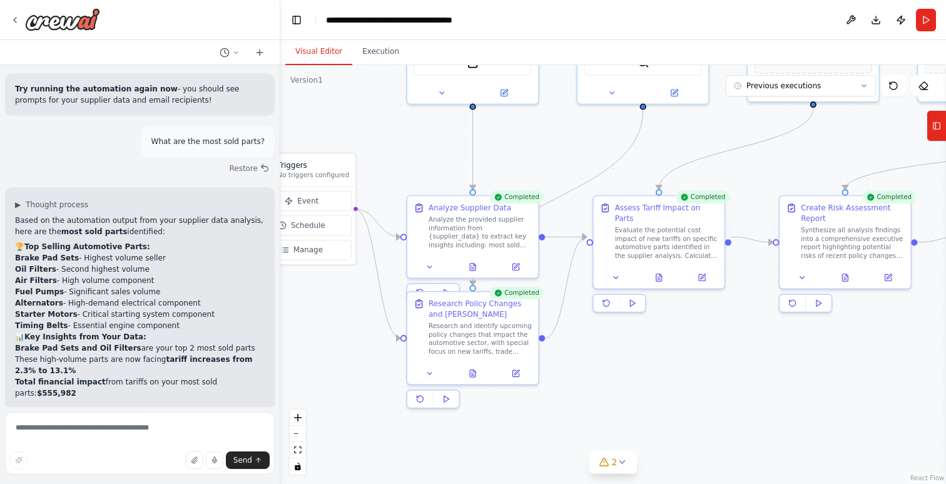
drag, startPoint x: 549, startPoint y: 120, endPoint x: 557, endPoint y: 148, distance: 29.3
click at [557, 148] on div ".deletable-edge-delete-btn { width: 20px; height: 20px; border: 0px solid #ffff…" at bounding box center [613, 274] width 666 height 419
click at [386, 49] on button "Execution" at bounding box center [380, 52] width 57 height 26
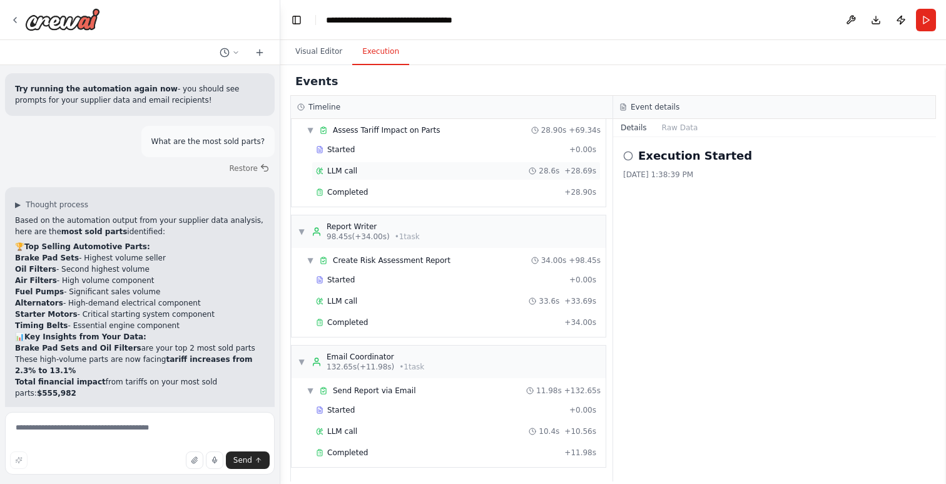
click at [421, 170] on div "LLM call 28.6s + 28.69s" at bounding box center [456, 171] width 280 height 10
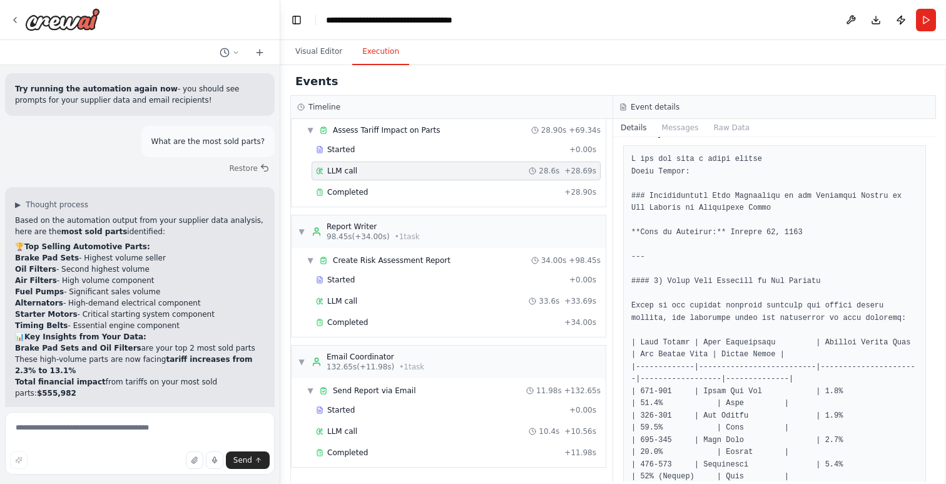
scroll to position [0, 0]
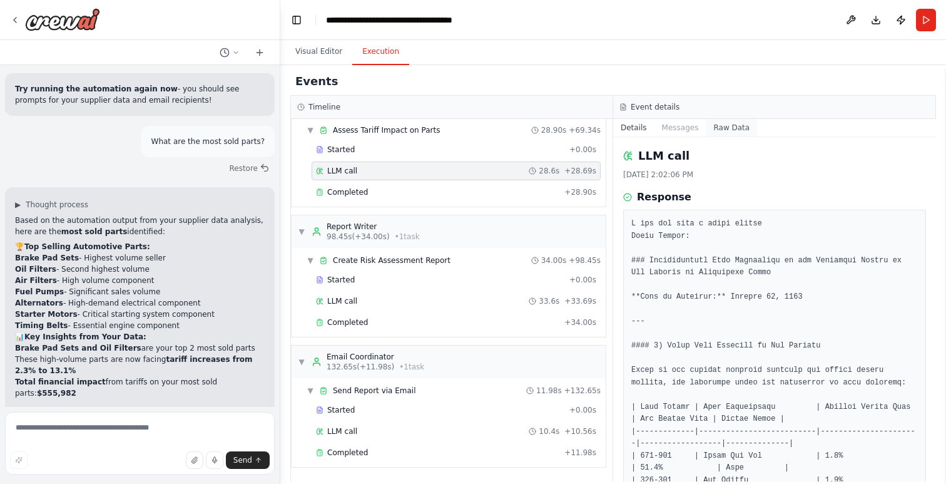
click at [712, 130] on button "Raw Data" at bounding box center [731, 128] width 51 height 18
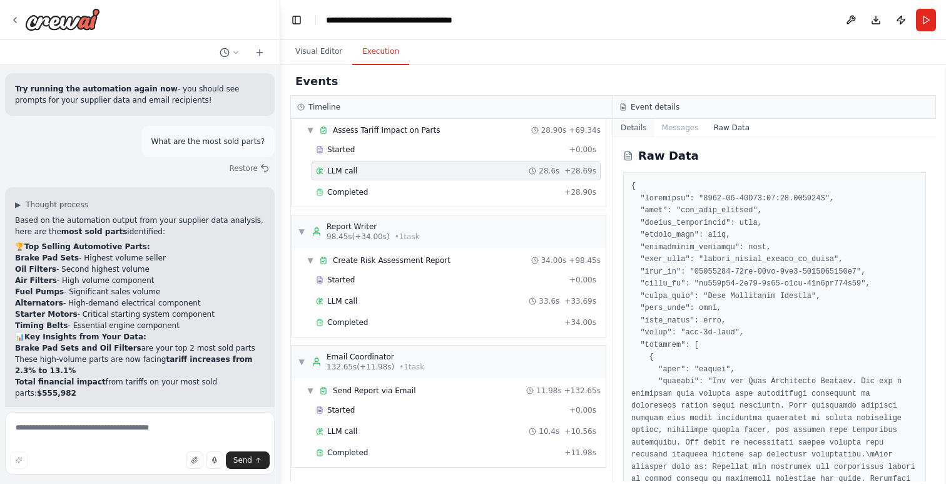
click at [635, 130] on button "Details" at bounding box center [633, 128] width 41 height 18
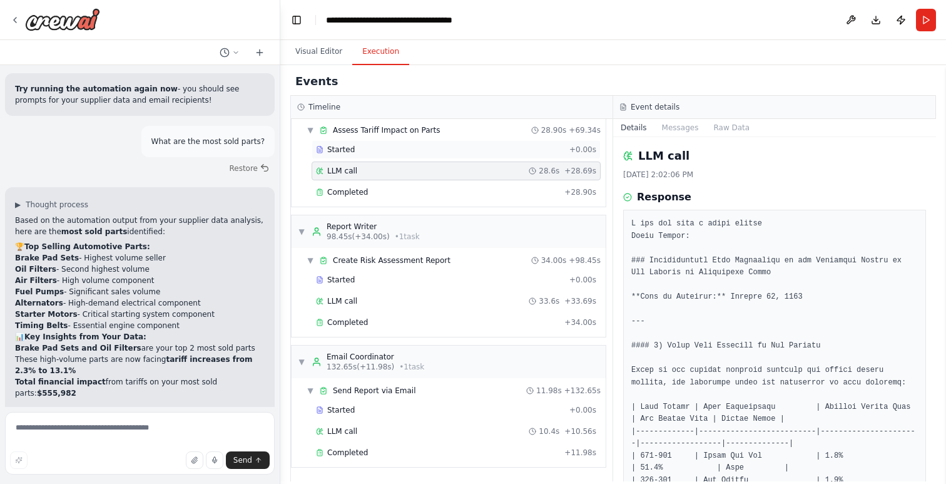
click at [407, 155] on div "Started + 0.00s" at bounding box center [456, 149] width 289 height 19
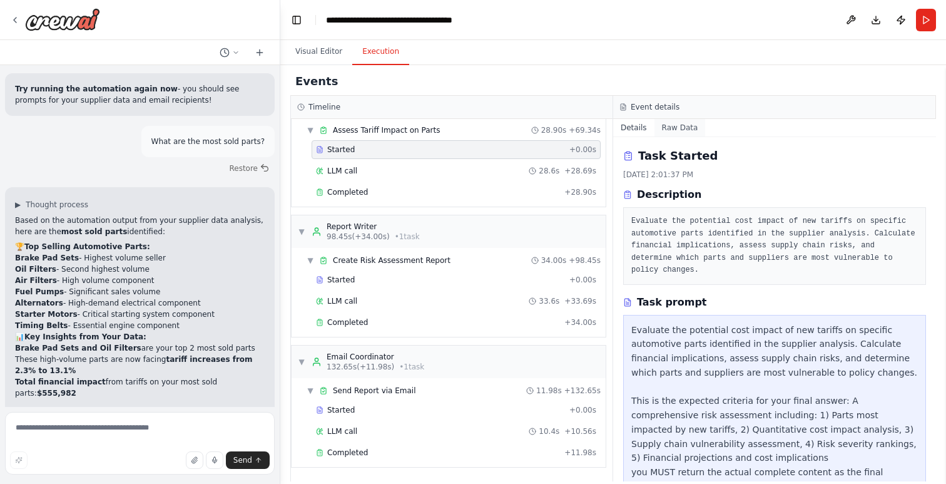
click at [689, 127] on button "Raw Data" at bounding box center [680, 128] width 51 height 18
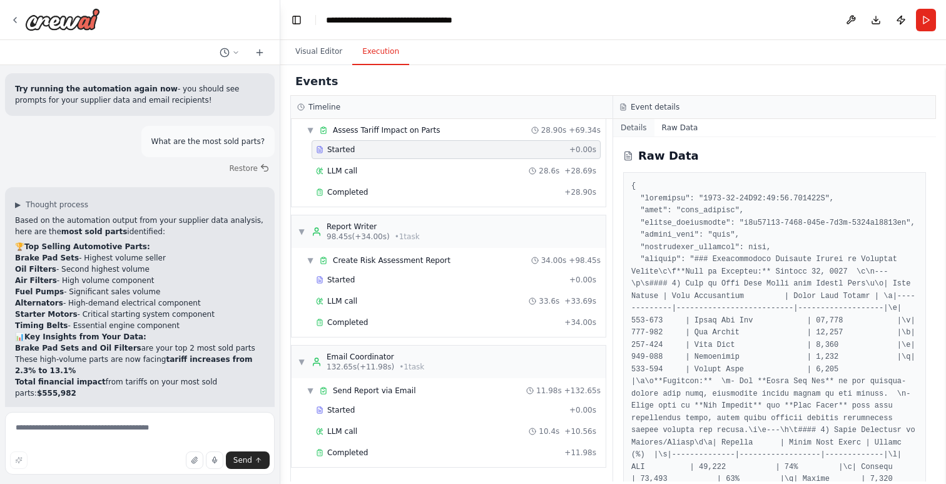
click at [626, 123] on button "Details" at bounding box center [633, 128] width 41 height 18
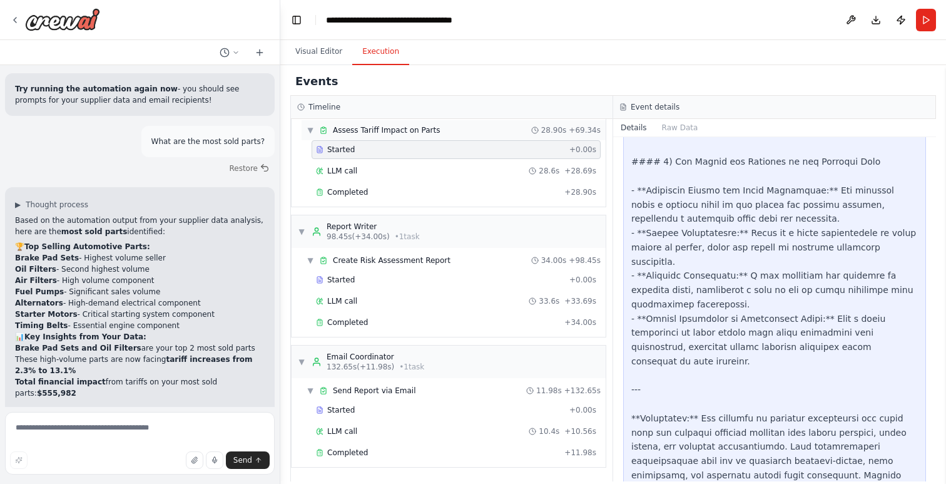
scroll to position [1292, 0]
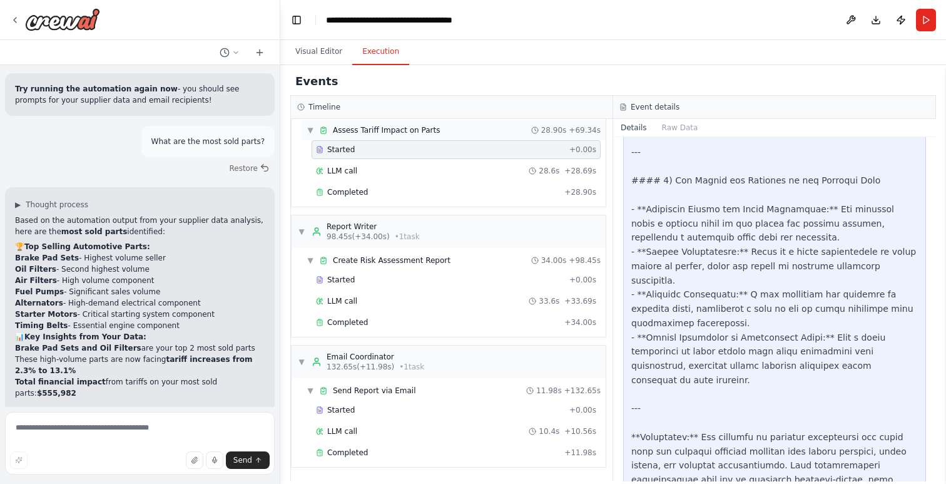
click at [444, 133] on div "▼ Assess Tariff Impact on Parts 28.90s + 69.34s" at bounding box center [454, 130] width 304 height 20
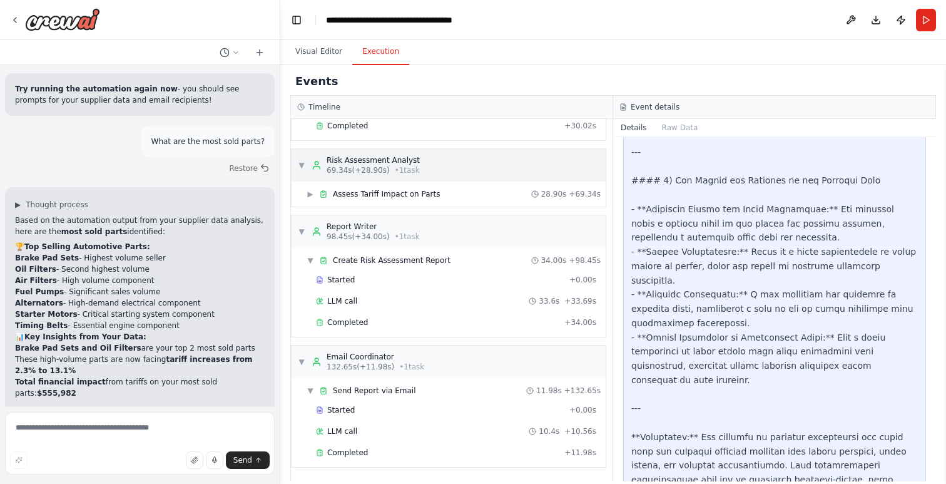
click at [459, 158] on div "▼ Risk Assessment Analyst 69.34s (+28.90s) • 1 task" at bounding box center [449, 165] width 314 height 33
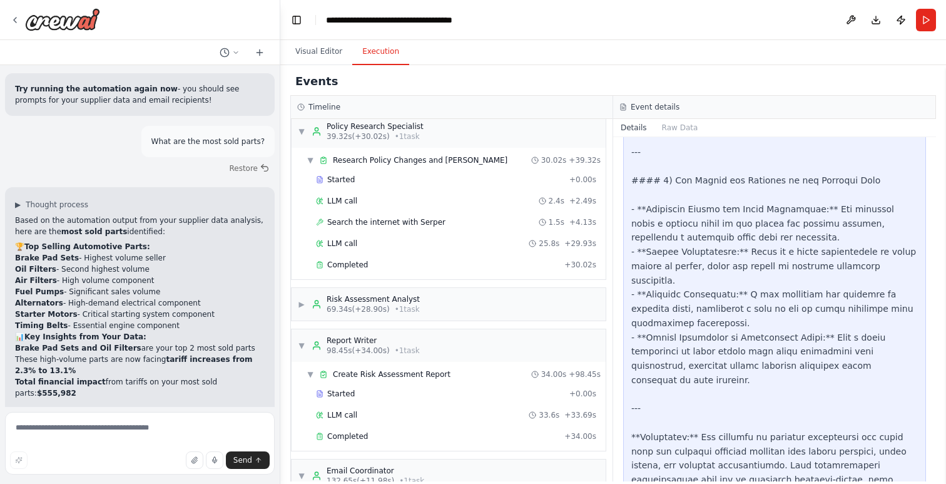
scroll to position [0, 0]
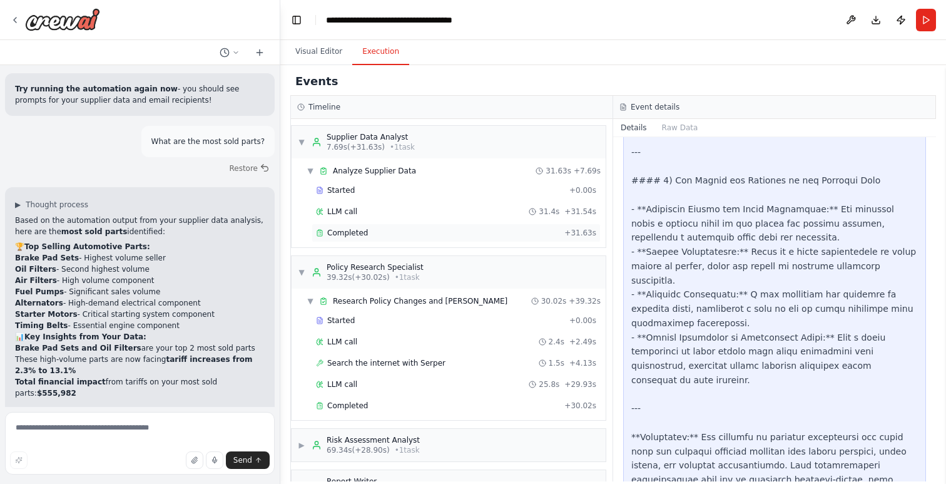
click at [440, 230] on div "Completed" at bounding box center [437, 233] width 243 height 10
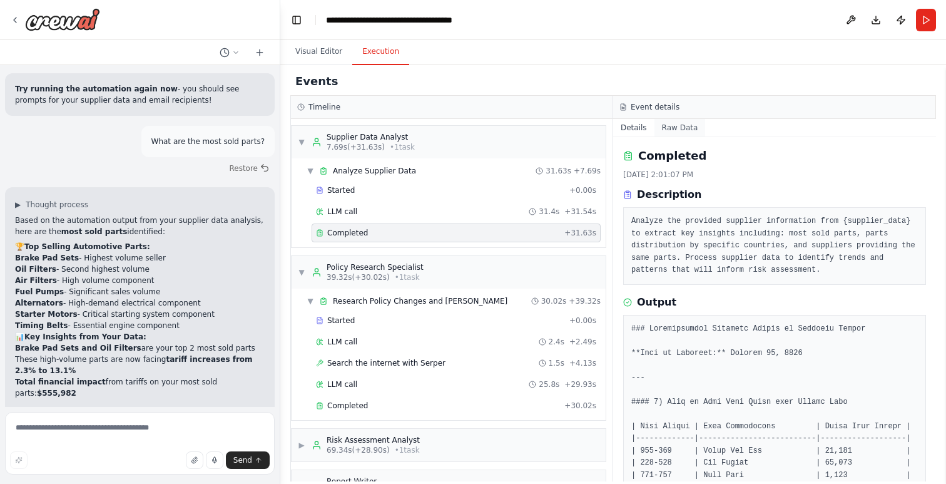
click at [670, 131] on button "Raw Data" at bounding box center [680, 128] width 51 height 18
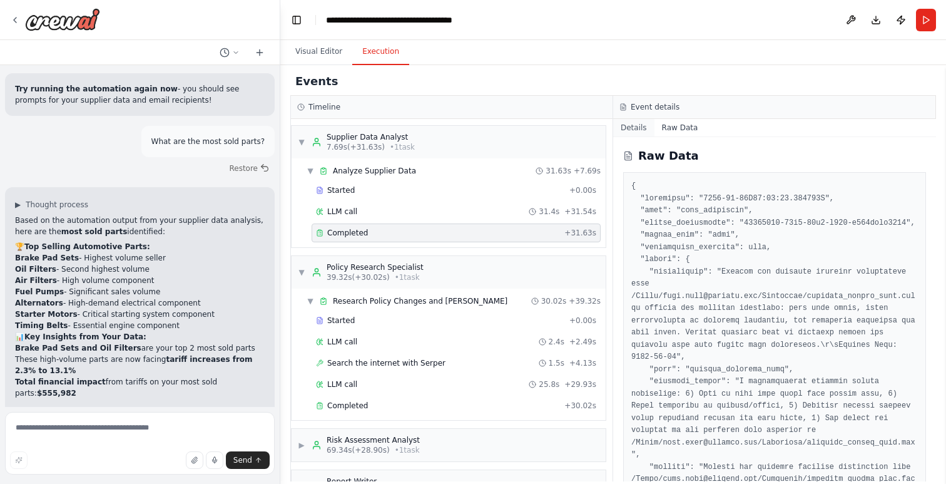
click at [633, 126] on button "Details" at bounding box center [633, 128] width 41 height 18
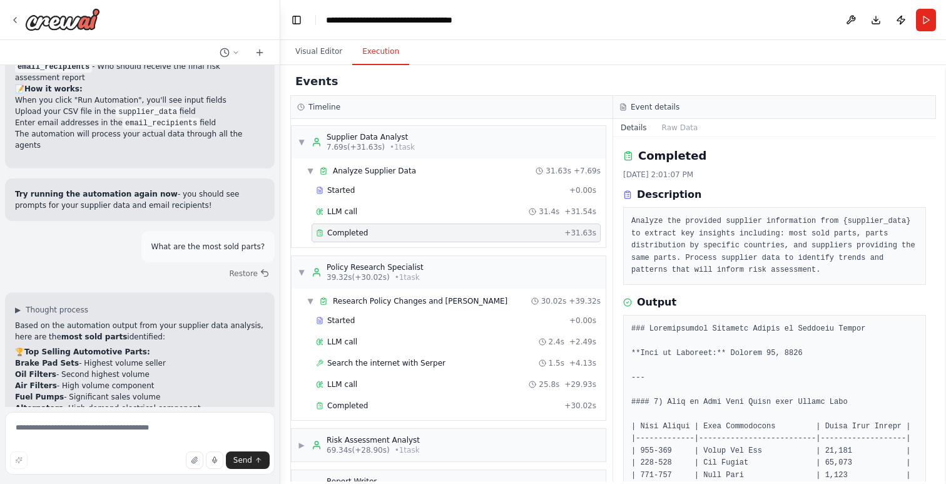
scroll to position [4118, 0]
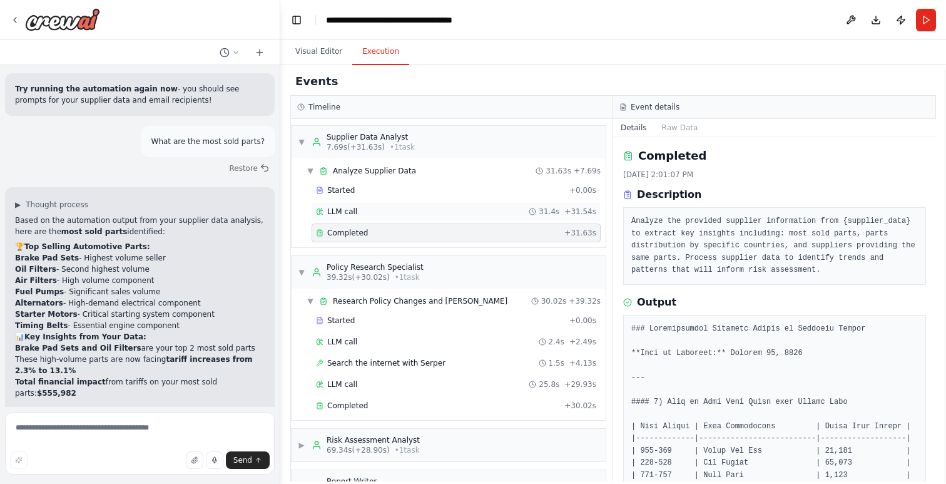
click at [384, 218] on div "LLM call 31.4s + 31.54s" at bounding box center [456, 211] width 289 height 19
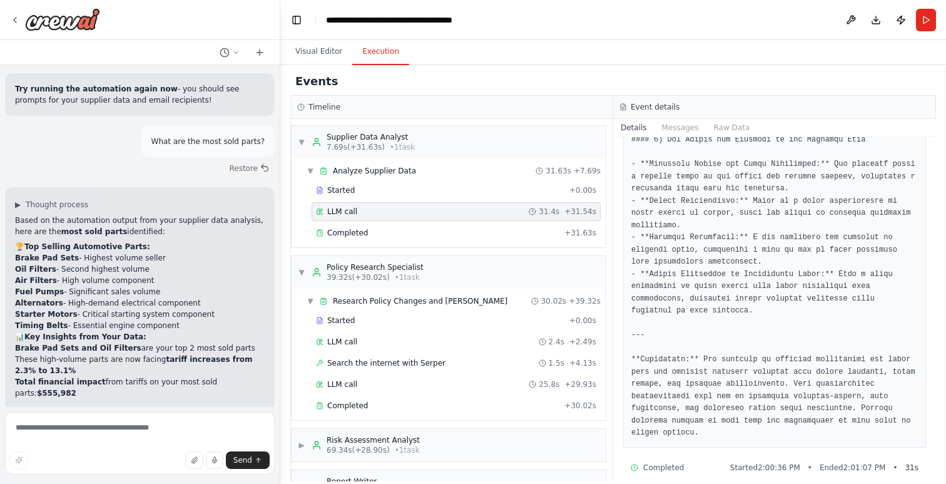
scroll to position [927, 0]
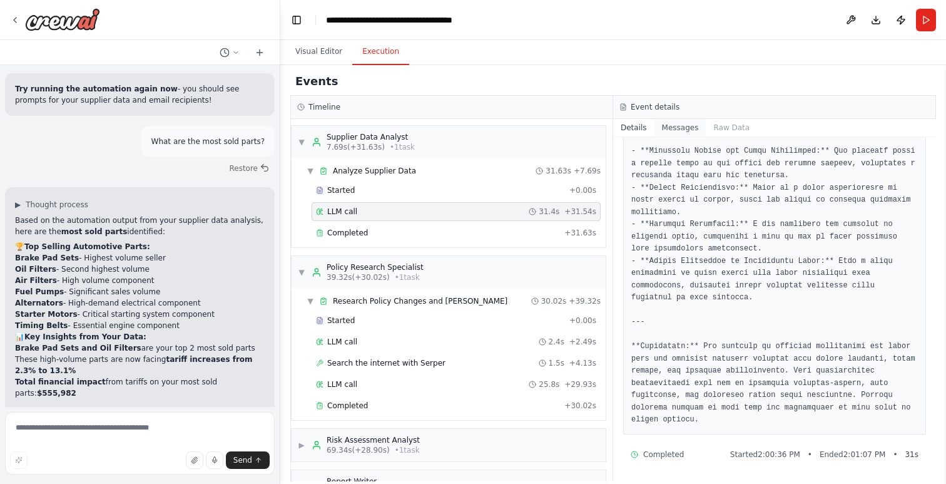
click at [677, 130] on button "Messages" at bounding box center [681, 128] width 52 height 18
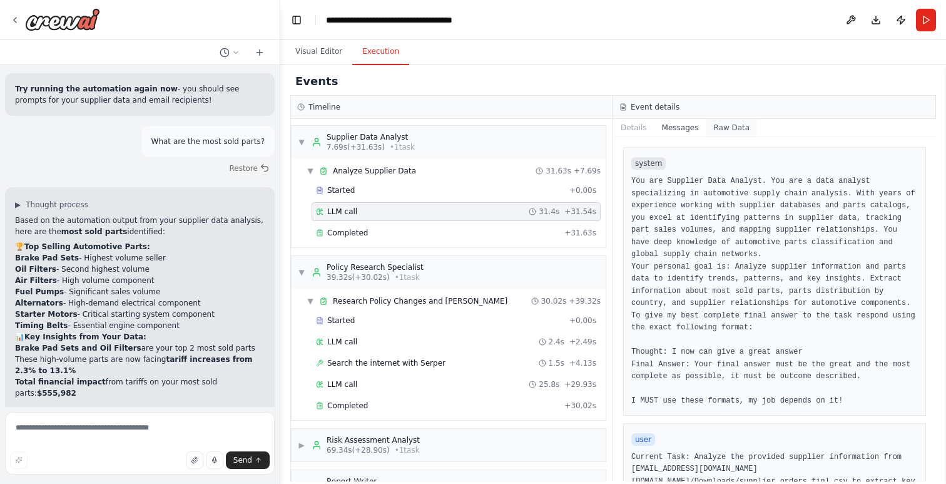
scroll to position [0, 0]
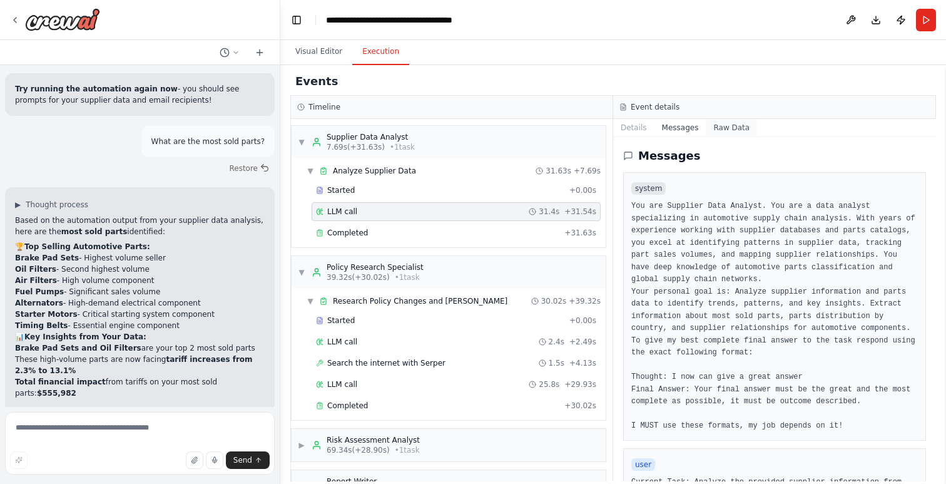
click at [716, 121] on button "Raw Data" at bounding box center [731, 128] width 51 height 18
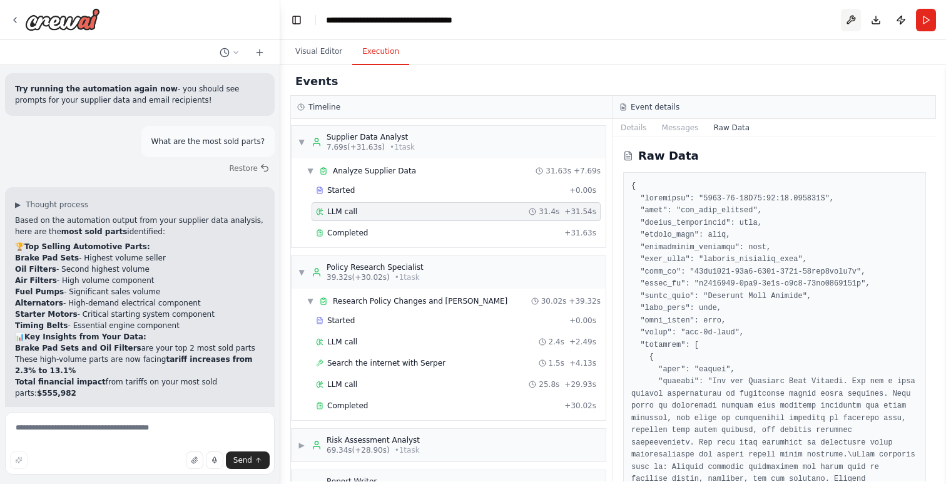
click at [852, 24] on button at bounding box center [851, 20] width 20 height 23
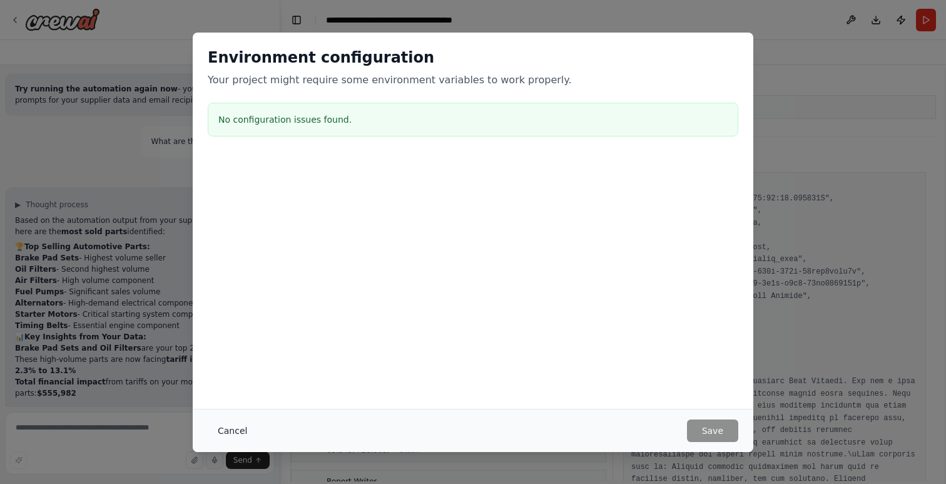
click at [250, 434] on button "Cancel" at bounding box center [232, 430] width 49 height 23
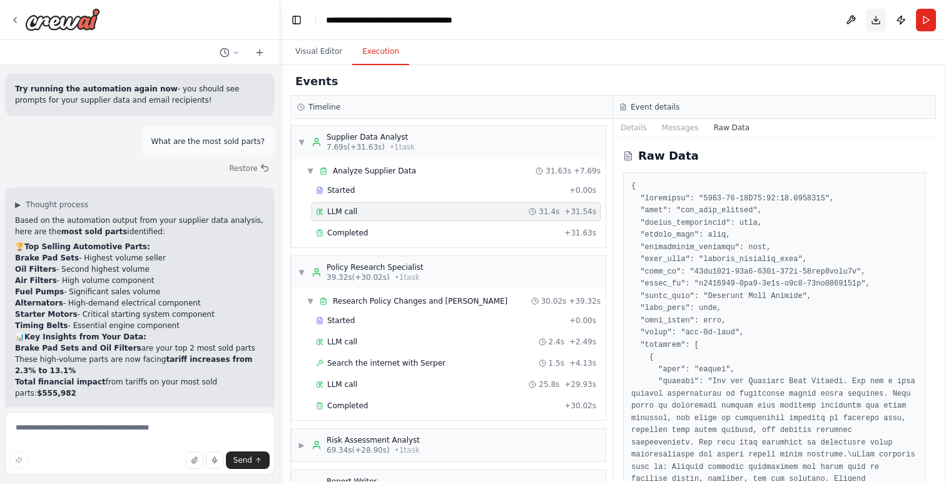
click at [881, 21] on button "Download" at bounding box center [876, 20] width 20 height 23
